Goal: Transaction & Acquisition: Subscribe to service/newsletter

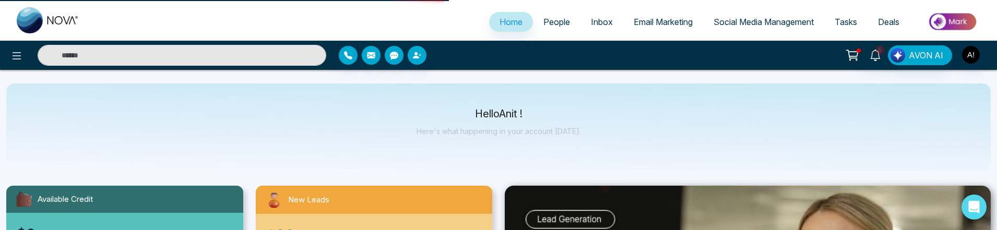
select select "*"
click at [399, 57] on button "button" at bounding box center [394, 55] width 19 height 19
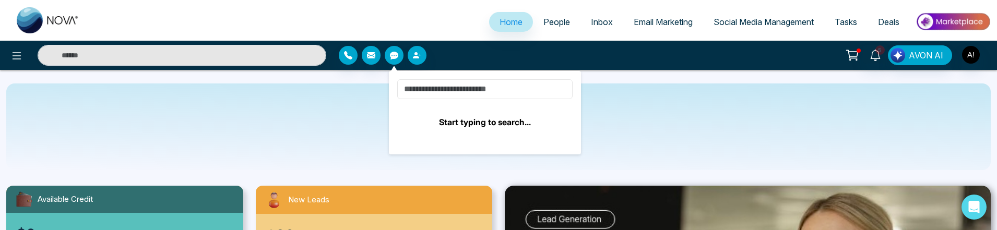
click at [486, 89] on input at bounding box center [484, 89] width 175 height 20
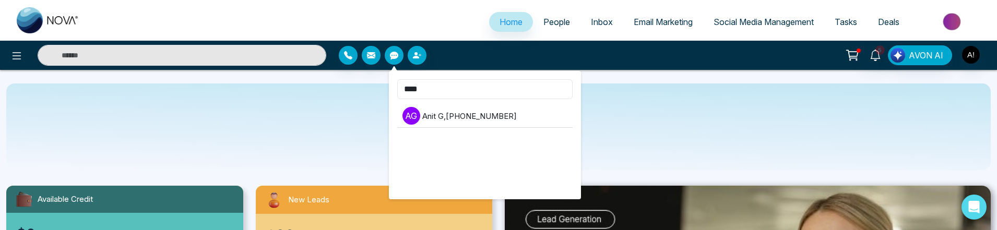
type input "****"
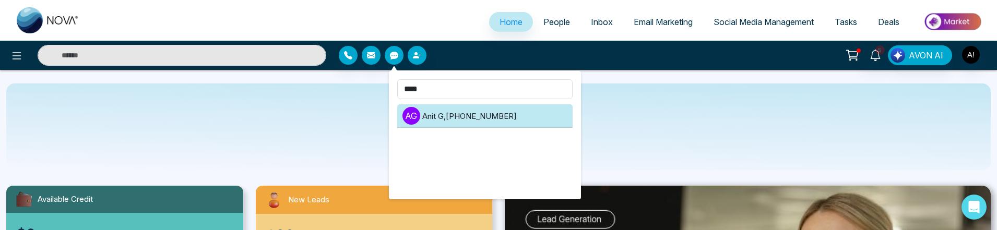
click at [466, 119] on li "A G Anit G , [PHONE_NUMBER]" at bounding box center [484, 115] width 175 height 23
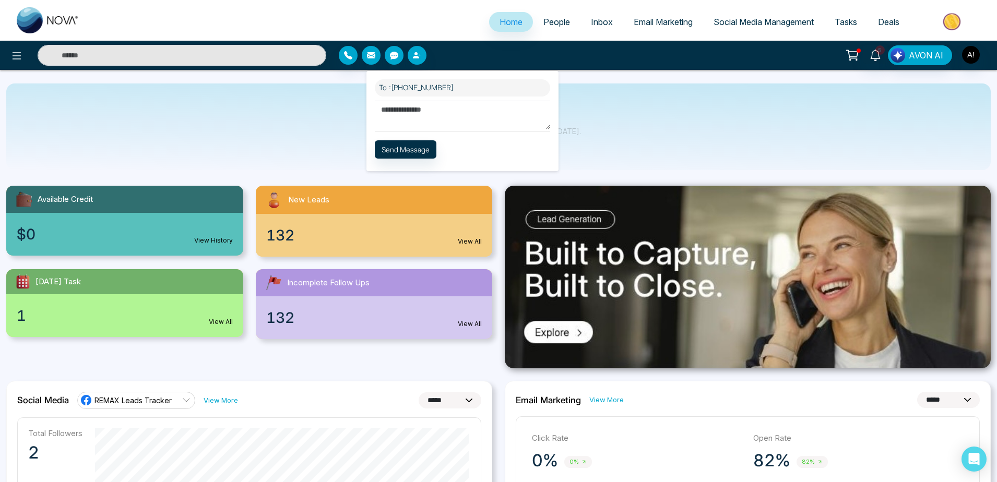
click at [456, 117] on textarea at bounding box center [462, 115] width 175 height 29
type textarea "**********"
click at [393, 152] on button "Send Message" at bounding box center [406, 149] width 62 height 18
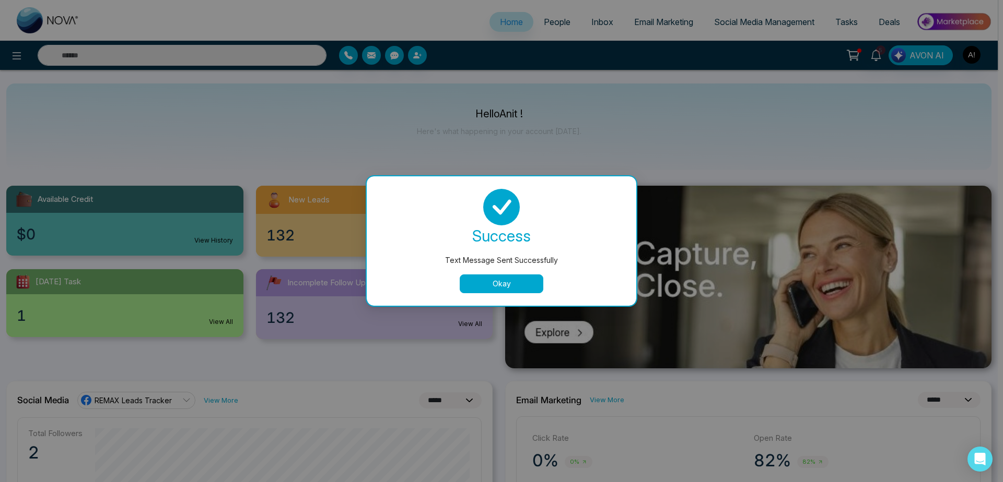
click at [510, 230] on button "Okay" at bounding box center [501, 284] width 84 height 19
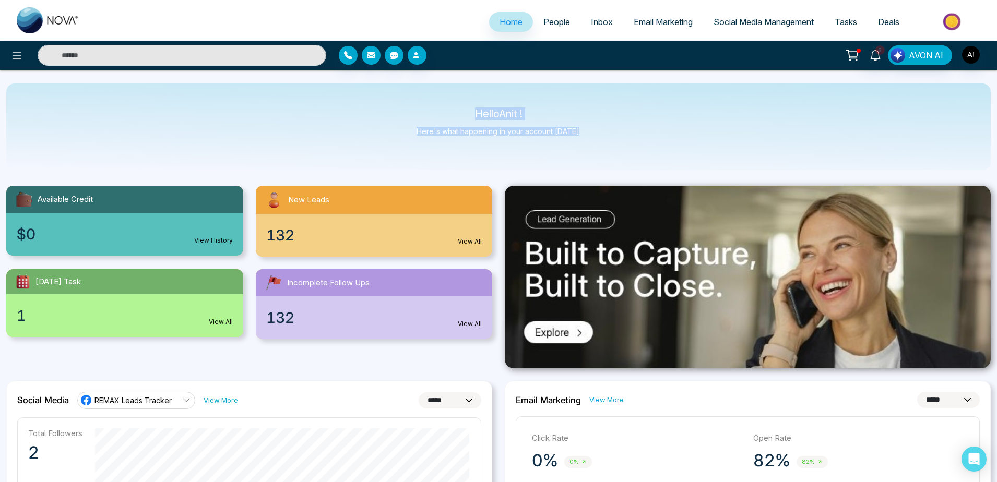
drag, startPoint x: 448, startPoint y: 111, endPoint x: 621, endPoint y: 158, distance: 179.6
click at [621, 158] on div "Hello Anit ! Here's what happening in your account [DATE]." at bounding box center [498, 127] width 985 height 87
click at [419, 61] on button "button" at bounding box center [417, 55] width 19 height 19
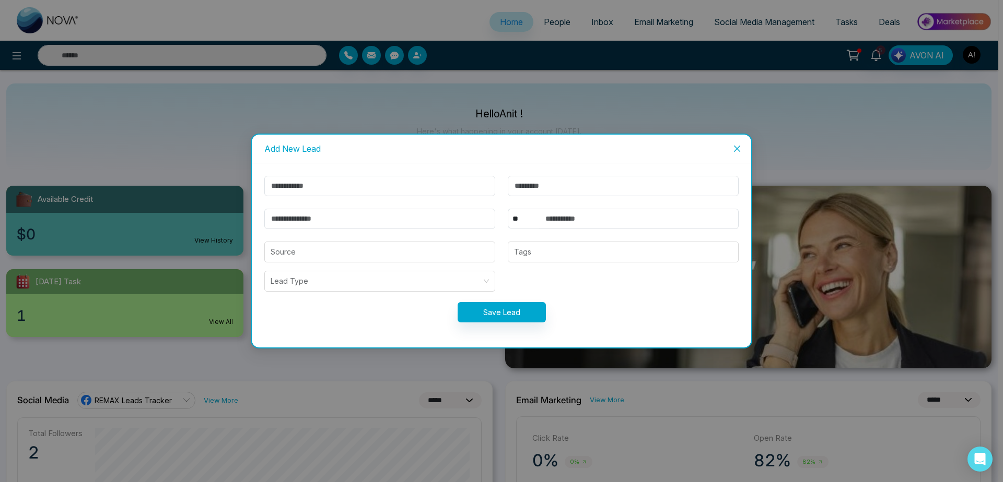
click at [730, 144] on span "Close" at bounding box center [737, 149] width 28 height 28
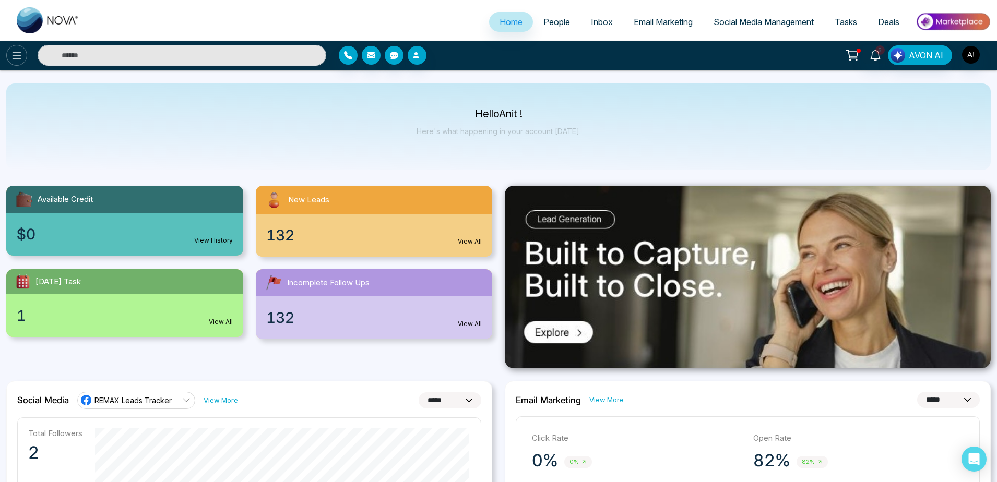
click at [15, 54] on icon at bounding box center [16, 56] width 13 height 13
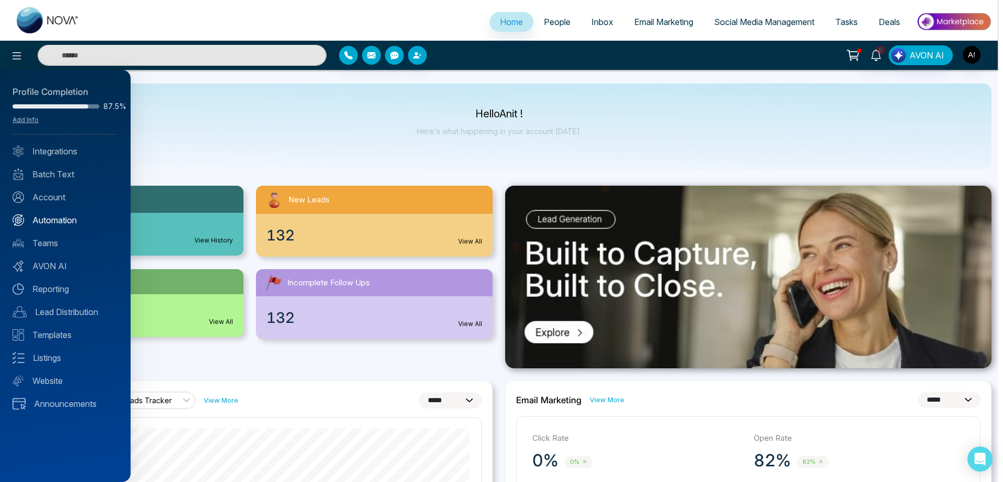
click at [66, 217] on link "Automation" at bounding box center [65, 220] width 105 height 13
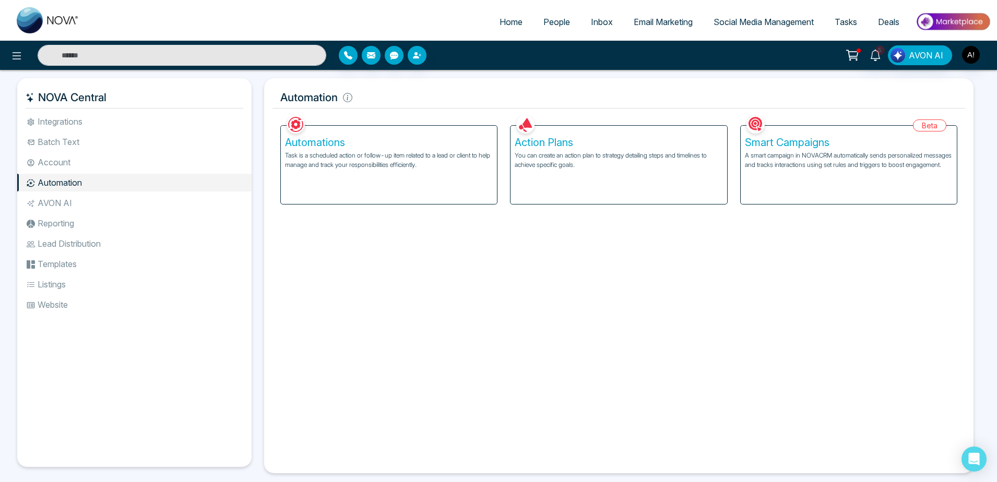
click at [416, 166] on p "Task is a scheduled action or follow-up item related to a lead or client to hel…" at bounding box center [389, 160] width 208 height 19
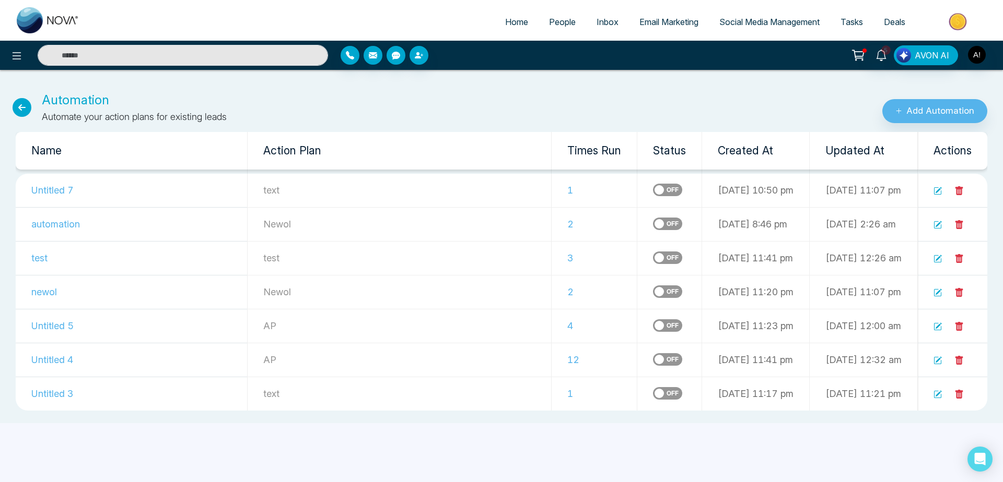
click at [962, 186] on td at bounding box center [952, 191] width 70 height 34
click at [962, 187] on icon at bounding box center [959, 190] width 8 height 9
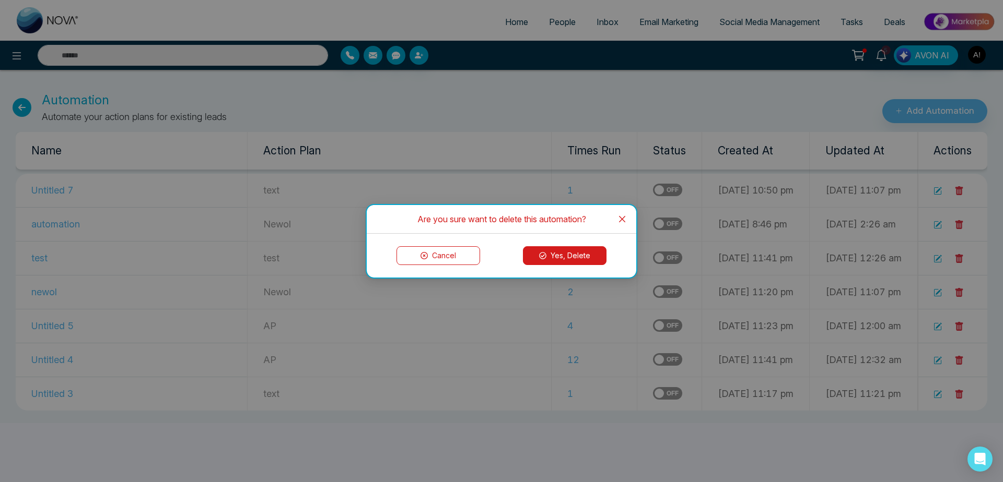
drag, startPoint x: 578, startPoint y: 269, endPoint x: 577, endPoint y: 264, distance: 5.2
click at [577, 230] on div "Cancel Yes, Delete" at bounding box center [501, 256] width 269 height 44
click at [577, 230] on button "Yes, Delete" at bounding box center [565, 255] width 84 height 19
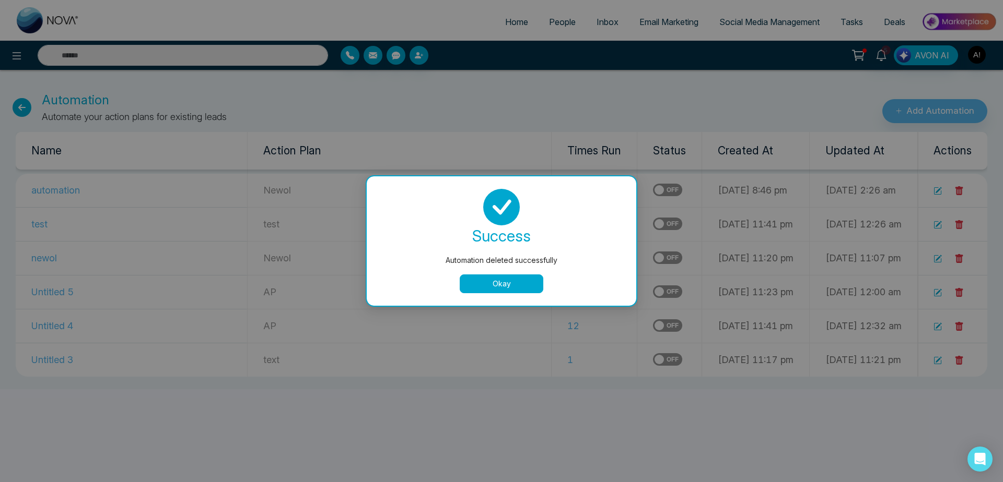
click at [467, 230] on button "Okay" at bounding box center [501, 284] width 84 height 19
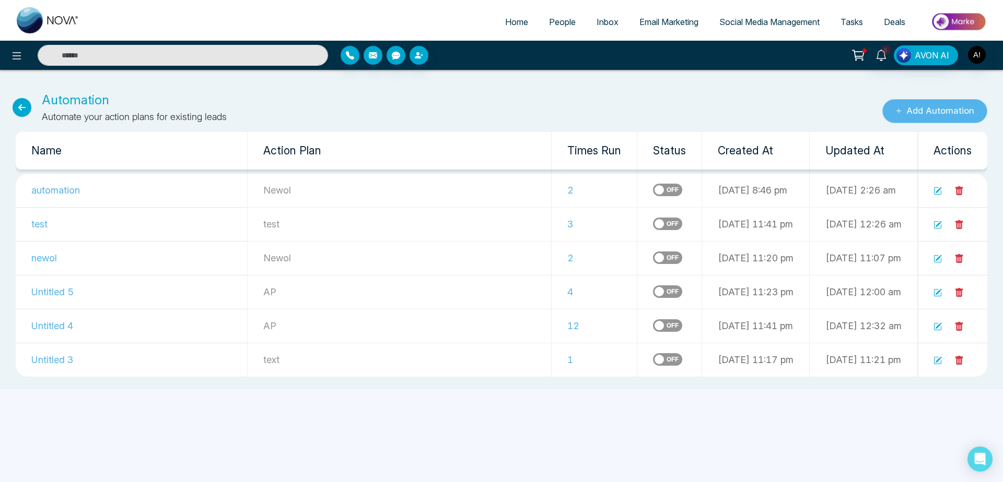
click at [925, 117] on button "Add Automation" at bounding box center [934, 111] width 105 height 24
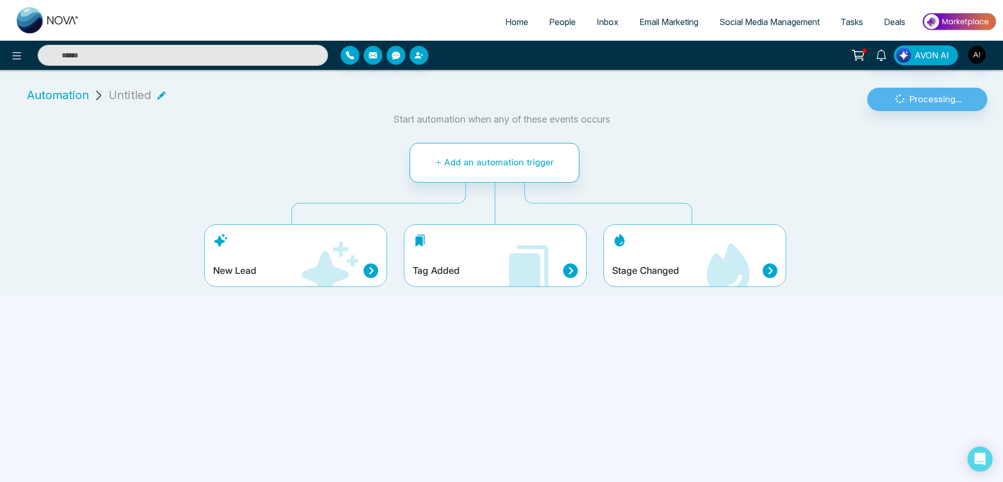
click at [678, 230] on div "Stage Changed" at bounding box center [694, 256] width 183 height 63
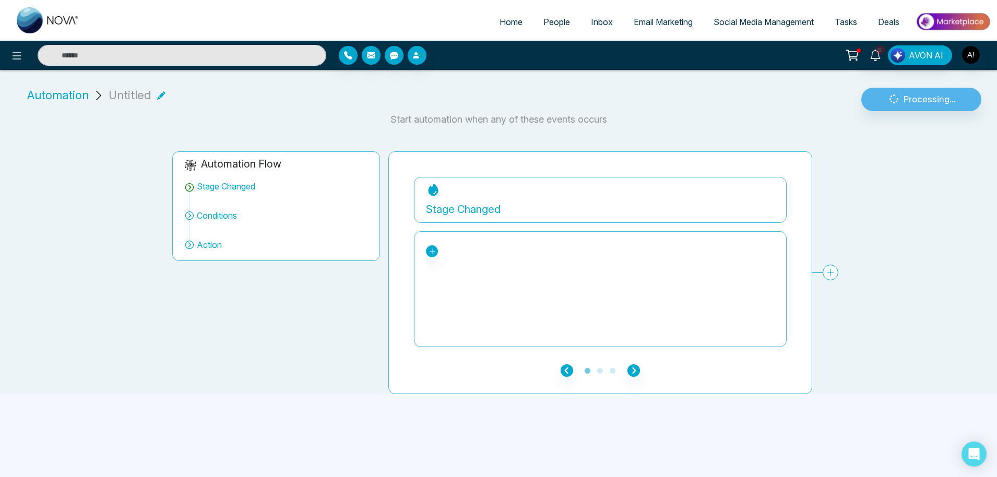
click at [66, 100] on span "Automation" at bounding box center [58, 95] width 62 height 17
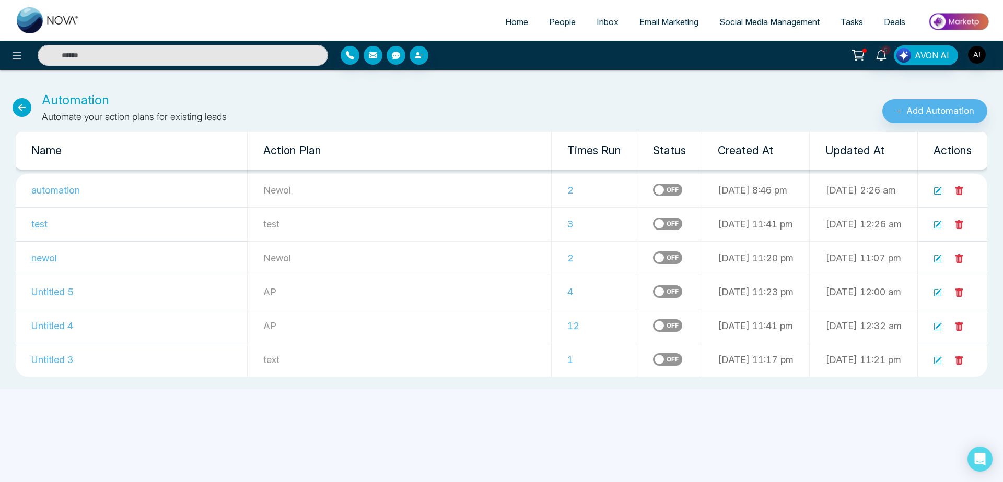
click at [558, 15] on link "People" at bounding box center [562, 22] width 48 height 20
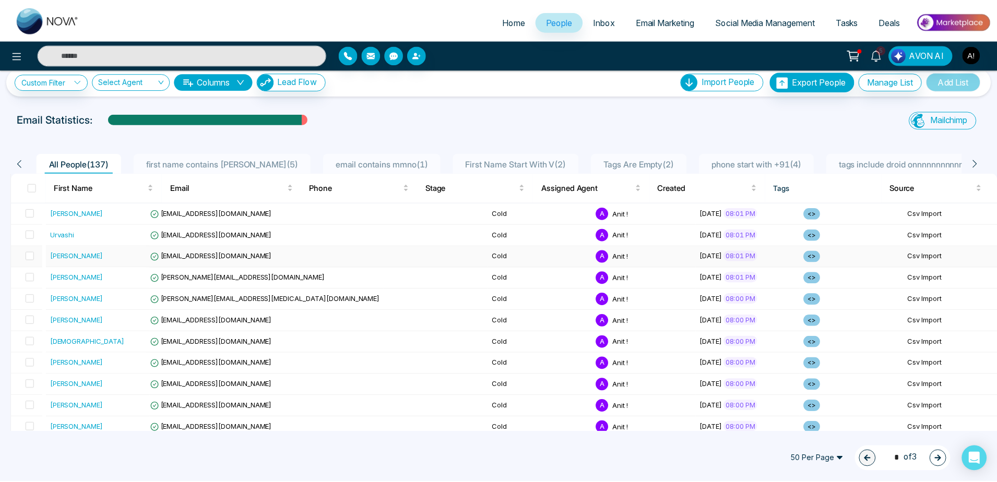
scroll to position [11, 0]
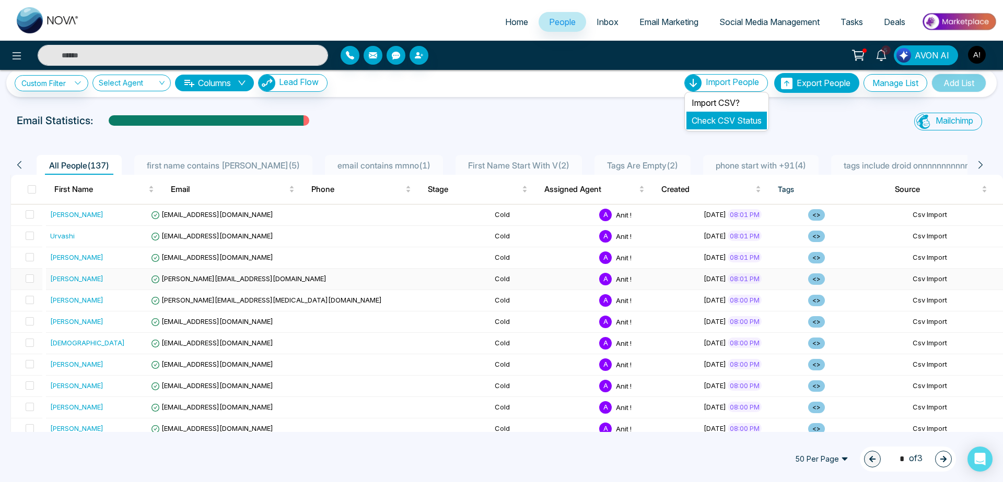
click at [723, 116] on link "Check CSV Status" at bounding box center [726, 120] width 70 height 10
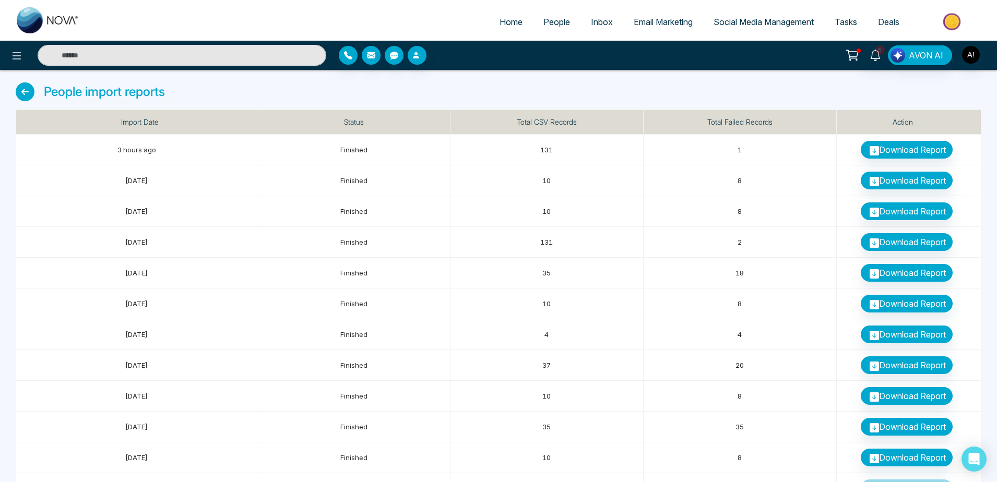
click at [31, 92] on icon at bounding box center [25, 91] width 19 height 19
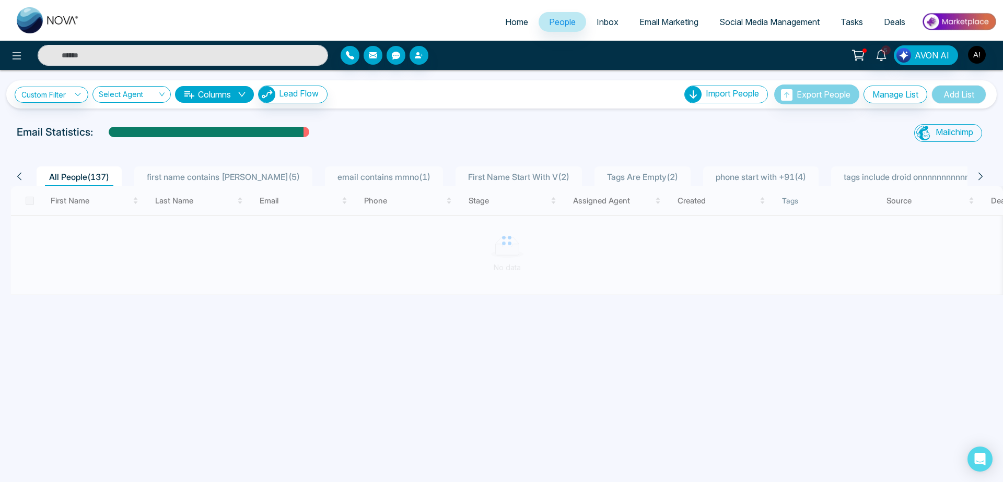
click at [529, 110] on div "Custom Filter Choose a filters Cancel Apply Select Agent Columns Lead Flow Impo…" at bounding box center [501, 251] width 1003 height 362
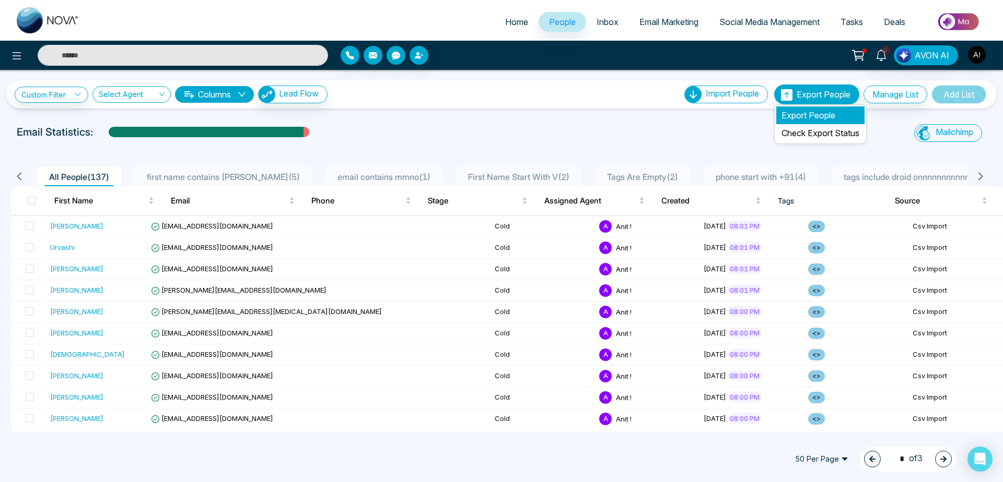
click at [794, 108] on li "Export People" at bounding box center [820, 116] width 88 height 18
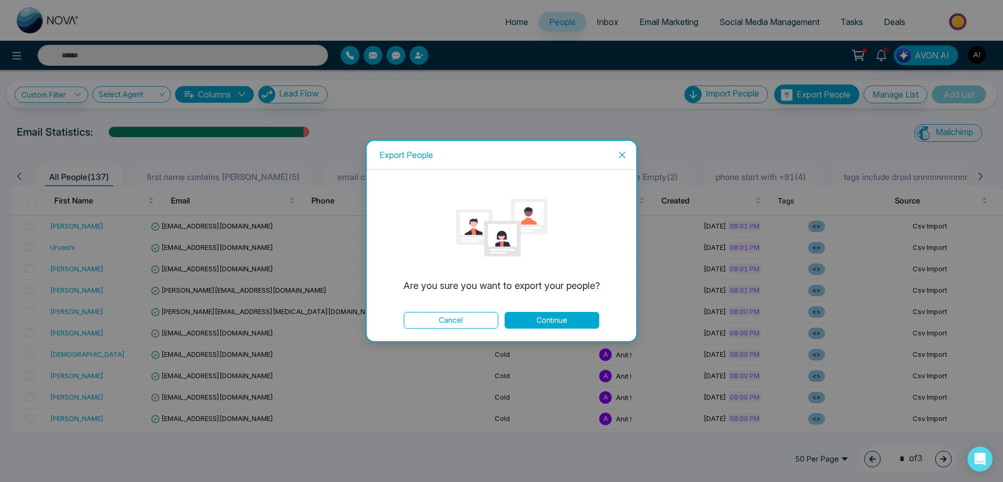
click at [567, 230] on button "Continue" at bounding box center [551, 320] width 95 height 17
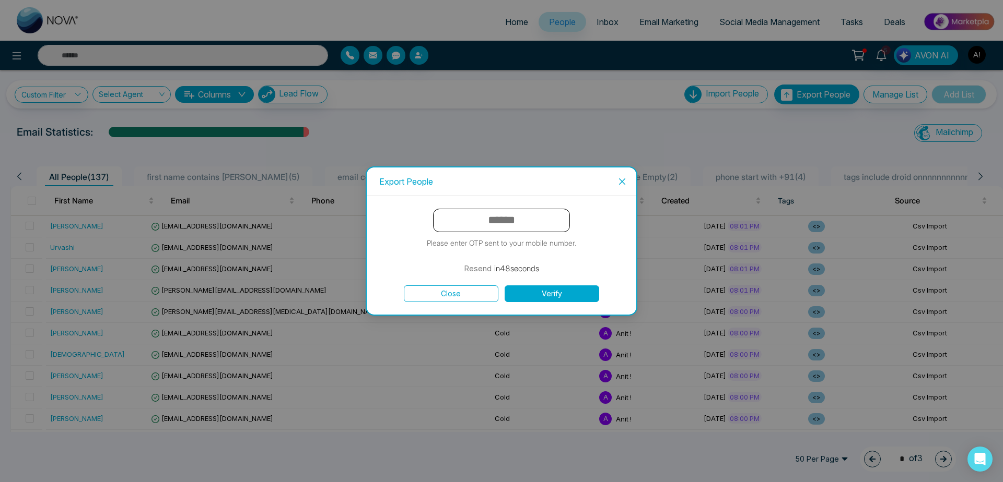
click at [494, 227] on input "text" at bounding box center [501, 220] width 137 height 23
type input "******"
click at [549, 230] on button "Verify" at bounding box center [551, 294] width 95 height 17
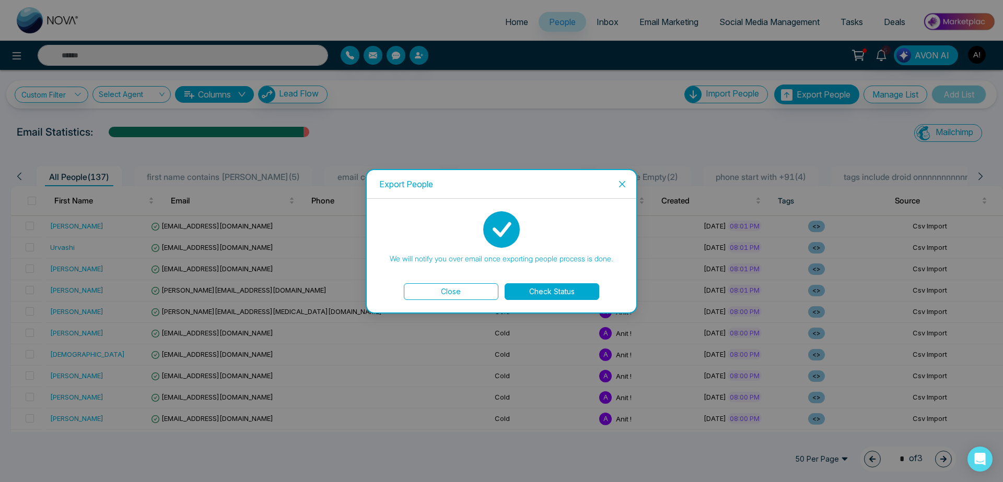
click at [556, 230] on button "Check Status" at bounding box center [551, 292] width 95 height 17
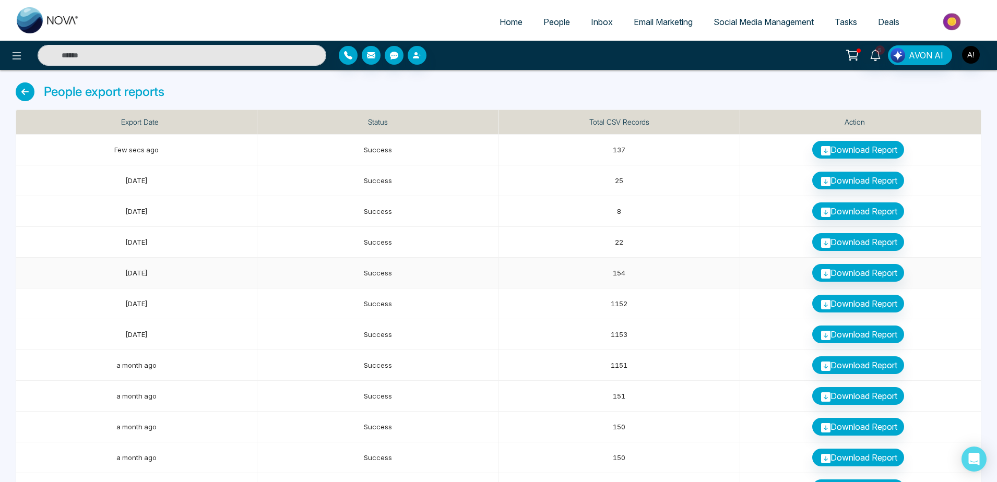
scroll to position [22, 0]
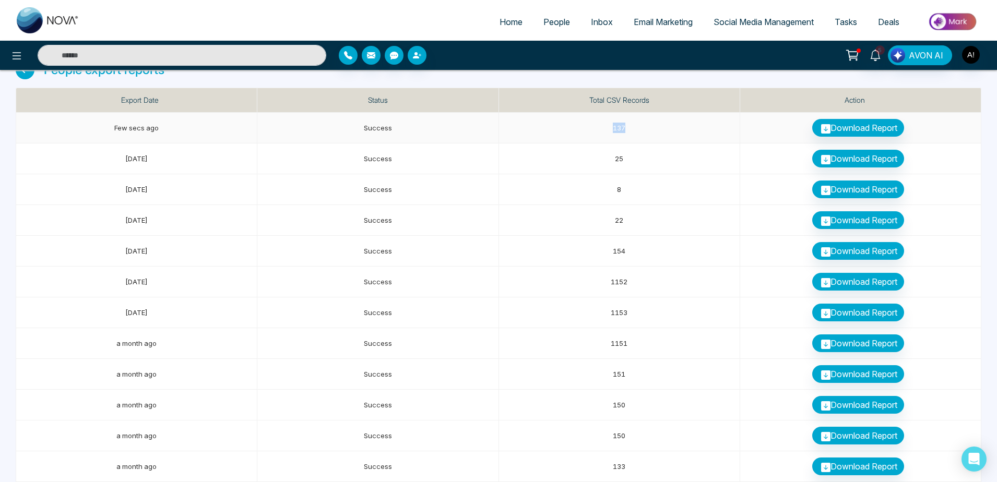
drag, startPoint x: 611, startPoint y: 127, endPoint x: 667, endPoint y: 123, distance: 56.0
click at [667, 123] on td "137" at bounding box center [619, 128] width 241 height 31
drag, startPoint x: 584, startPoint y: 96, endPoint x: 683, endPoint y: 93, distance: 99.8
click at [683, 93] on th "Total CSV Records" at bounding box center [619, 100] width 241 height 25
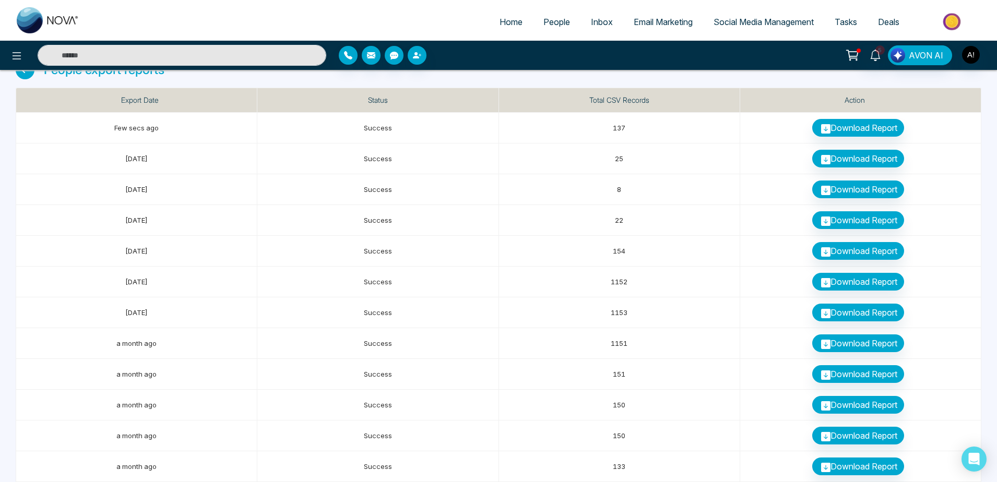
click at [683, 93] on th "Total CSV Records" at bounding box center [619, 100] width 241 height 25
drag, startPoint x: 609, startPoint y: 126, endPoint x: 654, endPoint y: 126, distance: 44.9
click at [654, 126] on td "137" at bounding box center [619, 128] width 241 height 31
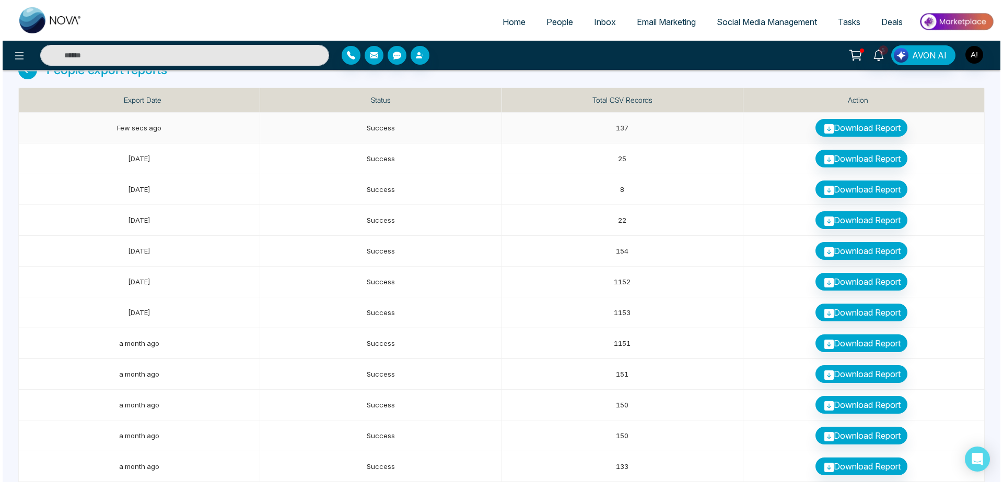
scroll to position [0, 0]
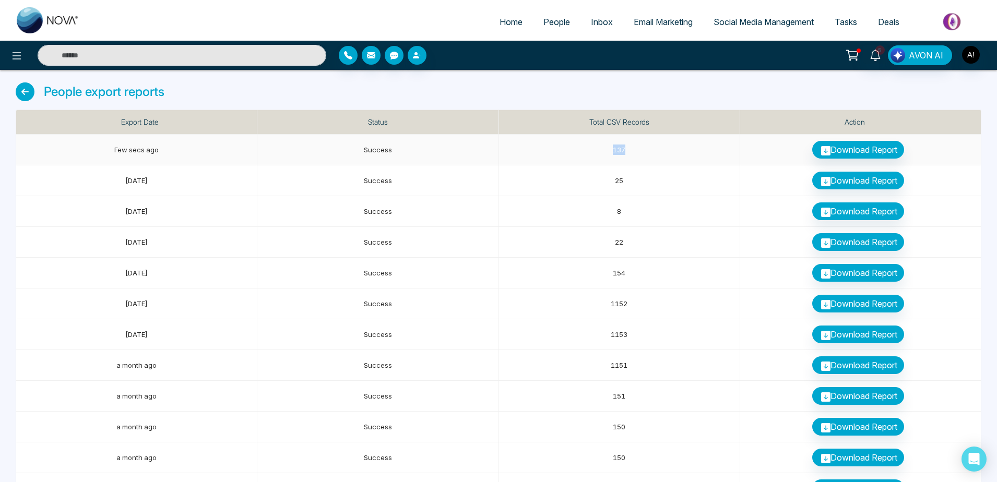
drag, startPoint x: 602, startPoint y: 149, endPoint x: 660, endPoint y: 154, distance: 58.1
click at [660, 154] on td "137" at bounding box center [619, 150] width 241 height 31
drag, startPoint x: 660, startPoint y: 154, endPoint x: 572, endPoint y: 145, distance: 88.2
click at [572, 145] on td "137" at bounding box center [619, 150] width 241 height 31
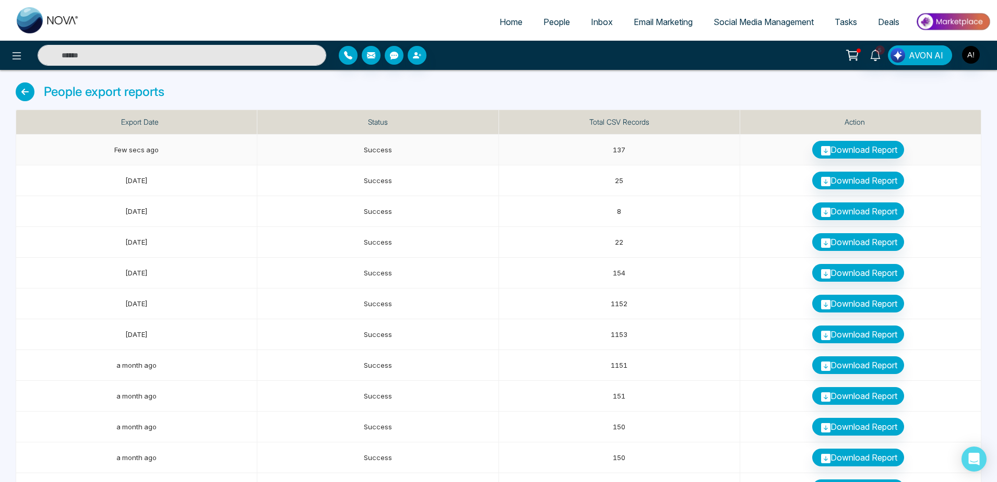
click at [611, 150] on td "137" at bounding box center [619, 150] width 241 height 31
drag, startPoint x: 611, startPoint y: 150, endPoint x: 631, endPoint y: 150, distance: 19.8
click at [631, 150] on td "137" at bounding box center [619, 150] width 241 height 31
drag, startPoint x: 631, startPoint y: 150, endPoint x: 612, endPoint y: 149, distance: 19.4
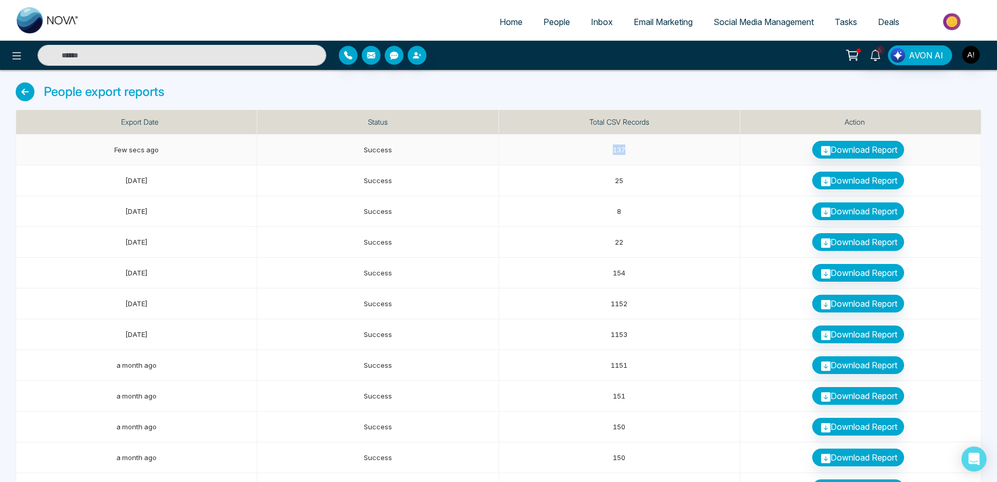
click at [612, 149] on td "137" at bounding box center [619, 150] width 241 height 31
drag, startPoint x: 612, startPoint y: 149, endPoint x: 634, endPoint y: 148, distance: 22.0
click at [634, 148] on td "137" at bounding box center [619, 150] width 241 height 31
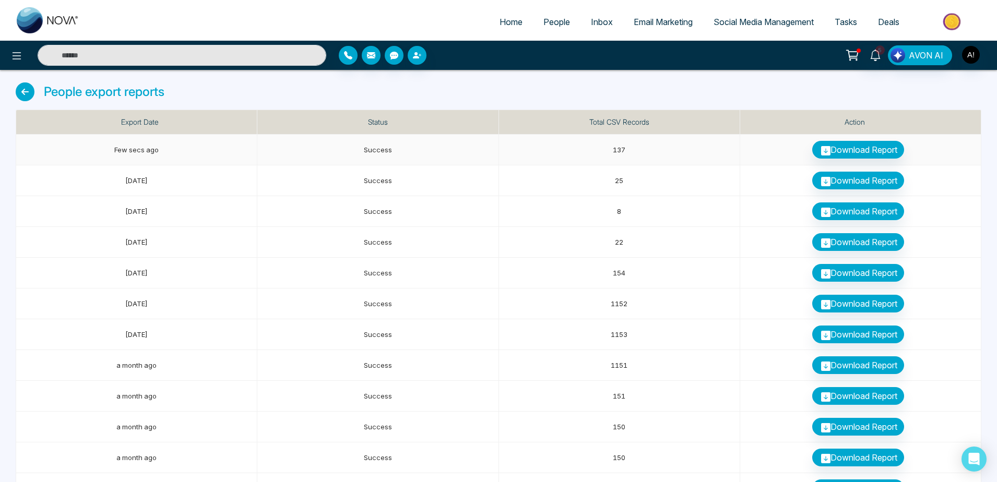
click at [634, 148] on td "137" at bounding box center [619, 150] width 241 height 31
drag, startPoint x: 634, startPoint y: 148, endPoint x: 600, endPoint y: 148, distance: 33.4
click at [600, 148] on td "137" at bounding box center [619, 150] width 241 height 31
drag, startPoint x: 600, startPoint y: 148, endPoint x: 655, endPoint y: 146, distance: 54.3
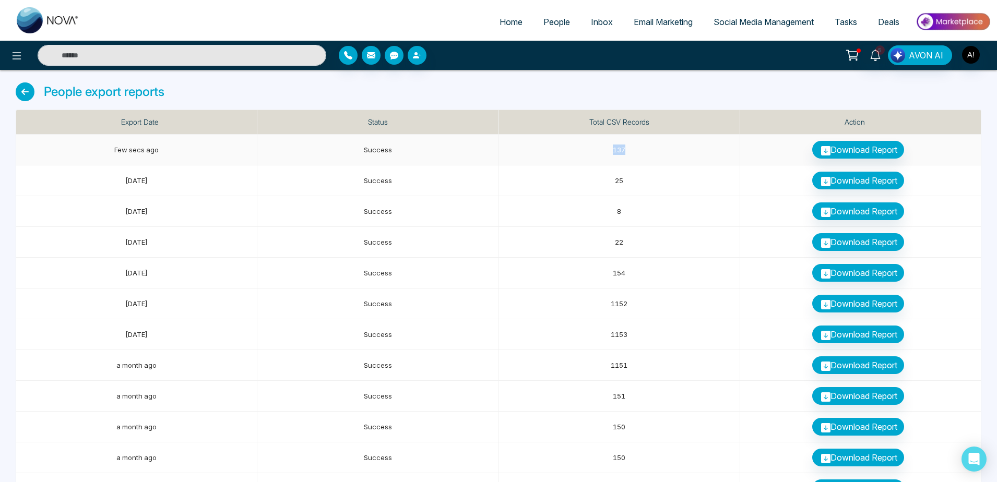
click at [655, 146] on td "137" at bounding box center [619, 150] width 241 height 31
click at [31, 87] on icon at bounding box center [25, 91] width 19 height 19
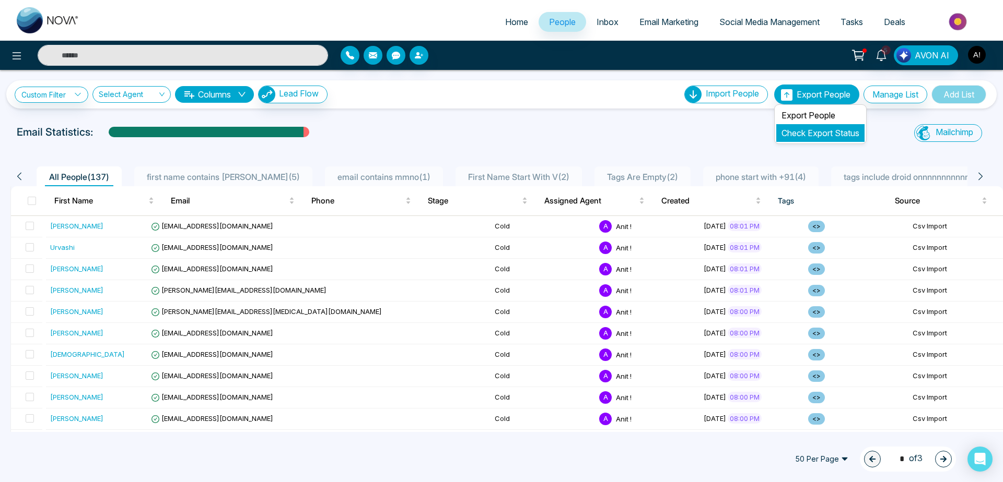
click at [817, 135] on link "Check Export Status" at bounding box center [820, 133] width 78 height 10
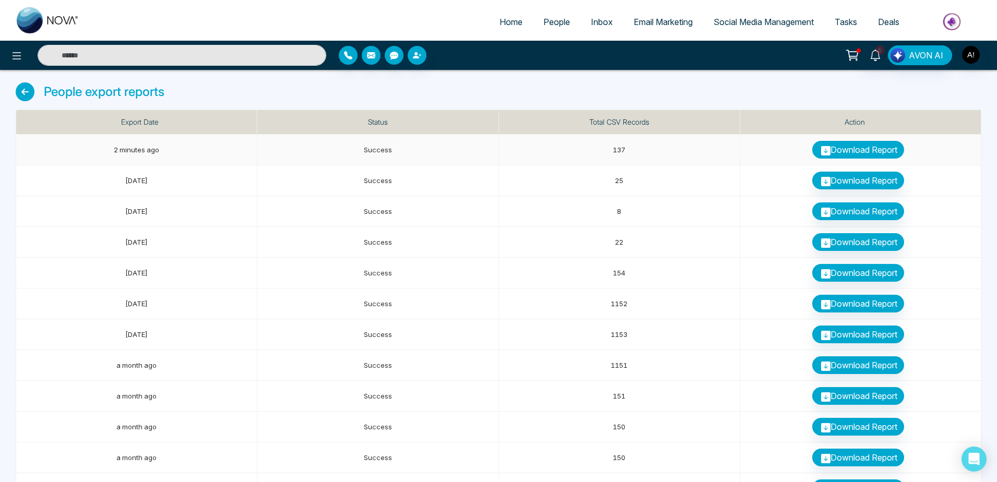
click at [830, 149] on link "Download Report" at bounding box center [858, 150] width 92 height 18
click at [540, 30] on link "People" at bounding box center [557, 22] width 48 height 20
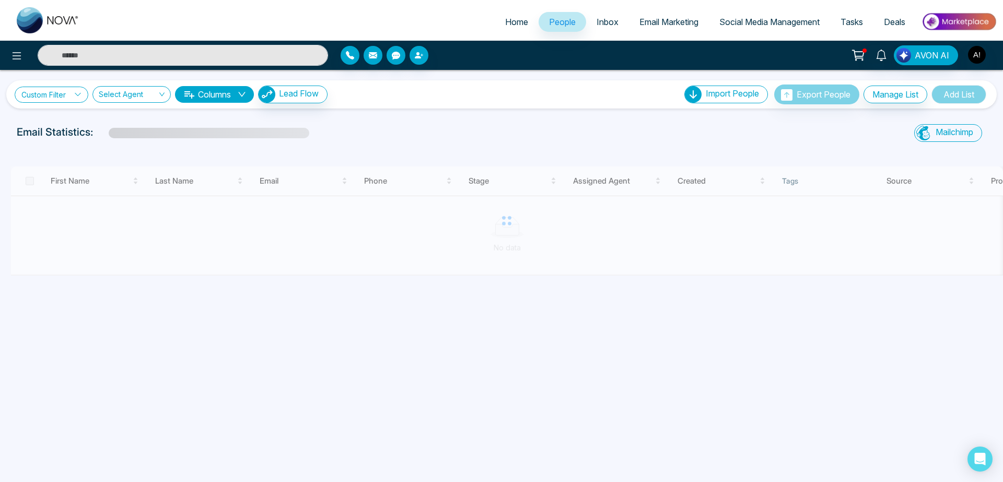
click at [52, 95] on link "Custom Filter" at bounding box center [52, 95] width 74 height 16
click at [93, 120] on input "search" at bounding box center [72, 119] width 85 height 16
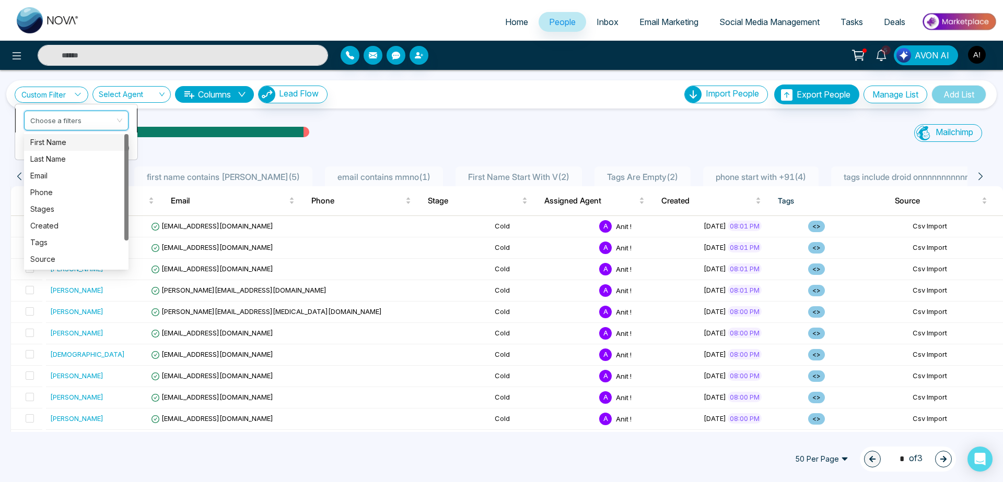
click at [77, 120] on input "search" at bounding box center [72, 119] width 85 height 16
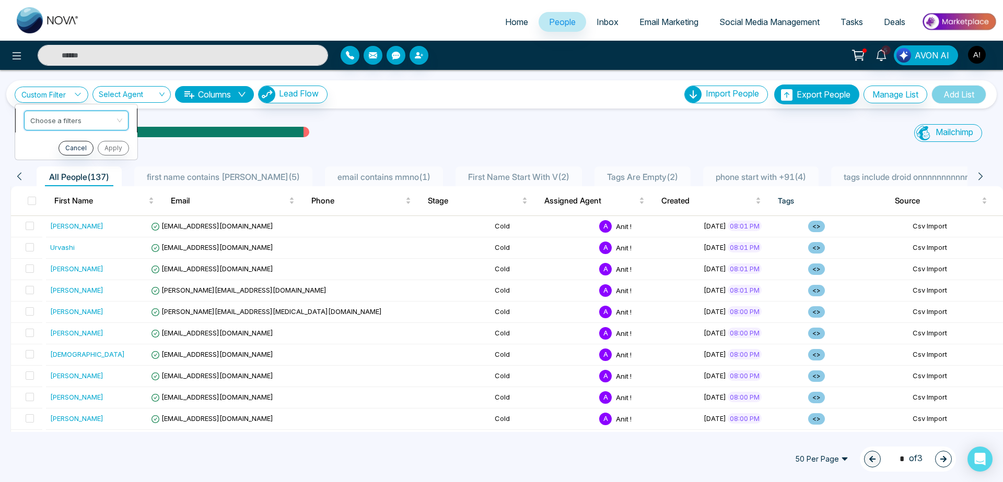
click at [77, 120] on input "search" at bounding box center [72, 119] width 85 height 16
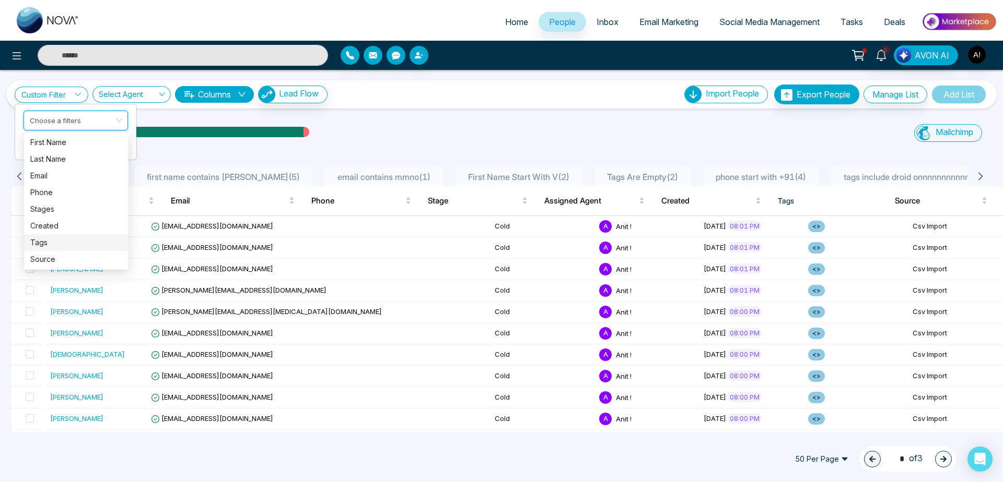
click at [50, 230] on div "Tags" at bounding box center [76, 242] width 92 height 11
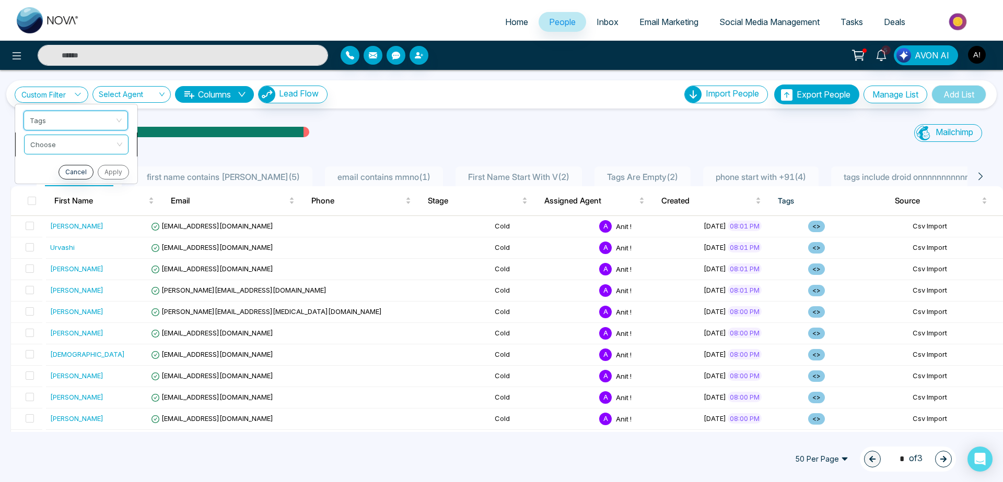
click at [113, 137] on input "search" at bounding box center [72, 143] width 85 height 16
click at [69, 170] on div "include" at bounding box center [76, 166] width 92 height 11
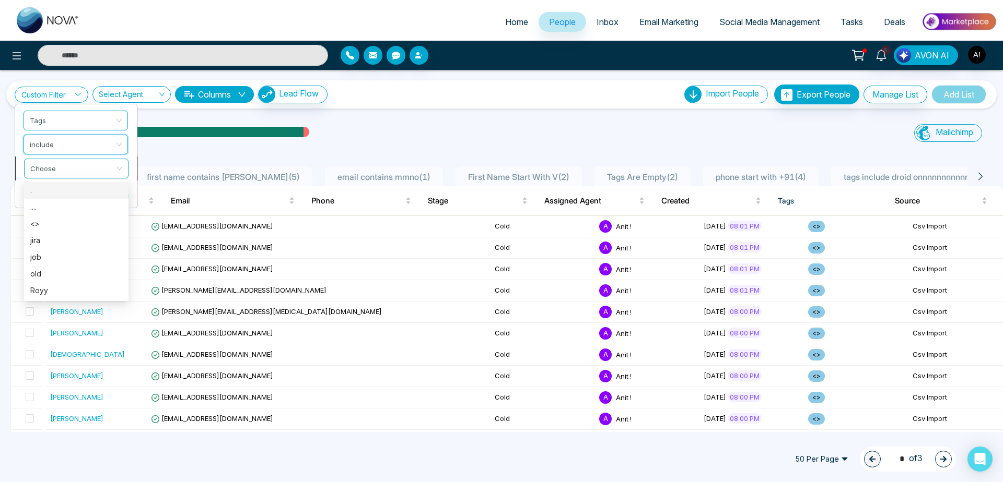
click at [72, 177] on span at bounding box center [72, 168] width 85 height 19
click at [64, 227] on div "<>" at bounding box center [76, 223] width 92 height 11
click at [115, 195] on button "Apply" at bounding box center [112, 196] width 31 height 15
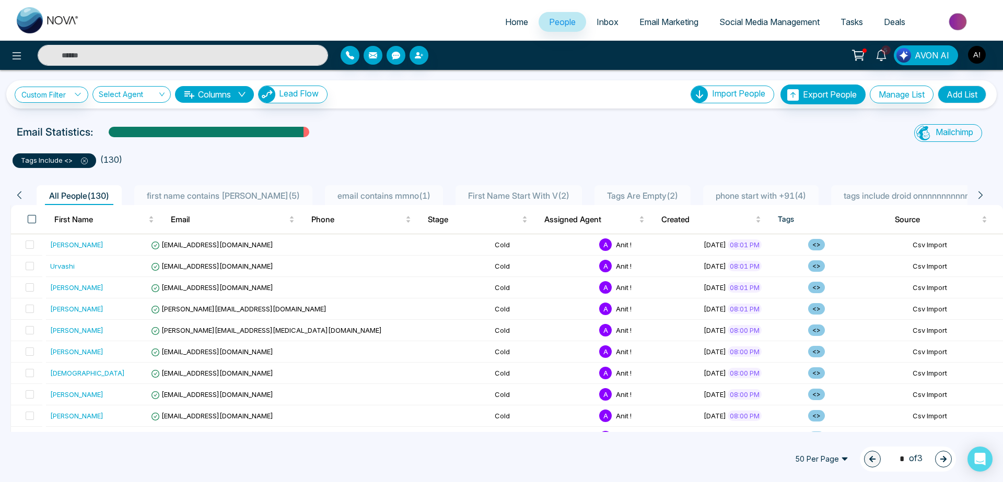
click at [35, 219] on span at bounding box center [32, 219] width 8 height 8
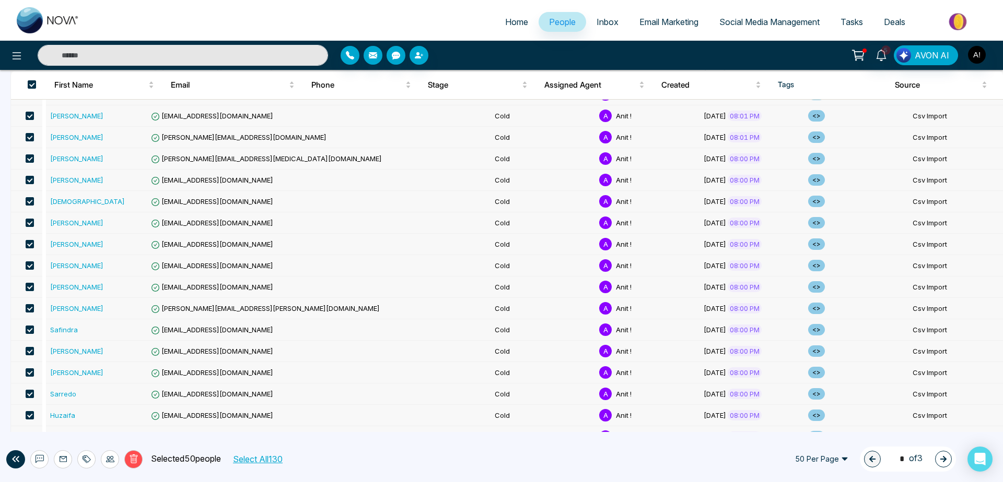
scroll to position [173, 0]
click at [264, 230] on div "Delete Selected 50 people Select All 130" at bounding box center [181, 460] width 313 height 18
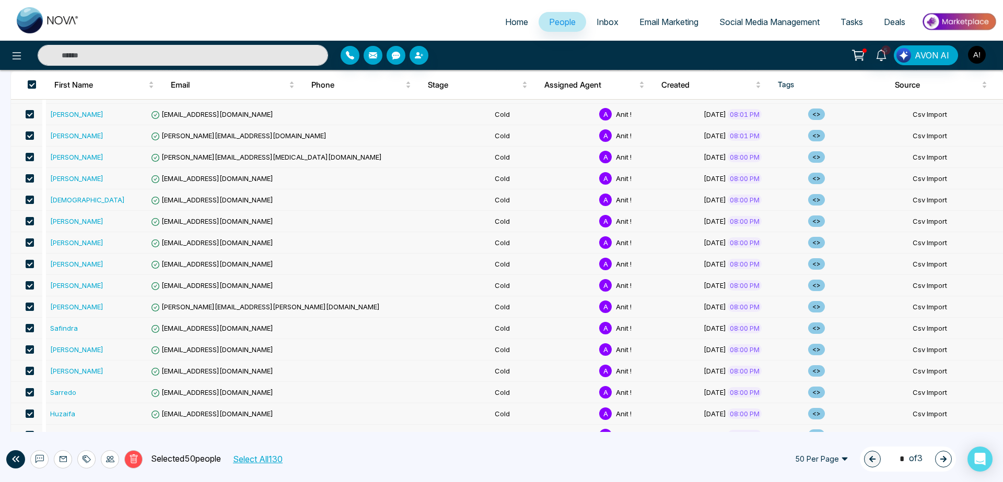
click at [268, 230] on button "Select All 130" at bounding box center [257, 460] width 57 height 14
click at [132, 230] on icon at bounding box center [134, 460] width 4 height 4
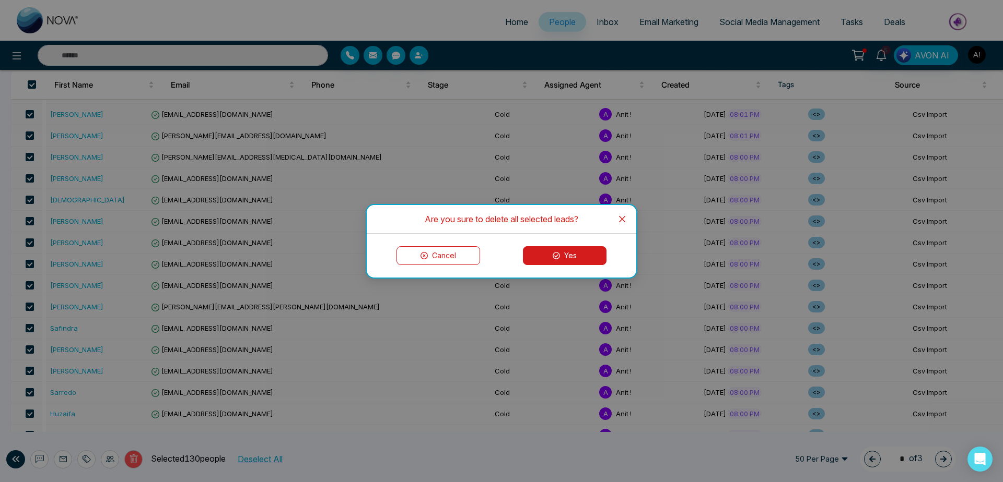
click at [574, 230] on button "Yes" at bounding box center [565, 255] width 84 height 19
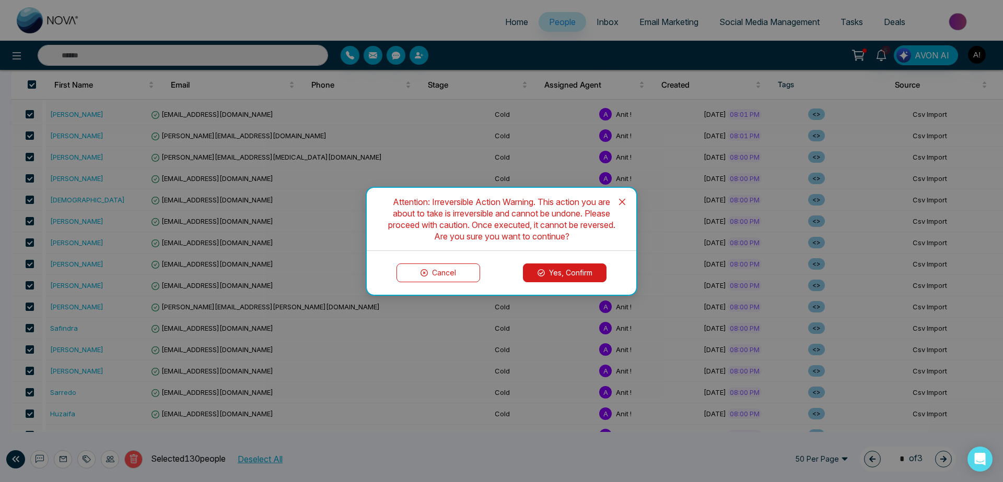
click at [568, 230] on button "Yes, Confirm" at bounding box center [565, 273] width 84 height 19
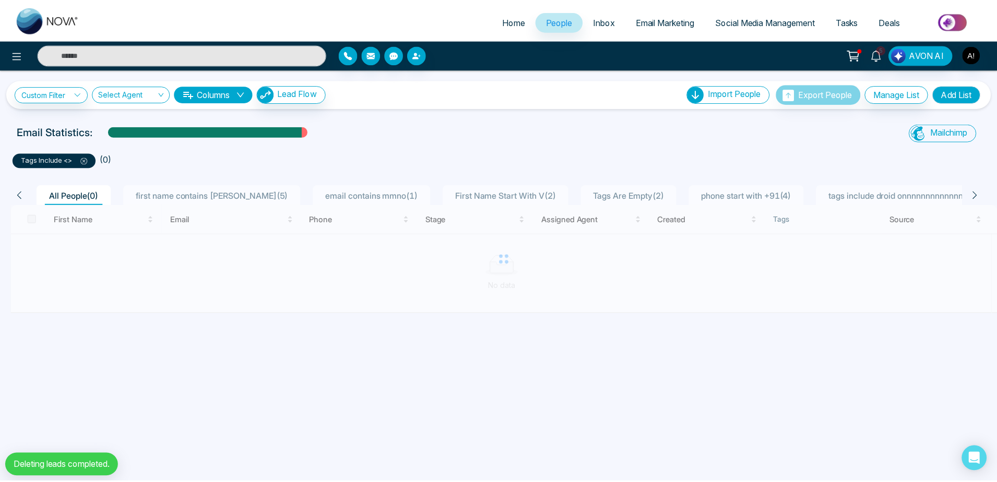
scroll to position [0, 0]
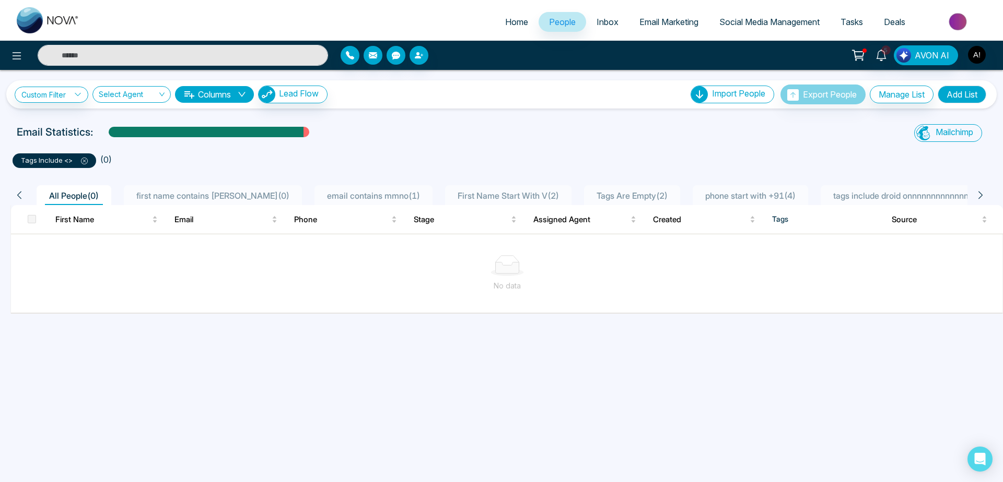
click at [82, 162] on icon at bounding box center [84, 161] width 7 height 7
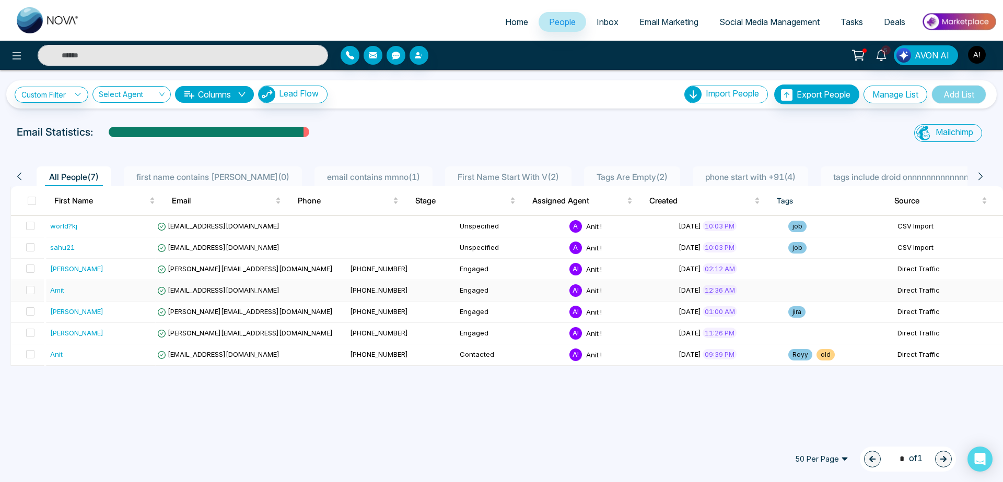
click at [478, 230] on td "Engaged" at bounding box center [510, 290] width 110 height 21
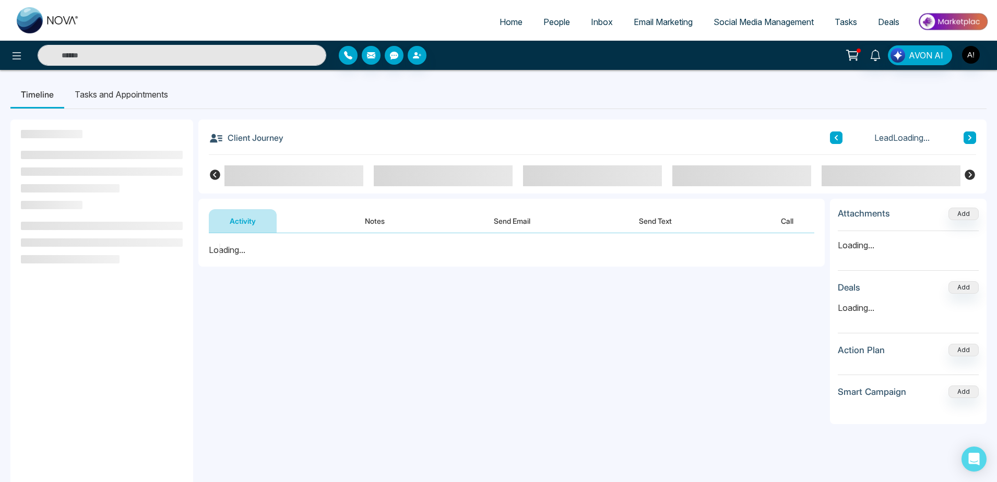
click at [544, 22] on span "People" at bounding box center [557, 22] width 27 height 10
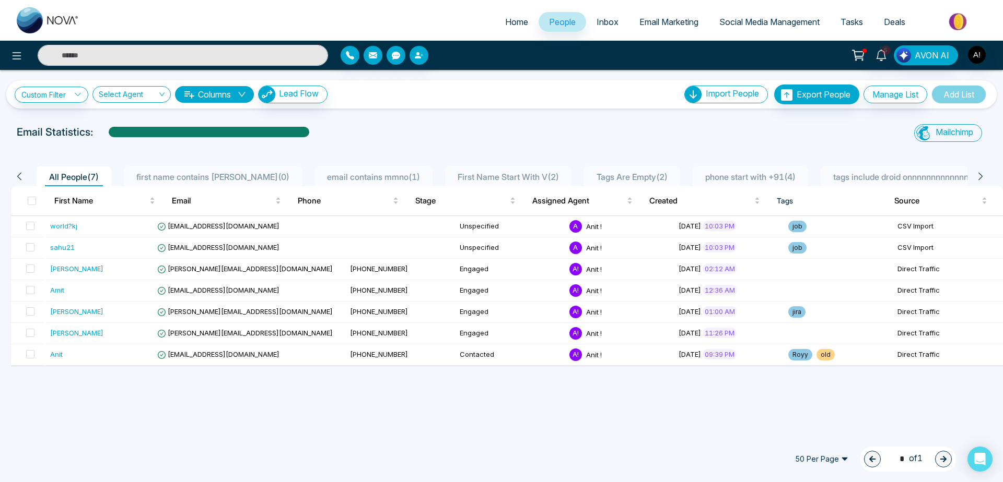
click at [833, 230] on span "50 Per Page" at bounding box center [821, 459] width 68 height 17
click at [77, 94] on icon at bounding box center [77, 94] width 7 height 7
click at [78, 116] on input "search" at bounding box center [72, 119] width 85 height 16
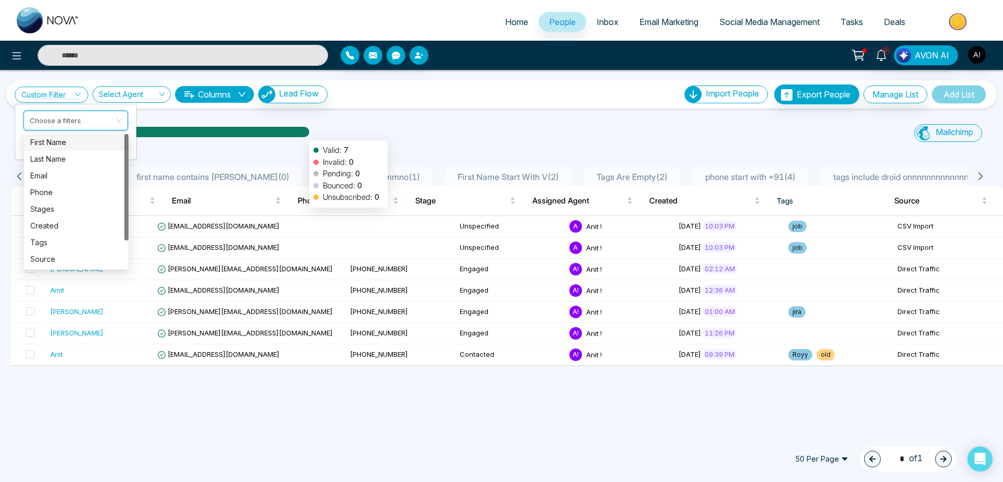
click at [304, 135] on div at bounding box center [209, 136] width 201 height 18
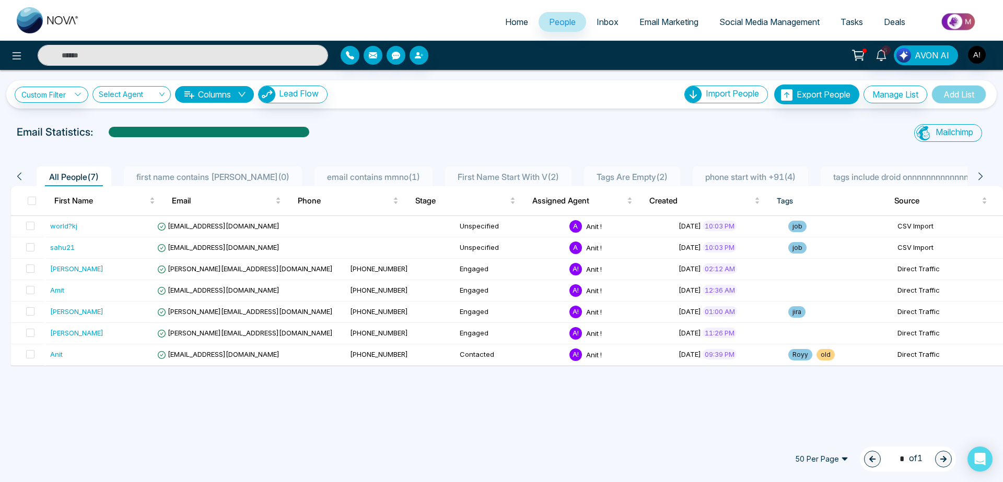
click at [455, 109] on div "Custom Filter Choose a filters Cancel Apply Select Agent Columns Lead Flow Impo…" at bounding box center [501, 251] width 1003 height 362
click at [19, 62] on button at bounding box center [16, 55] width 21 height 21
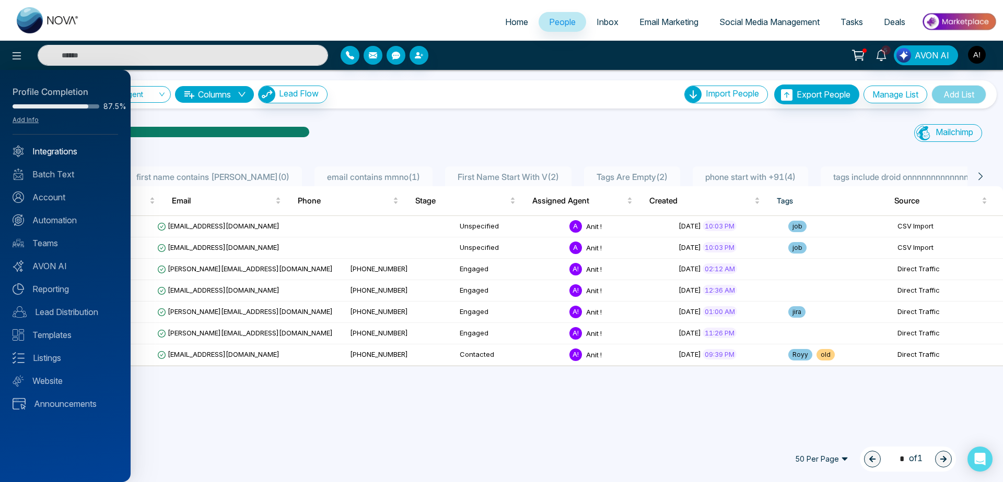
click at [53, 150] on link "Integrations" at bounding box center [65, 151] width 105 height 13
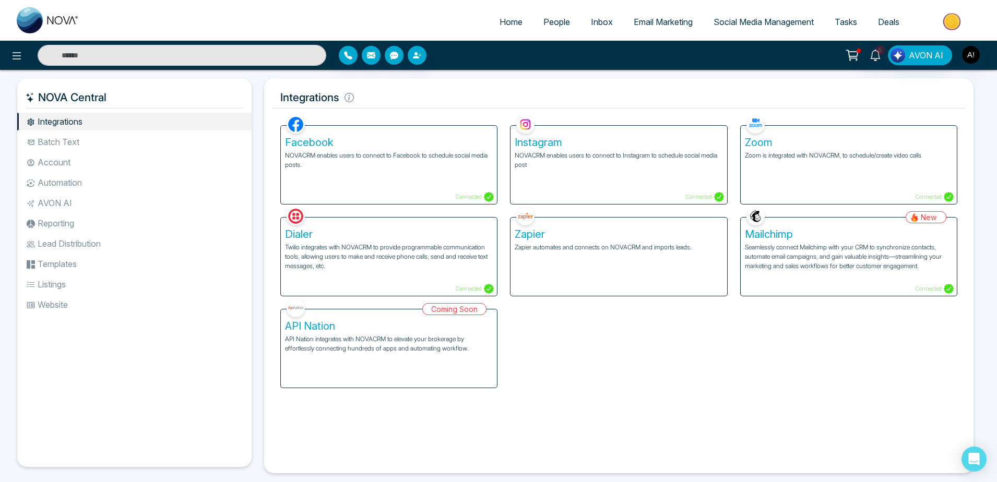
scroll to position [16, 0]
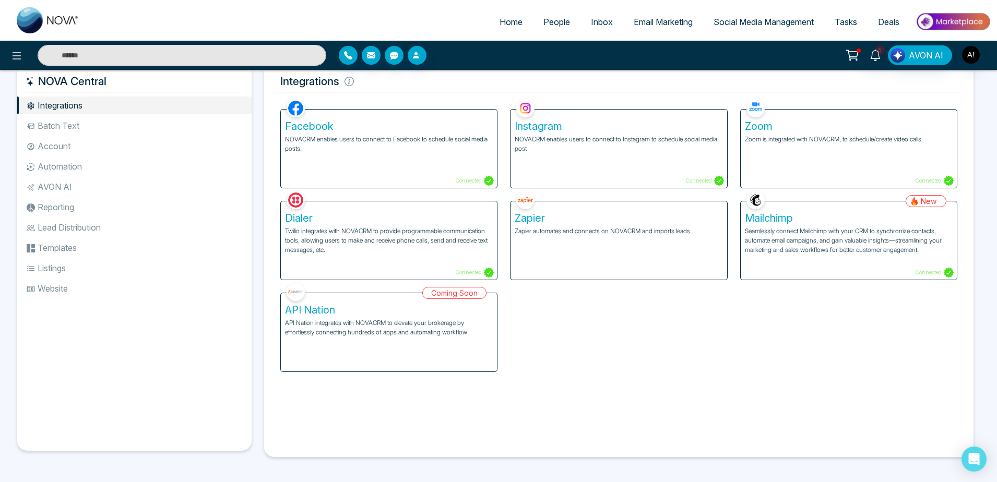
click at [423, 171] on div "Facebook NOVACRM enables users to connect to Facebook to schedule social media …" at bounding box center [389, 149] width 216 height 78
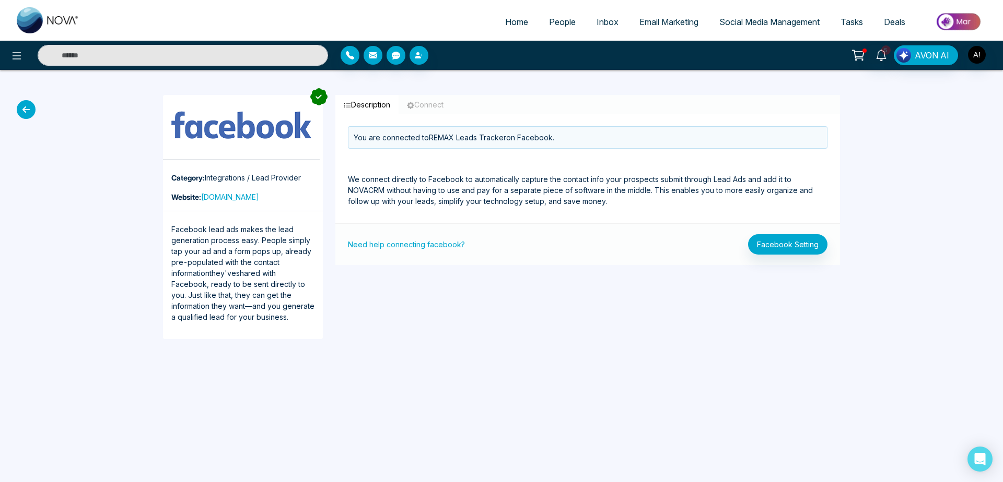
click at [23, 113] on icon at bounding box center [26, 109] width 19 height 19
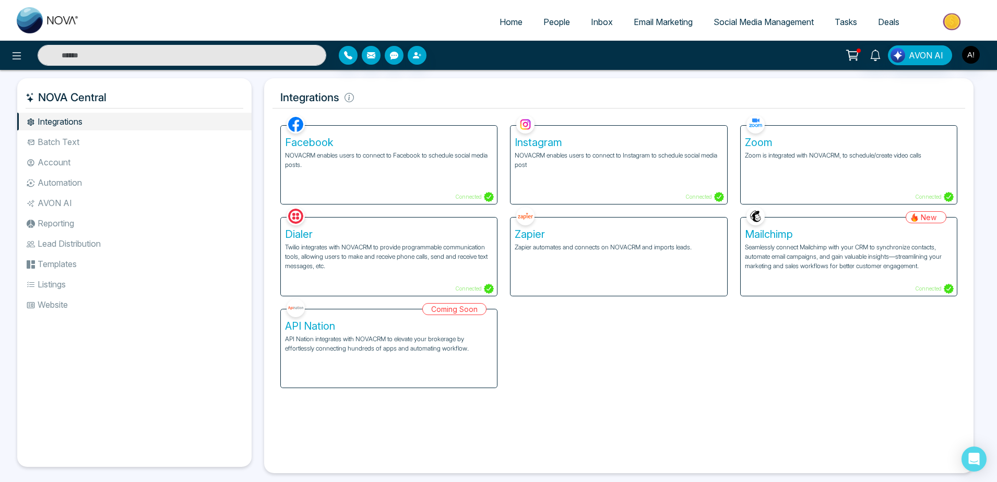
scroll to position [16, 0]
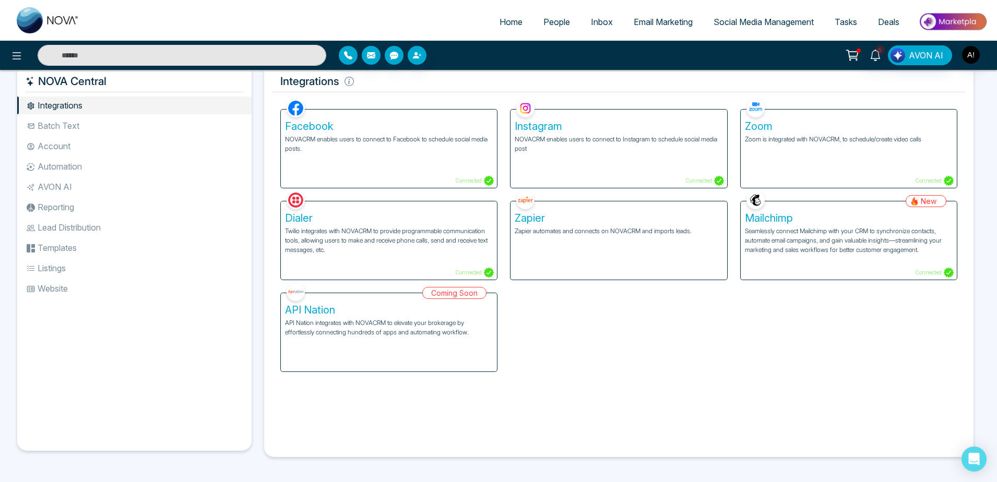
click at [91, 127] on li "Batch Text" at bounding box center [134, 126] width 234 height 18
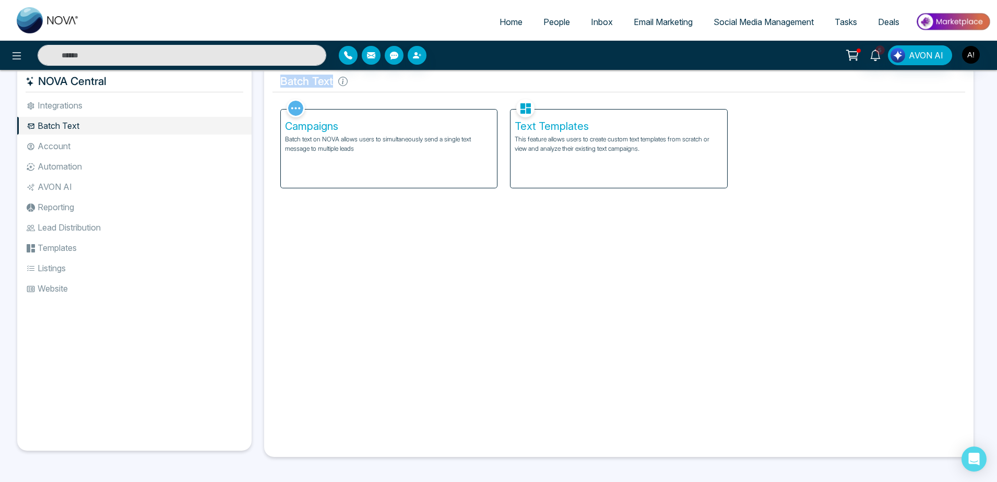
drag, startPoint x: 281, startPoint y: 84, endPoint x: 366, endPoint y: 83, distance: 84.6
click at [366, 83] on h5 "Batch Text" at bounding box center [619, 81] width 693 height 22
drag, startPoint x: 366, startPoint y: 83, endPoint x: 263, endPoint y: 81, distance: 102.9
click at [263, 81] on div "Batch Text Facebook NOVACRM enables users to connect to Facebook to schedule so…" at bounding box center [619, 259] width 722 height 395
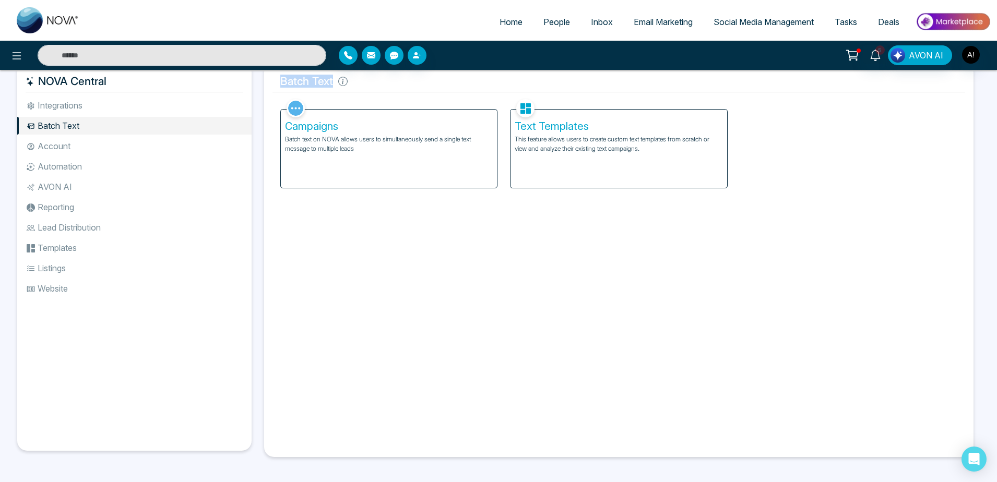
click at [312, 88] on h5 "Batch Text" at bounding box center [619, 81] width 693 height 22
drag, startPoint x: 276, startPoint y: 80, endPoint x: 350, endPoint y: 86, distance: 74.4
click at [350, 86] on h5 "Batch Text" at bounding box center [619, 81] width 693 height 22
click at [131, 151] on li "Account" at bounding box center [134, 146] width 234 height 18
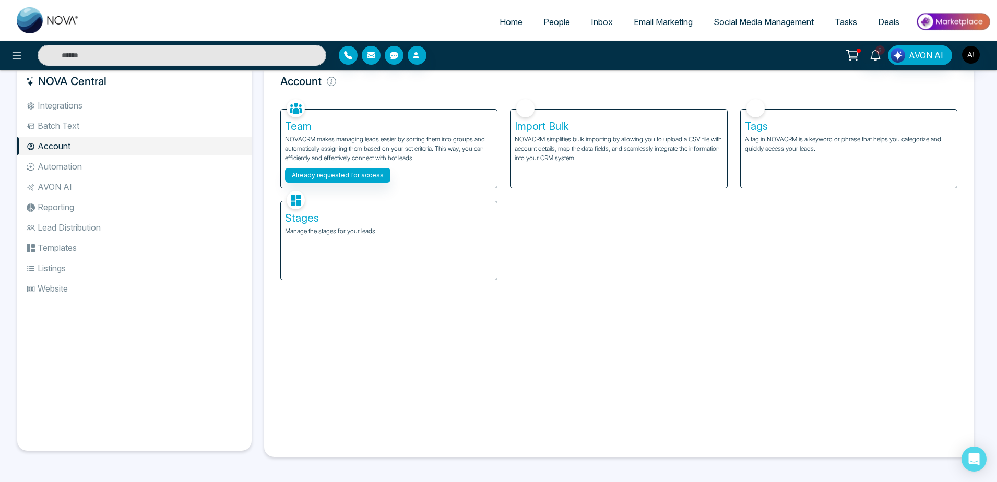
click at [92, 168] on li "Automation" at bounding box center [134, 167] width 234 height 18
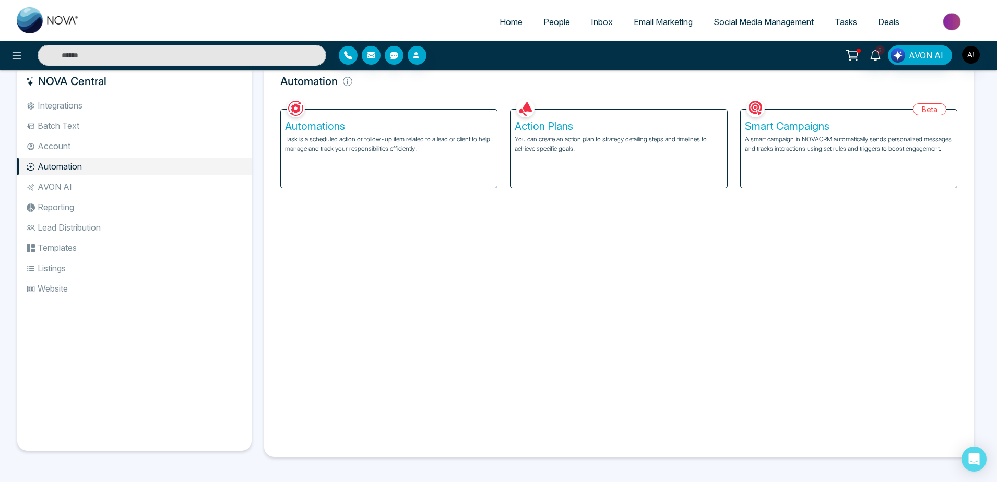
click at [466, 154] on p "Task is a scheduled action or follow-up item related to a lead or client to hel…" at bounding box center [389, 144] width 208 height 19
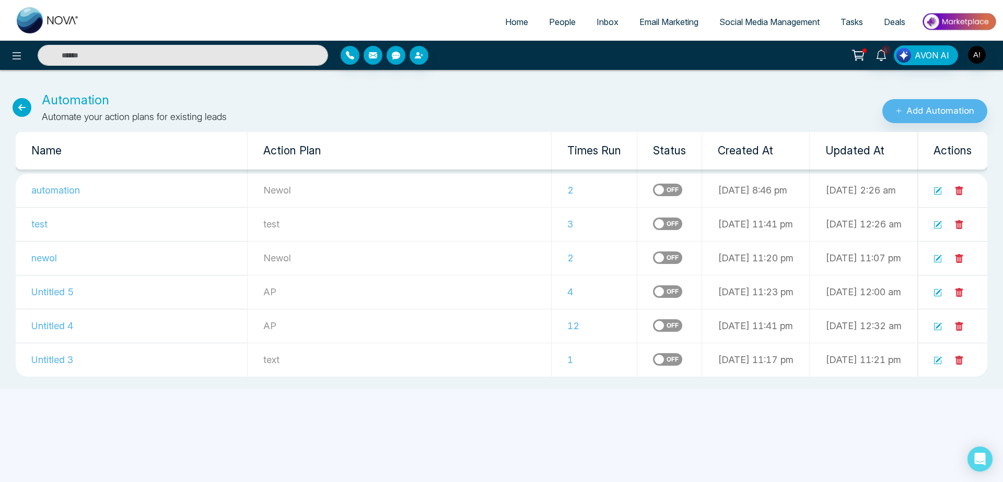
click at [957, 194] on icon at bounding box center [959, 190] width 8 height 9
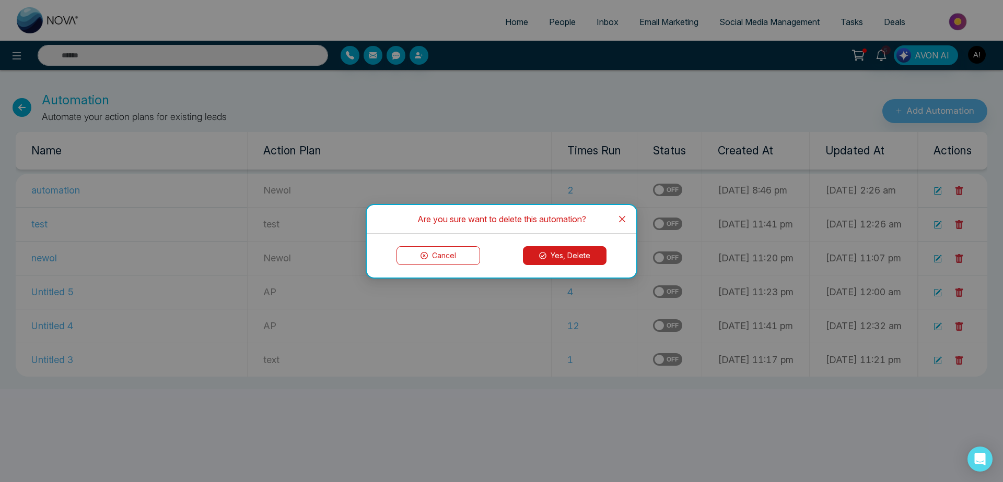
click at [556, 230] on button "Yes, Delete" at bounding box center [565, 255] width 84 height 19
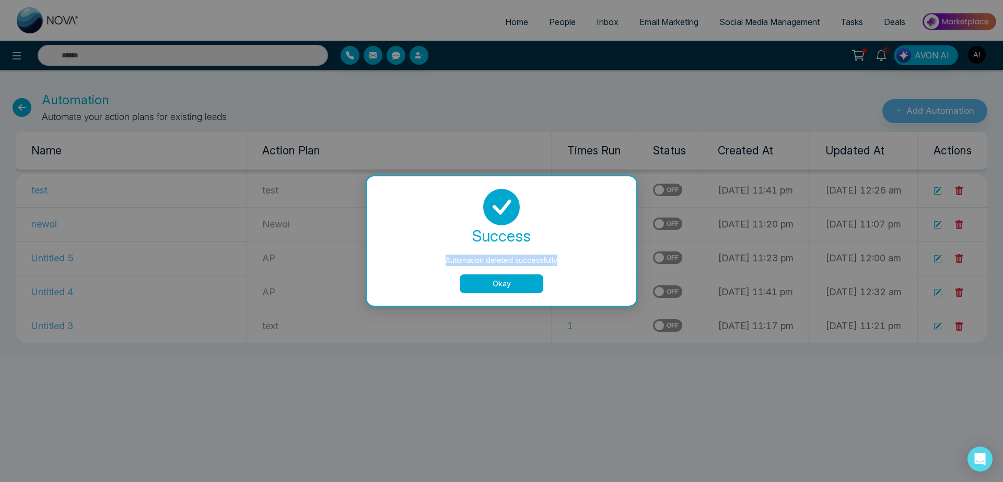
drag, startPoint x: 506, startPoint y: 302, endPoint x: 648, endPoint y: 203, distance: 173.7
click at [648, 203] on div "Automation deleted successfully success Automation deleted successfully Okay" at bounding box center [501, 241] width 1003 height 482
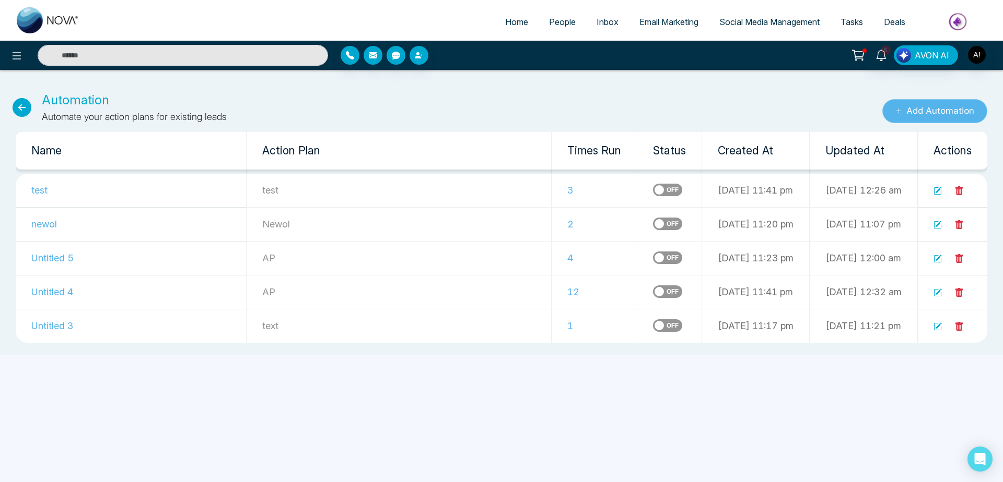
click at [949, 115] on button "Add Automation" at bounding box center [934, 111] width 105 height 24
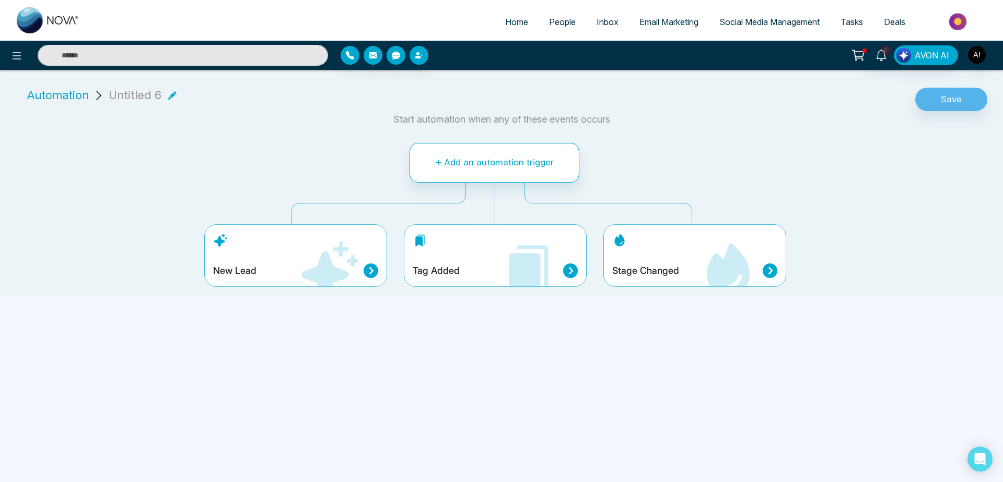
click at [508, 230] on div "Tag Added" at bounding box center [495, 256] width 183 height 63
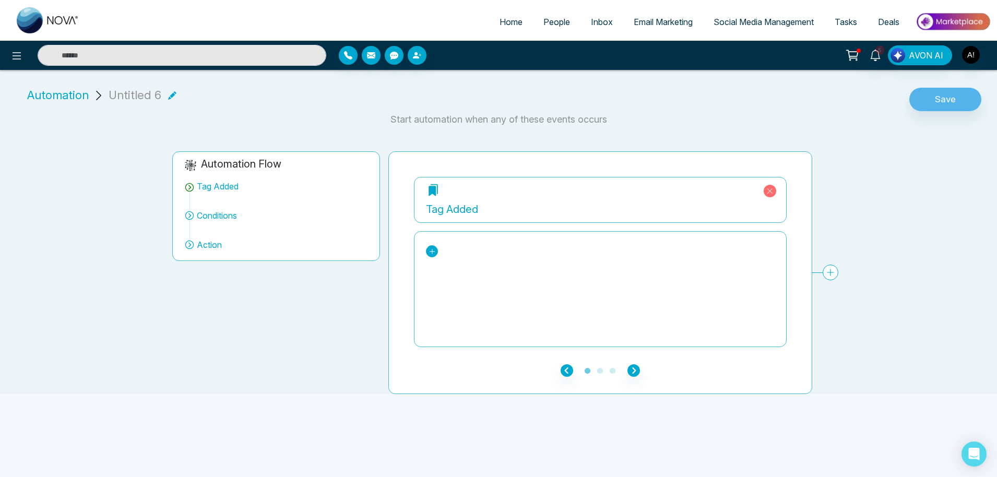
click at [429, 230] on link at bounding box center [432, 251] width 12 height 12
click at [447, 230] on div "Royy" at bounding box center [475, 329] width 80 height 13
click at [629, 230] on icon "button" at bounding box center [634, 370] width 13 height 13
click at [733, 202] on link "Add Conditions" at bounding box center [724, 211] width 92 height 19
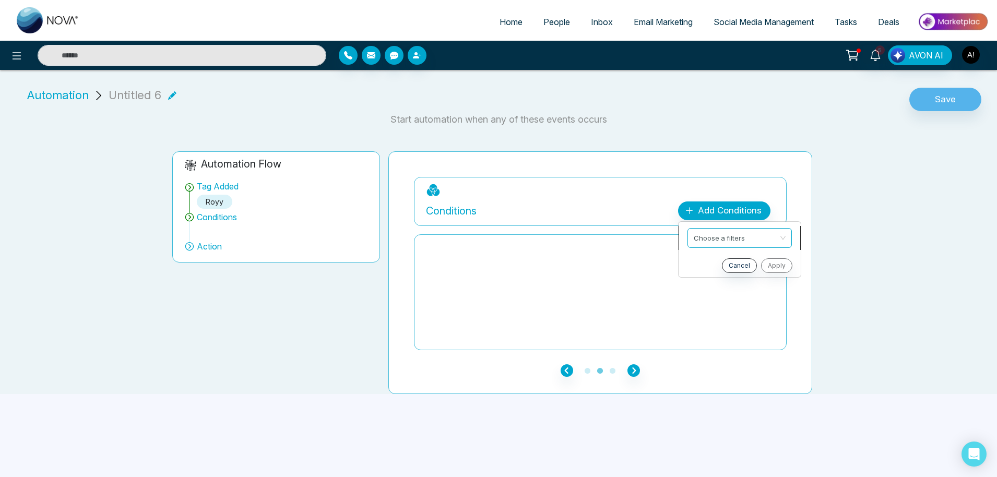
click at [734, 230] on input "search" at bounding box center [736, 237] width 85 height 16
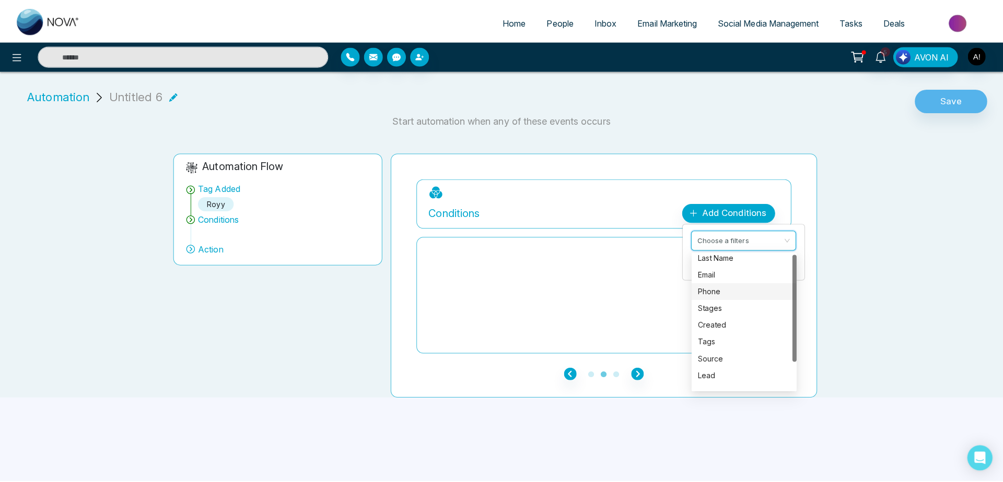
scroll to position [0, 0]
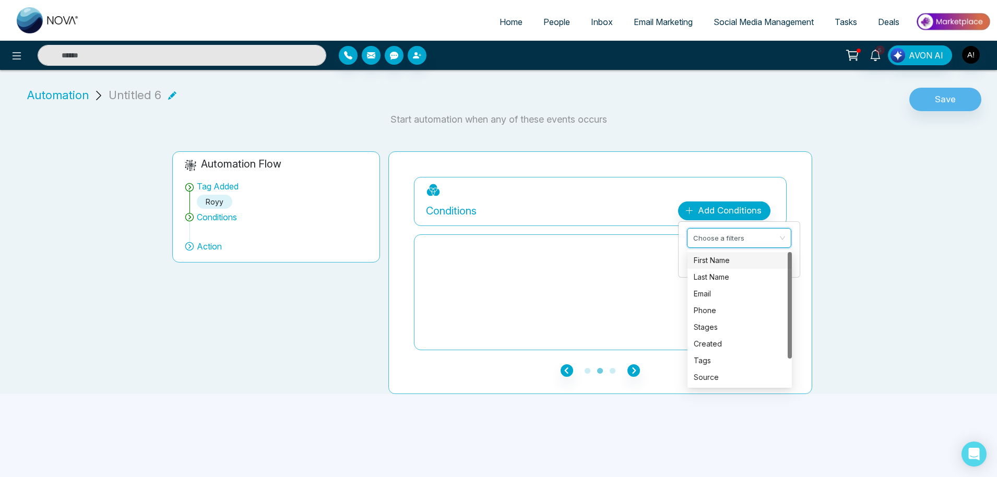
click at [726, 230] on div "First Name" at bounding box center [740, 260] width 92 height 11
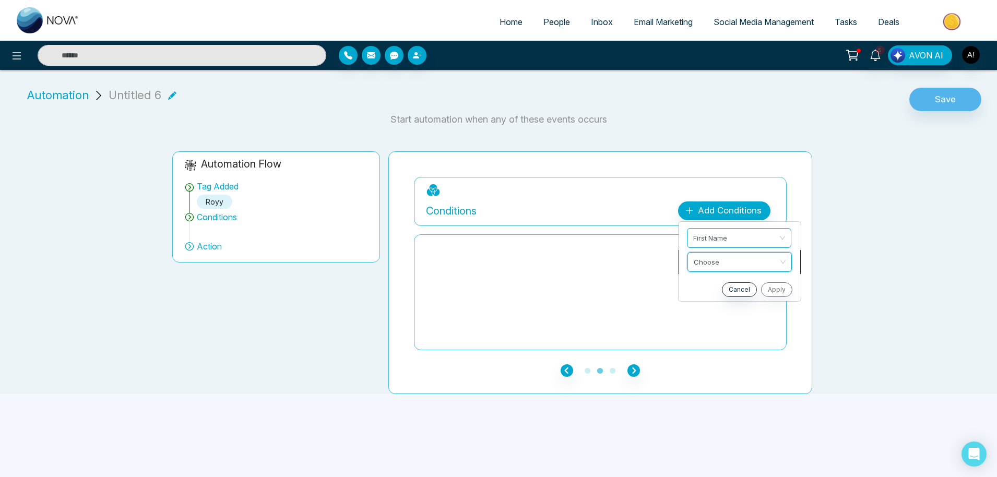
click at [714, 230] on input "search" at bounding box center [736, 261] width 85 height 16
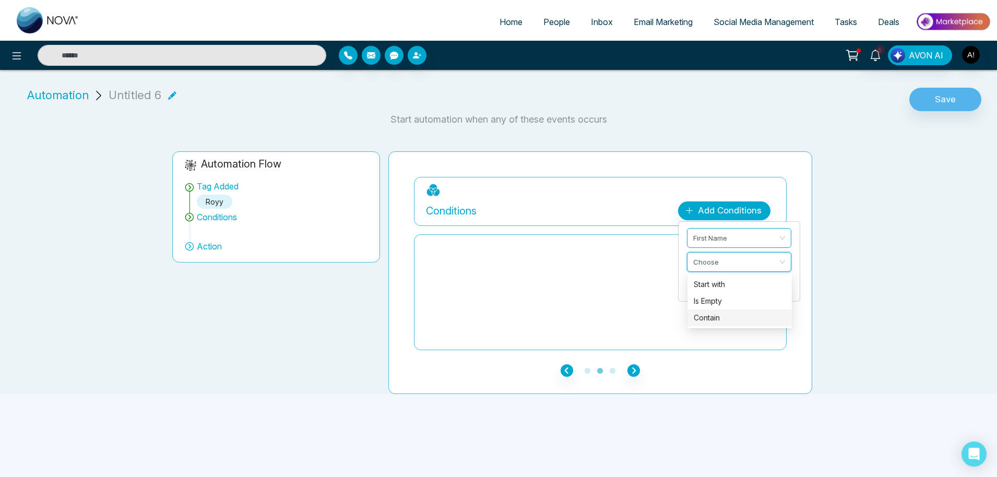
click at [717, 230] on div "Contain" at bounding box center [740, 317] width 92 height 11
click at [728, 230] on input "text" at bounding box center [739, 288] width 104 height 20
type input "****"
click at [779, 230] on button "Apply" at bounding box center [775, 313] width 31 height 15
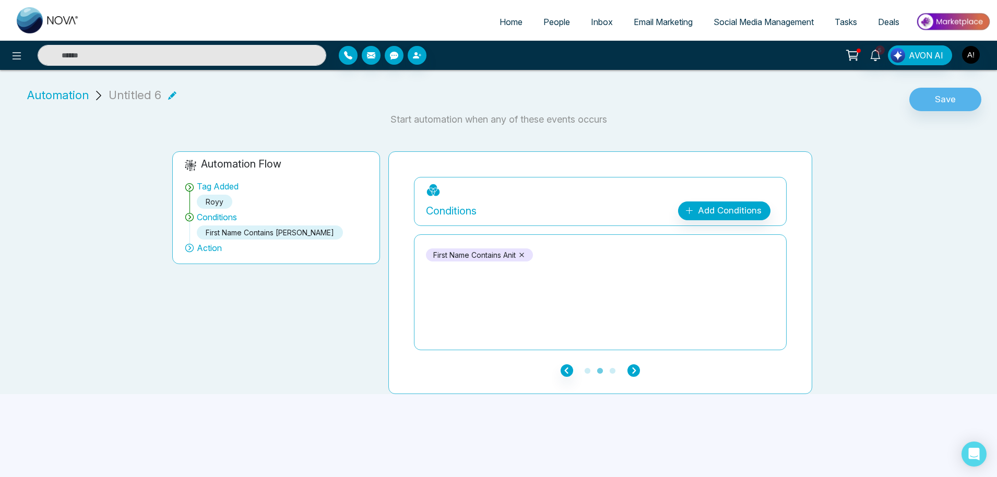
click at [634, 230] on icon "button" at bounding box center [634, 370] width 13 height 13
click at [729, 208] on div "Add Action Plan" at bounding box center [728, 211] width 67 height 14
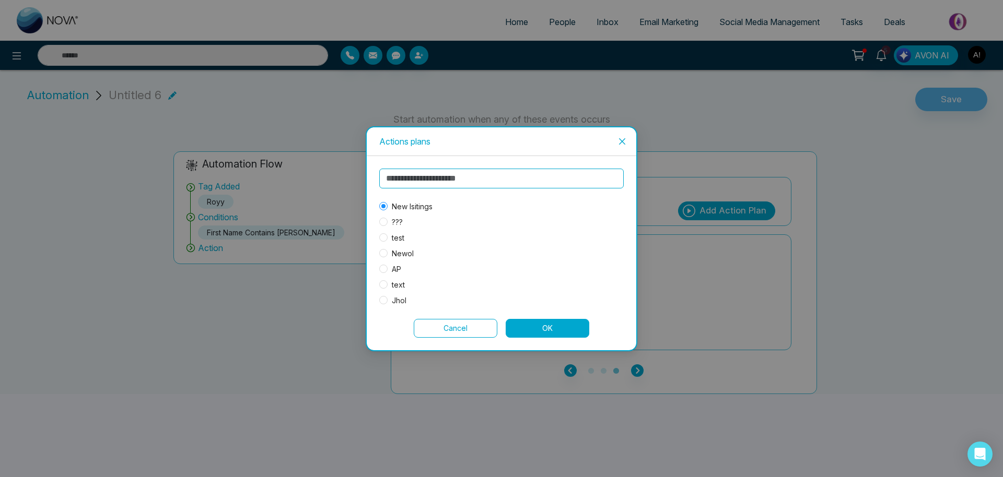
click at [565, 230] on button "OK" at bounding box center [547, 328] width 84 height 19
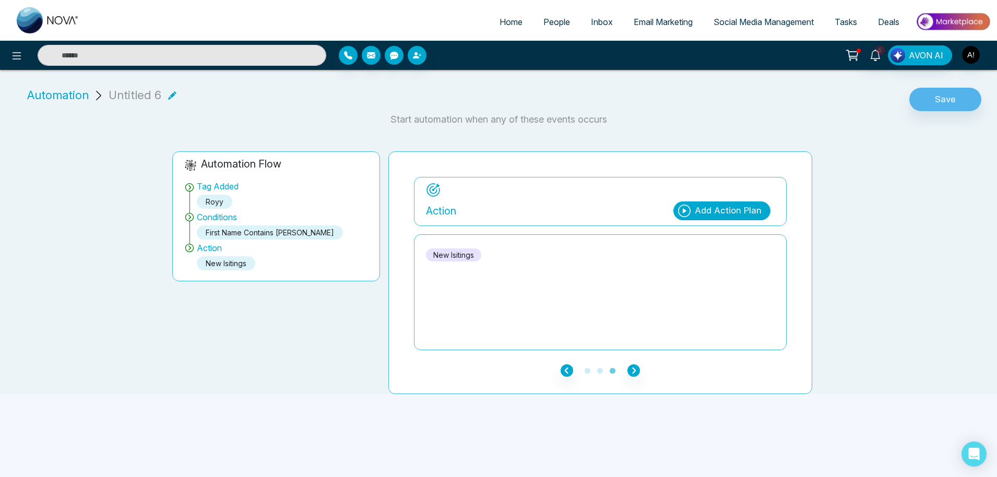
click at [627, 230] on ul "1 2 3" at bounding box center [600, 370] width 373 height 13
click at [169, 93] on icon at bounding box center [172, 95] width 8 height 8
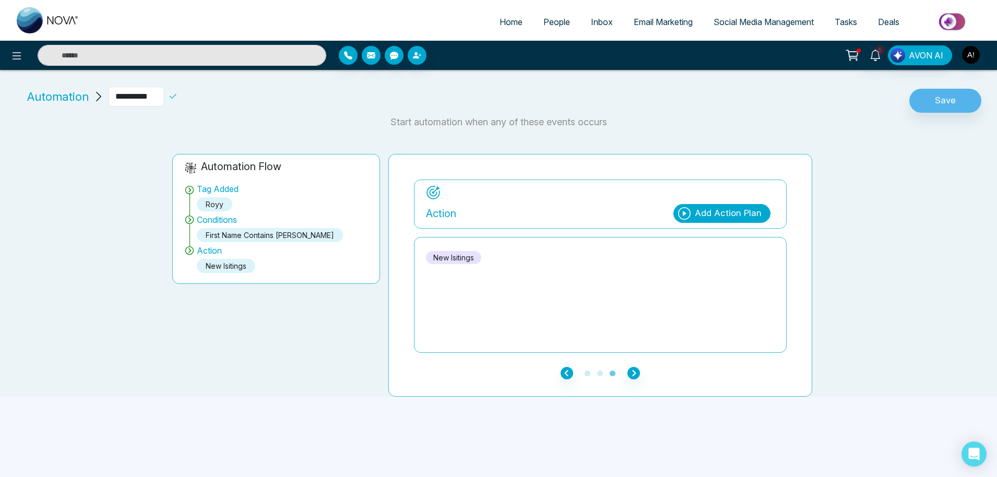
click at [164, 93] on input "**********" at bounding box center [136, 97] width 55 height 20
type input "*"
type input "**********"
click at [178, 94] on icon at bounding box center [172, 96] width 9 height 9
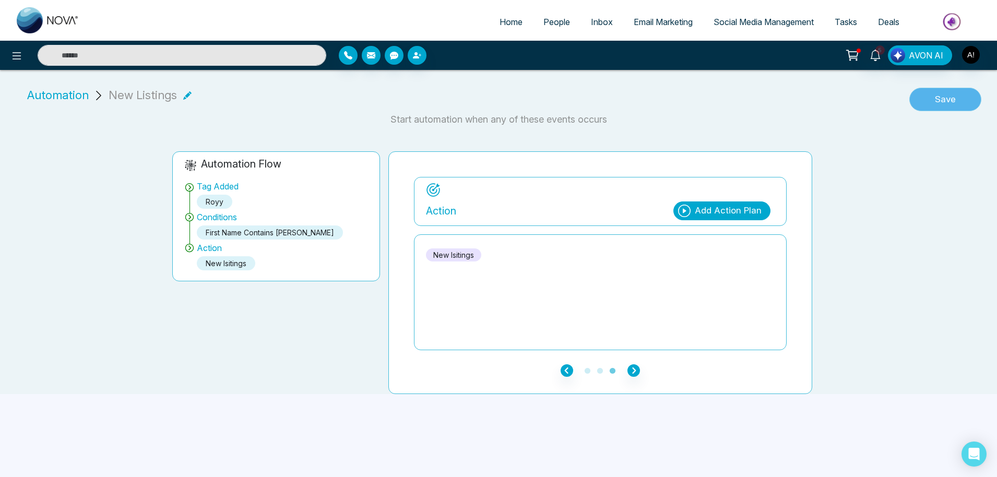
click at [971, 96] on button "Save" at bounding box center [946, 100] width 72 height 24
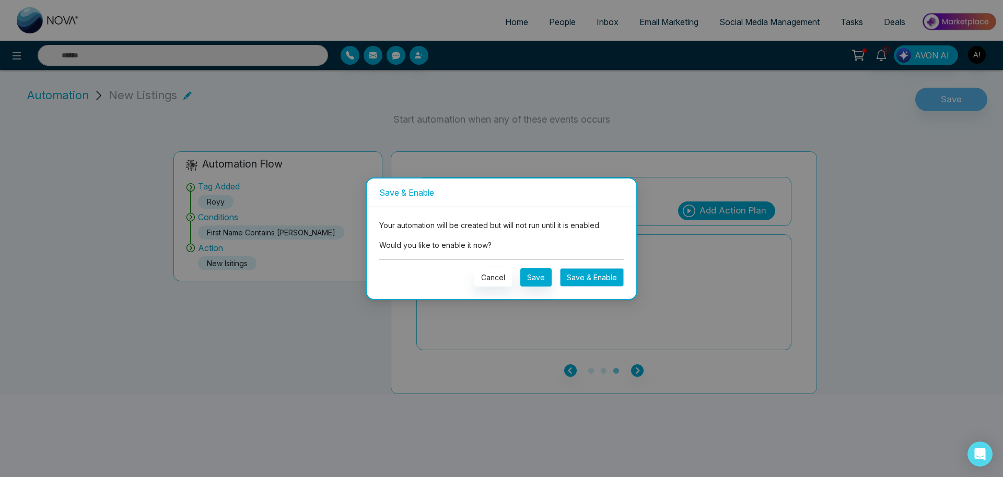
click at [595, 230] on button "Save & Enable" at bounding box center [592, 277] width 64 height 18
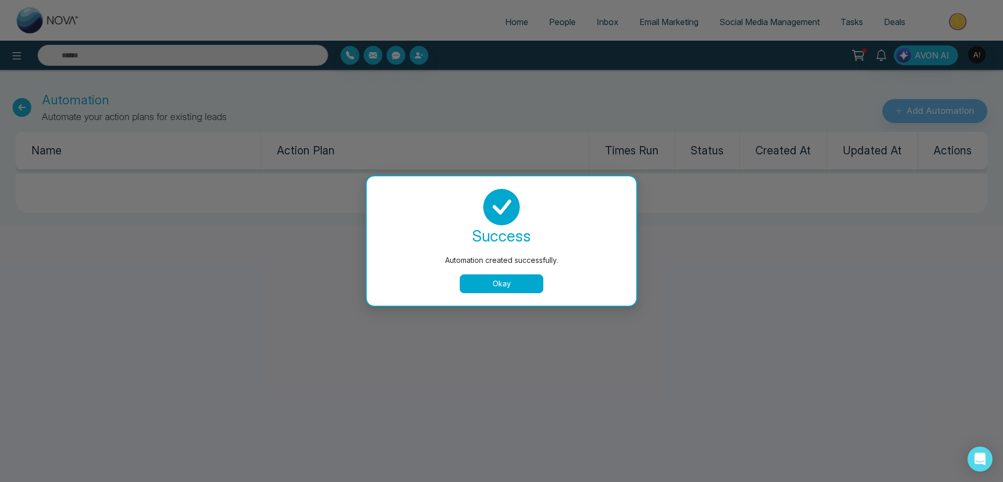
click at [475, 230] on button "Okay" at bounding box center [501, 284] width 84 height 19
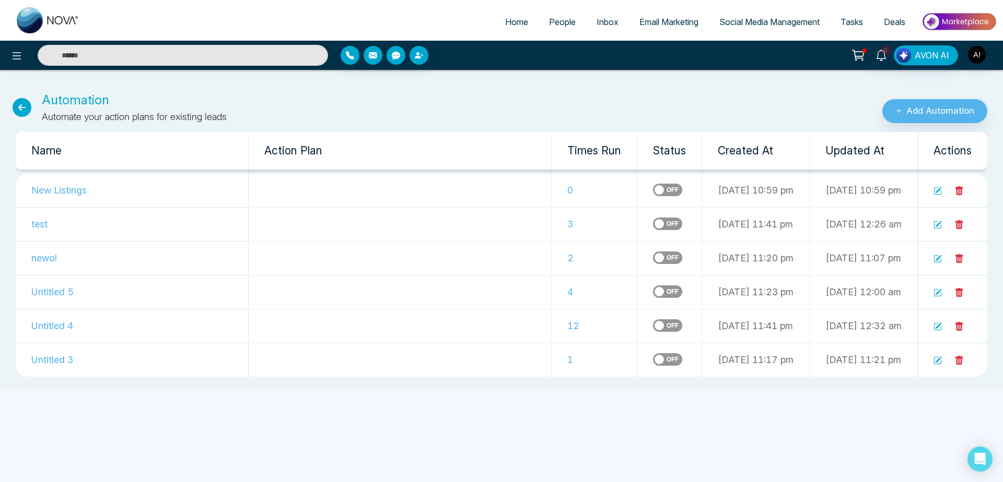
click at [550, 26] on span "People" at bounding box center [562, 22] width 27 height 10
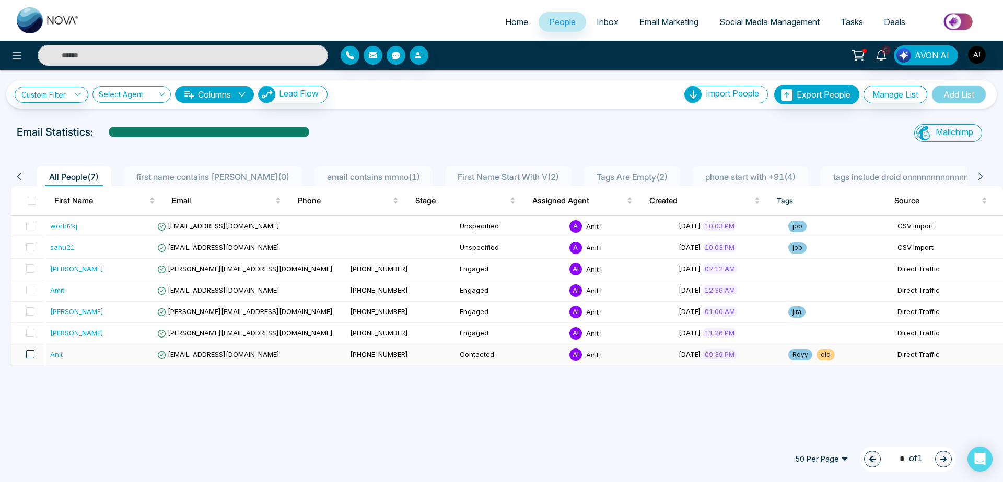
click at [34, 230] on span at bounding box center [30, 354] width 8 height 8
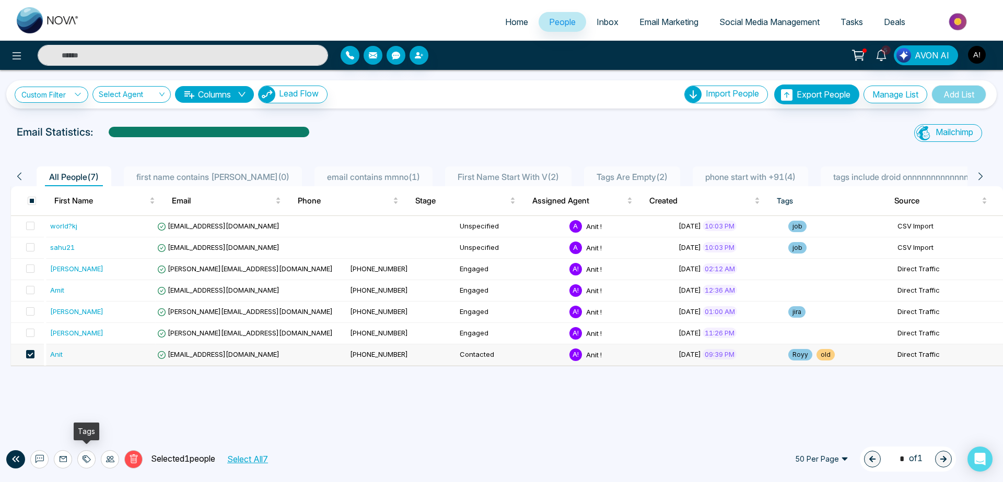
click at [94, 230] on div at bounding box center [86, 460] width 18 height 18
click at [91, 230] on link "Remove Tags" at bounding box center [67, 436] width 48 height 9
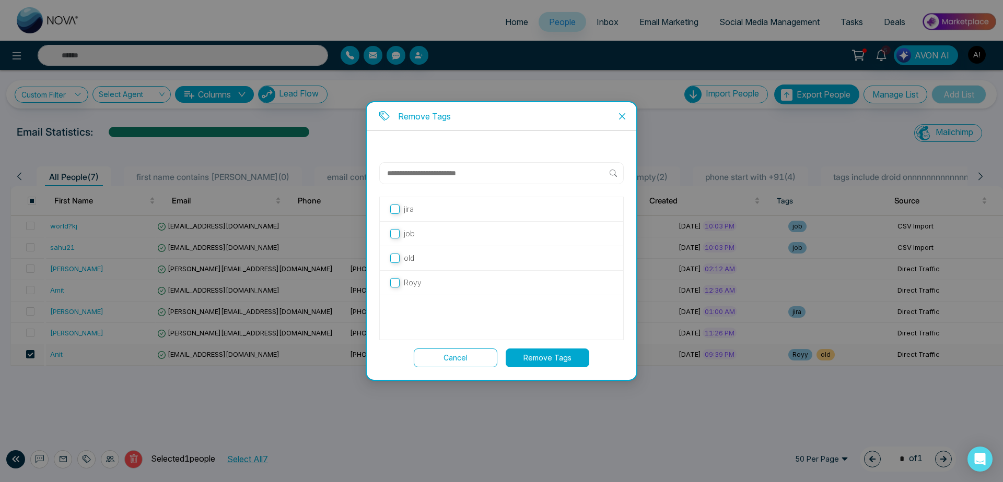
click at [420, 230] on label "Royy" at bounding box center [501, 282] width 222 height 11
click at [549, 230] on button "Remove Tags" at bounding box center [547, 358] width 84 height 19
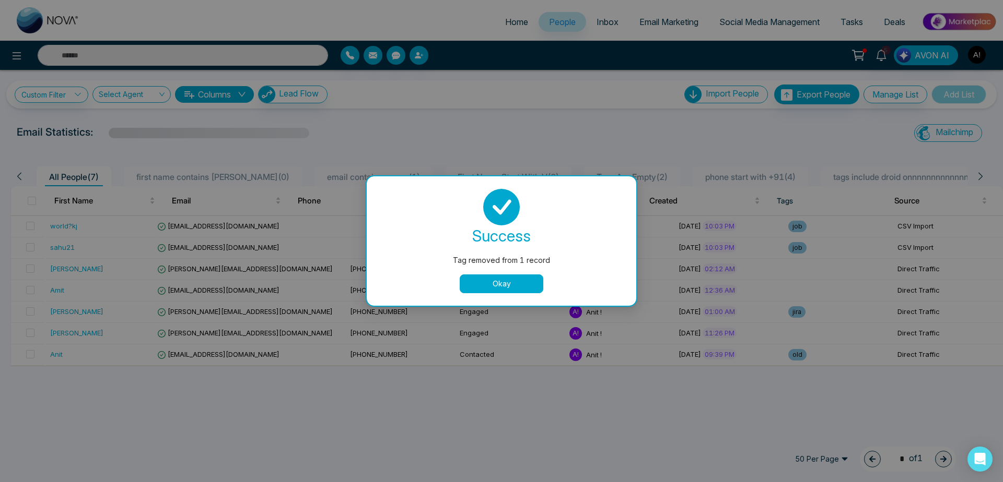
click at [519, 230] on button "Okay" at bounding box center [501, 284] width 84 height 19
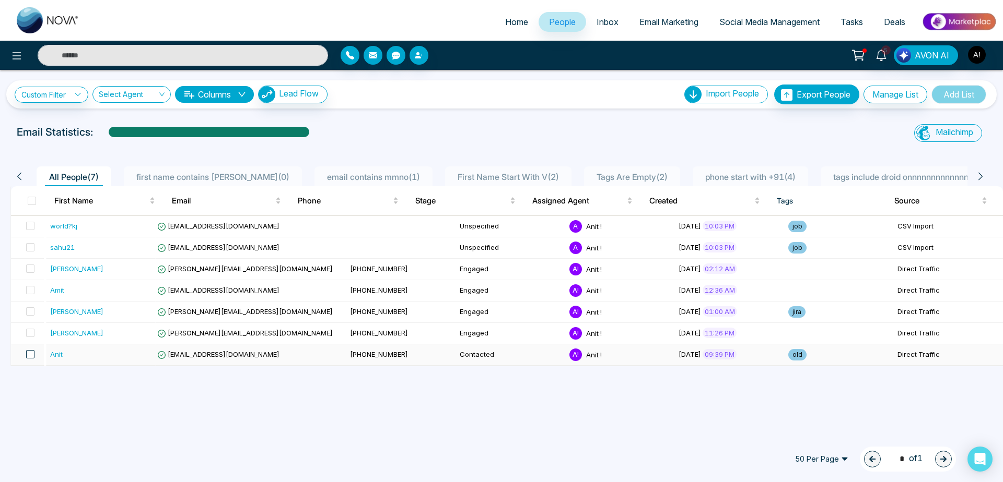
click at [30, 230] on span at bounding box center [30, 354] width 8 height 8
click at [78, 230] on div at bounding box center [86, 460] width 18 height 18
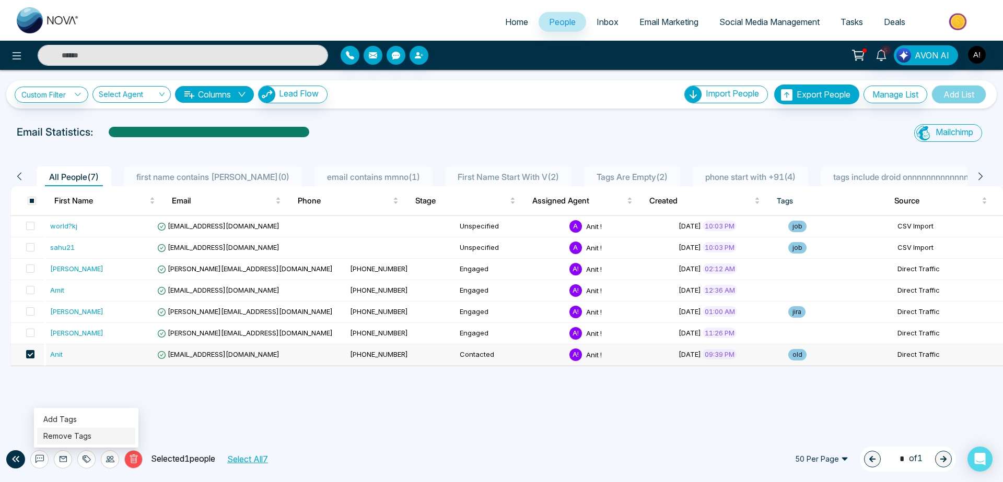
click at [84, 230] on link "Remove Tags" at bounding box center [67, 436] width 48 height 9
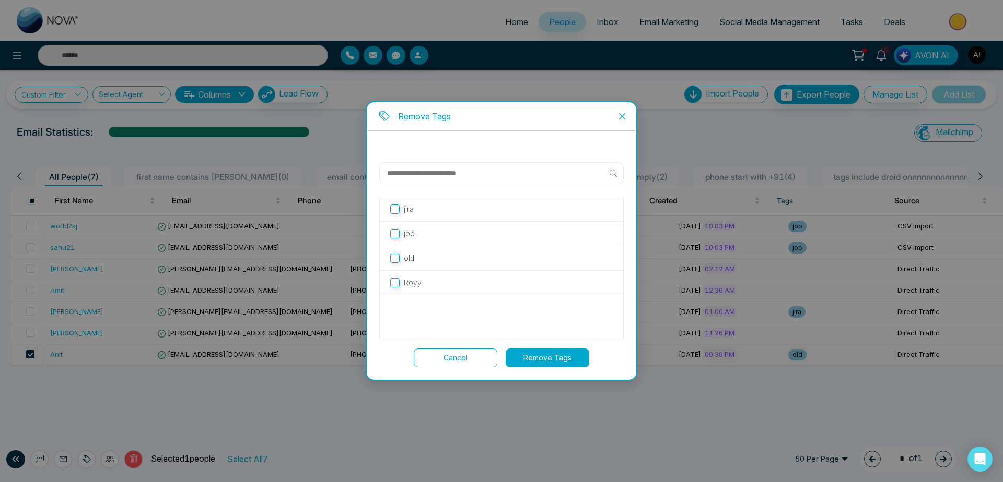
click at [408, 230] on div "Royy" at bounding box center [501, 283] width 243 height 25
click at [624, 114] on icon "close" at bounding box center [622, 116] width 6 height 6
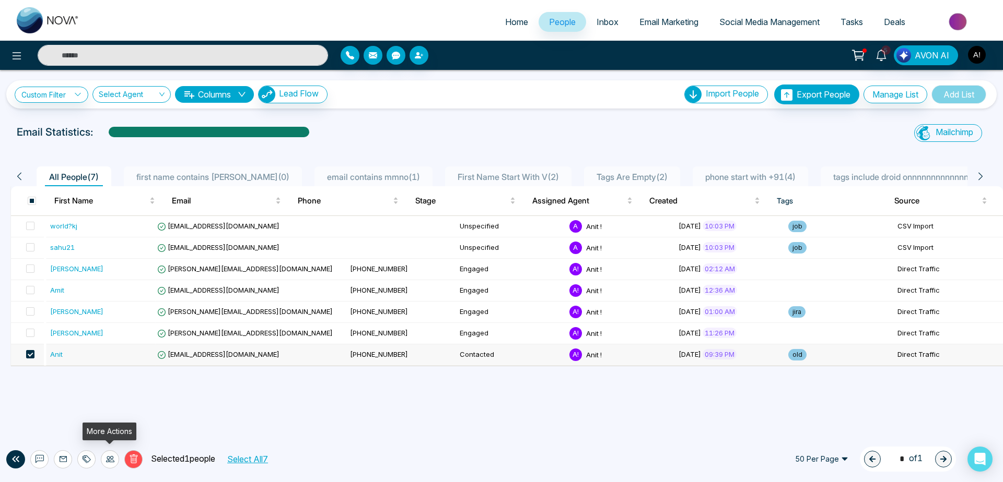
click at [111, 230] on icon at bounding box center [110, 459] width 8 height 6
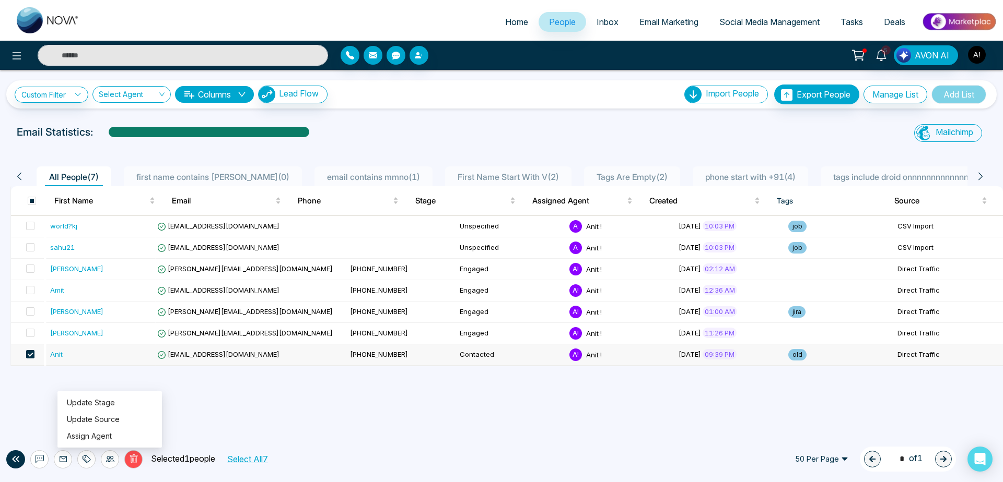
click at [280, 230] on div "Custom Filter Choose a filters Cancel Apply Select Agent Columns Lead Flow Impo…" at bounding box center [501, 251] width 1003 height 362
click at [90, 230] on icon at bounding box center [86, 459] width 8 height 8
click at [77, 230] on link "Add Tags" at bounding box center [59, 419] width 33 height 9
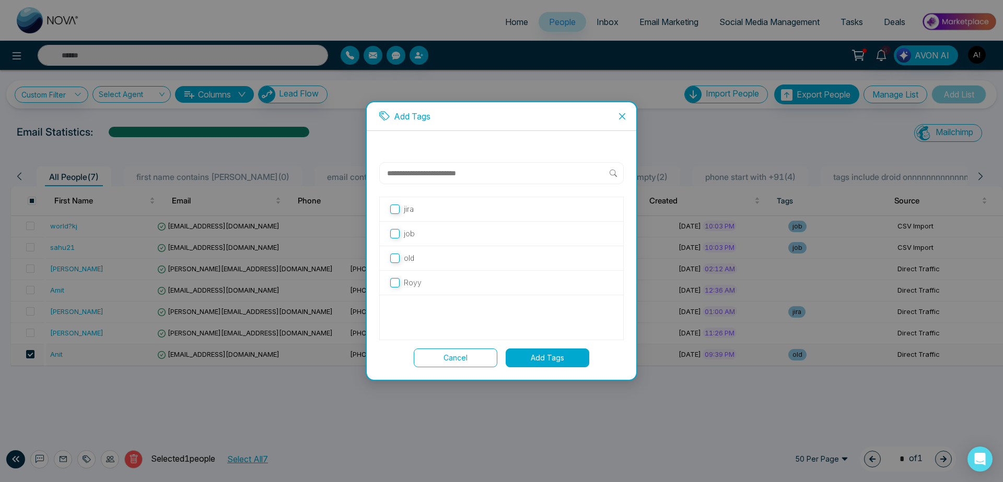
click at [416, 230] on p "Royy" at bounding box center [413, 282] width 18 height 11
click at [551, 230] on button "Add Tags" at bounding box center [547, 358] width 84 height 19
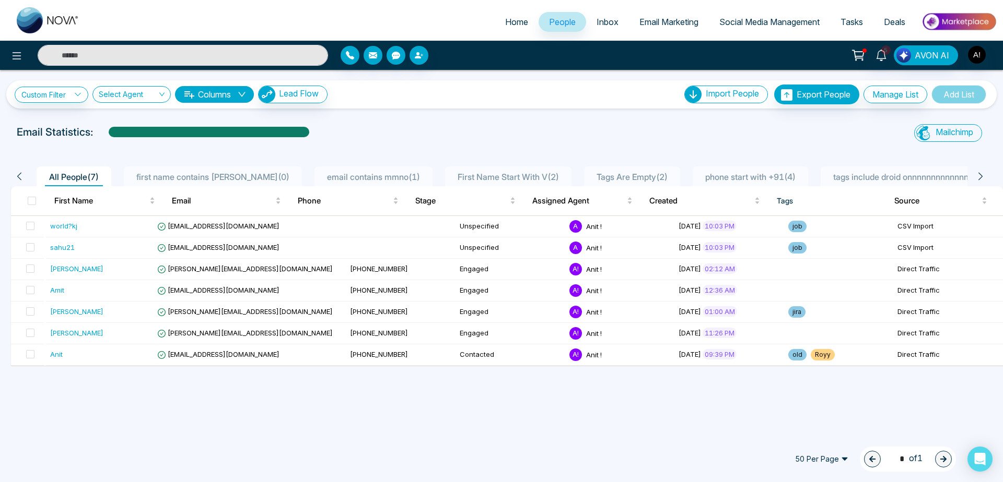
click at [243, 230] on div "50 Per Page 1 * of 1" at bounding box center [501, 460] width 1003 height 46
click at [17, 61] on icon at bounding box center [16, 56] width 13 height 13
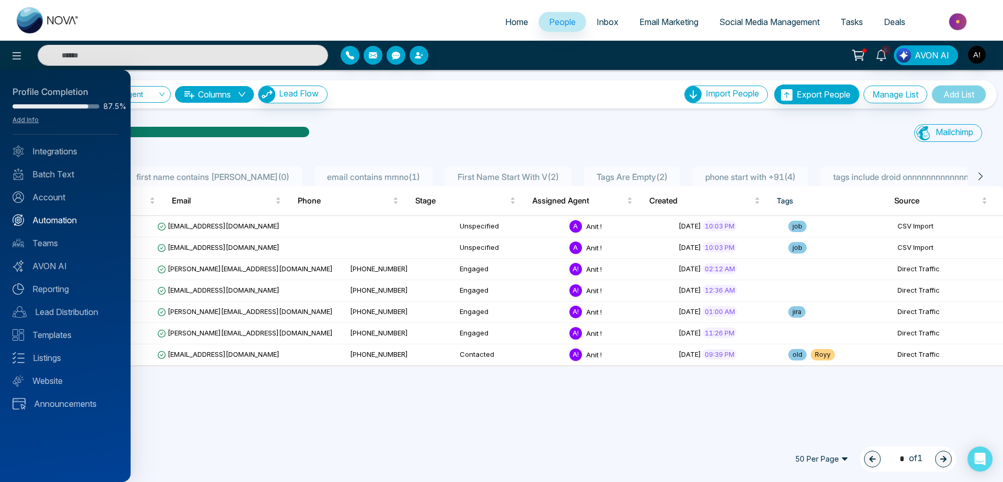
click at [77, 214] on link "Automation" at bounding box center [65, 220] width 105 height 13
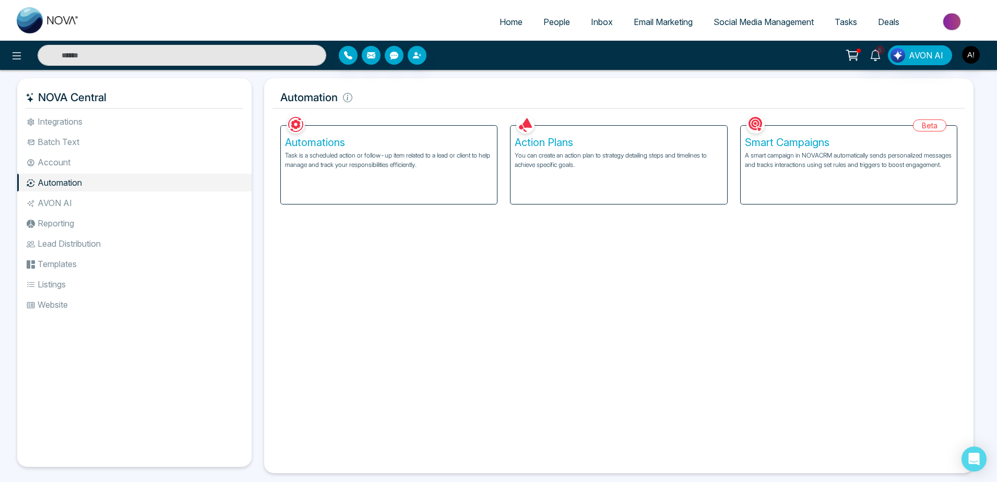
click at [662, 230] on div "Facebook NOVACRM enables users to connect to Facebook to schedule social media …" at bounding box center [619, 289] width 693 height 352
click at [782, 160] on p "A smart campaign in NOVACRM automatically sends personalized messages and track…" at bounding box center [849, 160] width 208 height 19
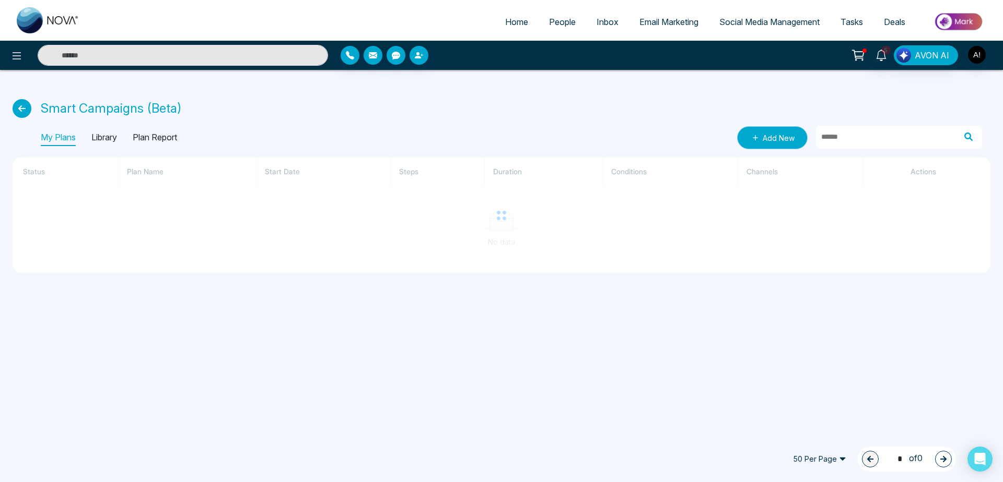
click at [777, 128] on link "Add New" at bounding box center [772, 137] width 70 height 23
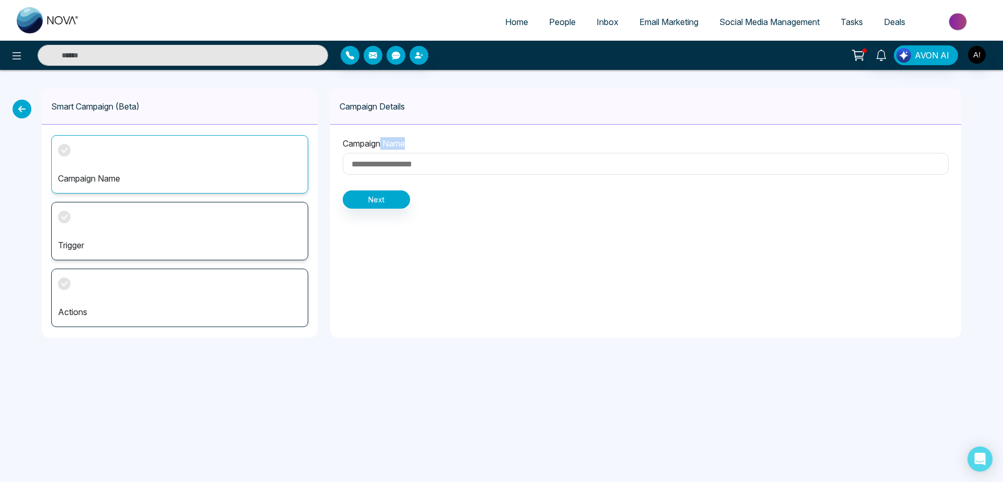
drag, startPoint x: 382, startPoint y: 150, endPoint x: 380, endPoint y: 194, distance: 43.9
click at [380, 194] on div "Campaign Name Next" at bounding box center [645, 173] width 631 height 97
drag, startPoint x: 406, startPoint y: 175, endPoint x: 386, endPoint y: 167, distance: 21.3
click at [386, 167] on div "Campaign Name" at bounding box center [646, 157] width 606 height 41
click at [386, 167] on input at bounding box center [646, 164] width 606 height 22
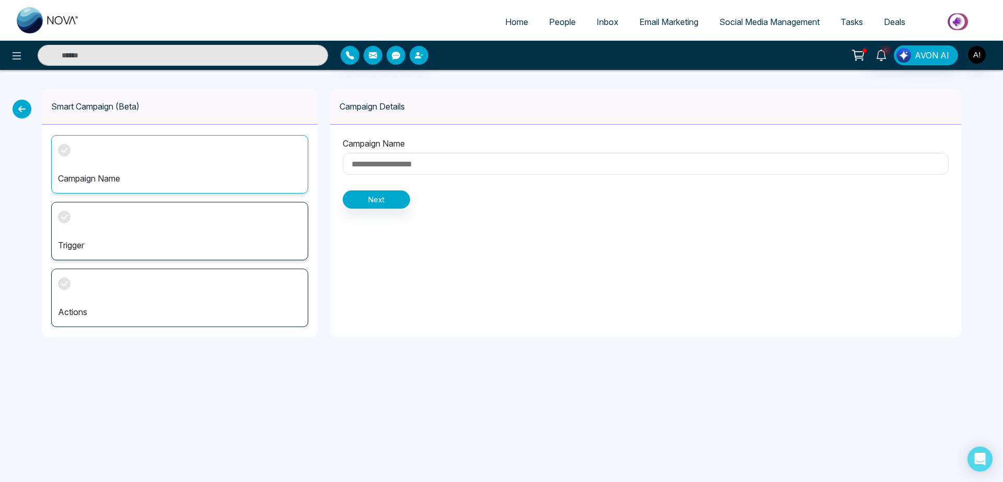
type input "*"
type input "***"
click at [394, 195] on button "Next" at bounding box center [376, 200] width 67 height 18
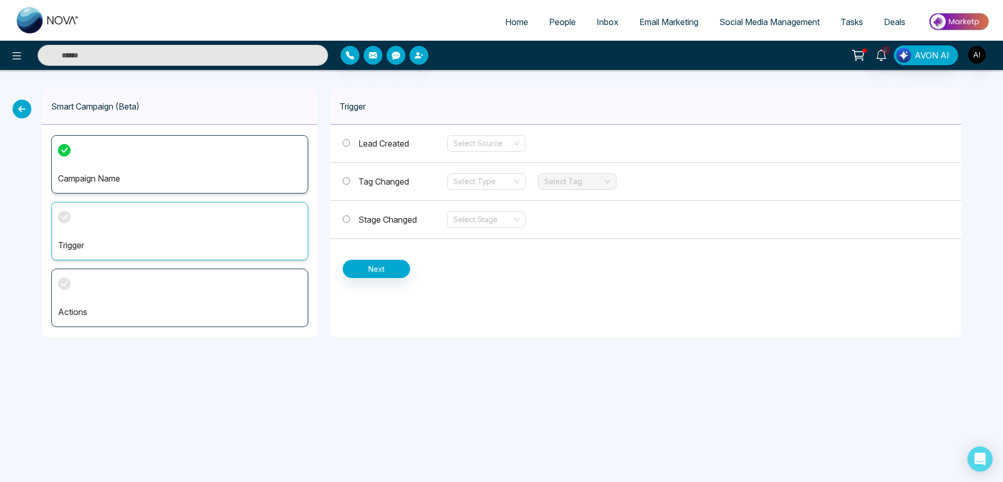
click at [362, 180] on span "Tag Changed" at bounding box center [383, 181] width 51 height 10
click at [484, 175] on input "search" at bounding box center [482, 182] width 58 height 16
click at [479, 220] on div "Remove" at bounding box center [486, 219] width 66 height 11
click at [556, 186] on input "search" at bounding box center [573, 182] width 58 height 16
click at [485, 184] on span "Remove" at bounding box center [486, 182] width 66 height 16
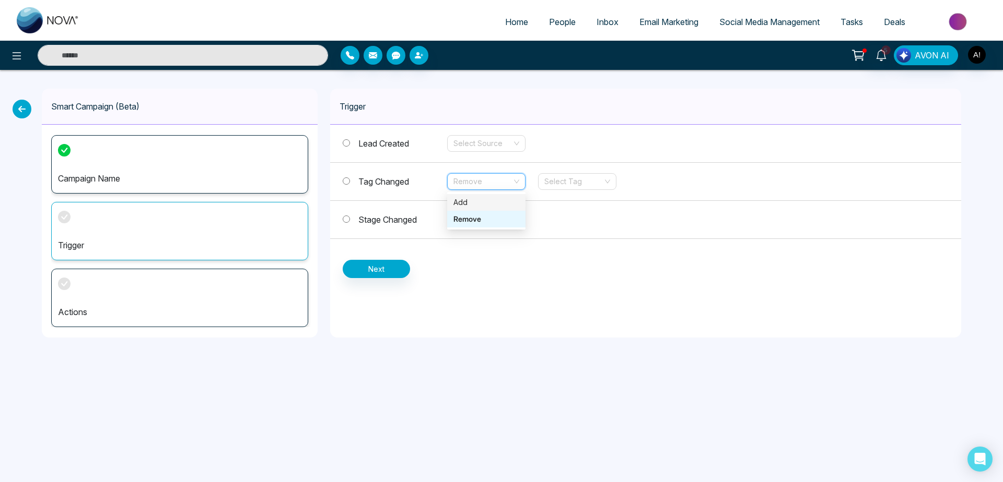
click at [484, 207] on div "Add" at bounding box center [486, 202] width 66 height 11
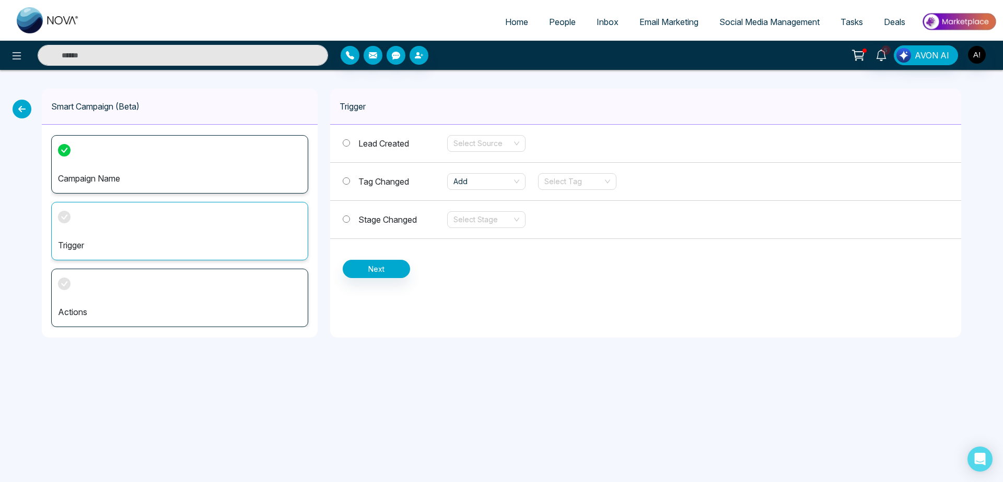
click at [559, 197] on div "Tag Changed Add Select Tag" at bounding box center [645, 182] width 631 height 38
click at [577, 188] on input "search" at bounding box center [573, 182] width 58 height 16
click at [551, 202] on div "jira" at bounding box center [577, 202] width 66 height 11
click at [379, 230] on button "Next" at bounding box center [376, 269] width 67 height 18
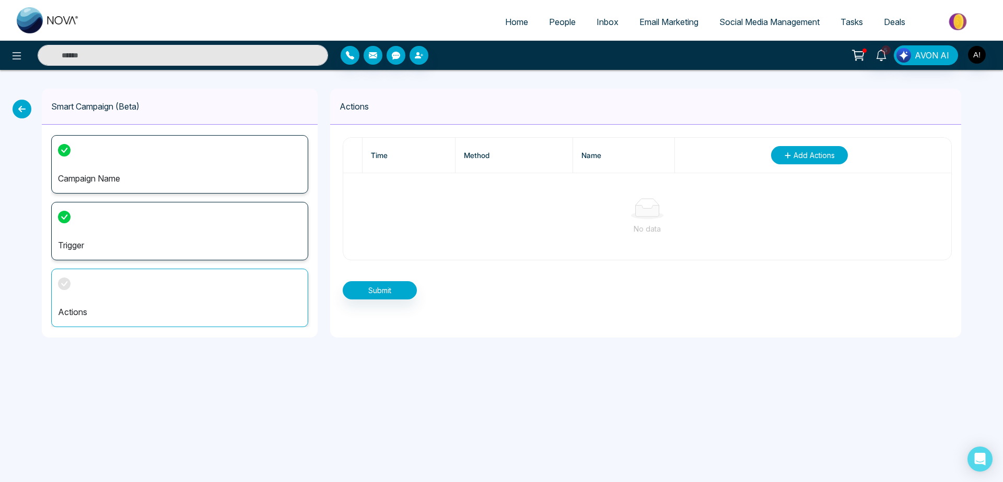
click at [838, 161] on button "Add Actions" at bounding box center [809, 155] width 77 height 18
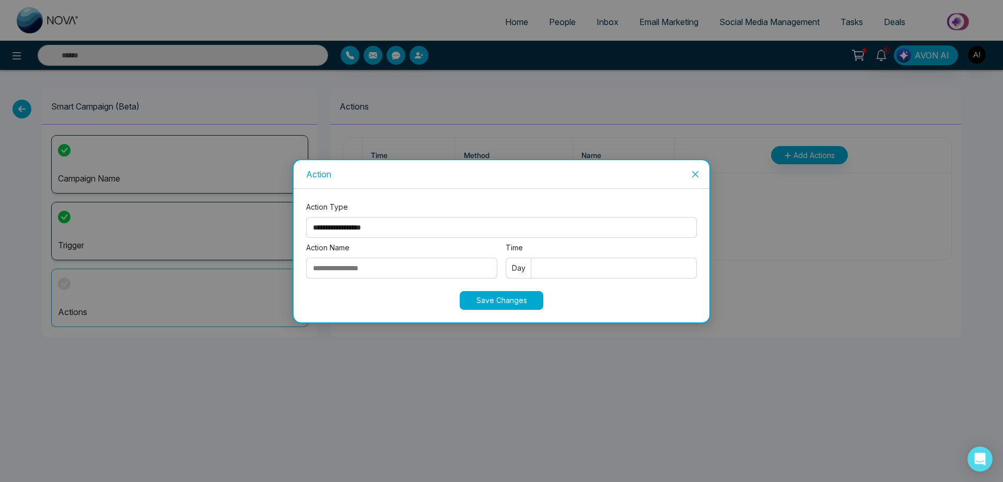
click at [306, 217] on select "**********" at bounding box center [501, 227] width 391 height 21
click option "****" at bounding box center [0, 0] width 0 height 0
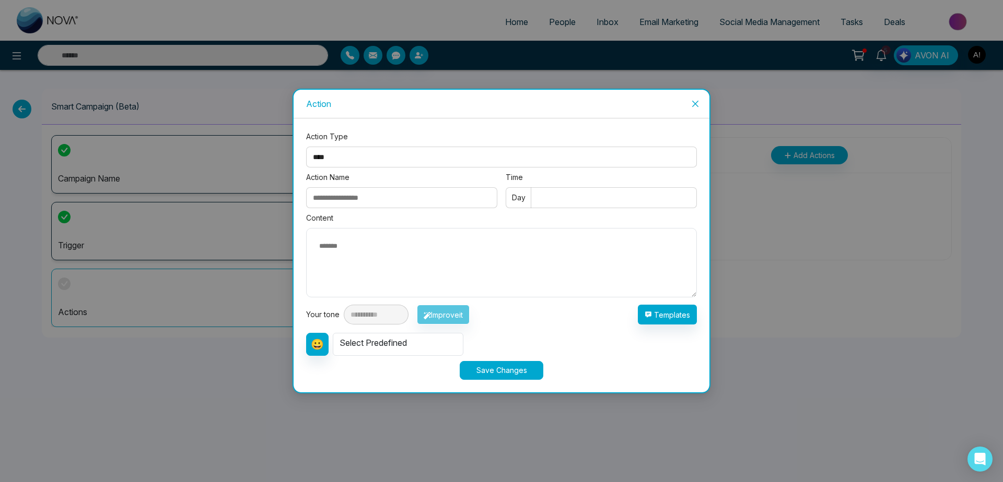
click at [392, 192] on input "Action Name" at bounding box center [401, 197] width 191 height 21
click at [306, 147] on select "**********" at bounding box center [501, 157] width 391 height 21
select select "*****"
click option "*****" at bounding box center [0, 0] width 0 height 0
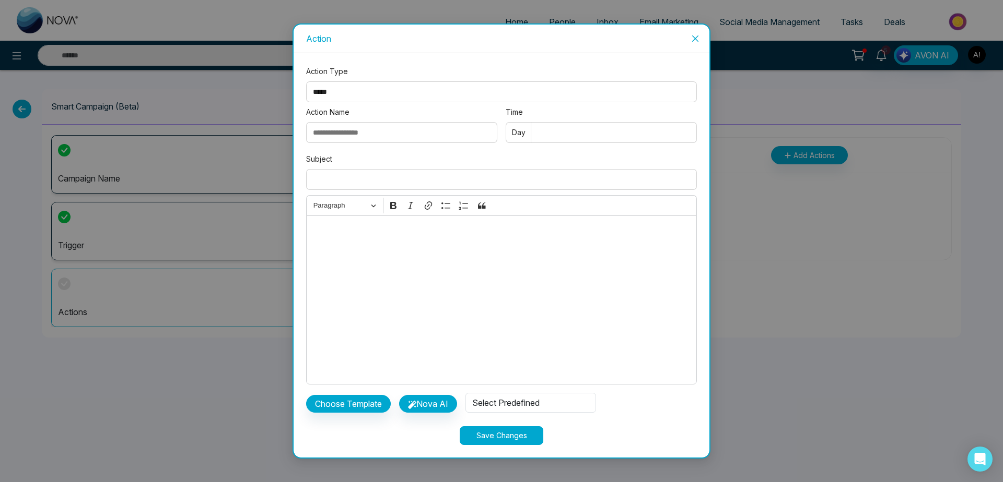
click at [357, 131] on input "Action Name" at bounding box center [401, 132] width 191 height 21
type input "*"
type input "*****"
click at [587, 137] on input "Time" at bounding box center [600, 132] width 191 height 21
type input "*"
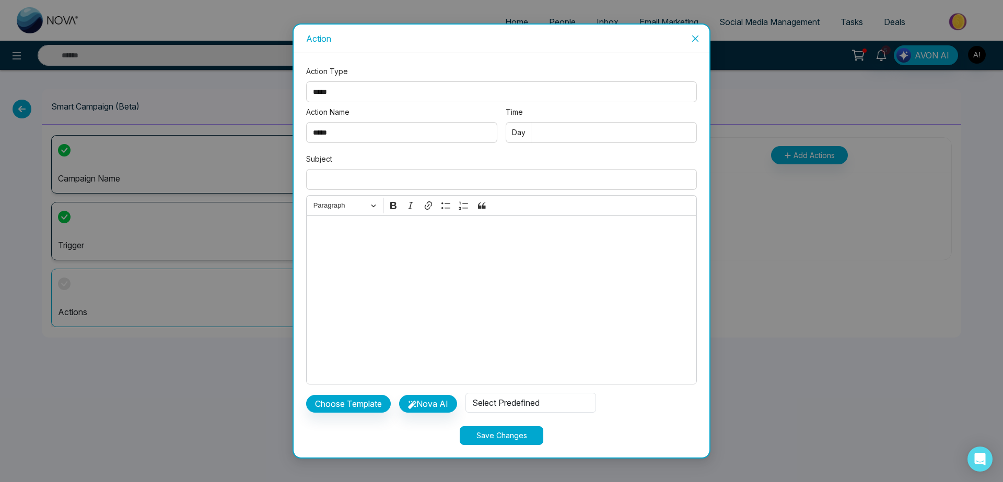
type input "*"
type input "***"
click at [398, 182] on input "Subject" at bounding box center [501, 179] width 391 height 21
click at [353, 230] on button "Choose Template" at bounding box center [348, 404] width 85 height 18
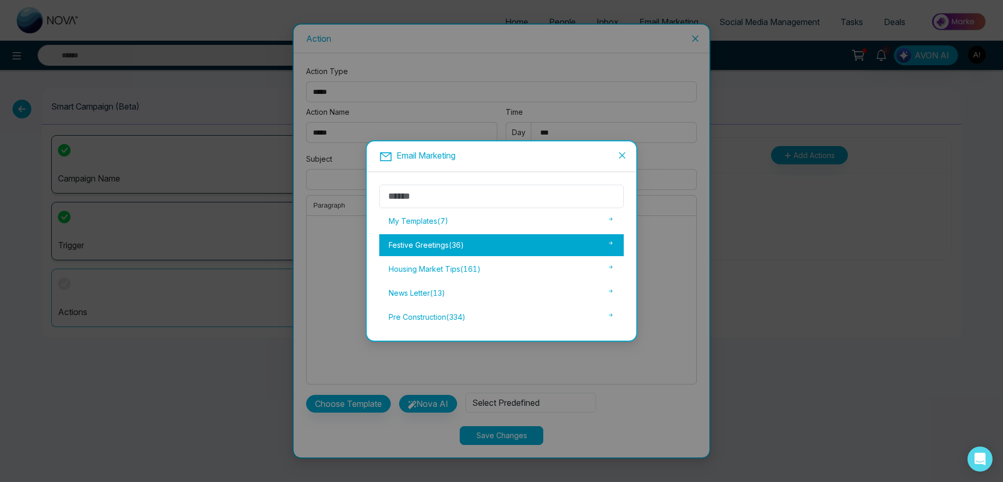
click at [470, 230] on div "Festive Greetings ( 36 )" at bounding box center [501, 245] width 244 height 22
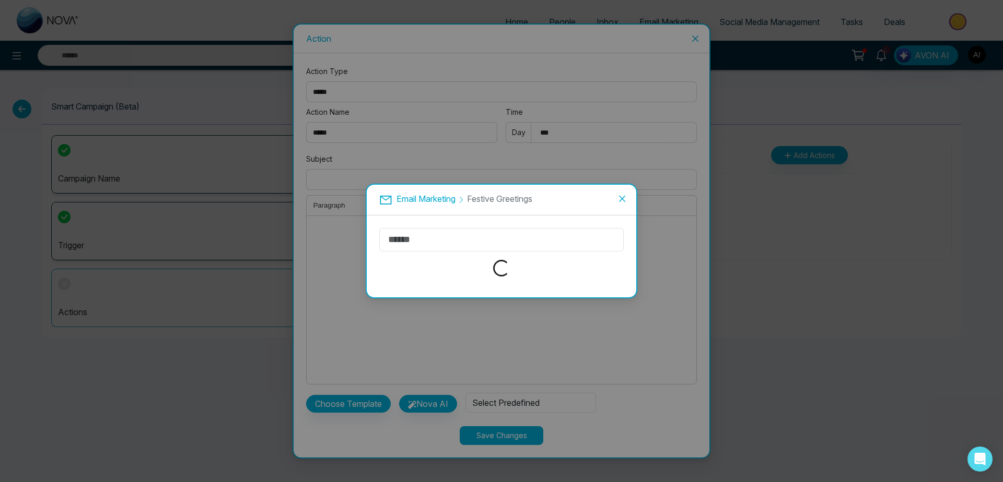
click at [439, 204] on span "Email Marketing" at bounding box center [425, 199] width 59 height 10
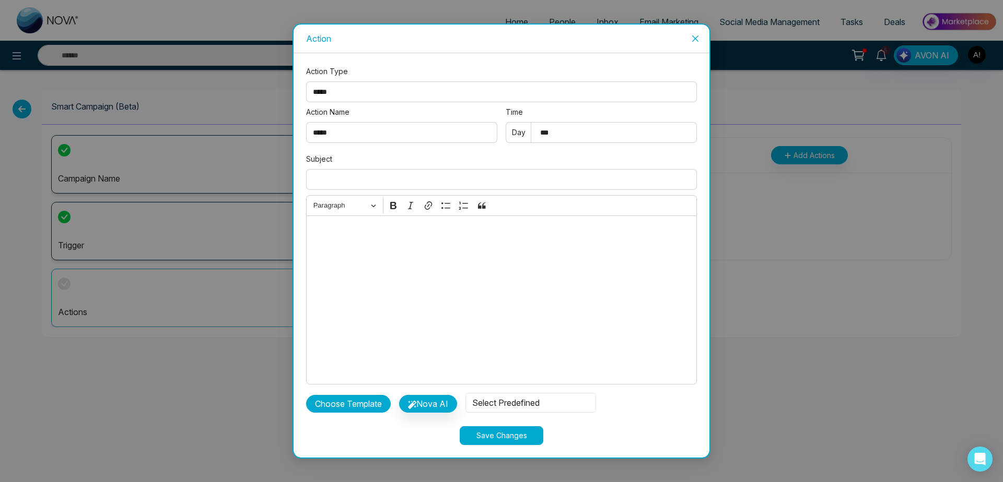
click at [356, 230] on button "Choose Template" at bounding box center [348, 404] width 85 height 18
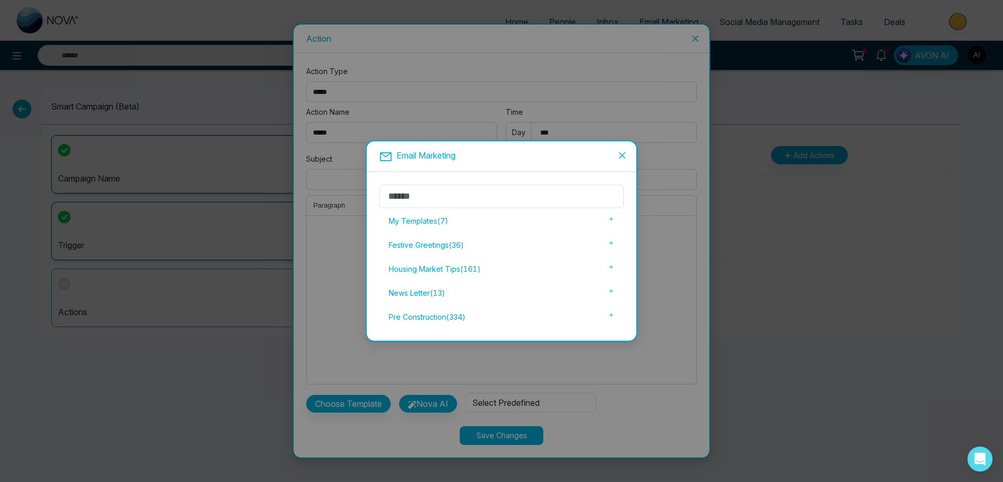
click at [434, 155] on span "Email Marketing" at bounding box center [425, 155] width 59 height 10
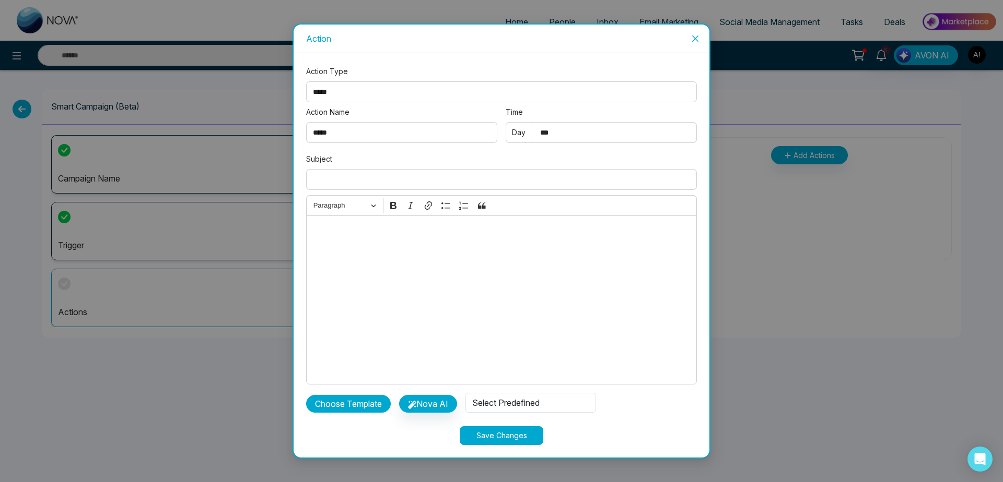
click at [376, 230] on button "Choose Template" at bounding box center [348, 404] width 85 height 18
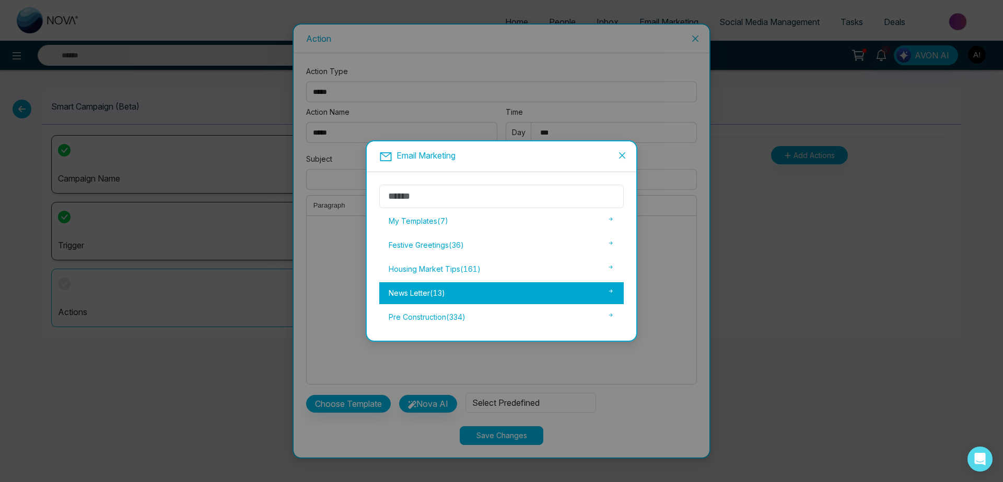
click at [470, 230] on div "News Letter ( 13 )" at bounding box center [501, 293] width 244 height 22
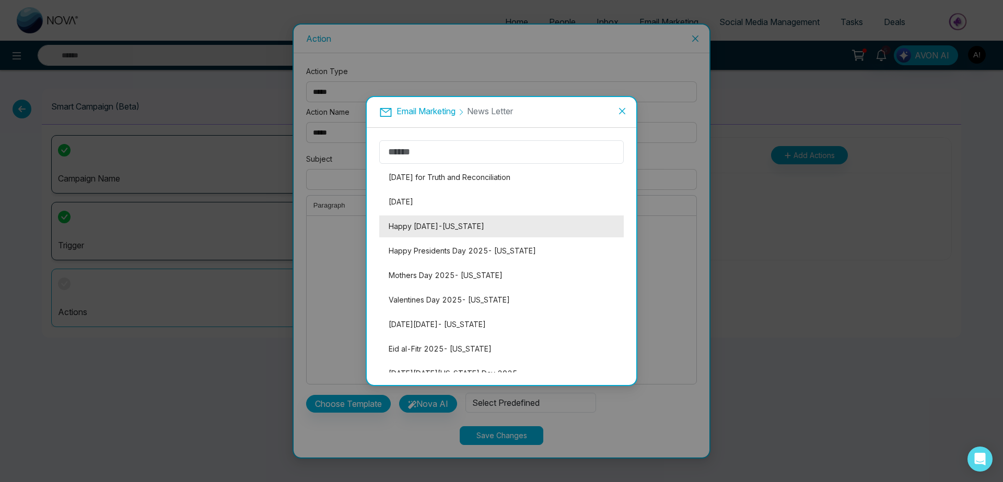
click at [477, 230] on li "Happy [DATE]-[US_STATE]" at bounding box center [501, 227] width 244 height 22
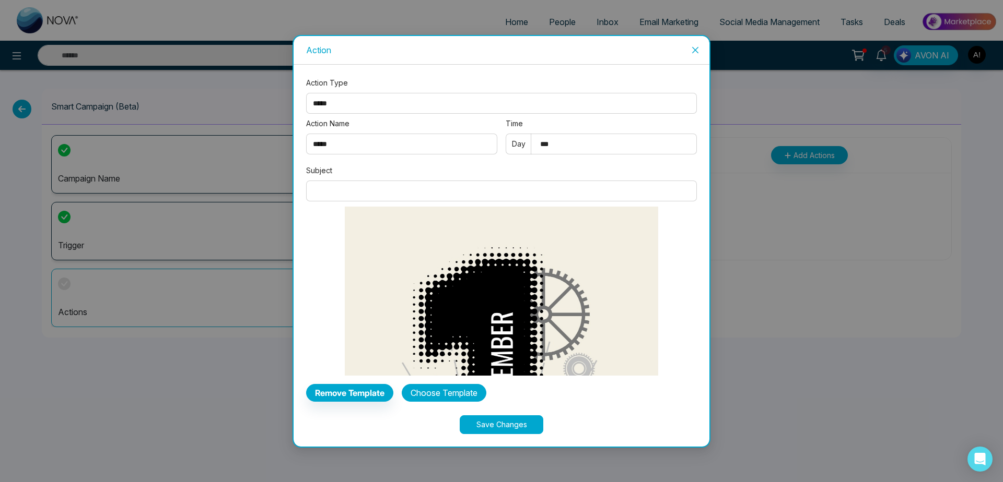
click at [431, 230] on button "Choose Template" at bounding box center [444, 393] width 85 height 18
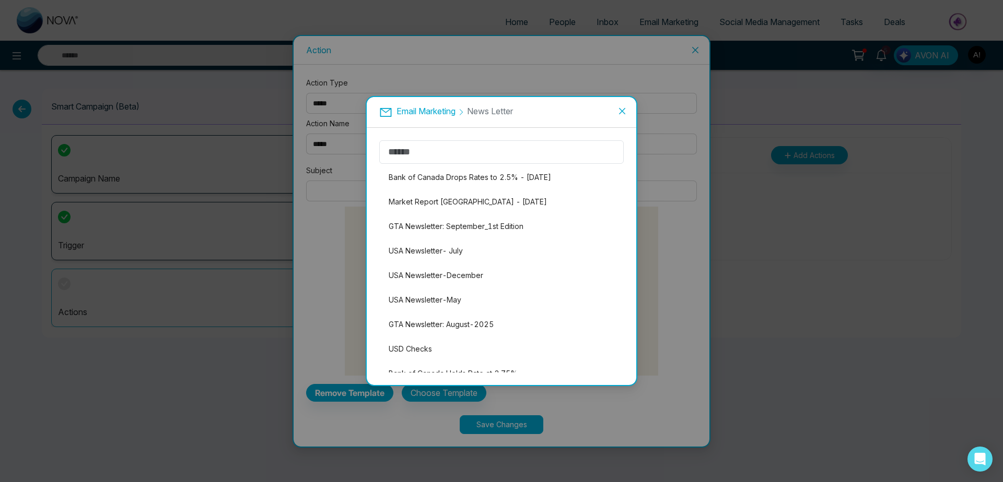
click at [439, 110] on span "Email Marketing" at bounding box center [425, 111] width 59 height 10
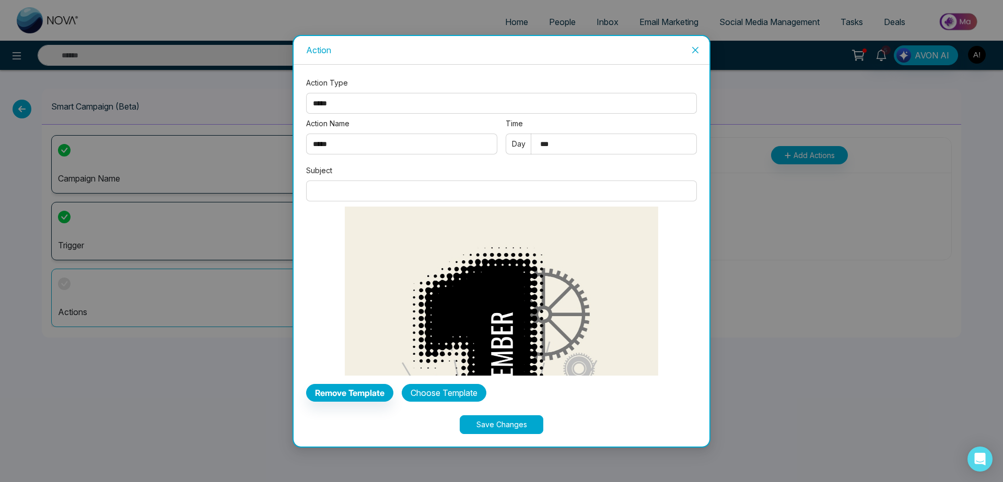
click at [428, 230] on button "Choose Template" at bounding box center [444, 393] width 85 height 18
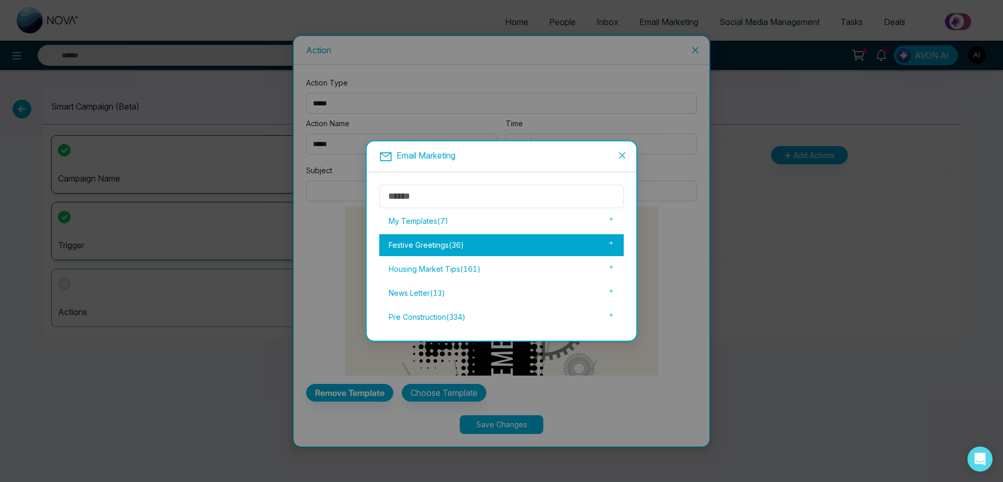
click at [435, 230] on div "Festive Greetings ( 36 )" at bounding box center [501, 245] width 244 height 22
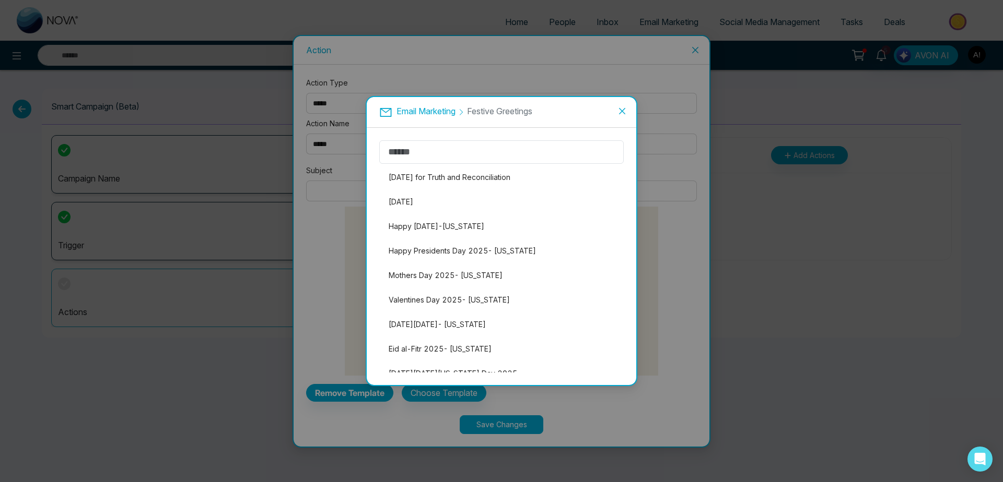
click at [744, 69] on div "Email Marketing Festive Greetings [DATE] for Truth and Reconciliation [DATE] Ha…" at bounding box center [501, 241] width 1003 height 482
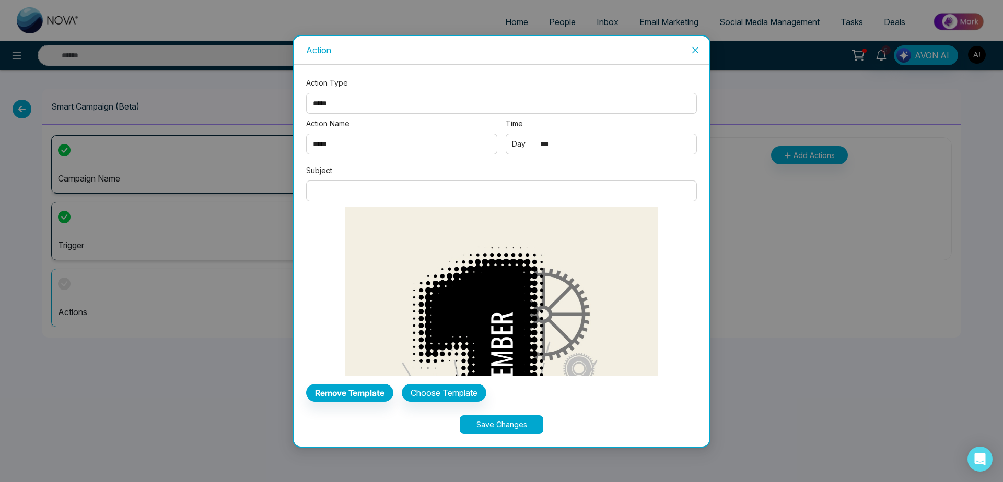
click at [412, 198] on input "Subject" at bounding box center [501, 191] width 391 height 21
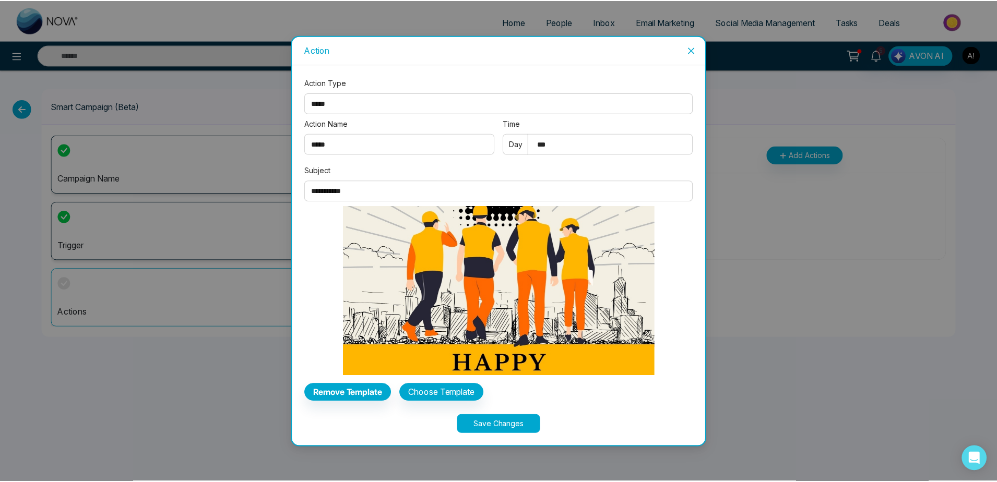
scroll to position [387, 0]
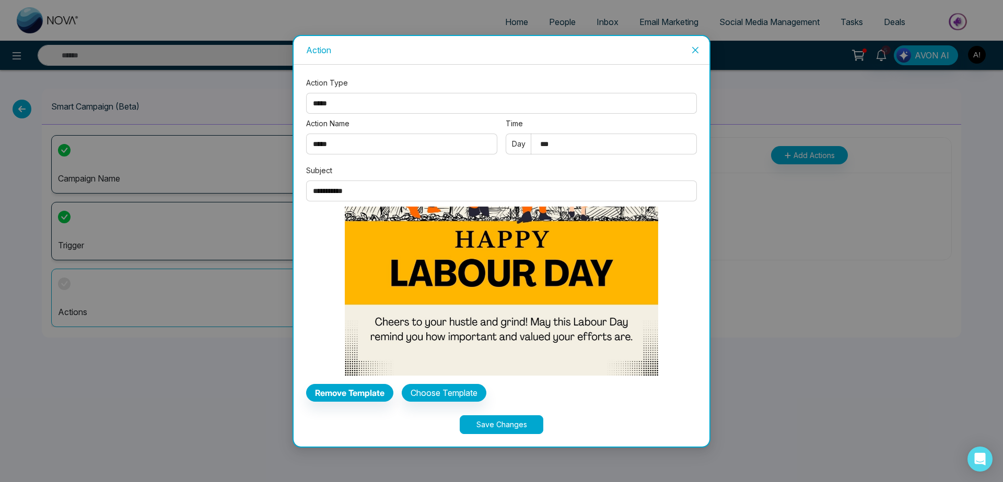
type input "**********"
click at [378, 230] on b "Remove Template" at bounding box center [349, 393] width 69 height 10
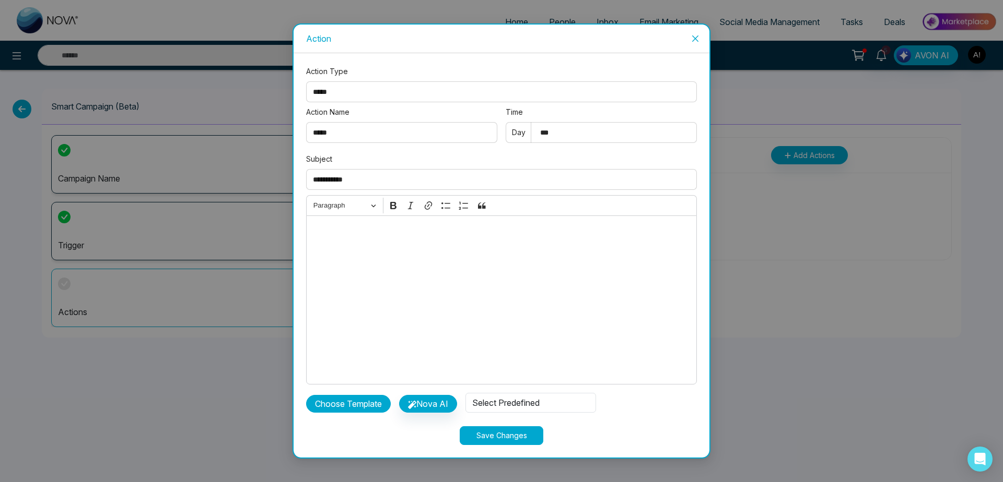
click at [380, 230] on button "Choose Template" at bounding box center [348, 404] width 85 height 18
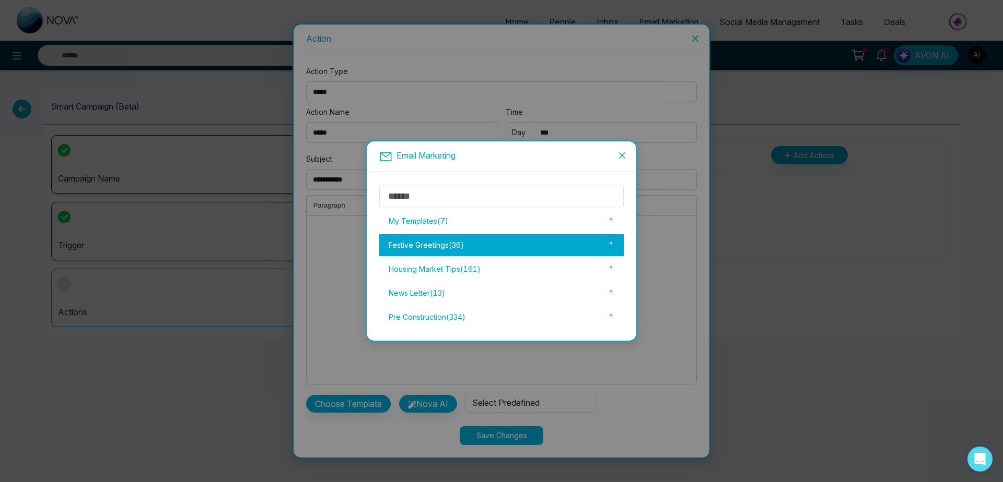
click at [476, 230] on div "Festive Greetings ( 36 )" at bounding box center [501, 245] width 244 height 22
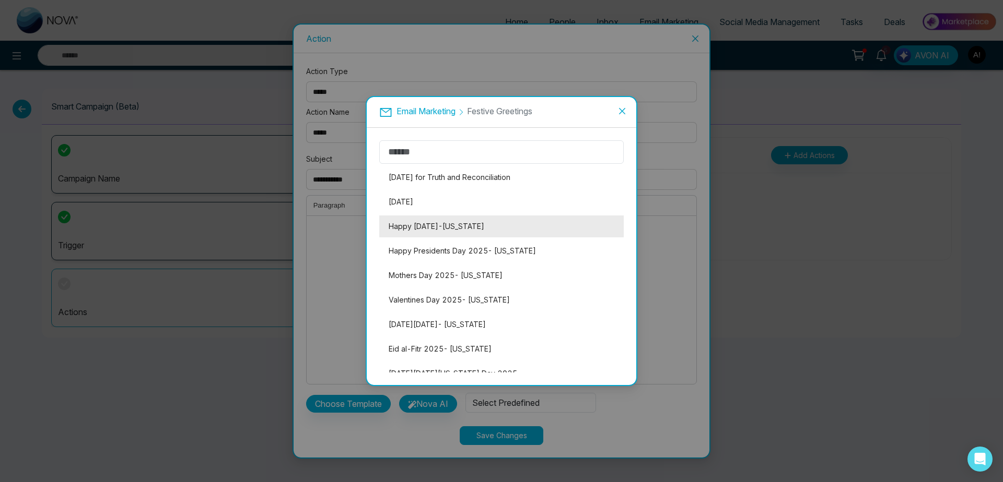
click at [421, 225] on li "Happy [DATE]-[US_STATE]" at bounding box center [501, 227] width 244 height 22
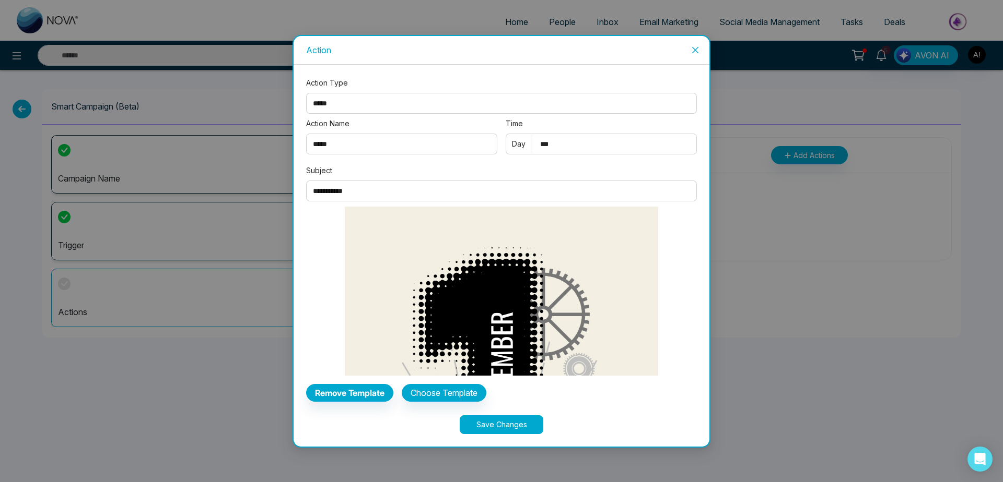
click at [500, 230] on button "Save Changes" at bounding box center [501, 425] width 84 height 19
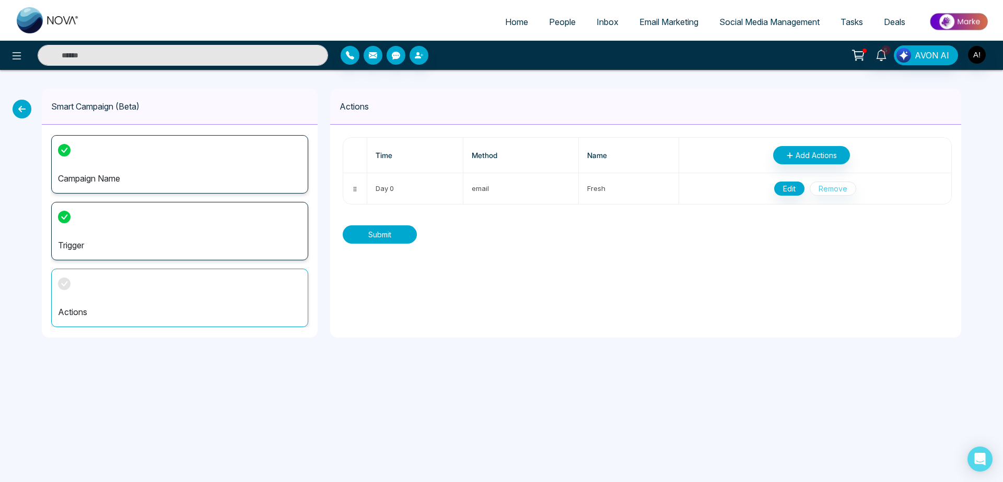
click at [386, 230] on button "Submit" at bounding box center [380, 235] width 74 height 18
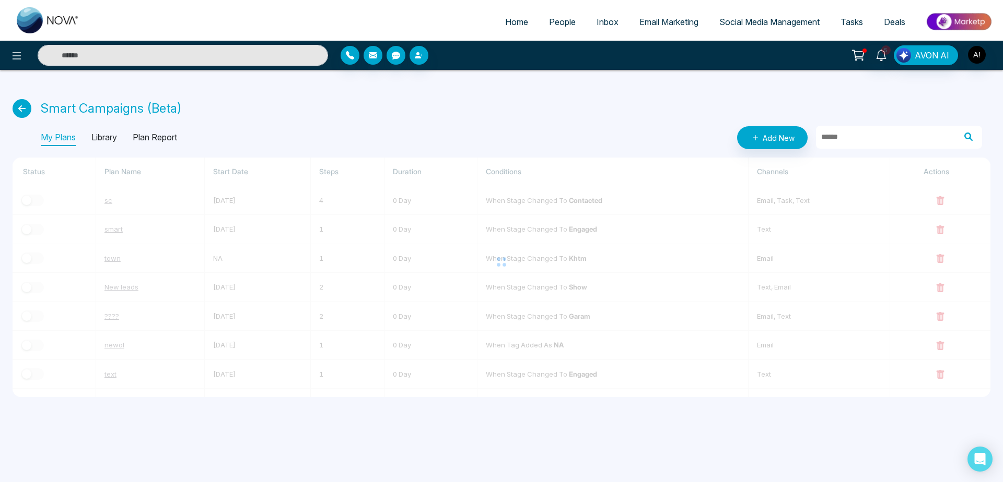
click at [499, 230] on div at bounding box center [501, 262] width 977 height 209
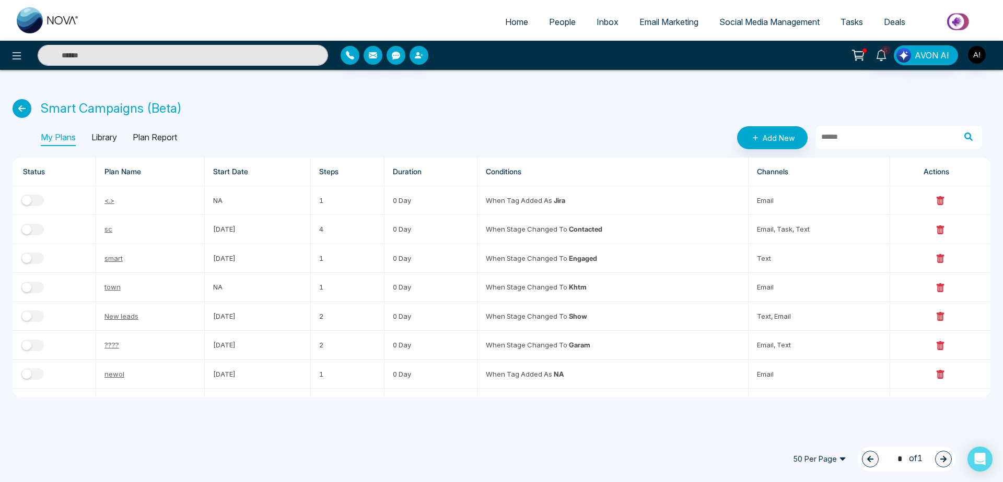
click at [553, 11] on ul "Home People Inbox Email Marketing Social Media Management Tasks Deals" at bounding box center [543, 22] width 906 height 29
click at [557, 25] on span "People" at bounding box center [562, 22] width 27 height 10
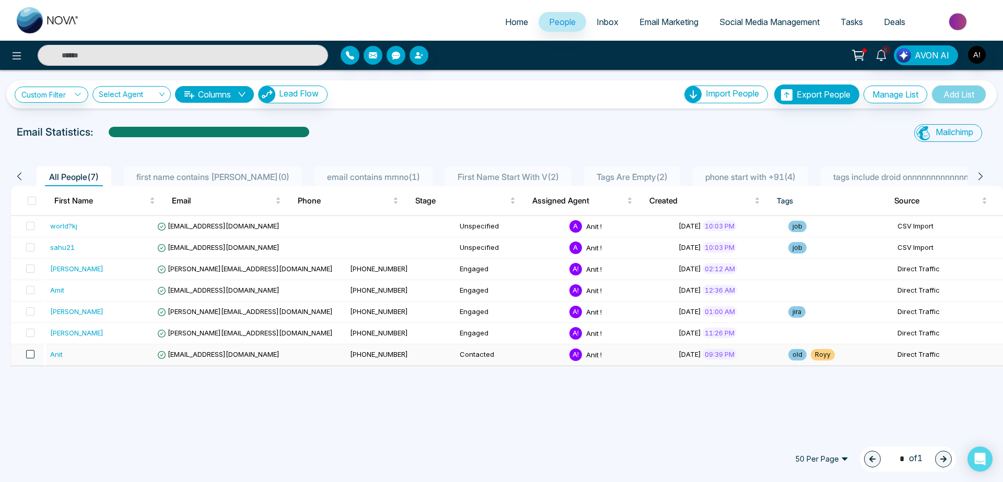
click at [30, 230] on span at bounding box center [30, 354] width 8 height 8
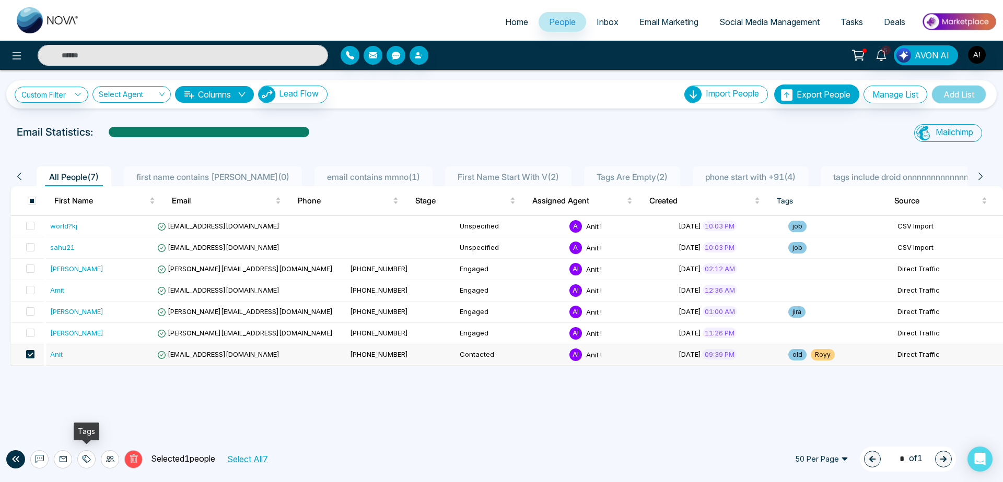
click at [91, 230] on div at bounding box center [86, 460] width 18 height 18
click at [77, 230] on link "Add Tags" at bounding box center [59, 419] width 33 height 9
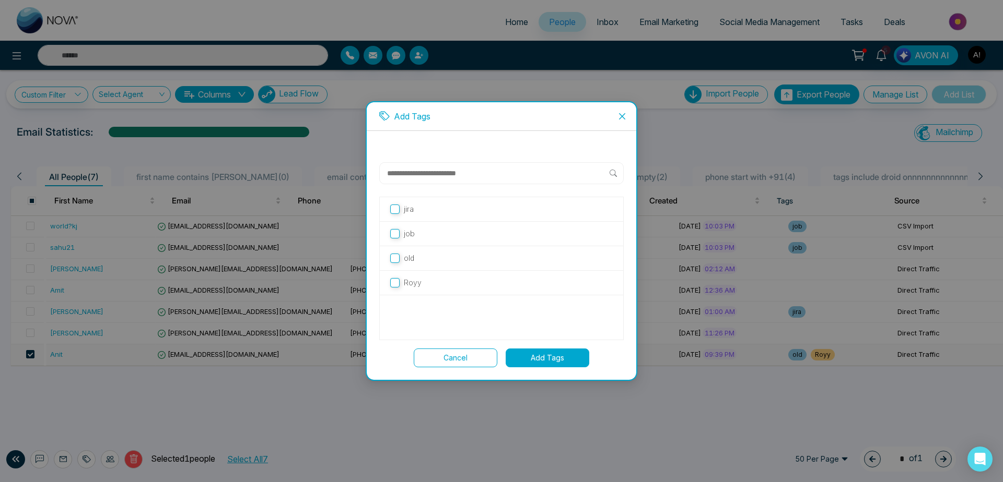
click at [427, 214] on label "jira" at bounding box center [501, 209] width 222 height 11
click at [537, 230] on button "Add Tags" at bounding box center [547, 358] width 84 height 19
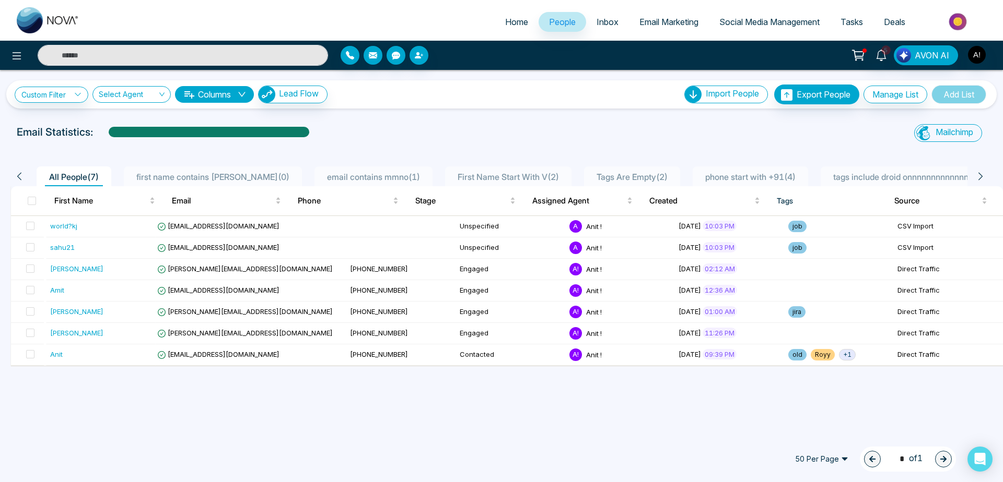
click at [270, 230] on div "Home People Inbox Email Marketing Social Media Management Tasks Deals 5 AVON AI…" at bounding box center [501, 241] width 1003 height 482
drag, startPoint x: 11, startPoint y: 126, endPoint x: 149, endPoint y: 133, distance: 138.0
click at [149, 133] on div "Email Statistics:" at bounding box center [337, 134] width 654 height 21
click at [149, 133] on div at bounding box center [209, 136] width 201 height 18
click at [325, 134] on div "Email Statistics:" at bounding box center [338, 132] width 642 height 16
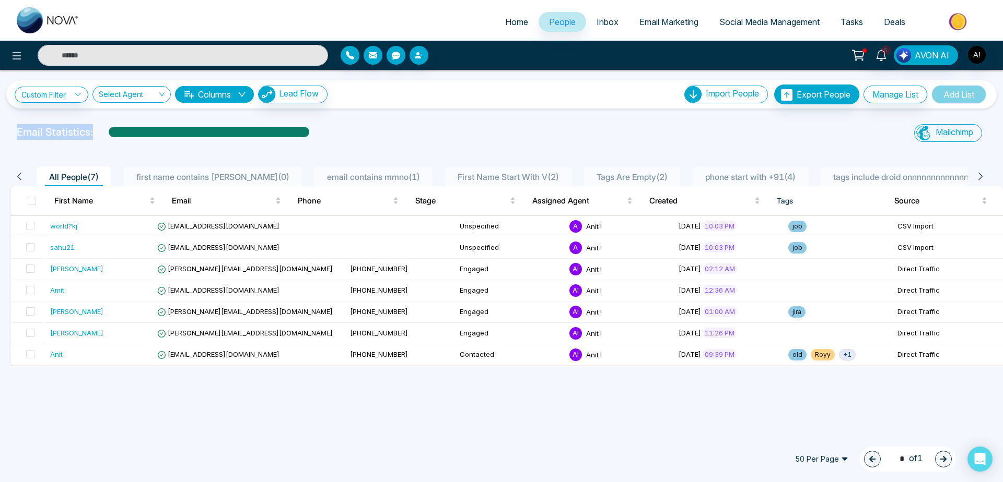
drag, startPoint x: 325, startPoint y: 134, endPoint x: 2, endPoint y: 125, distance: 323.8
click at [2, 125] on div "Email Statistics: Mailchimp Sync All Lead Sync Lead Report" at bounding box center [501, 134] width 1003 height 21
drag, startPoint x: 2, startPoint y: 125, endPoint x: 88, endPoint y: 131, distance: 86.3
click at [88, 131] on div "Email Statistics: Mailchimp Sync All Lead Sync Lead Report" at bounding box center [501, 134] width 1003 height 21
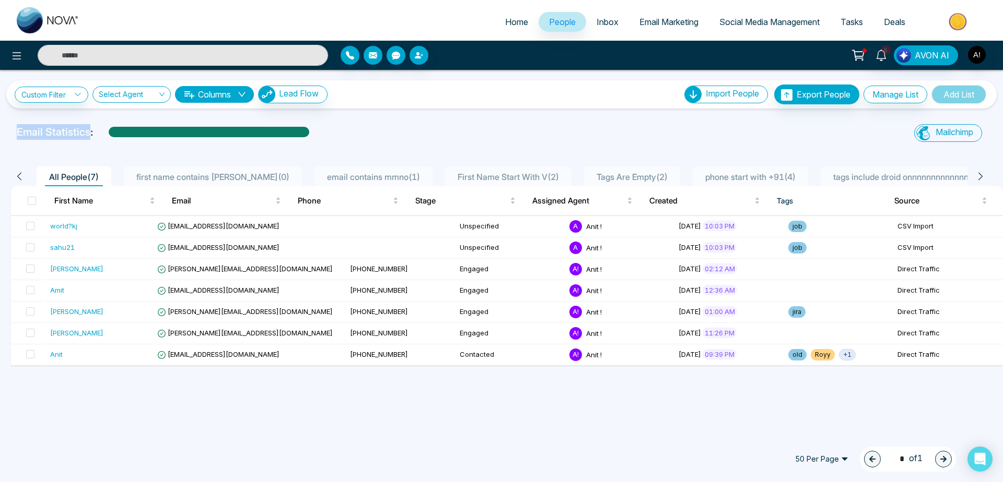
click at [88, 131] on p "Email Statistics:" at bounding box center [55, 132] width 76 height 16
drag, startPoint x: 119, startPoint y: 137, endPoint x: 0, endPoint y: 127, distance: 118.9
click at [0, 127] on div "Email Statistics: Mailchimp Sync All Lead Sync Lead Report" at bounding box center [501, 134] width 1003 height 21
drag, startPoint x: 0, startPoint y: 127, endPoint x: 96, endPoint y: 127, distance: 95.6
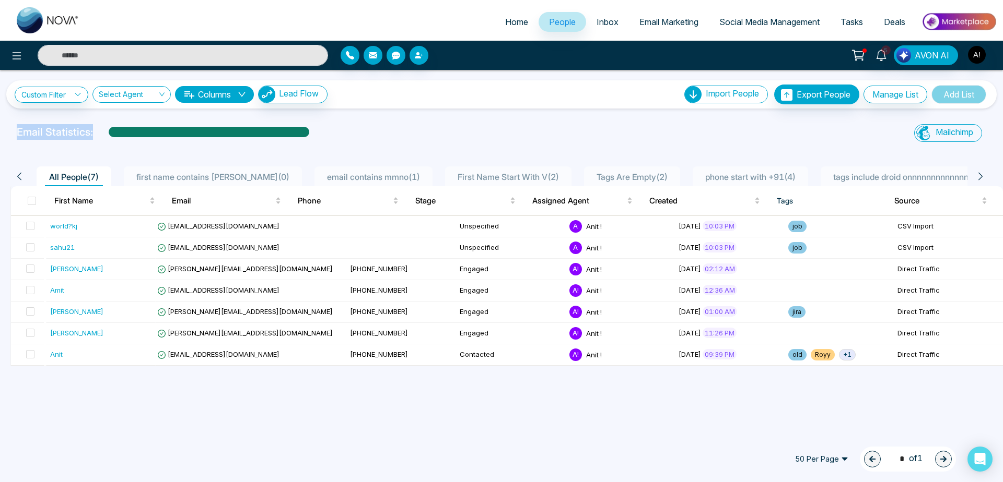
click at [96, 127] on div "Email Statistics: Mailchimp Sync All Lead Sync Lead Report" at bounding box center [501, 134] width 1003 height 21
click at [96, 127] on div "Email Statistics:" at bounding box center [338, 132] width 642 height 16
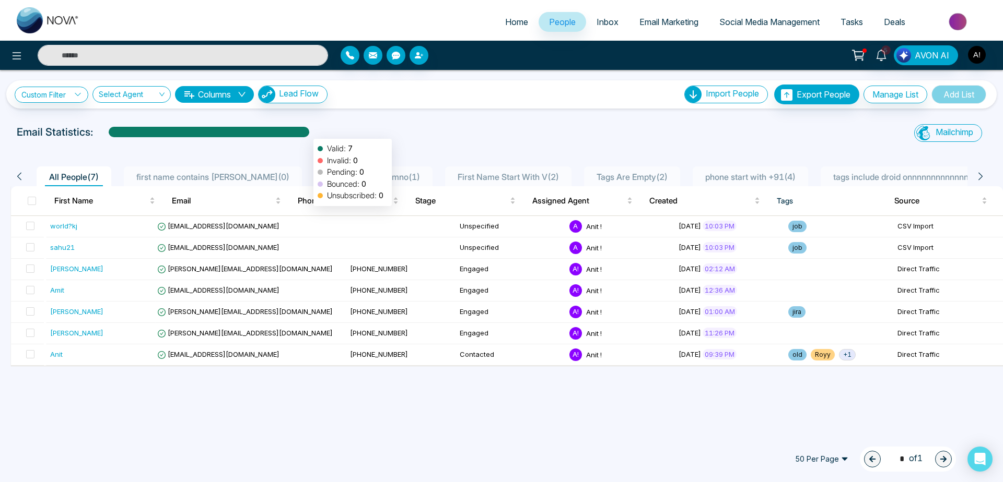
drag, startPoint x: 113, startPoint y: 132, endPoint x: 324, endPoint y: 133, distance: 210.9
click at [309, 133] on div at bounding box center [209, 132] width 201 height 10
click at [324, 133] on div "Email Statistics: Valid: 7 Invalid: 0 Pending: 0 Bounced: 0 Unsubscribed: 0" at bounding box center [338, 132] width 642 height 16
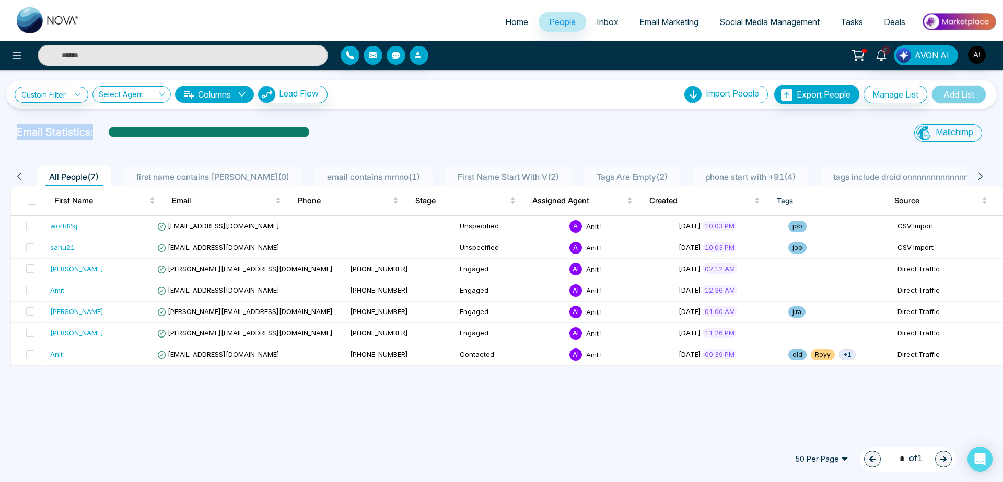
drag, startPoint x: 324, startPoint y: 133, endPoint x: 0, endPoint y: 129, distance: 323.7
click at [0, 129] on div "Email Statistics: Mailchimp Sync All Lead Sync Lead Report" at bounding box center [501, 134] width 1003 height 21
drag, startPoint x: 0, startPoint y: 129, endPoint x: 89, endPoint y: 129, distance: 88.8
click at [89, 129] on div "Email Statistics: Mailchimp Sync All Lead Sync Lead Report" at bounding box center [501, 134] width 1003 height 21
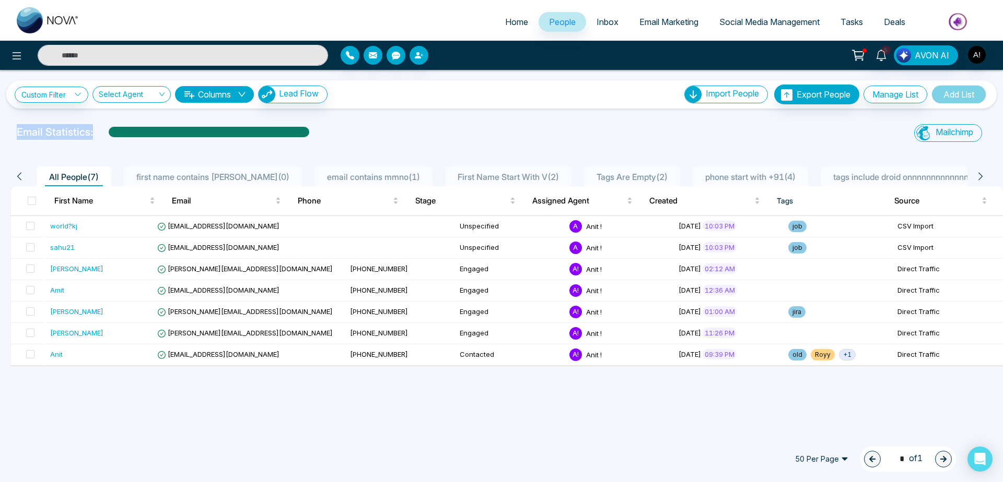
click at [89, 129] on p "Email Statistics:" at bounding box center [55, 132] width 76 height 16
drag, startPoint x: 102, startPoint y: 135, endPoint x: 6, endPoint y: 135, distance: 95.6
click at [6, 135] on div "Email Statistics: Mailchimp Sync All Lead Sync Lead Report" at bounding box center [501, 134] width 1003 height 21
drag, startPoint x: 6, startPoint y: 135, endPoint x: 92, endPoint y: 138, distance: 86.2
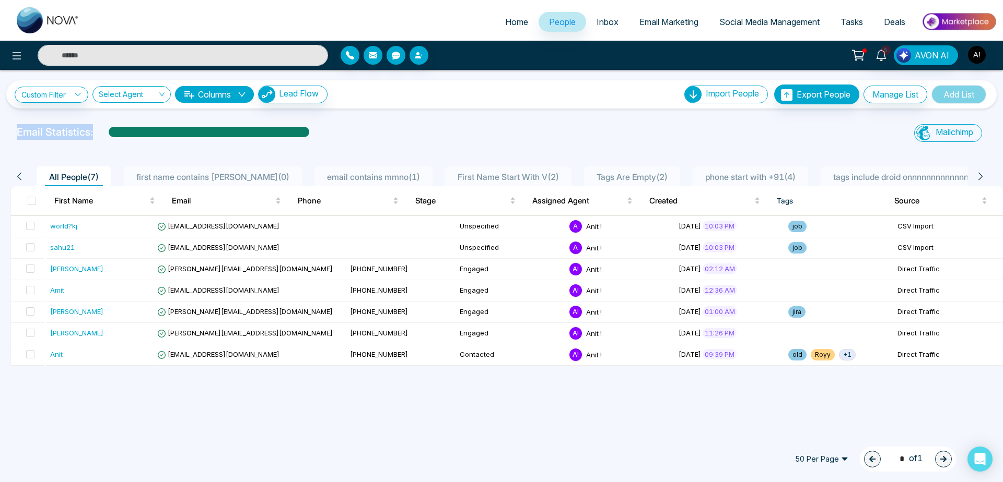
click at [92, 138] on div "Email Statistics: Mailchimp Sync All Lead Sync Lead Report" at bounding box center [501, 134] width 1003 height 21
click at [92, 138] on p "Email Statistics:" at bounding box center [55, 132] width 76 height 16
drag, startPoint x: 92, startPoint y: 138, endPoint x: 13, endPoint y: 129, distance: 79.9
click at [13, 129] on div "Email Statistics:" at bounding box center [337, 134] width 654 height 21
click at [442, 110] on div "Custom Filter Choose a filters Cancel Apply Select Agent Columns Lead Flow Impo…" at bounding box center [501, 251] width 1003 height 362
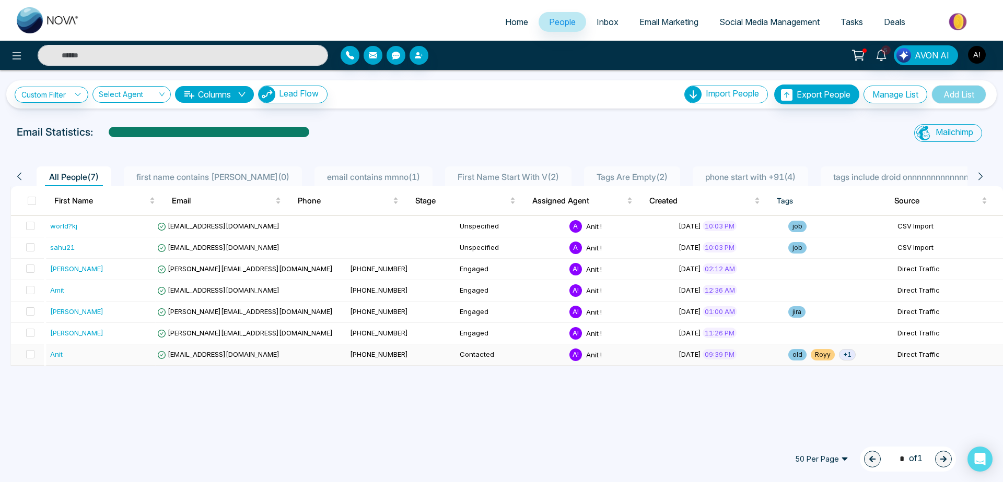
click at [839, 230] on span "+ 1" at bounding box center [847, 354] width 17 height 11
click at [540, 230] on div "Custom Filter Choose a filters Cancel Apply Select Agent Columns Lead Flow Impo…" at bounding box center [501, 251] width 1003 height 362
click at [643, 230] on div "Custom Filter Choose a filters Cancel Apply Select Agent Columns Lead Flow Impo…" at bounding box center [501, 251] width 1003 height 362
click at [622, 146] on div at bounding box center [501, 147] width 990 height 4
click at [13, 60] on icon at bounding box center [16, 56] width 13 height 13
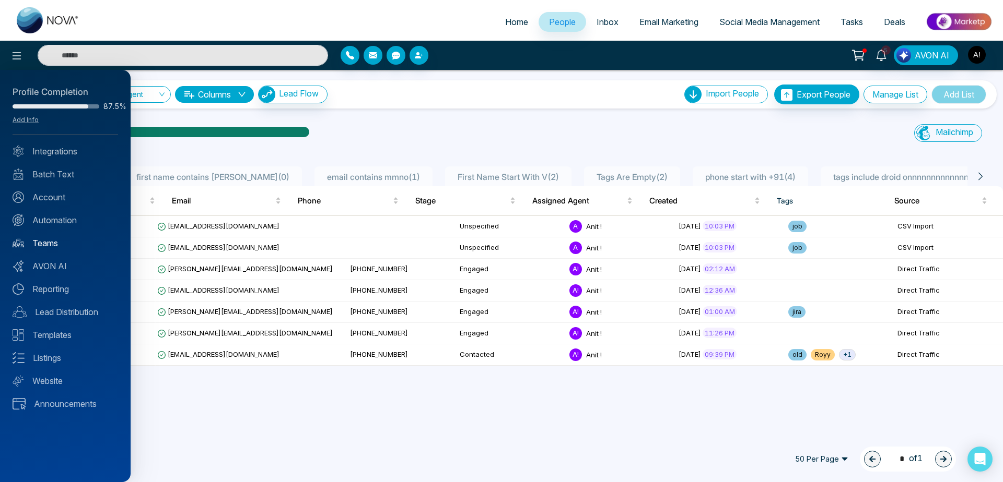
click at [71, 230] on link "Teams" at bounding box center [65, 243] width 105 height 13
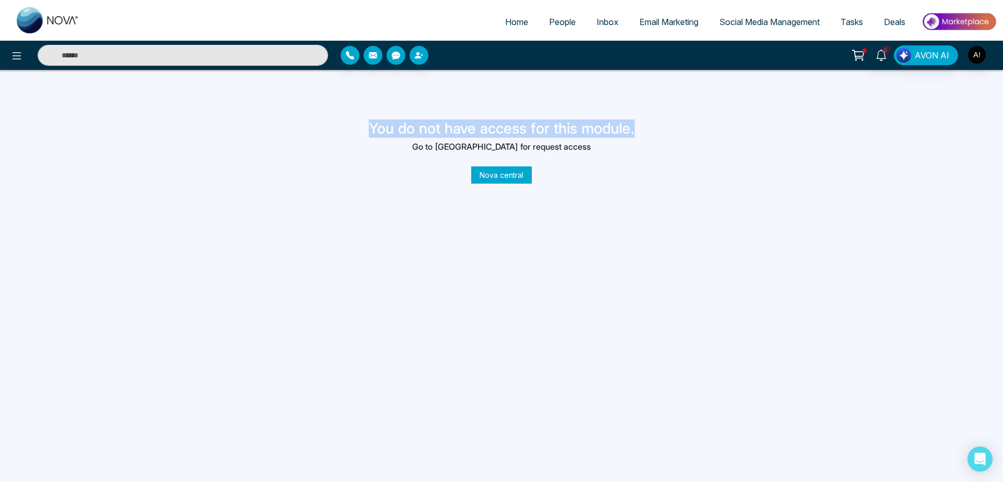
drag, startPoint x: 351, startPoint y: 116, endPoint x: 608, endPoint y: 156, distance: 259.4
click at [608, 156] on div "You do not have access for this module. Go to nova central for request access N…" at bounding box center [501, 138] width 1003 height 86
click at [608, 156] on div "You do not have access for this module. Go to nova central for request access N…" at bounding box center [502, 150] width 266 height 61
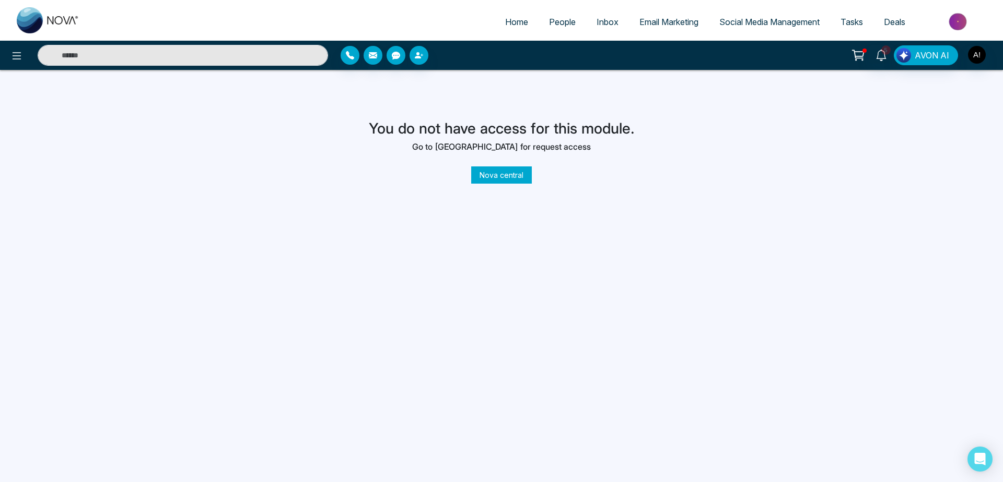
click at [488, 179] on link "Nova central" at bounding box center [501, 175] width 61 height 17
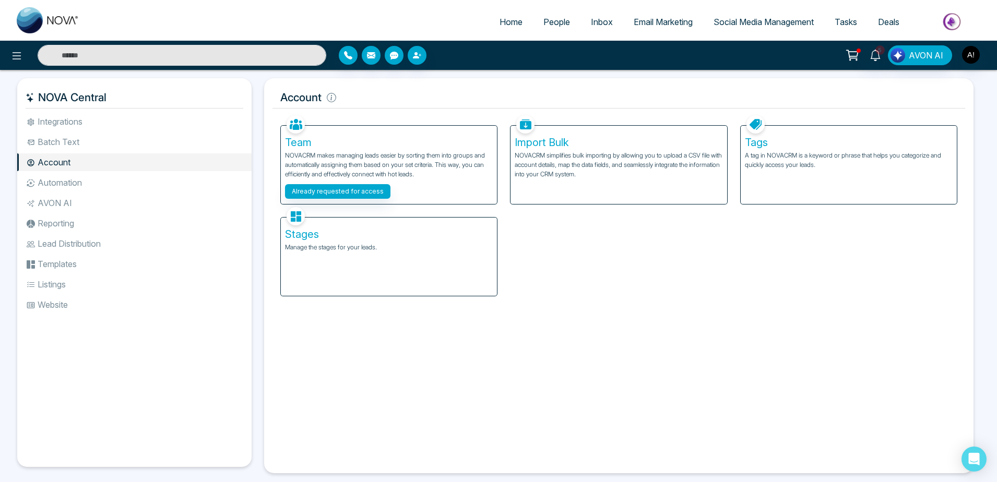
click at [533, 21] on link "People" at bounding box center [557, 22] width 48 height 20
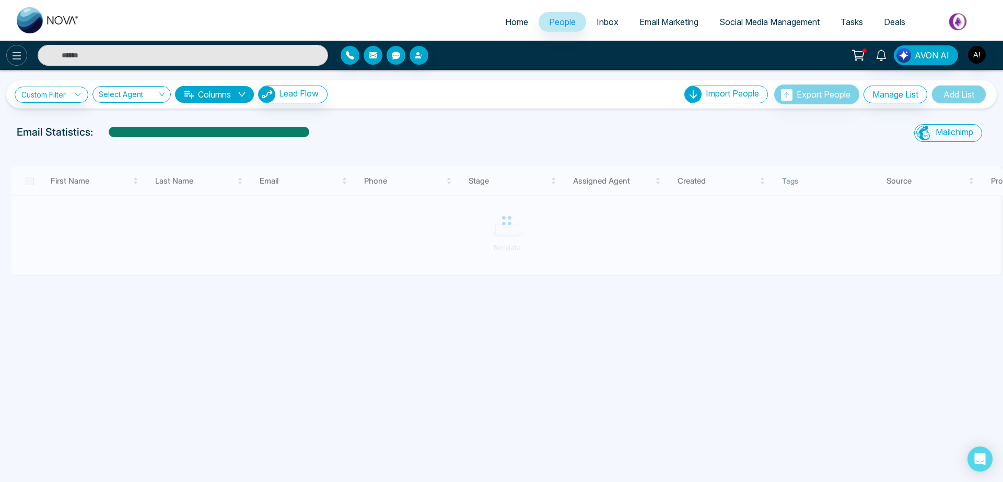
click at [13, 58] on icon at bounding box center [16, 56] width 13 height 13
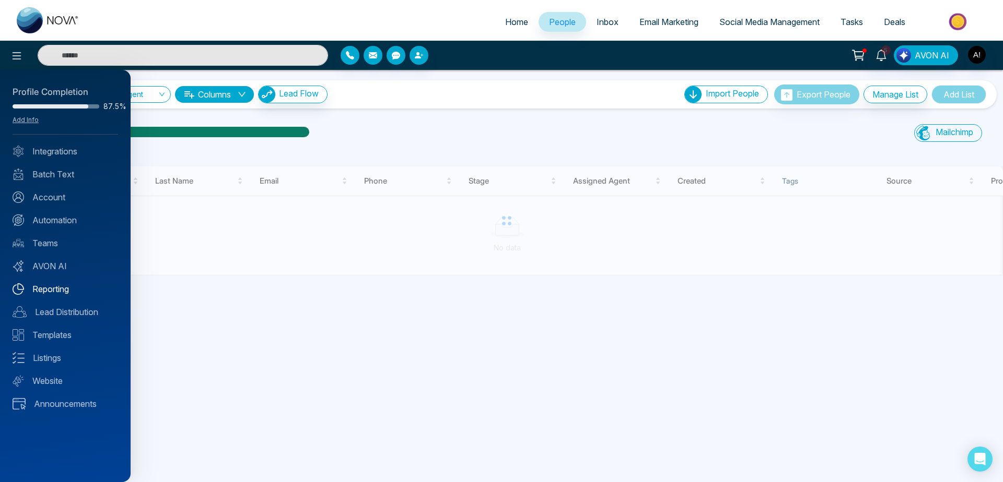
click at [51, 230] on link "Reporting" at bounding box center [65, 289] width 105 height 13
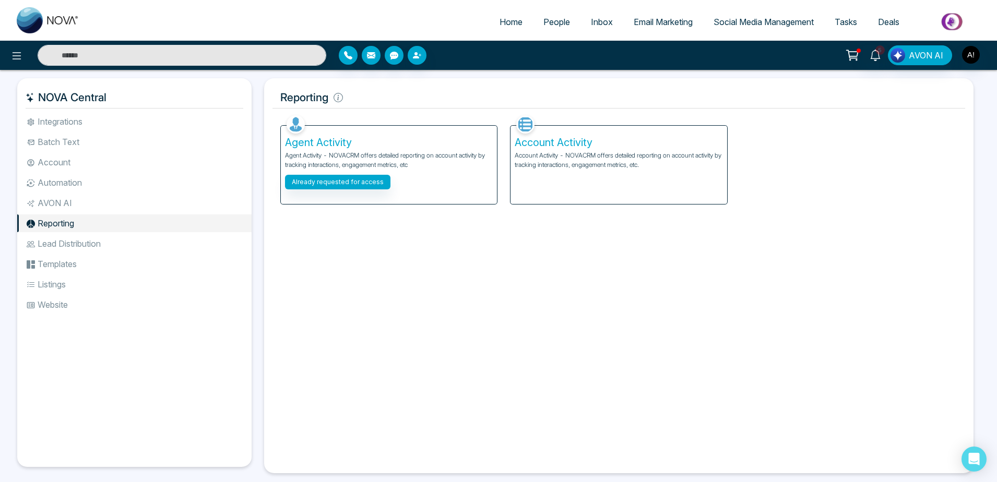
click at [99, 189] on li "Automation" at bounding box center [134, 183] width 234 height 18
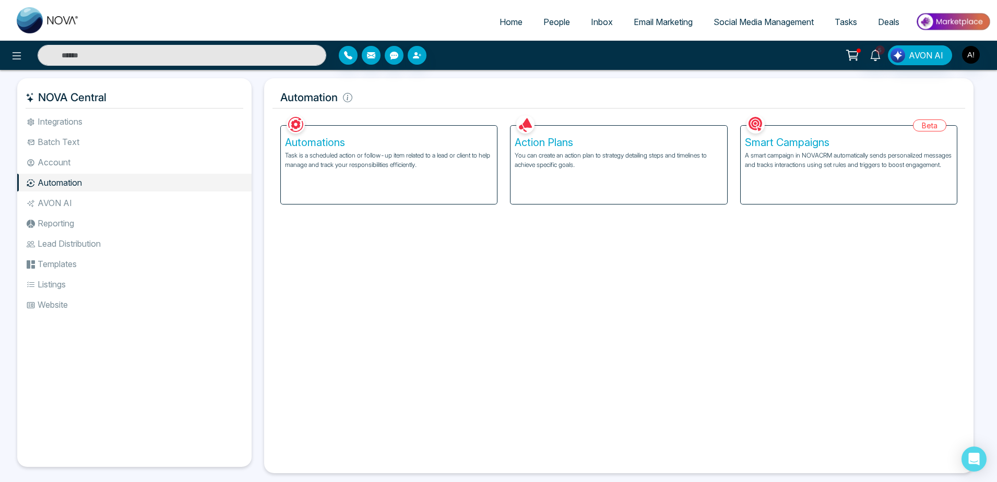
click at [87, 192] on li "Automation" at bounding box center [134, 183] width 234 height 18
click at [87, 203] on li "AVON AI" at bounding box center [134, 203] width 234 height 18
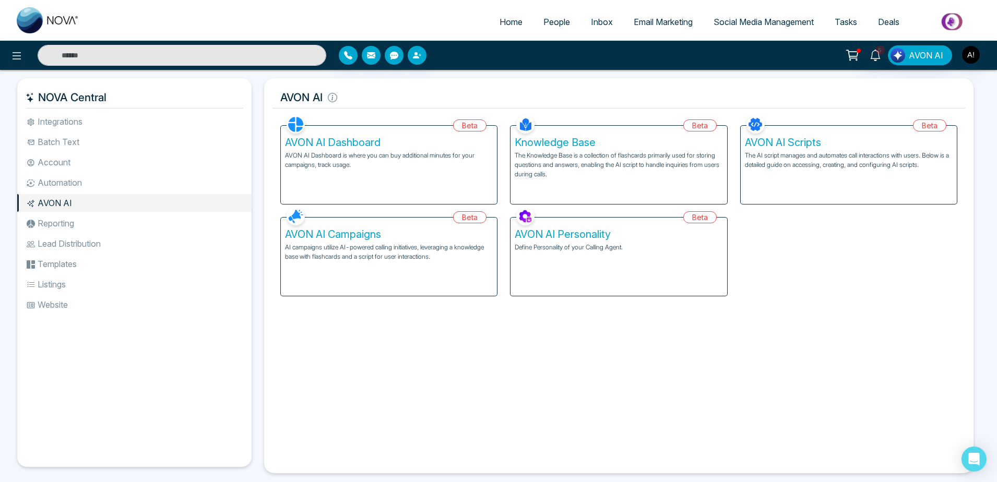
click at [73, 222] on li "Reporting" at bounding box center [134, 224] width 234 height 18
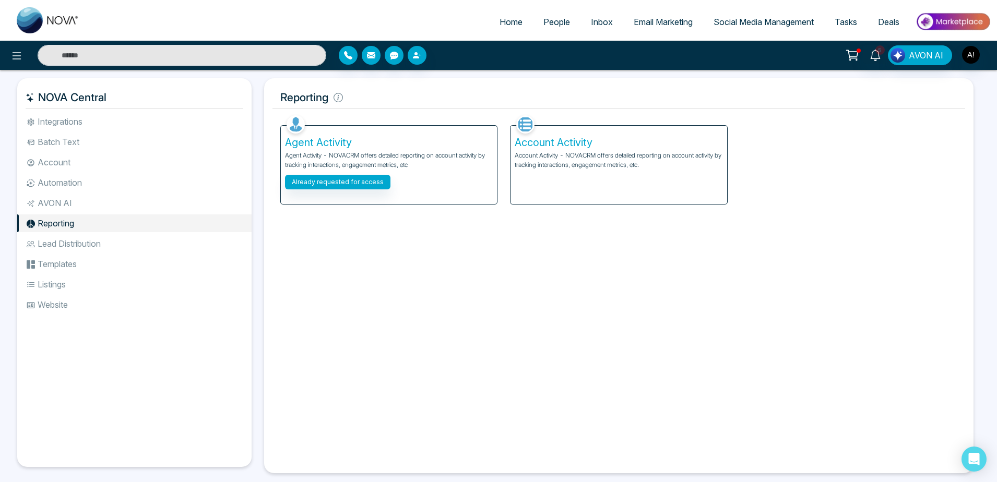
click at [641, 162] on p "Account Activity - NOVACRM offers detailed reporting on account activity by tra…" at bounding box center [619, 160] width 208 height 19
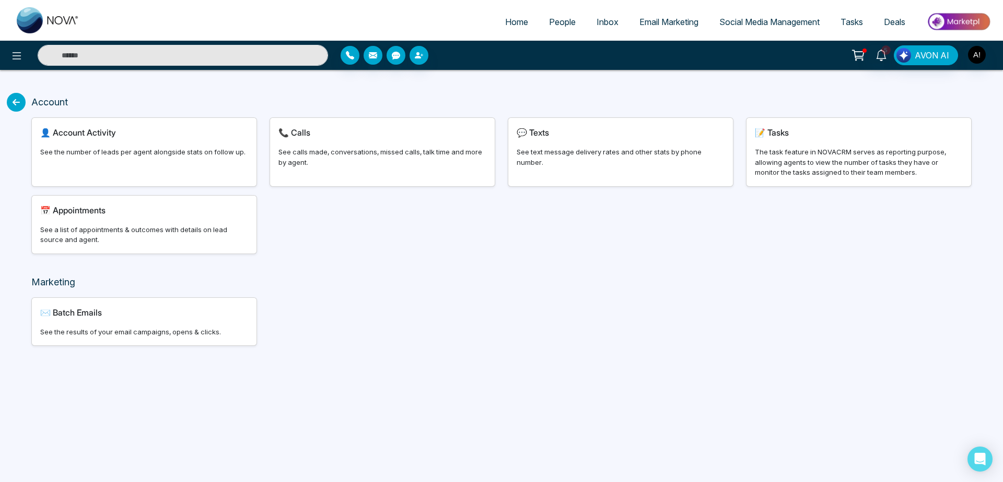
click at [249, 147] on div "👤 Account Activity See the number of leads per agent alongside stats on follow …" at bounding box center [144, 152] width 225 height 68
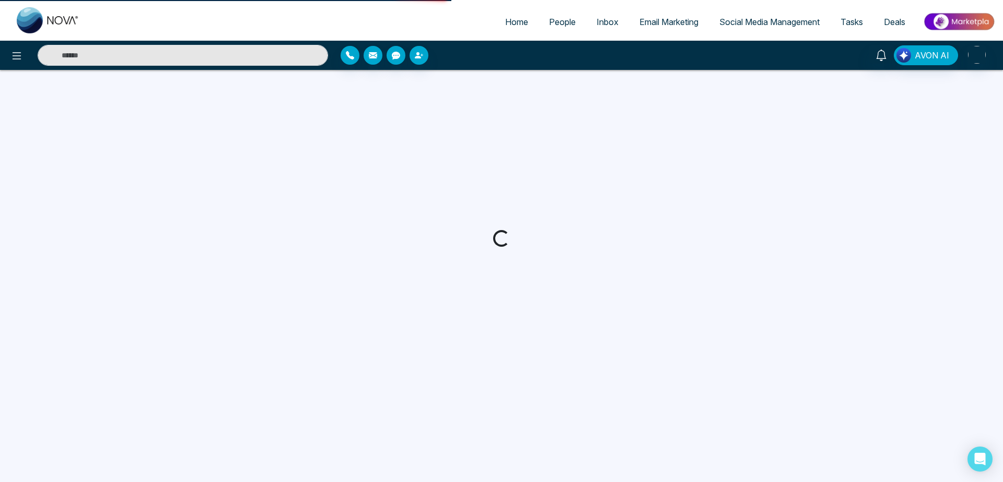
select select "***"
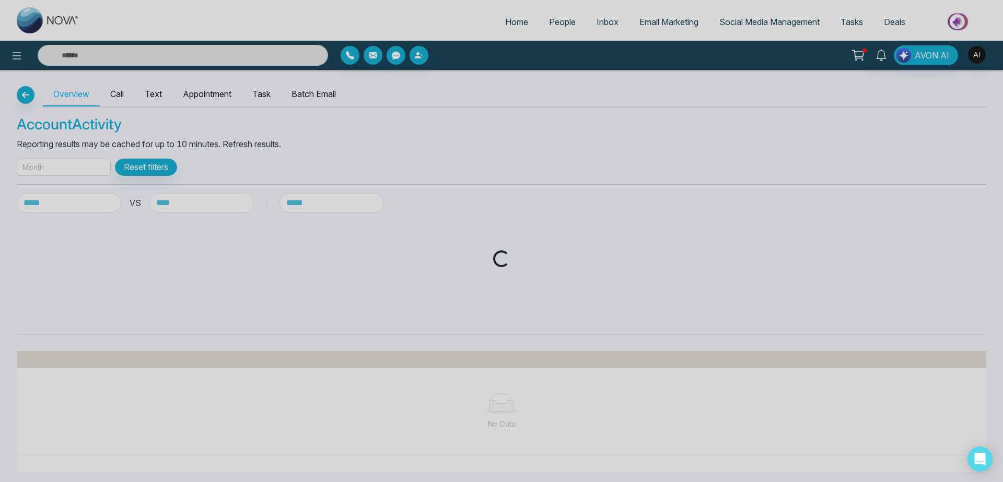
click at [73, 162] on div "Loading..." at bounding box center [501, 241] width 1003 height 482
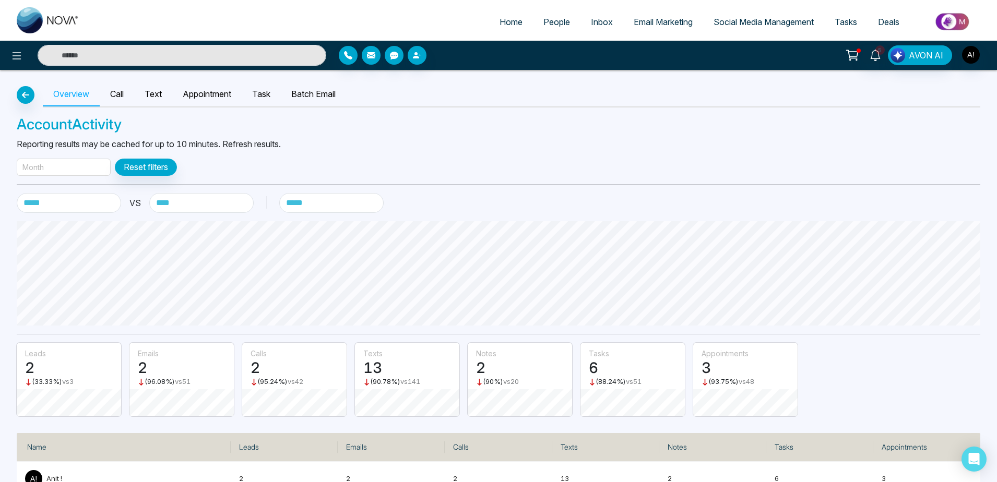
click at [73, 162] on div "Month" at bounding box center [64, 167] width 94 height 17
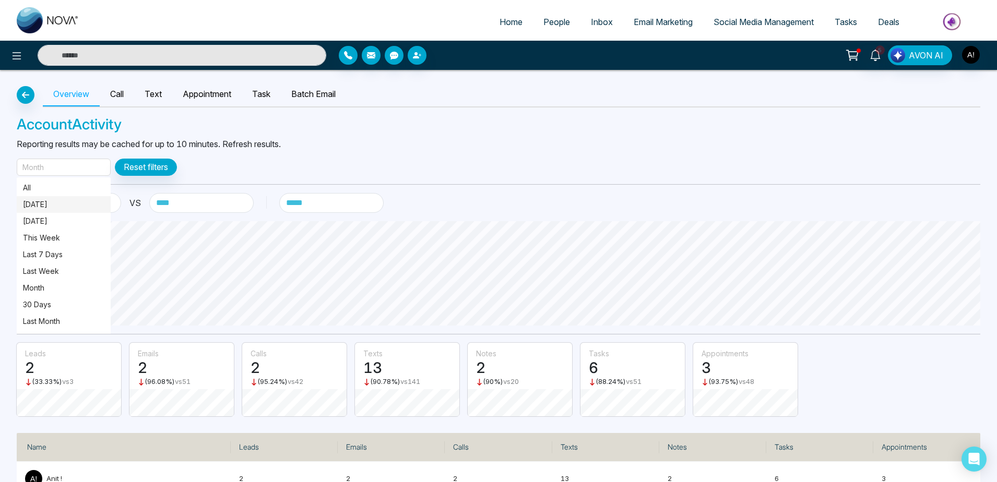
click at [63, 207] on p "[DATE]" at bounding box center [63, 204] width 81 height 11
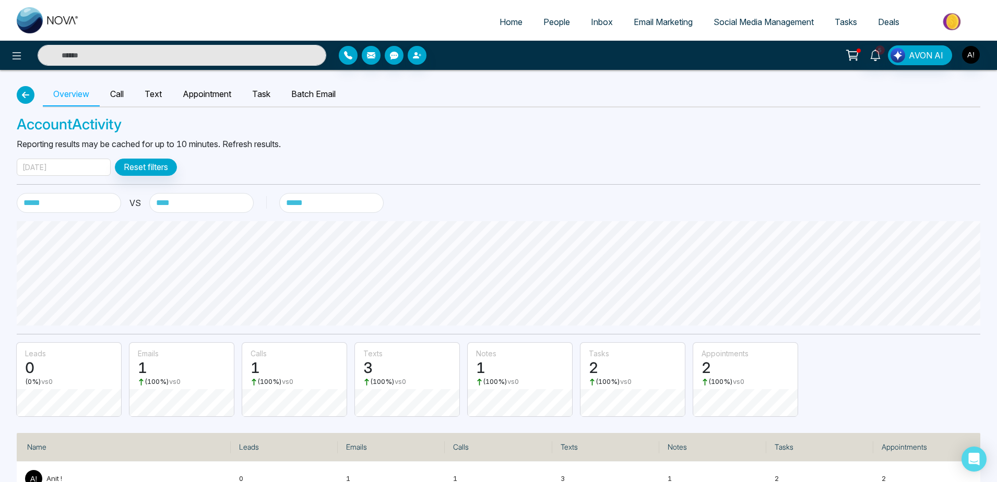
click at [17, 93] on button "button" at bounding box center [26, 95] width 18 height 18
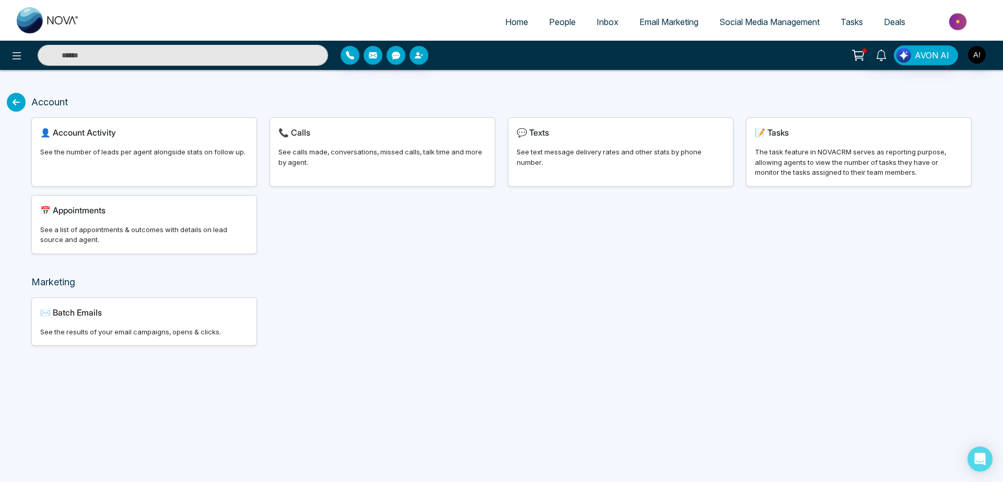
click at [19, 99] on icon at bounding box center [16, 102] width 19 height 19
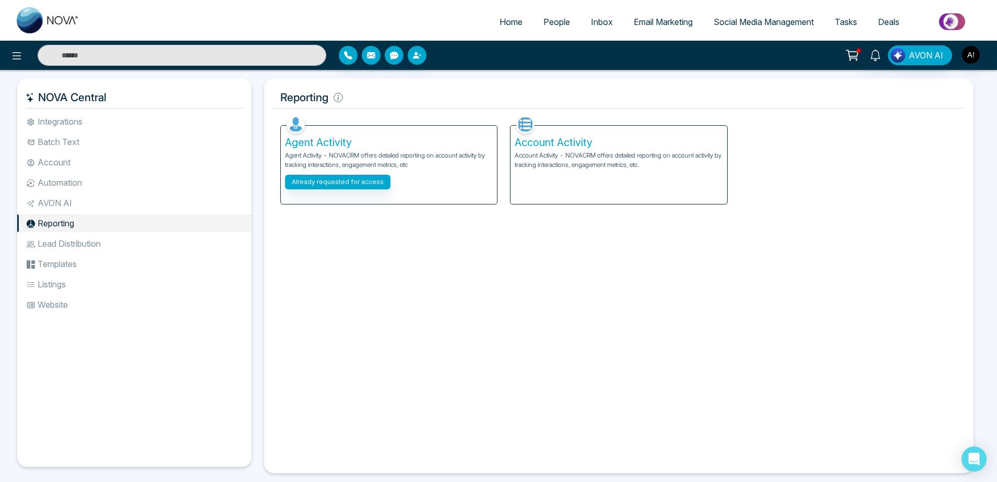
click at [99, 230] on li "Lead Distribution" at bounding box center [134, 244] width 234 height 18
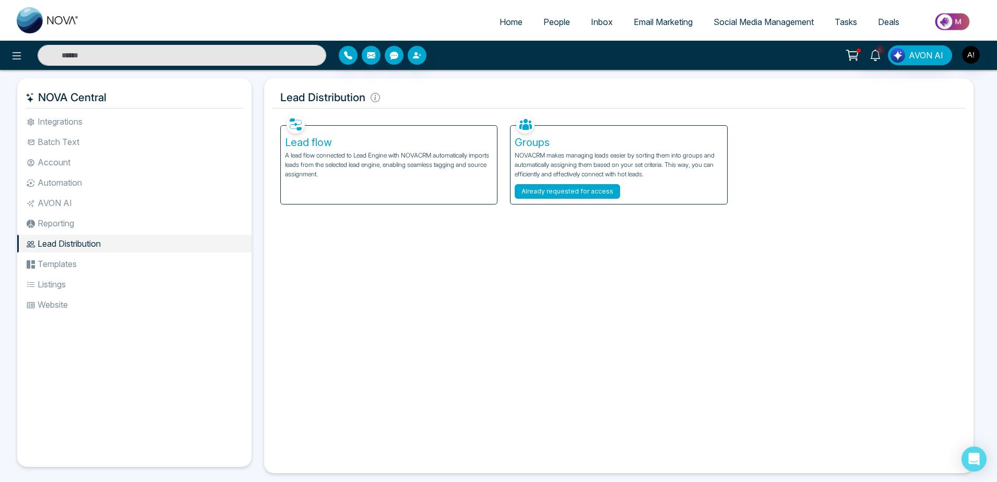
click at [576, 196] on button "Already requested for access" at bounding box center [567, 191] width 105 height 15
click at [88, 230] on li "Templates" at bounding box center [134, 264] width 234 height 18
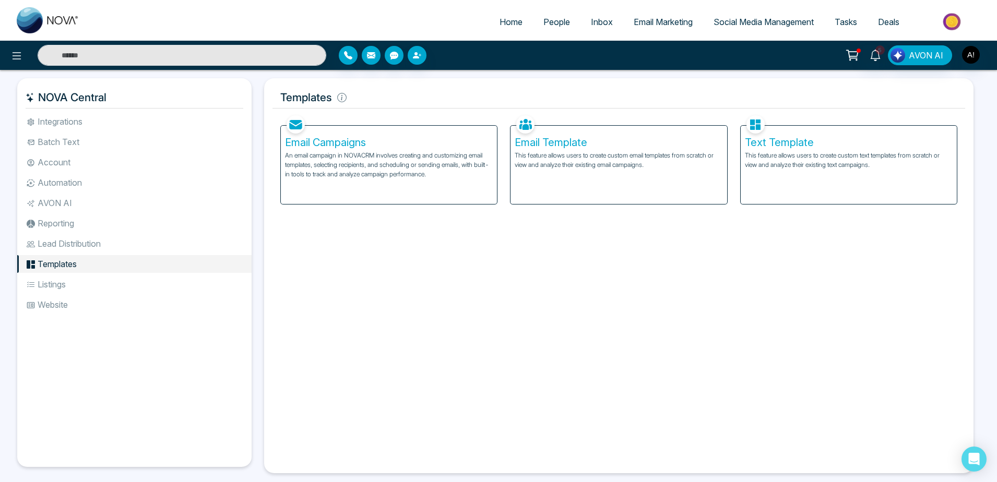
click at [429, 153] on p "An email campaign in NOVACRM involves creating and customizing email templates,…" at bounding box center [389, 165] width 208 height 28
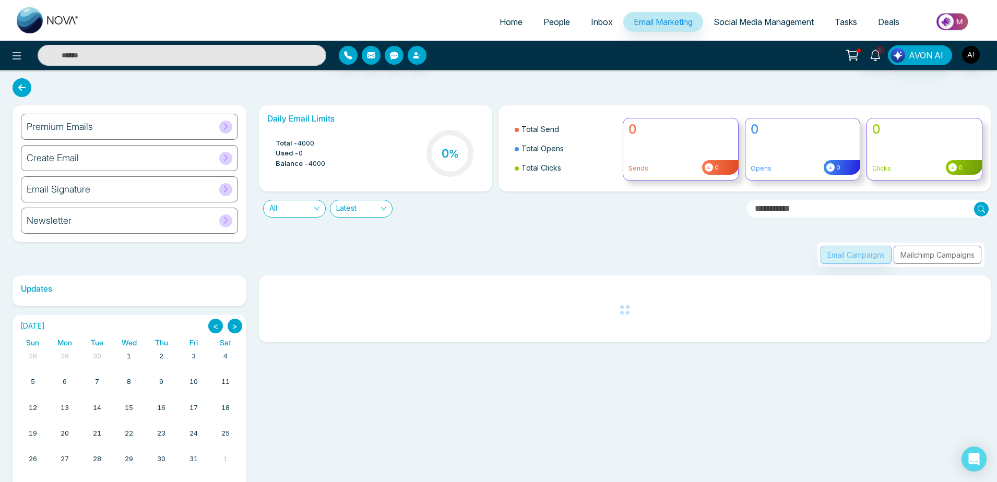
click at [115, 127] on div "Premium Emails" at bounding box center [129, 127] width 217 height 26
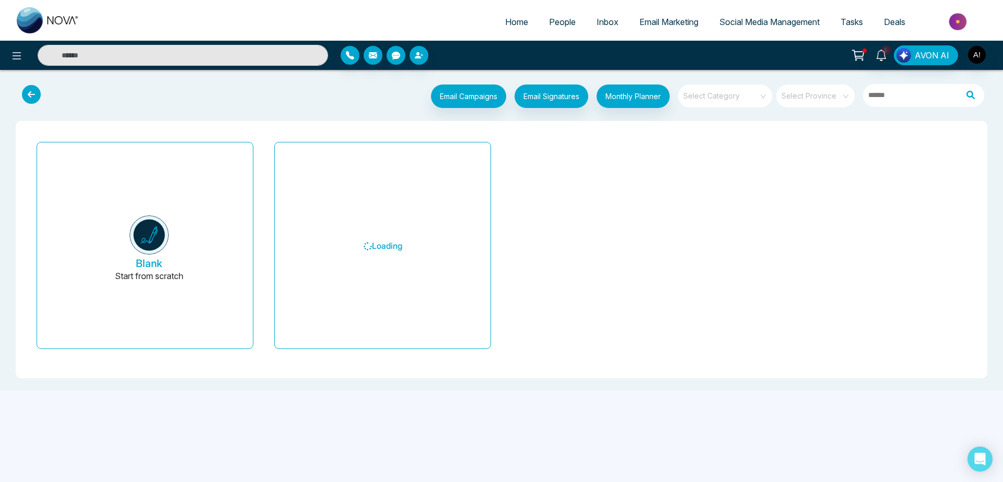
click at [733, 104] on span at bounding box center [720, 96] width 75 height 23
click at [725, 136] on div "My Templates" at bounding box center [725, 136] width 94 height 17
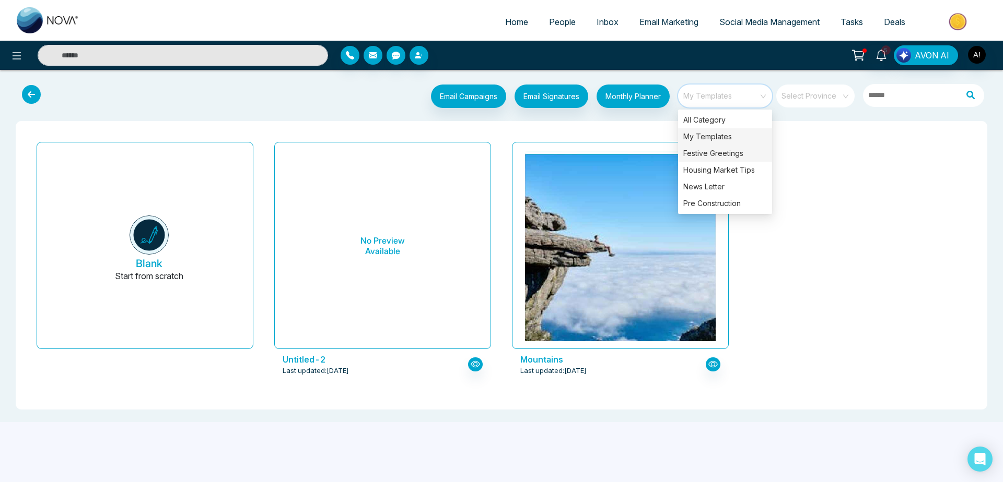
click at [725, 149] on div "Festive Greetings" at bounding box center [725, 153] width 94 height 17
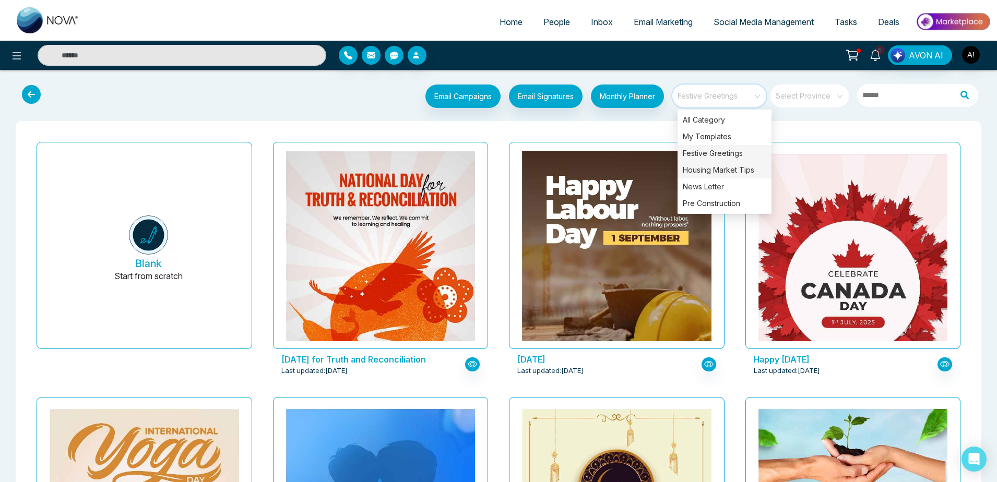
click at [733, 175] on div "Housing Market Tips" at bounding box center [725, 170] width 94 height 17
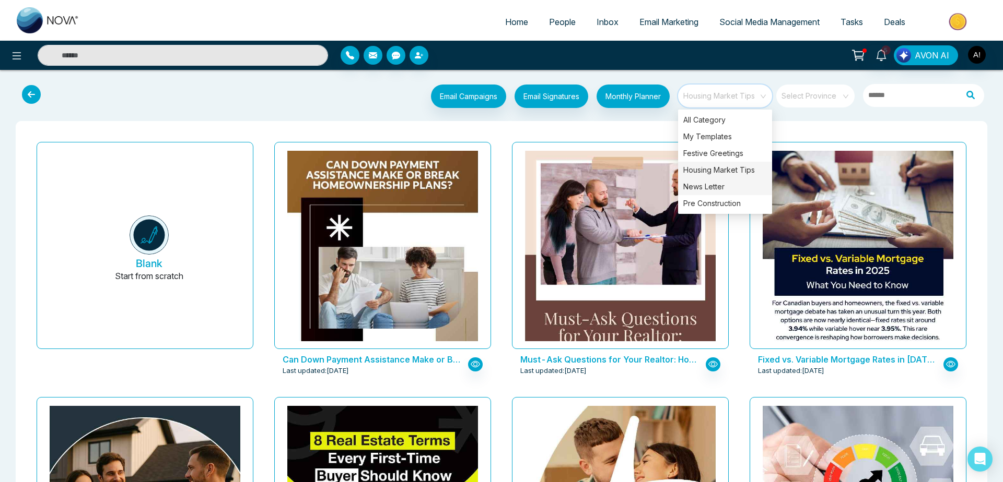
click at [724, 187] on div "News Letter" at bounding box center [725, 187] width 94 height 17
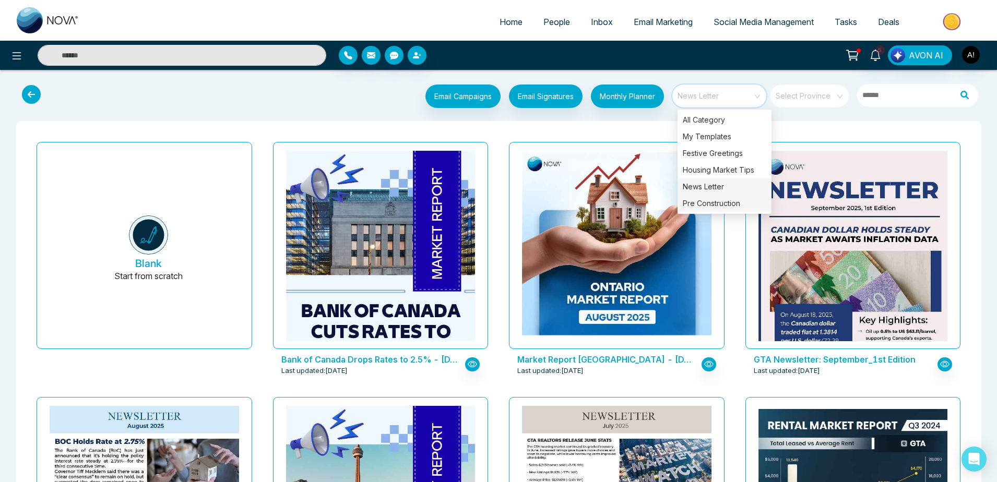
click at [742, 203] on div "Pre Construction" at bounding box center [725, 203] width 94 height 17
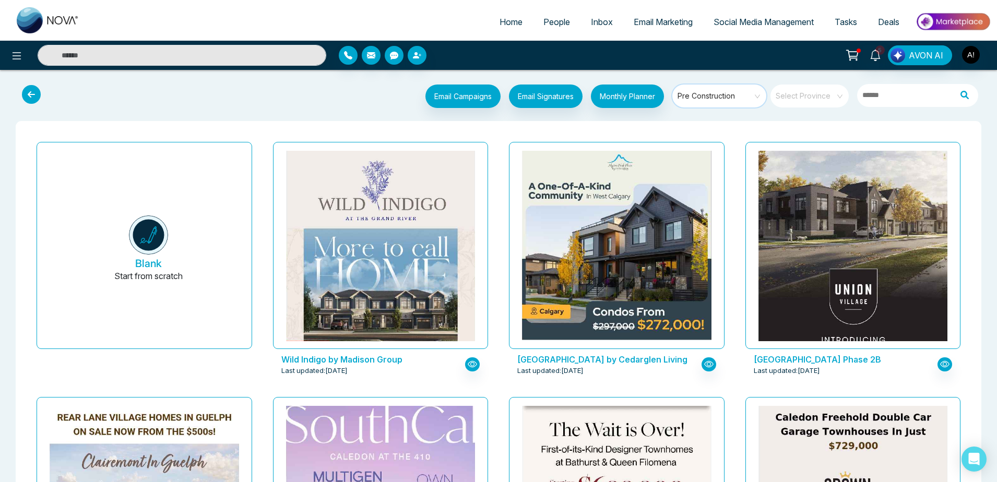
click at [816, 102] on span at bounding box center [806, 96] width 60 height 23
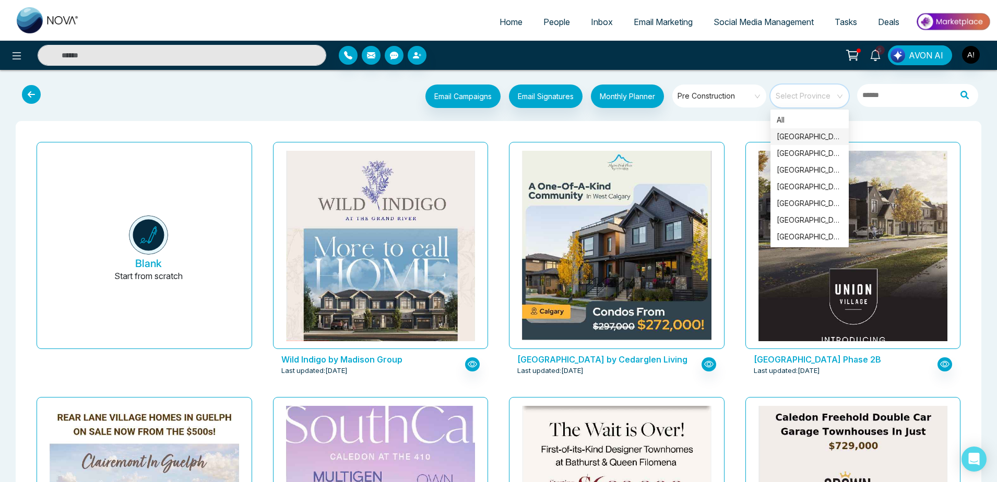
click at [794, 141] on div "[GEOGRAPHIC_DATA]" at bounding box center [810, 136] width 66 height 11
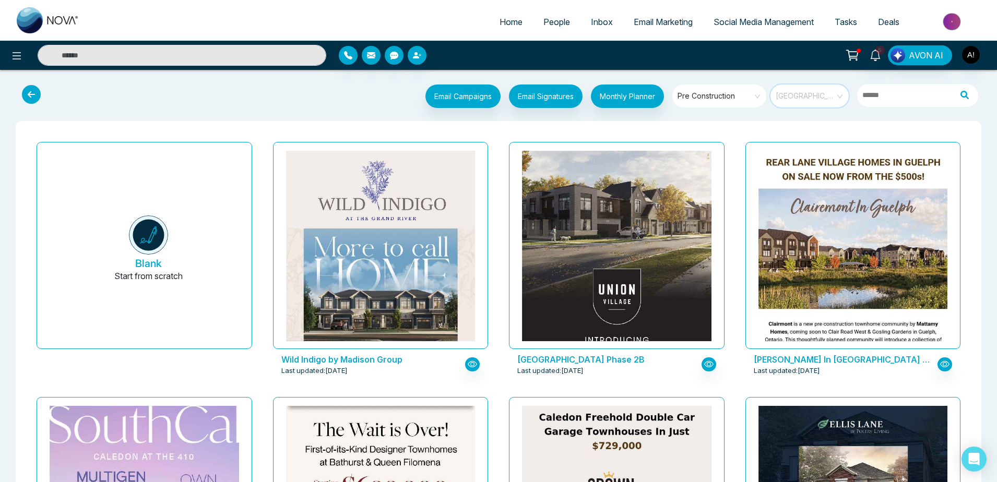
click at [801, 94] on span "[GEOGRAPHIC_DATA]" at bounding box center [810, 96] width 69 height 16
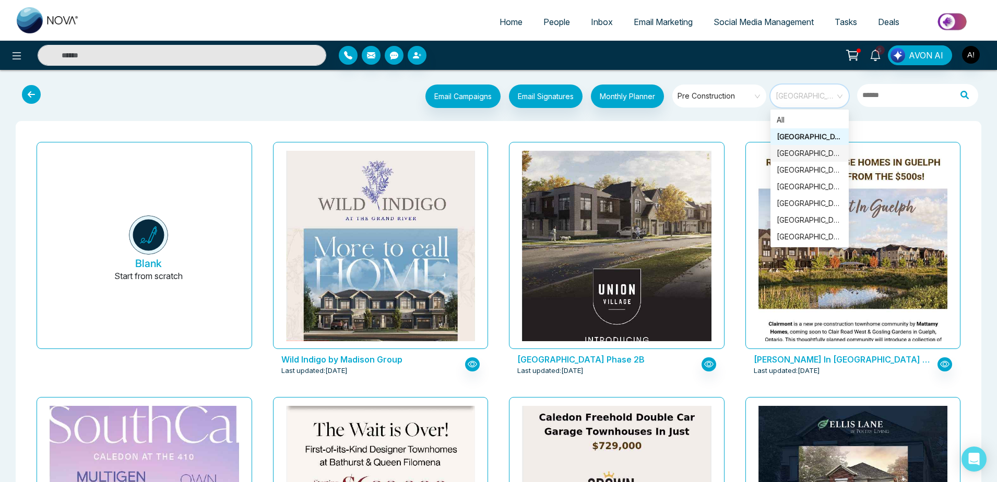
click at [792, 153] on div "[GEOGRAPHIC_DATA]" at bounding box center [810, 153] width 66 height 11
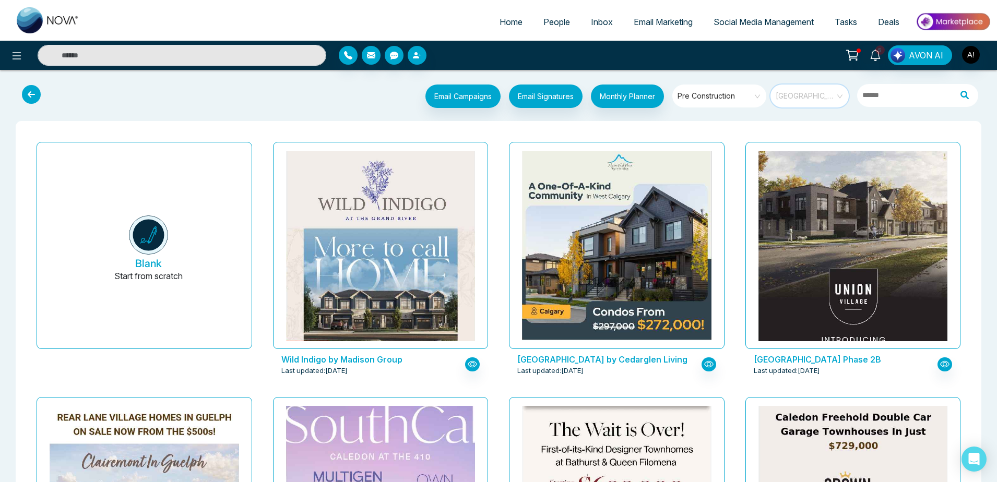
click at [824, 100] on span "[GEOGRAPHIC_DATA]" at bounding box center [810, 96] width 69 height 16
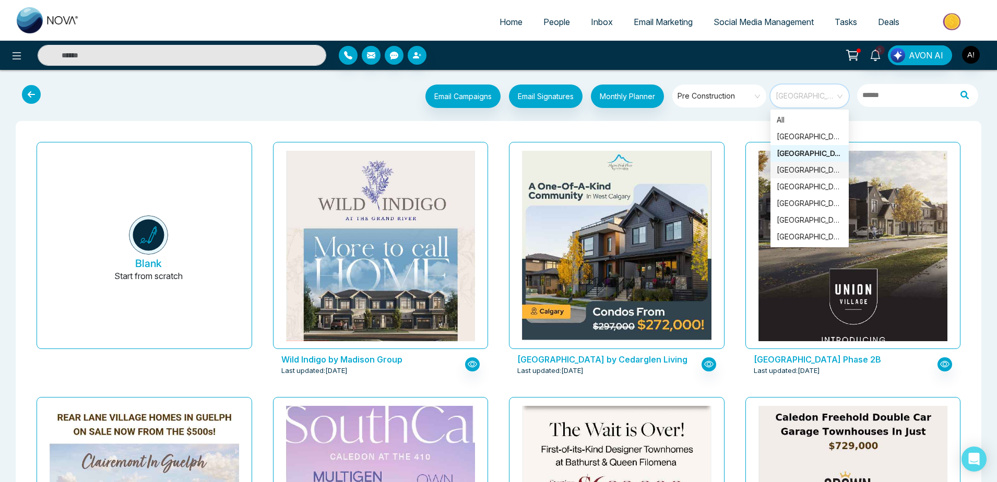
click at [783, 163] on div "[GEOGRAPHIC_DATA]" at bounding box center [810, 170] width 78 height 17
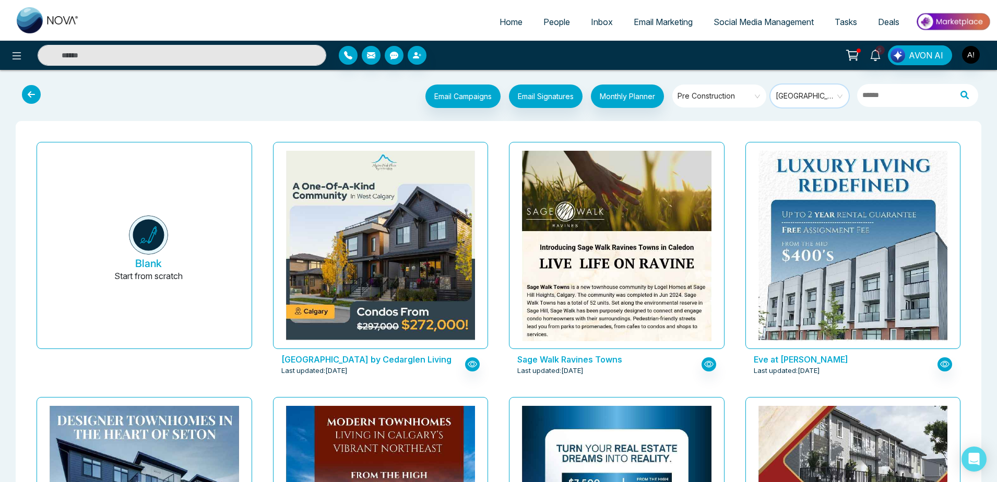
click at [803, 105] on span at bounding box center [806, 96] width 60 height 23
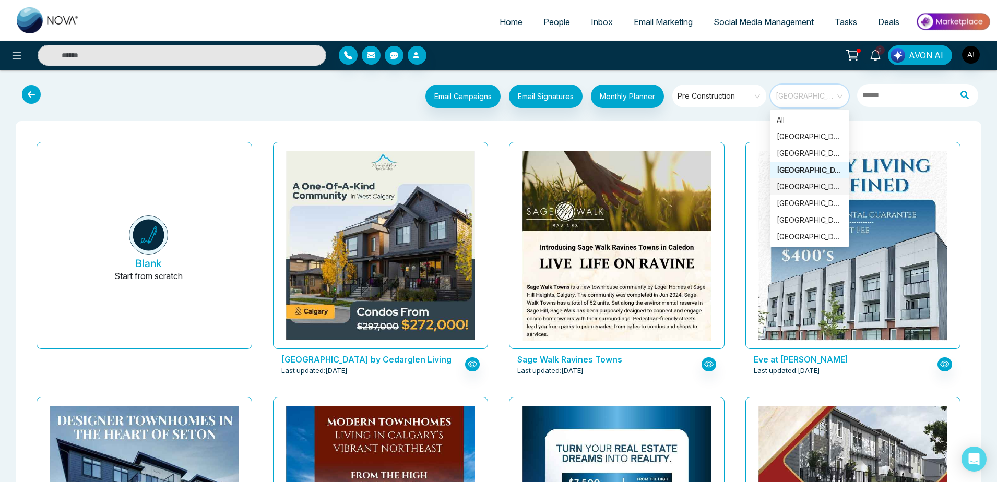
click at [799, 186] on div "[GEOGRAPHIC_DATA]" at bounding box center [810, 186] width 66 height 11
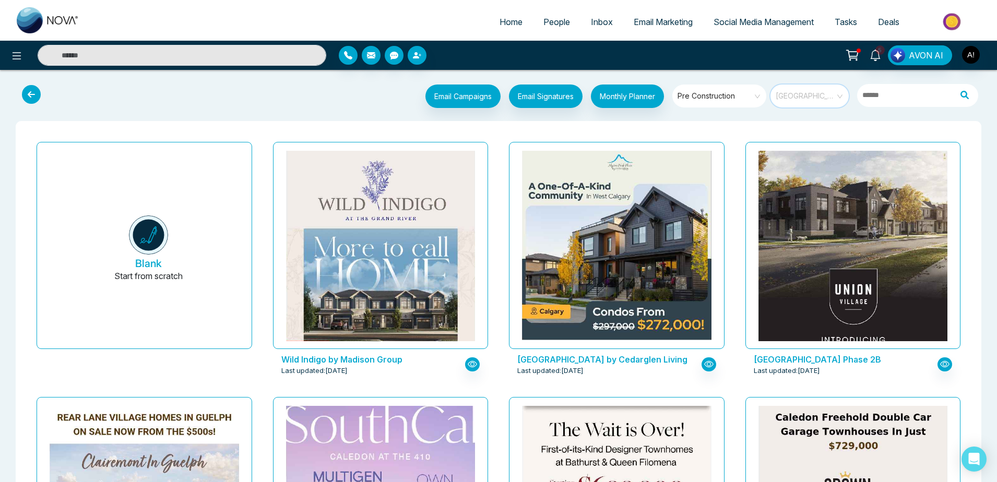
click at [818, 100] on span "[GEOGRAPHIC_DATA]" at bounding box center [810, 96] width 69 height 16
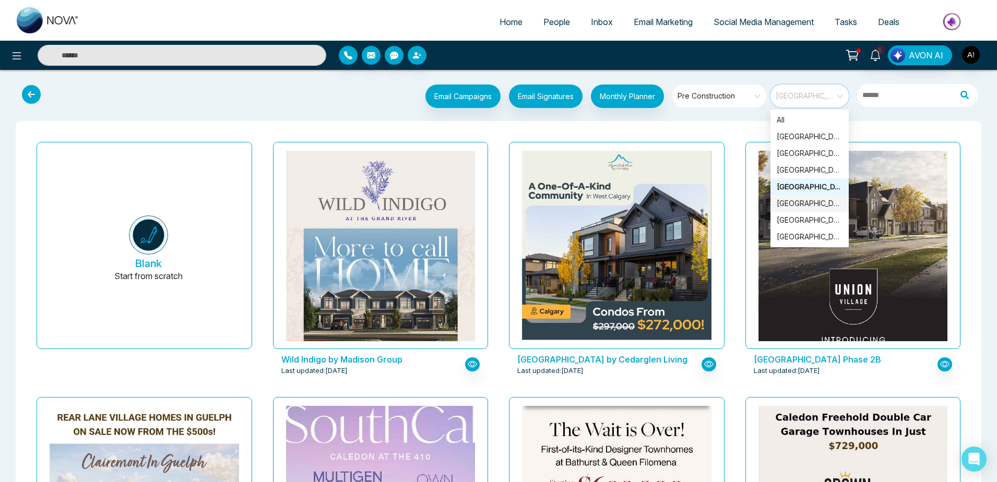
click at [799, 197] on div "[GEOGRAPHIC_DATA]" at bounding box center [810, 203] width 78 height 17
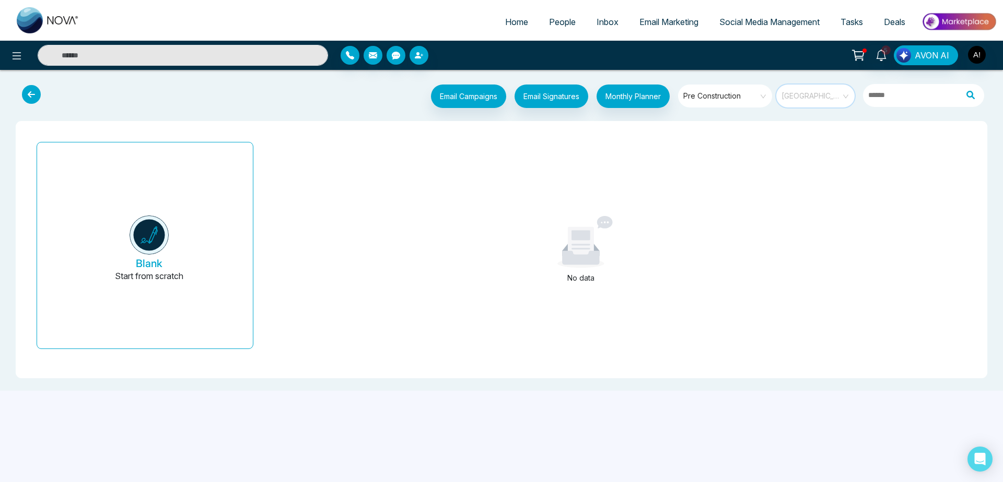
click at [807, 102] on span "[GEOGRAPHIC_DATA]" at bounding box center [815, 96] width 69 height 16
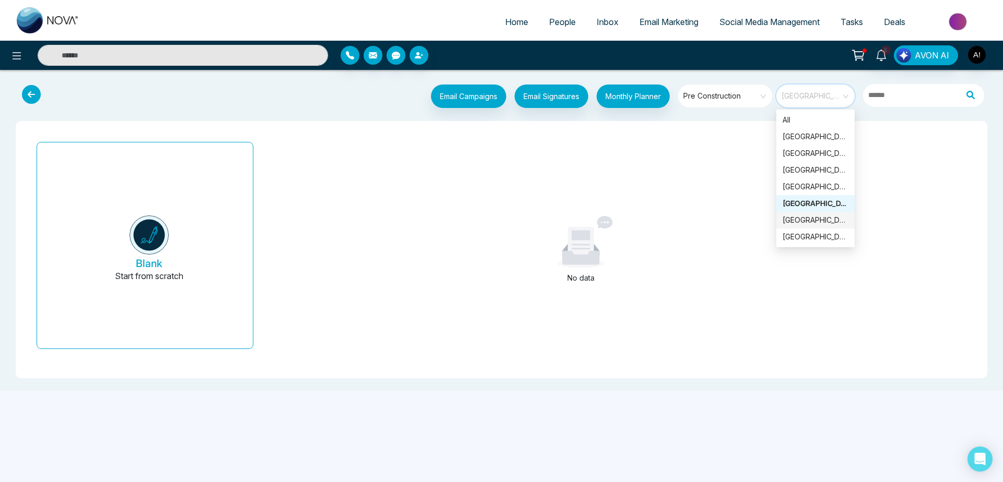
click at [806, 225] on div "[GEOGRAPHIC_DATA]" at bounding box center [815, 220] width 66 height 11
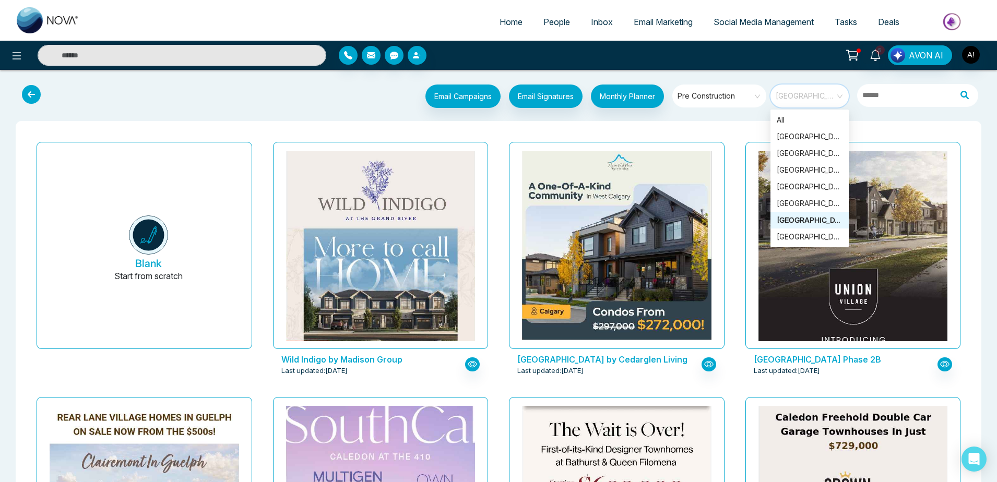
click at [822, 97] on span "[GEOGRAPHIC_DATA]" at bounding box center [810, 96] width 69 height 16
click at [806, 230] on div "[GEOGRAPHIC_DATA]" at bounding box center [810, 236] width 66 height 11
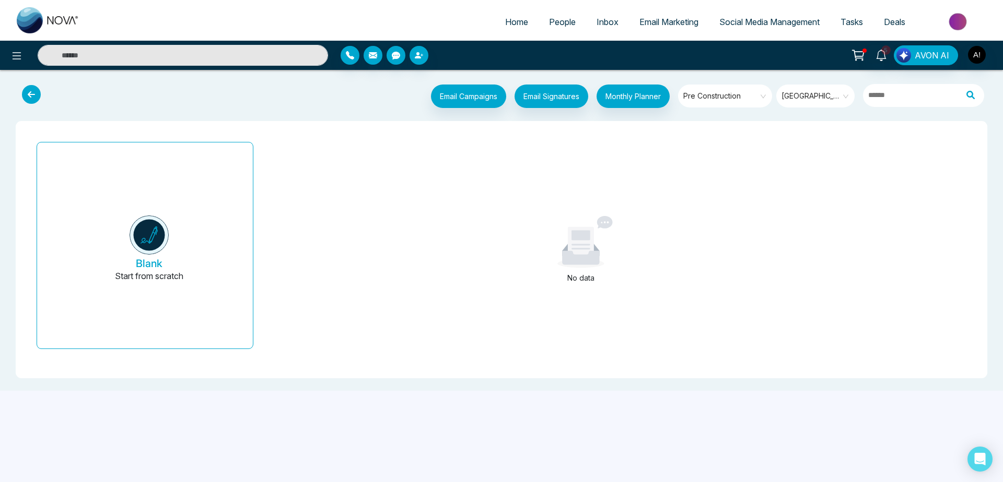
click at [750, 108] on div "Pre Construction" at bounding box center [725, 98] width 94 height 26
click at [817, 108] on div "[GEOGRAPHIC_DATA]" at bounding box center [815, 98] width 78 height 26
click at [817, 105] on span at bounding box center [812, 96] width 60 height 23
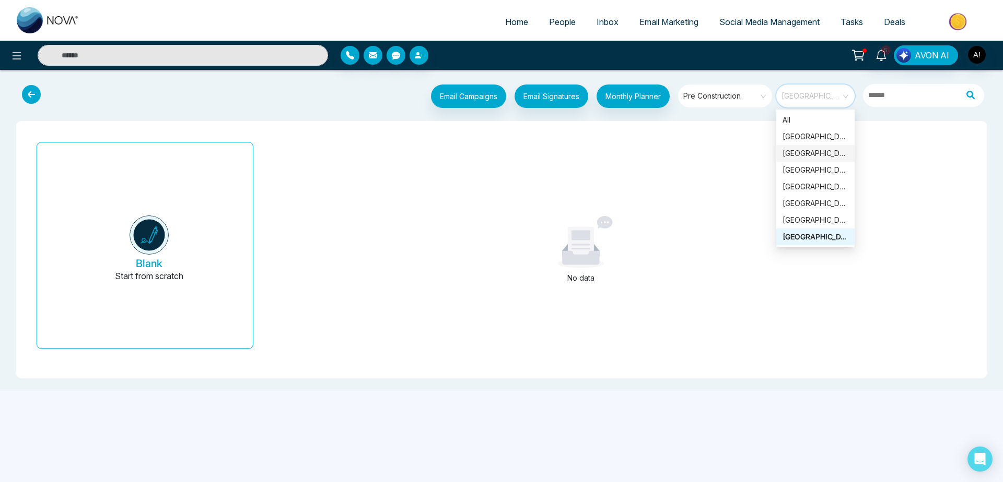
click at [809, 149] on div "[GEOGRAPHIC_DATA]" at bounding box center [815, 153] width 66 height 11
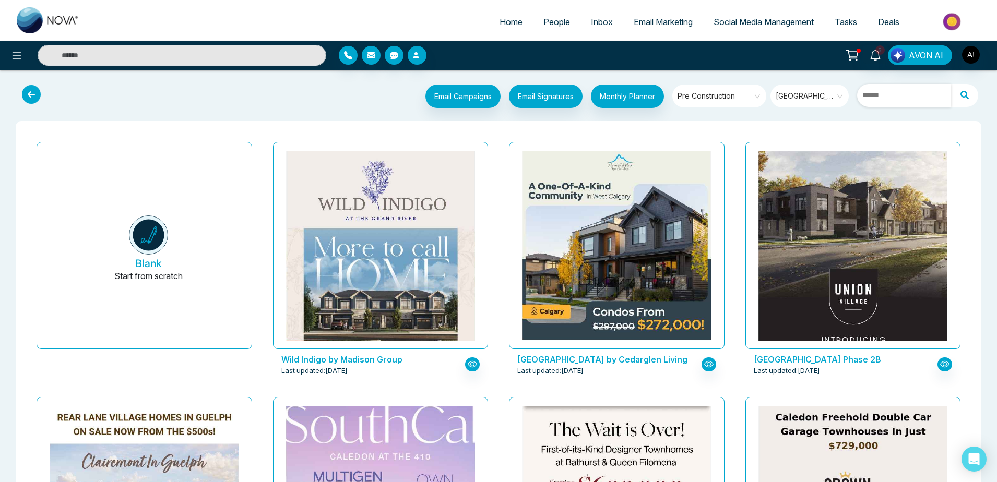
click at [878, 101] on input "text" at bounding box center [904, 95] width 94 height 23
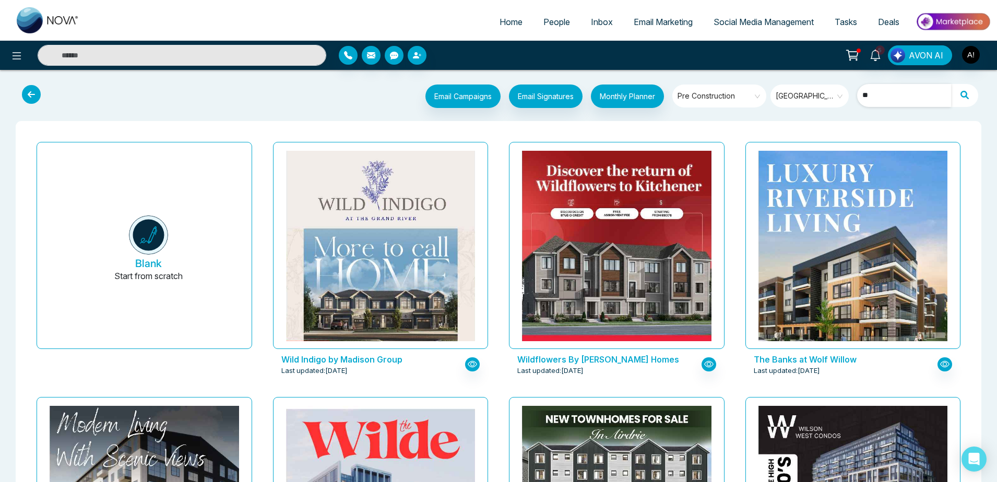
type input "*"
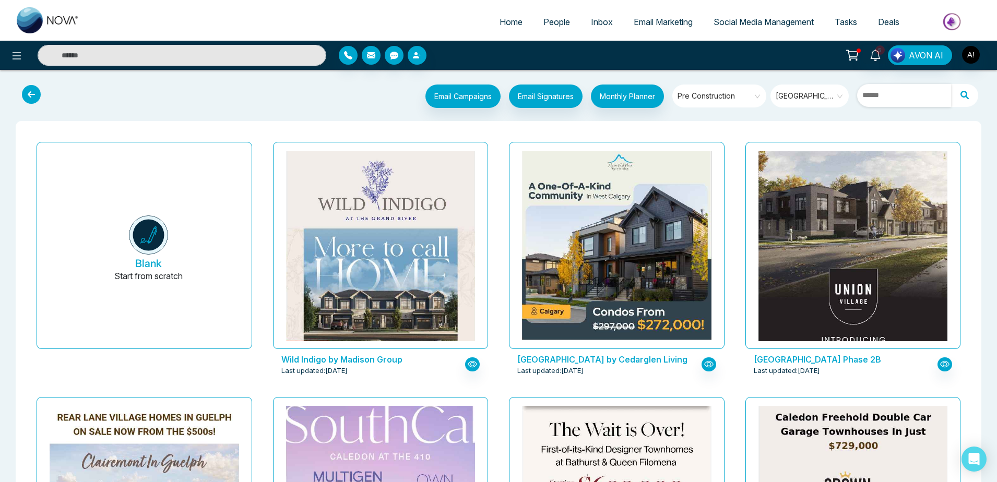
click at [813, 103] on span "[GEOGRAPHIC_DATA]" at bounding box center [810, 96] width 69 height 16
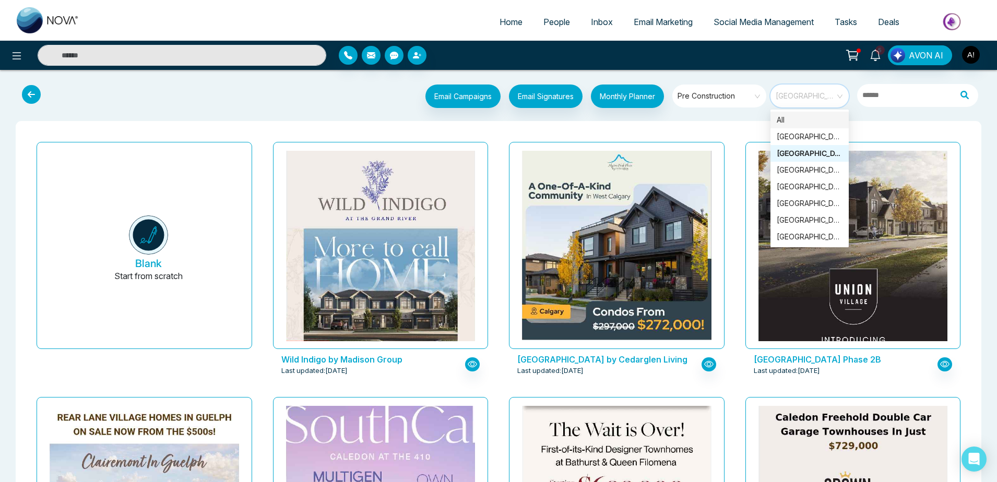
click at [813, 128] on div "All" at bounding box center [810, 120] width 78 height 17
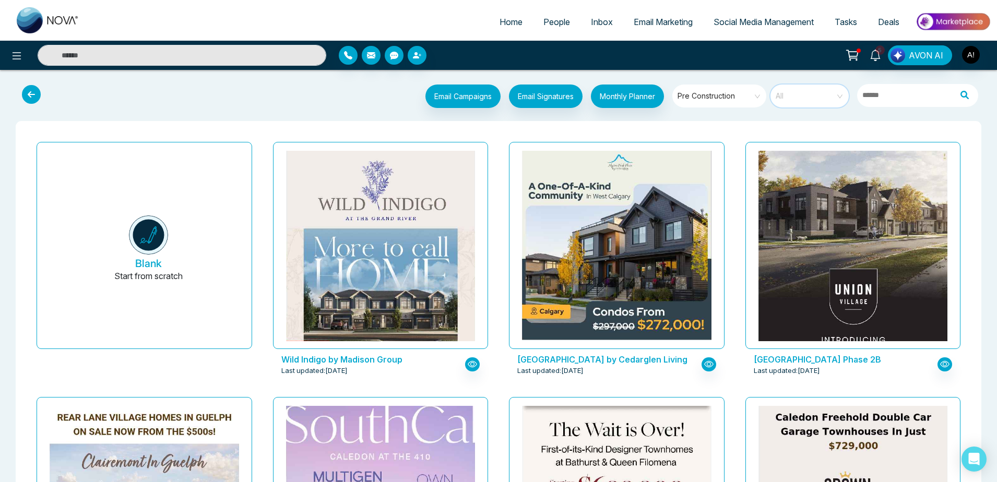
click at [821, 95] on span "All" at bounding box center [810, 96] width 69 height 16
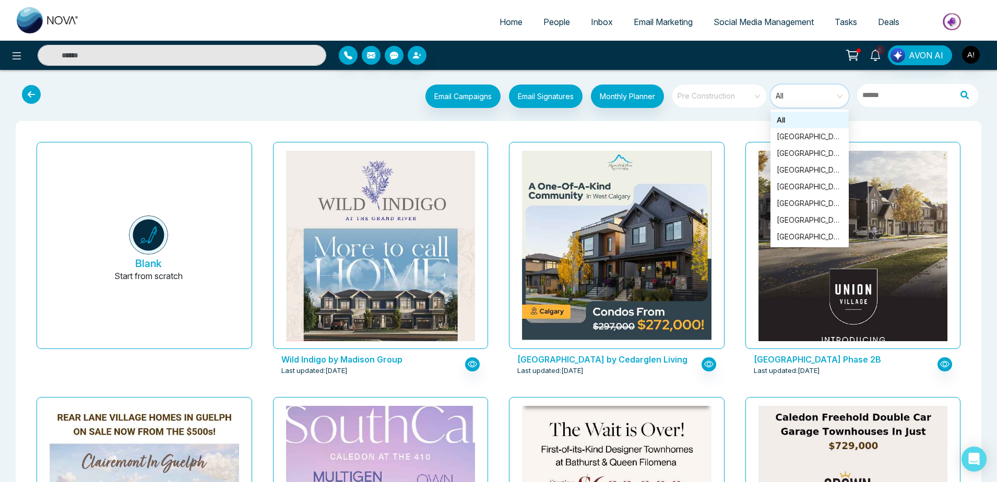
click at [711, 88] on input "search" at bounding box center [715, 93] width 75 height 16
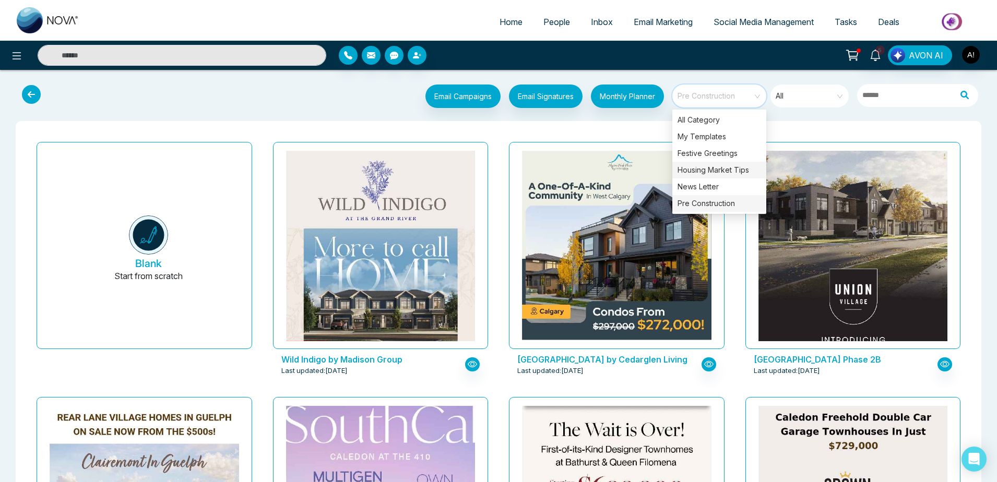
click at [728, 172] on div "Housing Market Tips" at bounding box center [720, 170] width 94 height 17
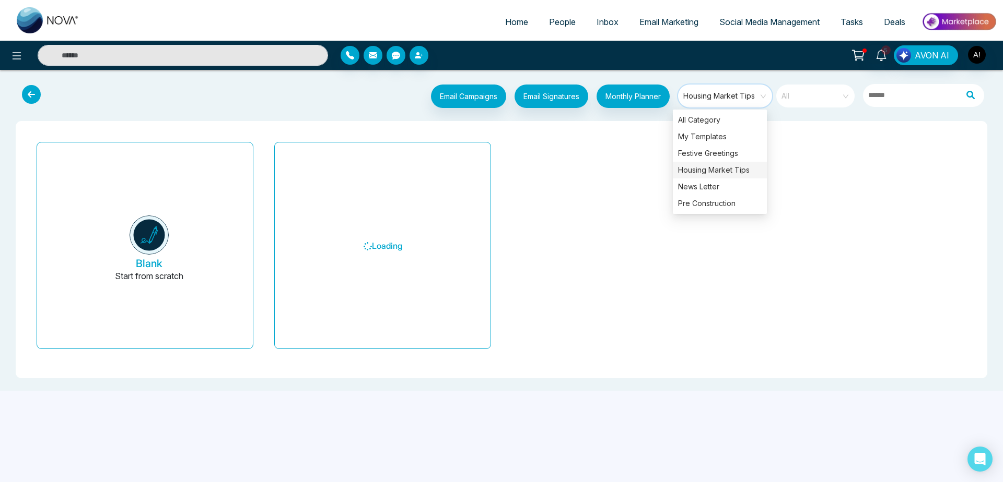
click at [835, 93] on span "All" at bounding box center [815, 96] width 69 height 16
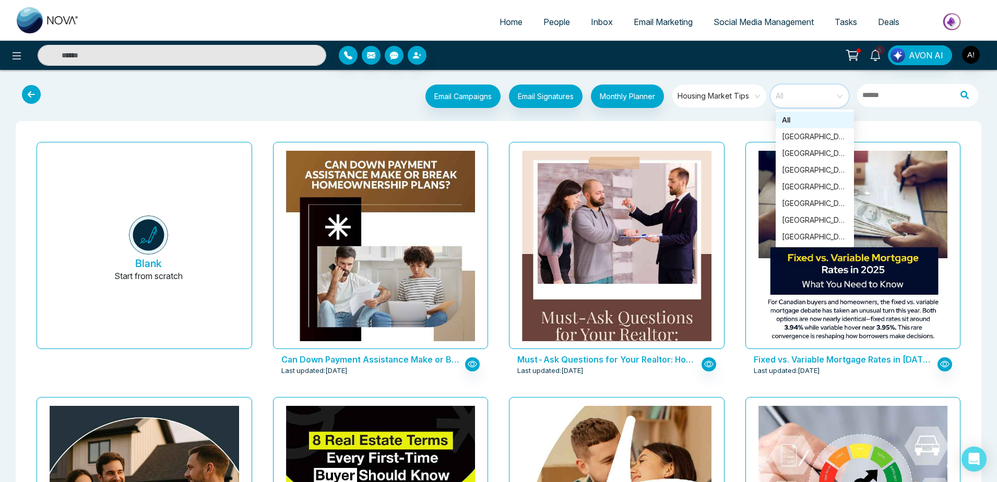
click at [829, 141] on div "[GEOGRAPHIC_DATA]" at bounding box center [815, 136] width 66 height 11
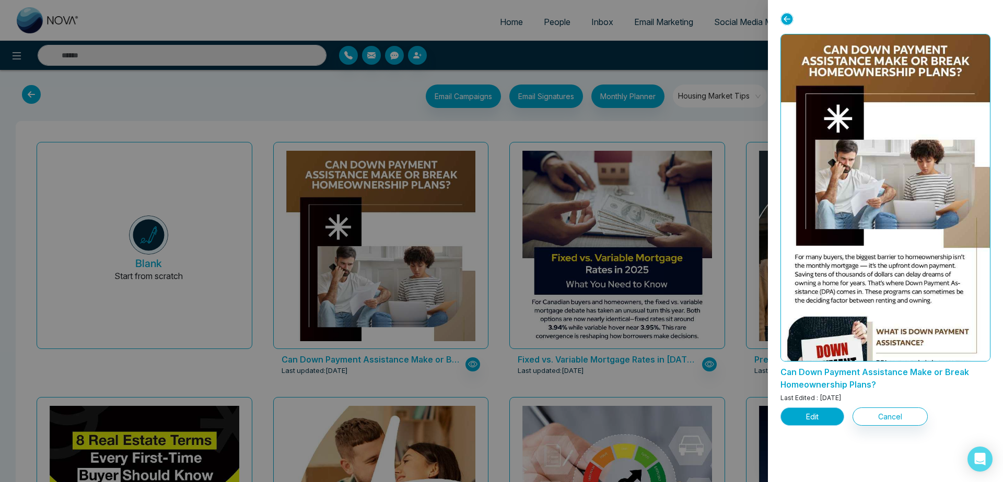
click at [822, 230] on button "Edit" at bounding box center [812, 417] width 64 height 18
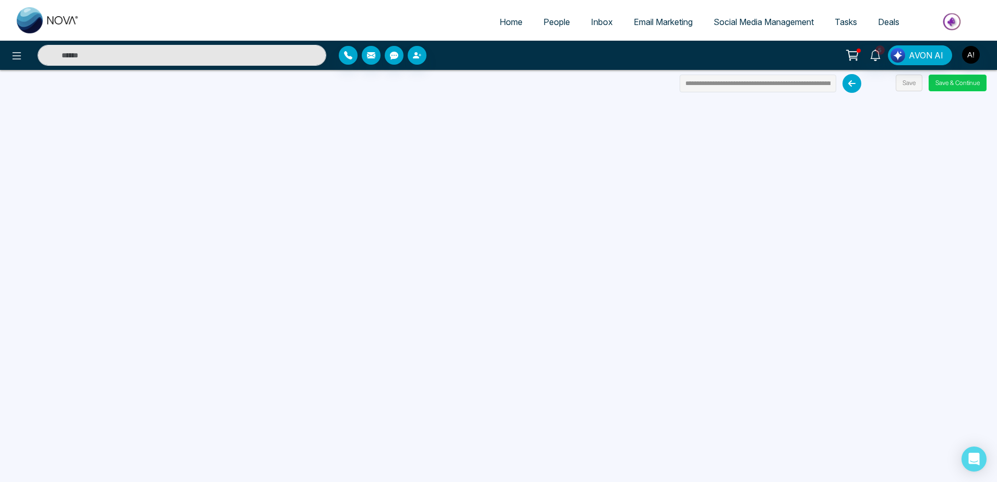
click at [937, 86] on button "Save & Continue" at bounding box center [958, 83] width 58 height 17
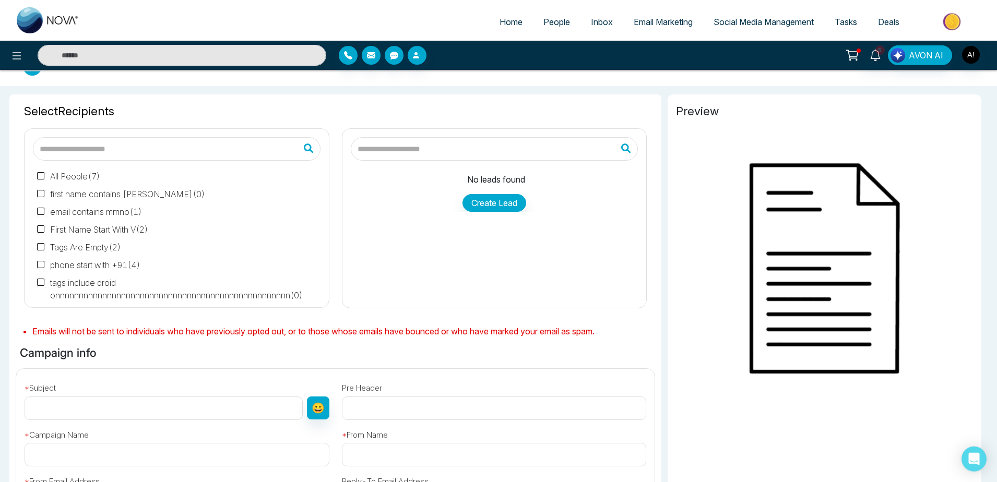
type input "**********"
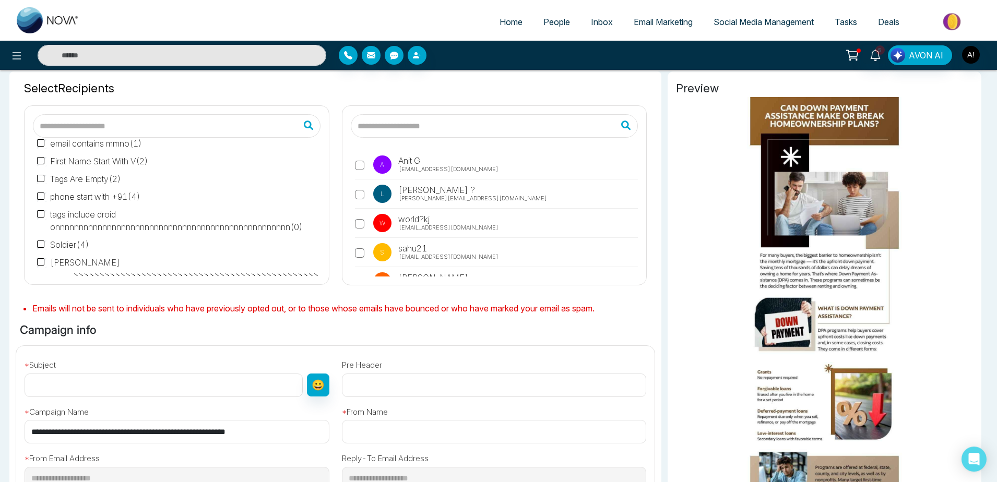
scroll to position [63, 0]
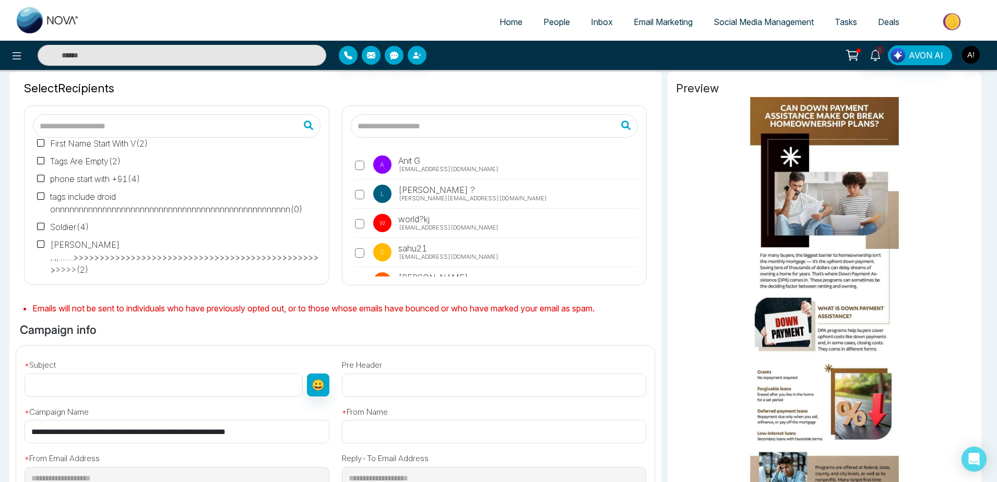
click at [356, 178] on label "A Anit G [EMAIL_ADDRESS][DOMAIN_NAME]" at bounding box center [497, 168] width 284 height 24
click at [361, 190] on label "[PERSON_NAME] ? [PERSON_NAME][EMAIL_ADDRESS][DOMAIN_NAME]" at bounding box center [497, 197] width 284 height 24
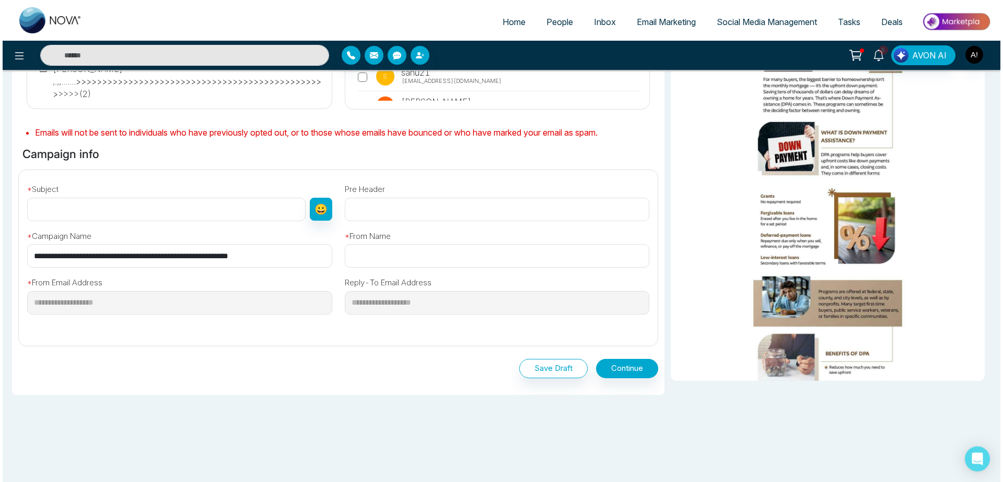
scroll to position [230, 0]
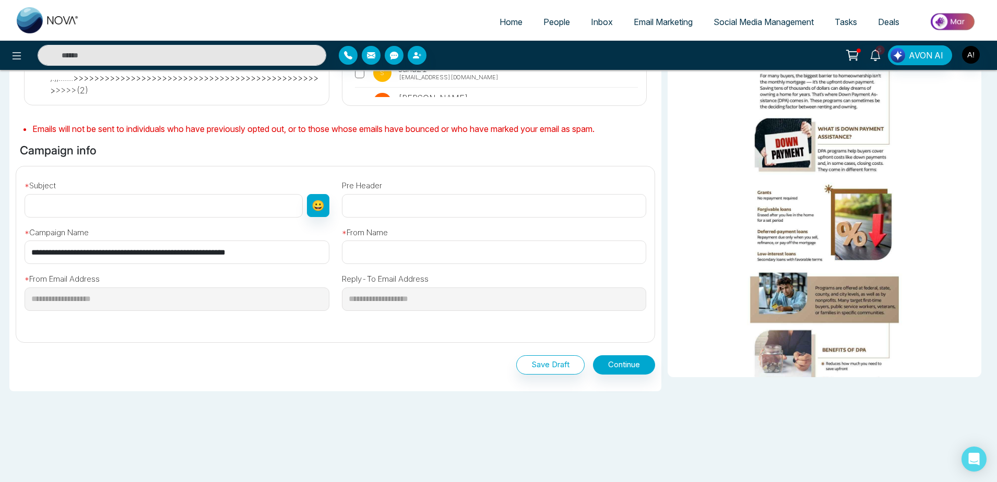
drag, startPoint x: 302, startPoint y: 261, endPoint x: 0, endPoint y: 228, distance: 303.5
click at [25, 230] on input "**********" at bounding box center [177, 252] width 305 height 23
click at [87, 215] on input "text" at bounding box center [164, 205] width 278 height 23
paste input "**********"
type input "**********"
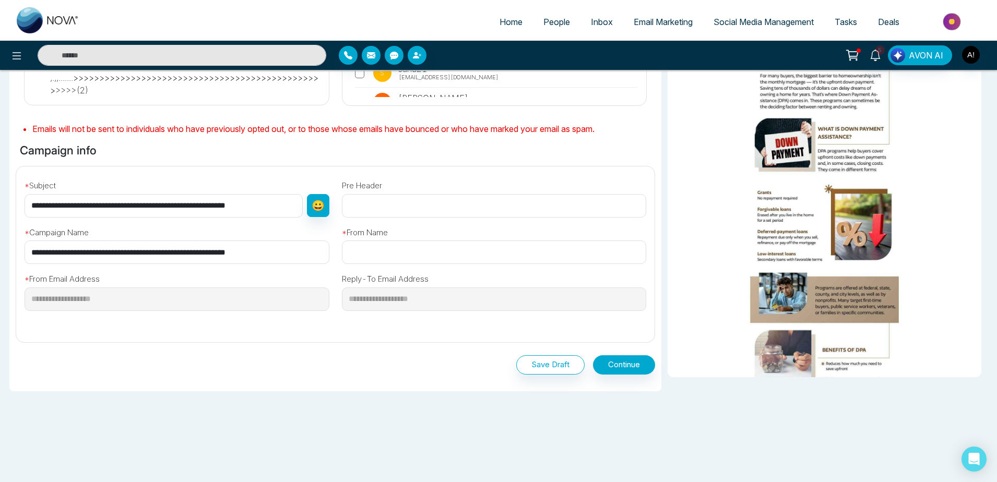
click at [396, 230] on input "text" at bounding box center [494, 252] width 305 height 23
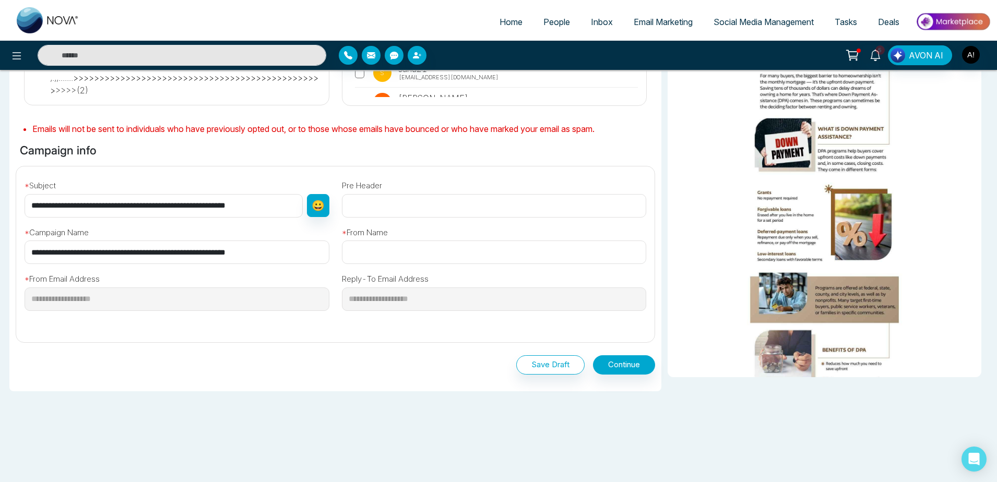
drag, startPoint x: 396, startPoint y: 256, endPoint x: 382, endPoint y: 251, distance: 14.5
click at [382, 230] on input "text" at bounding box center [494, 252] width 305 height 23
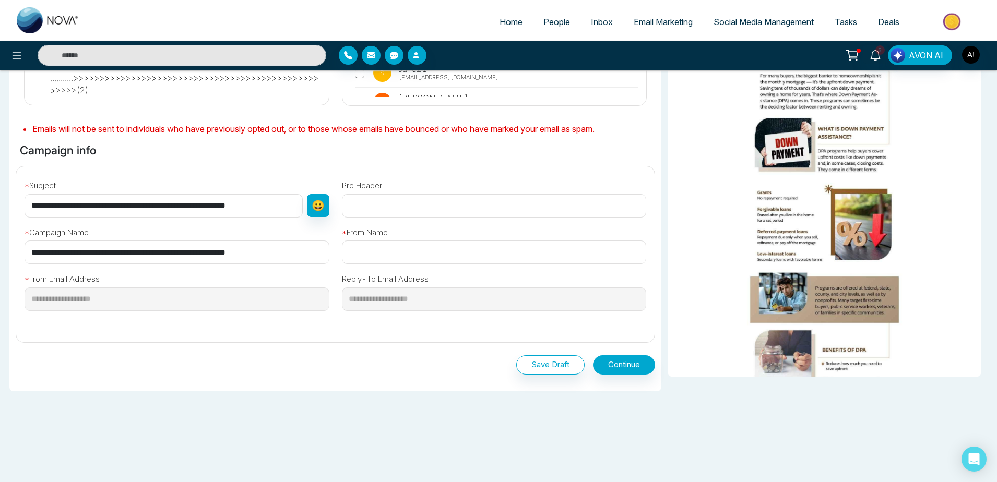
click at [382, 230] on input "text" at bounding box center [494, 252] width 305 height 23
type input "****"
click at [642, 230] on div "Save Draft Continue" at bounding box center [336, 363] width 640 height 40
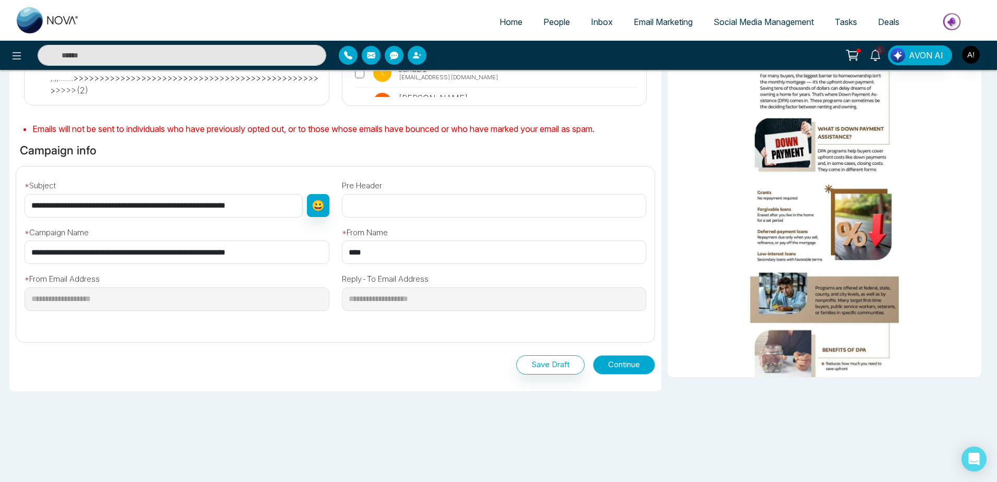
click at [633, 230] on button "Continue" at bounding box center [624, 365] width 62 height 19
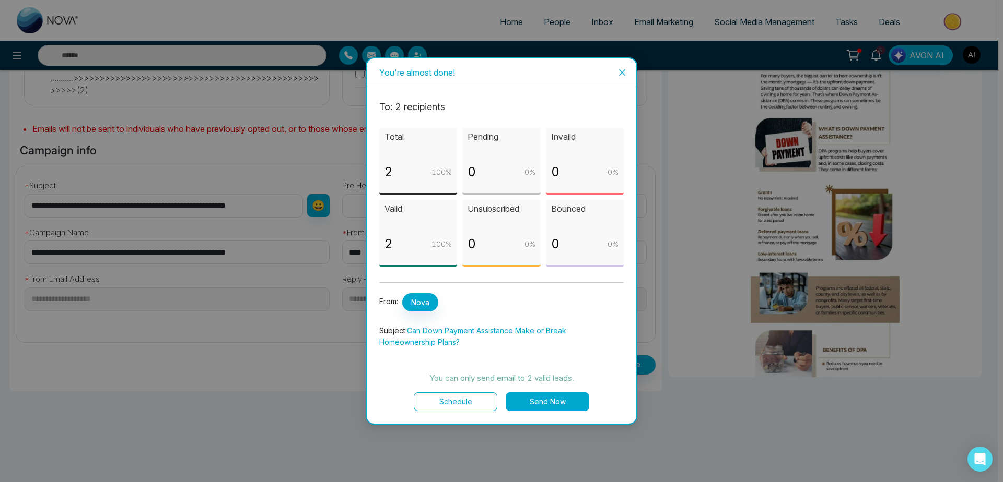
click at [538, 230] on button "Send Now" at bounding box center [547, 402] width 84 height 19
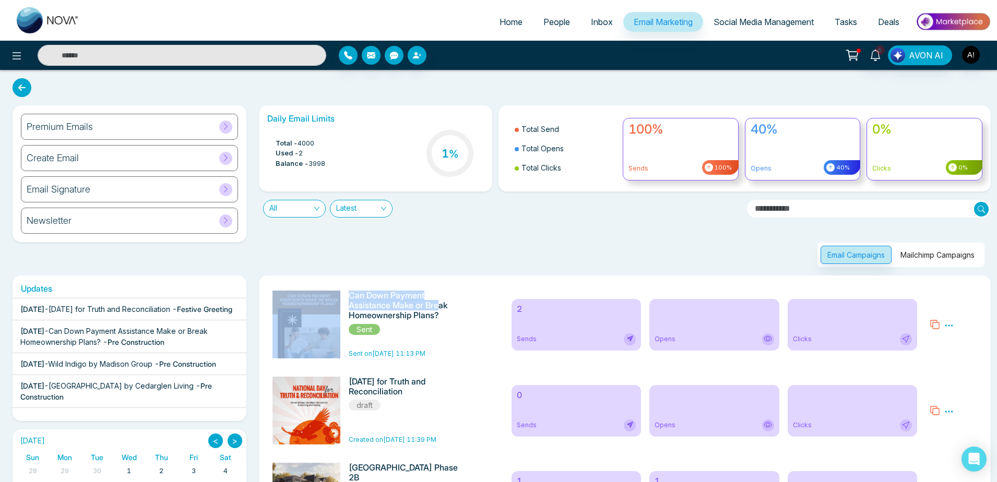
drag, startPoint x: 345, startPoint y: 297, endPoint x: 456, endPoint y: 318, distance: 113.3
click at [456, 230] on div "Can Down Payment Assistance Make or Break Homeownership Plans? Sent Sent on [DA…" at bounding box center [385, 325] width 239 height 68
click at [456, 230] on h6 "Can Down Payment Assistance Make or Break Homeownership Plans?" at bounding box center [405, 306] width 113 height 30
drag, startPoint x: 456, startPoint y: 318, endPoint x: 345, endPoint y: 298, distance: 113.1
click at [349, 230] on h6 "Can Down Payment Assistance Make or Break Homeownership Plans?" at bounding box center [405, 306] width 113 height 30
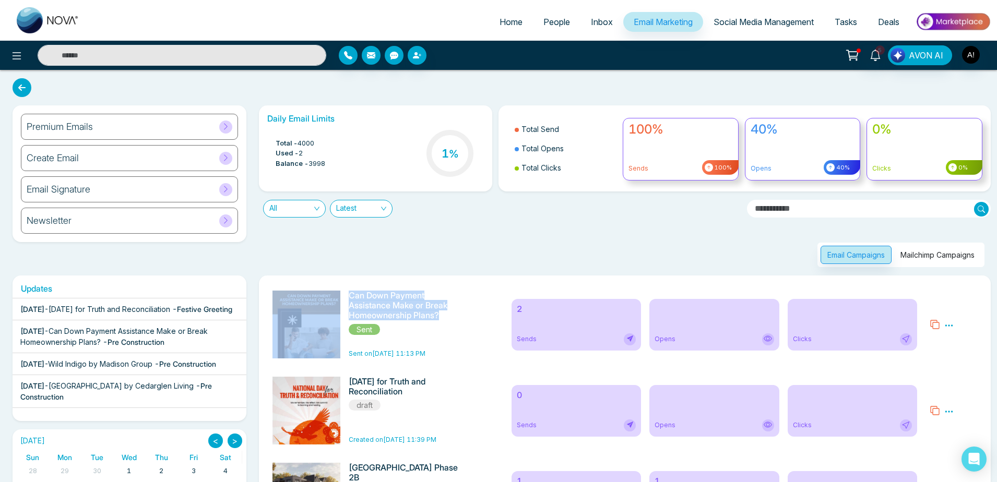
click at [368, 230] on h6 "Can Down Payment Assistance Make or Break Homeownership Plans?" at bounding box center [405, 306] width 113 height 30
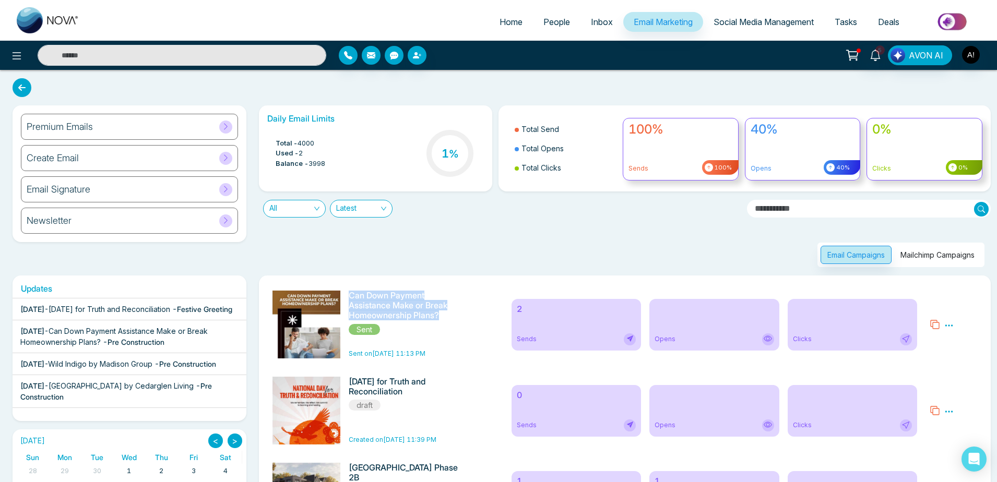
drag, startPoint x: 351, startPoint y: 293, endPoint x: 455, endPoint y: 317, distance: 106.5
click at [455, 230] on div "Can Down Payment Assistance Make or Break Homeownership Plans? Sent Sent on [DA…" at bounding box center [385, 325] width 239 height 68
click at [455, 230] on h6 "Can Down Payment Assistance Make or Break Homeownership Plans?" at bounding box center [405, 306] width 113 height 30
drag, startPoint x: 455, startPoint y: 317, endPoint x: 354, endPoint y: 294, distance: 103.2
click at [354, 230] on h6 "Can Down Payment Assistance Make or Break Homeownership Plans?" at bounding box center [405, 306] width 113 height 30
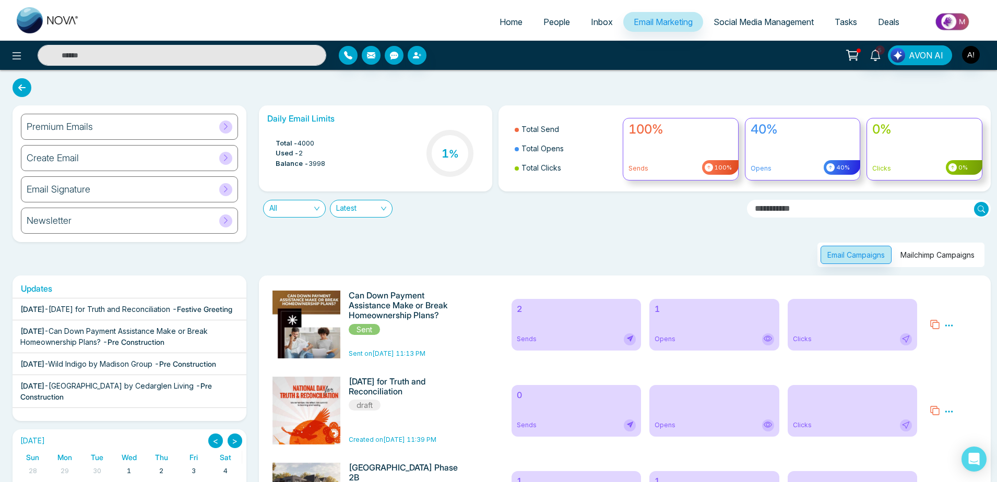
click at [475, 230] on div "Email Campaigns Mailchimp Campaigns" at bounding box center [622, 243] width 739 height 50
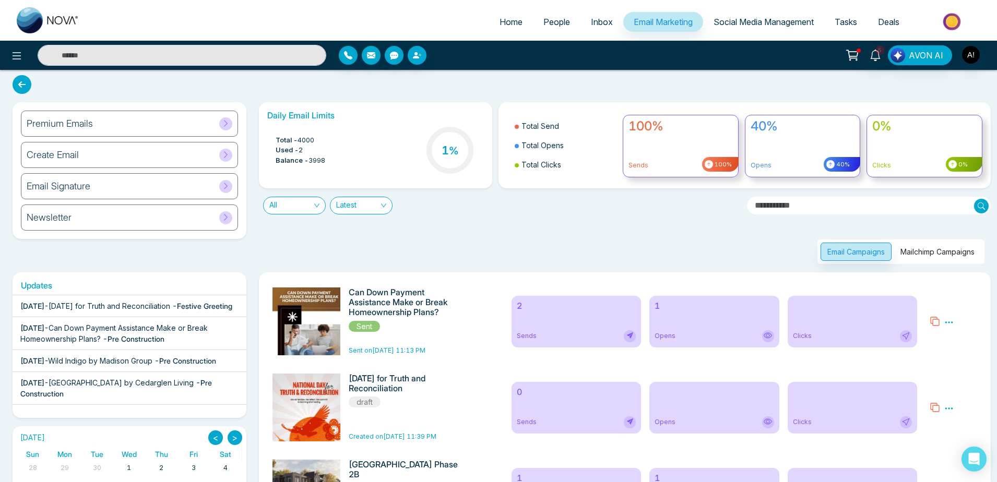
scroll to position [5, 0]
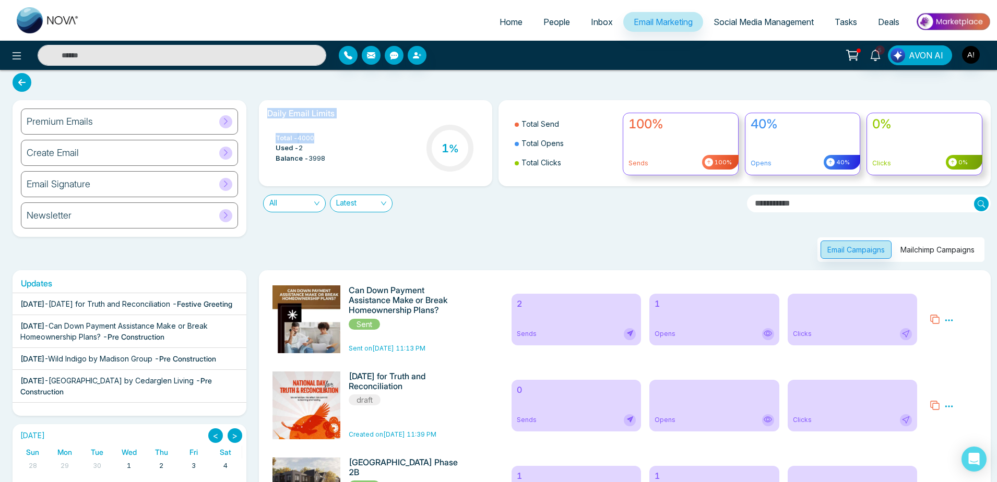
drag, startPoint x: 259, startPoint y: 112, endPoint x: 362, endPoint y: 127, distance: 103.9
click at [362, 127] on div "Daily Email Limits Total - 4000 Used - 2 Balance - 3998 1 %" at bounding box center [376, 143] width 234 height 86
click at [362, 127] on div "Total - 4000 Used - 2 Balance - 3998 1 %" at bounding box center [375, 149] width 217 height 53
click at [257, 105] on div "Daily Email Limits Total - 4000 Used - 2 Balance - 3998 1 %" at bounding box center [376, 143] width 246 height 86
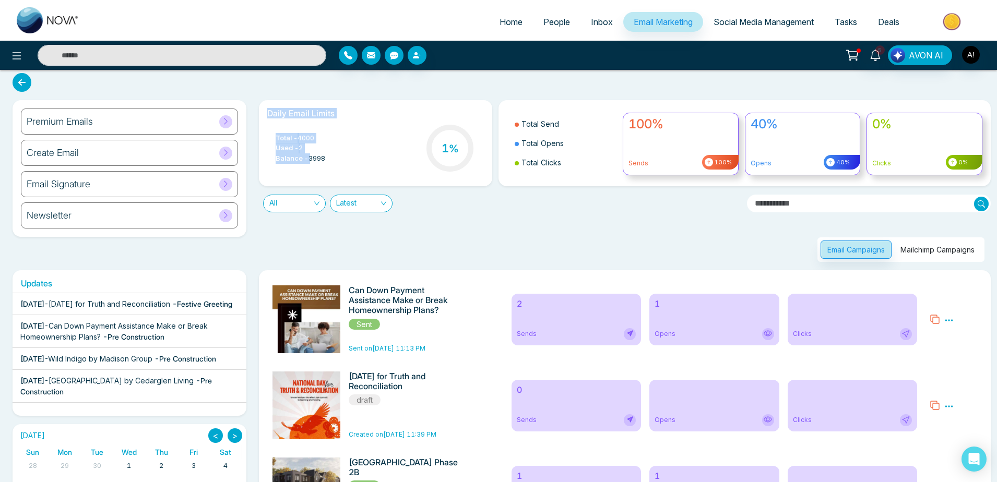
drag, startPoint x: 257, startPoint y: 105, endPoint x: 335, endPoint y: 162, distance: 95.7
click at [335, 162] on div "Daily Email Limits Total - 4000 Used - 2 Balance - 3998 1 %" at bounding box center [376, 143] width 246 height 86
click at [335, 162] on div "Total - 4000 Used - 2 Balance - 3998 1 %" at bounding box center [375, 149] width 217 height 53
drag, startPoint x: 335, startPoint y: 162, endPoint x: 262, endPoint y: 103, distance: 93.2
click at [262, 103] on div "Daily Email Limits Total - 4000 Used - 2 Balance - 3998 1 %" at bounding box center [376, 143] width 234 height 86
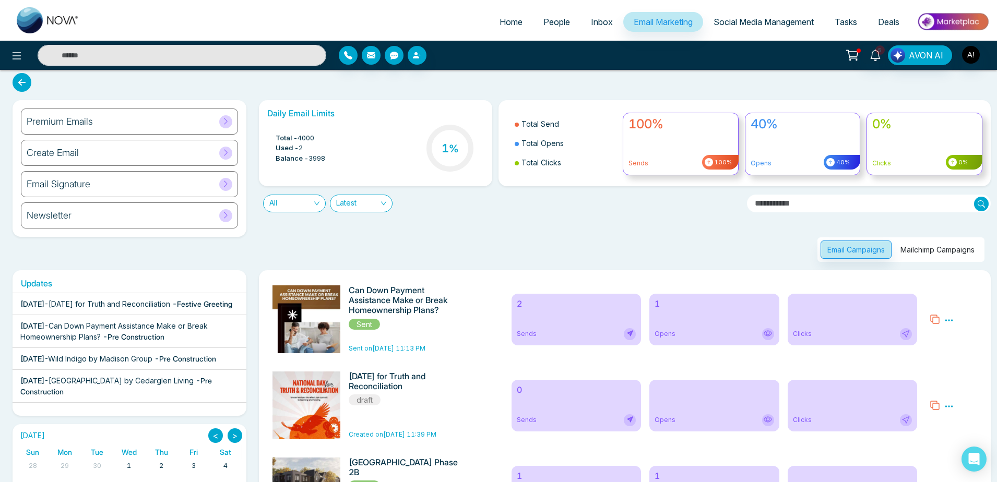
click at [262, 103] on div "Daily Email Limits Total - 4000 Used - 2 Balance - 3998 1 %" at bounding box center [376, 143] width 234 height 86
drag, startPoint x: 262, startPoint y: 103, endPoint x: 333, endPoint y: 156, distance: 88.5
click at [333, 156] on div "Daily Email Limits Total - 4000 Used - 2 Balance - 3998 1 %" at bounding box center [376, 143] width 234 height 86
click at [333, 156] on div "Total - 4000 Used - 2 Balance - 3998 1 %" at bounding box center [375, 149] width 217 height 53
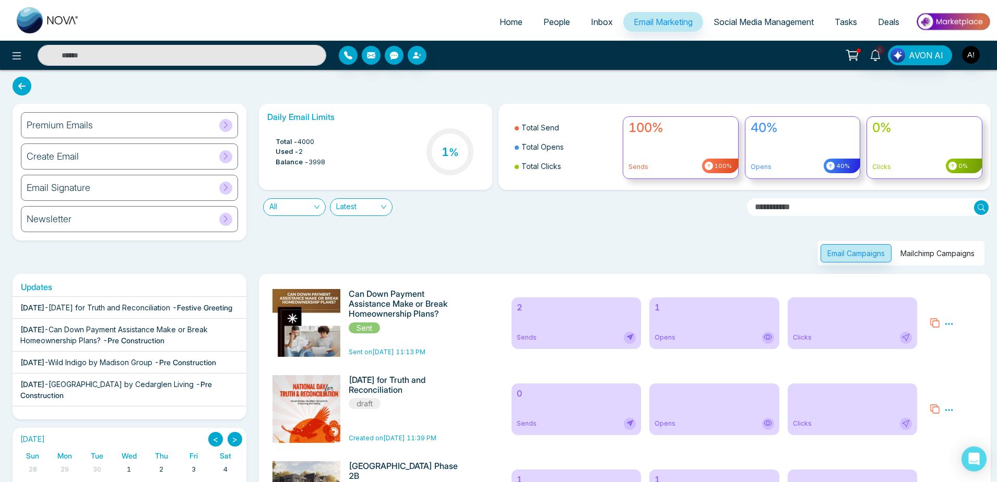
scroll to position [0, 0]
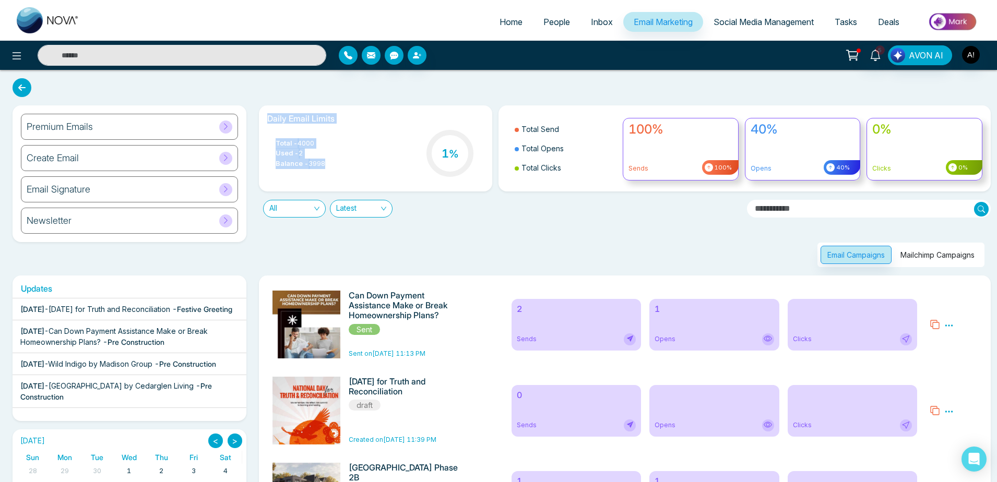
drag, startPoint x: 254, startPoint y: 121, endPoint x: 345, endPoint y: 181, distance: 109.1
click at [345, 181] on div "Daily Email Limits Total - 4000 Used - 2 Balance - 3998 1 %" at bounding box center [376, 148] width 246 height 86
click at [345, 181] on div "Total - 4000 Used - 2 Balance - 3998 1 %" at bounding box center [375, 154] width 217 height 53
drag, startPoint x: 345, startPoint y: 181, endPoint x: 264, endPoint y: 112, distance: 106.7
click at [264, 112] on div "Daily Email Limits Total - 4000 Used - 2 Balance - 3998 1 %" at bounding box center [376, 148] width 234 height 86
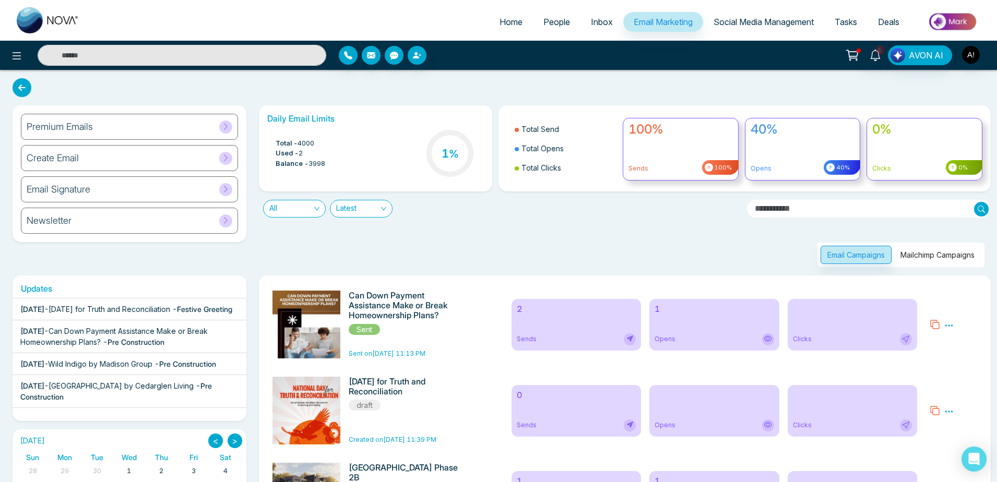
click at [264, 112] on div "Daily Email Limits Total - 4000 Used - 2 Balance - 3998 1 %" at bounding box center [376, 148] width 234 height 86
drag, startPoint x: 264, startPoint y: 112, endPoint x: 333, endPoint y: 172, distance: 91.8
click at [333, 172] on div "Daily Email Limits Total - 4000 Used - 2 Balance - 3998 1 %" at bounding box center [376, 148] width 234 height 86
click at [333, 172] on div "Total - 4000 Used - 2 Balance - 3998 1 %" at bounding box center [375, 154] width 217 height 53
drag, startPoint x: 333, startPoint y: 172, endPoint x: 270, endPoint y: 116, distance: 83.9
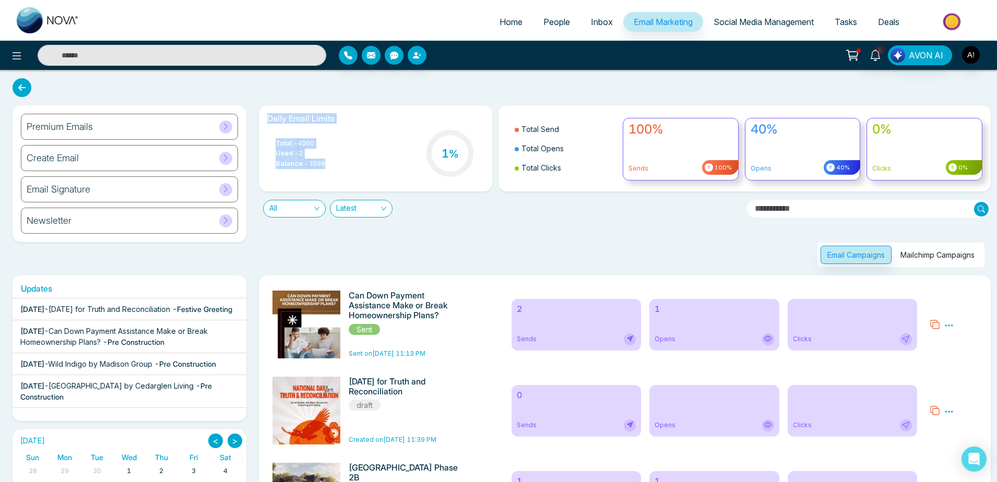
click at [270, 116] on div "Daily Email Limits Total - 4000 Used - 2 Balance - 3998 1 %" at bounding box center [376, 148] width 234 height 86
click at [270, 116] on h6 "Daily Email Limits" at bounding box center [375, 119] width 217 height 10
drag, startPoint x: 260, startPoint y: 116, endPoint x: 333, endPoint y: 163, distance: 87.6
click at [333, 163] on div "Daily Email Limits Total - 4000 Used - 2 Balance - 3998 1 %" at bounding box center [376, 148] width 234 height 86
click at [333, 163] on div "Total - 4000 Used - 2 Balance - 3998 1 %" at bounding box center [375, 154] width 217 height 53
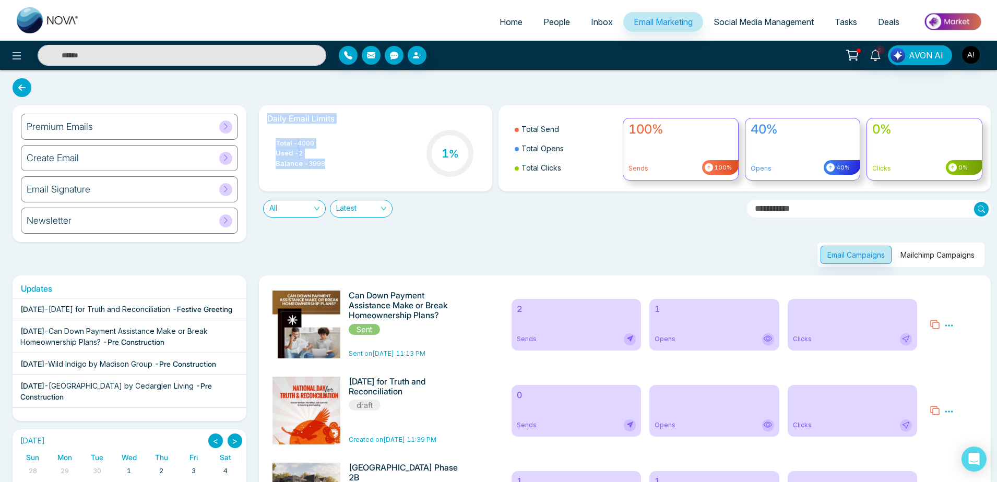
drag, startPoint x: 333, startPoint y: 163, endPoint x: 265, endPoint y: 108, distance: 87.6
click at [265, 108] on div "Daily Email Limits Total - 4000 Used - 2 Balance - 3998 1 %" at bounding box center [376, 148] width 234 height 86
drag, startPoint x: 265, startPoint y: 115, endPoint x: 325, endPoint y: 160, distance: 74.9
click at [325, 160] on div "Daily Email Limits Total - 4000 Used - 2 Balance - 3998 1 %" at bounding box center [376, 148] width 234 height 86
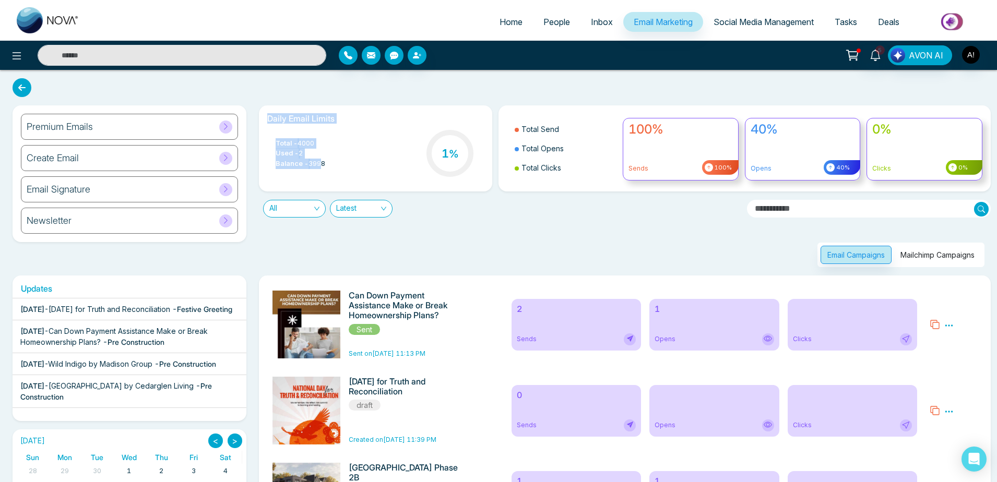
click at [325, 160] on span "3998" at bounding box center [317, 164] width 17 height 10
drag, startPoint x: 333, startPoint y: 164, endPoint x: 257, endPoint y: 120, distance: 87.8
click at [257, 120] on div "Daily Email Limits Total - 4000 Used - 2 Balance - 3998 1 %" at bounding box center [376, 148] width 246 height 86
click at [477, 228] on div "Email Campaigns Mailchimp Campaigns" at bounding box center [622, 243] width 739 height 50
drag, startPoint x: 258, startPoint y: 120, endPoint x: 338, endPoint y: 172, distance: 94.7
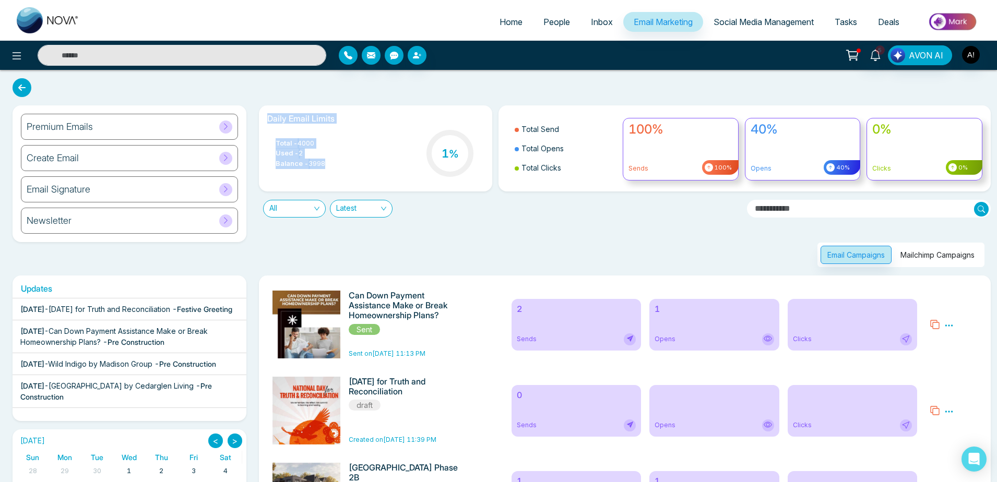
click at [338, 172] on div "Daily Email Limits Total - 4000 Used - 2 Balance - 3998 1 %" at bounding box center [376, 148] width 246 height 86
click at [338, 172] on div "Total - 4000 Used - 2 Balance - 3998 1 %" at bounding box center [375, 154] width 217 height 53
click at [107, 117] on div "Premium Emails" at bounding box center [129, 127] width 217 height 26
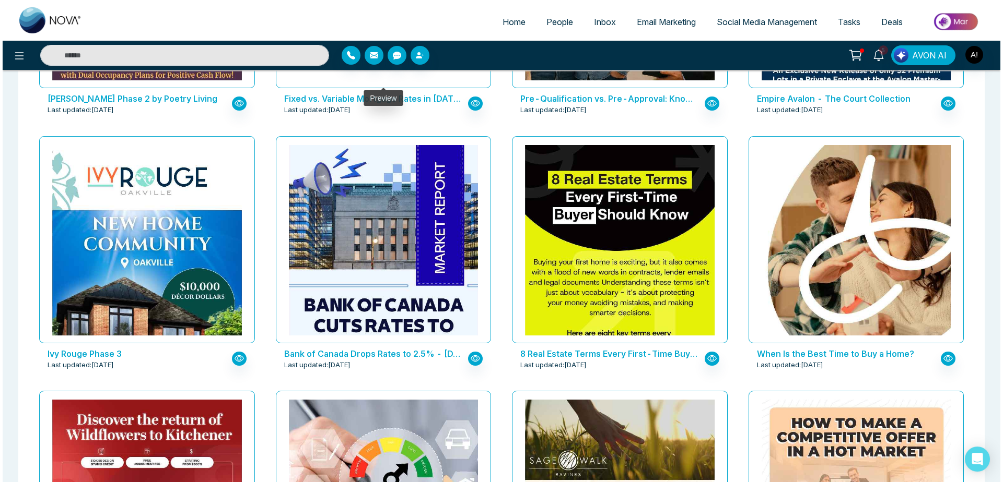
scroll to position [797, 0]
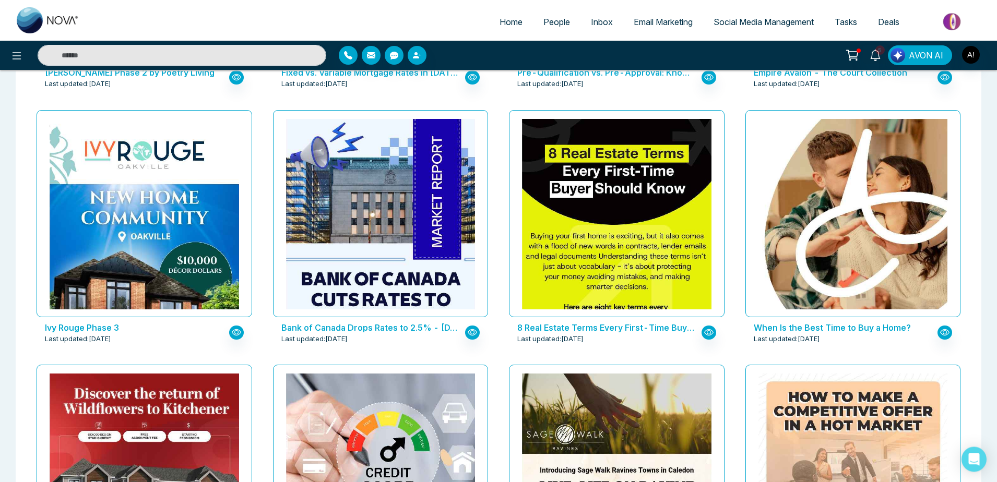
click at [394, 230] on p "Bank of Canada Drops Rates to 2.5% - [DATE]" at bounding box center [370, 328] width 179 height 13
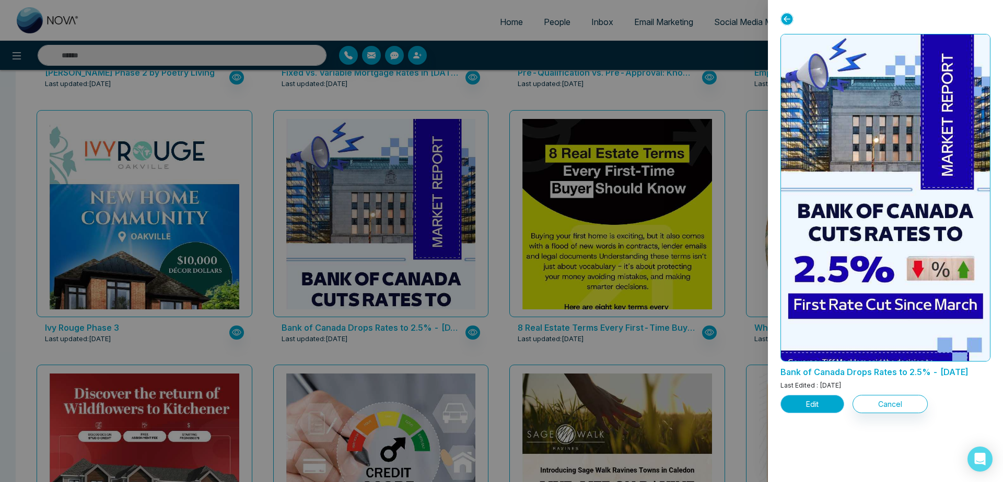
click at [796, 230] on button "Edit" at bounding box center [812, 404] width 64 height 18
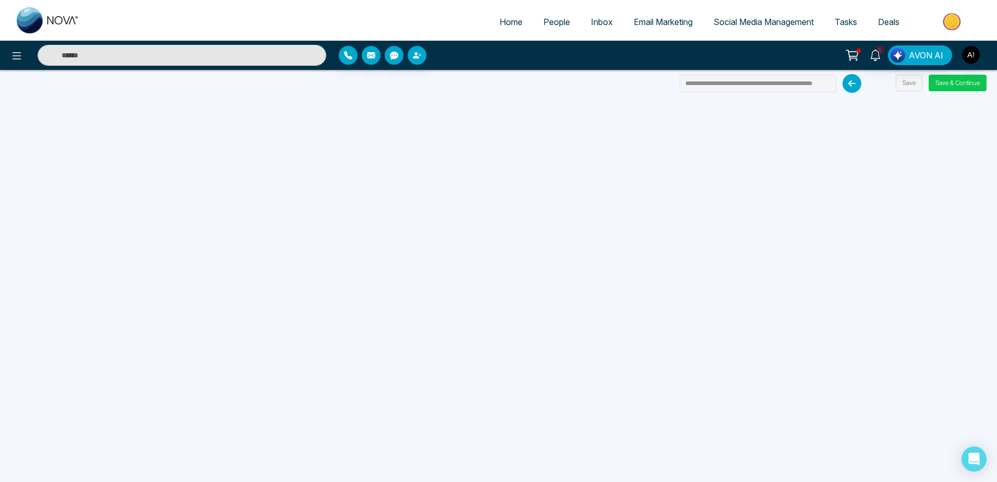
click at [957, 83] on button "Save & Continue" at bounding box center [958, 83] width 58 height 17
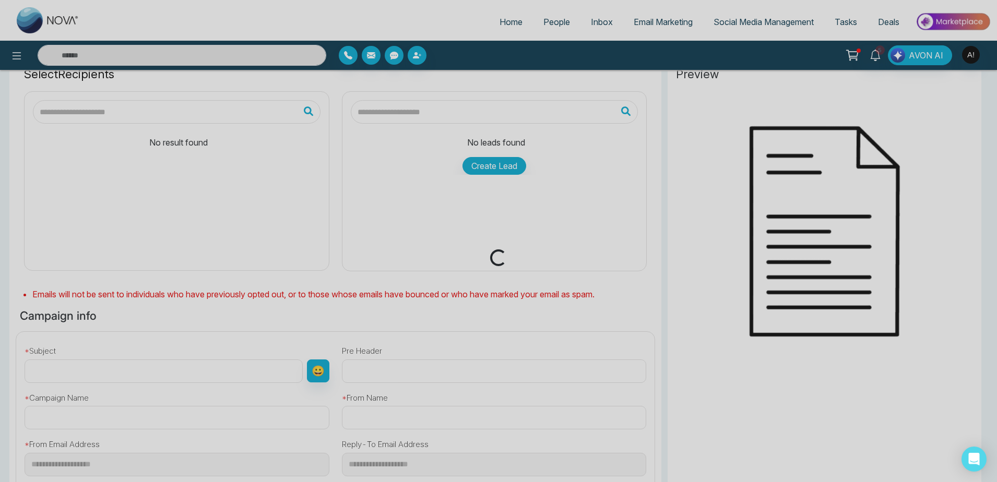
scroll to position [65, 0]
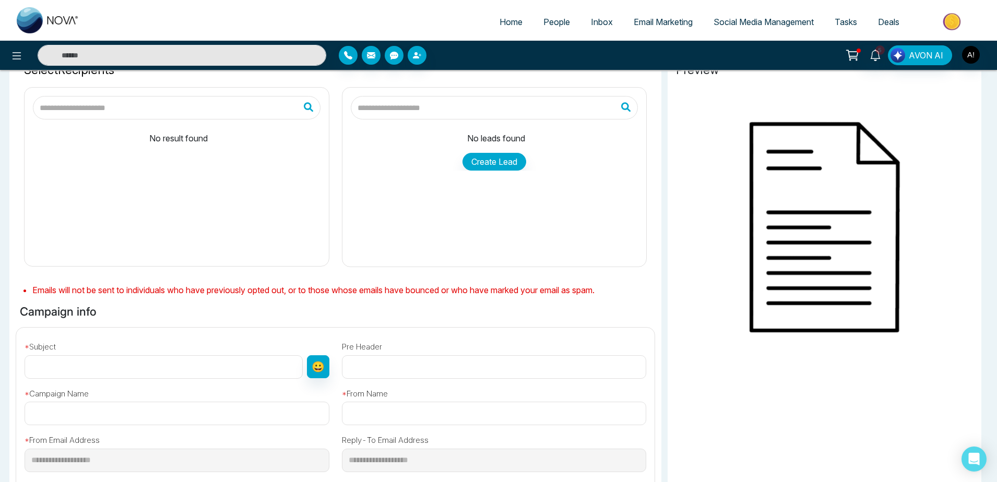
type input "**********"
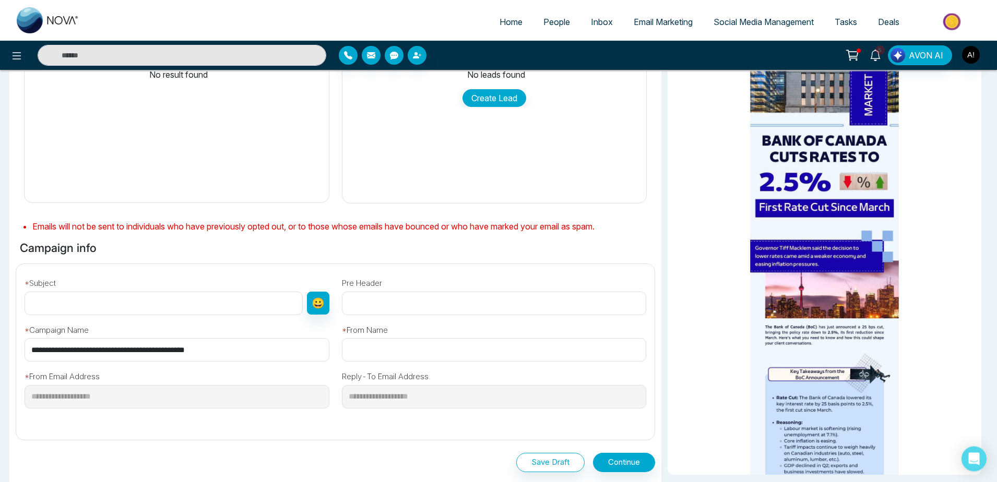
scroll to position [139, 0]
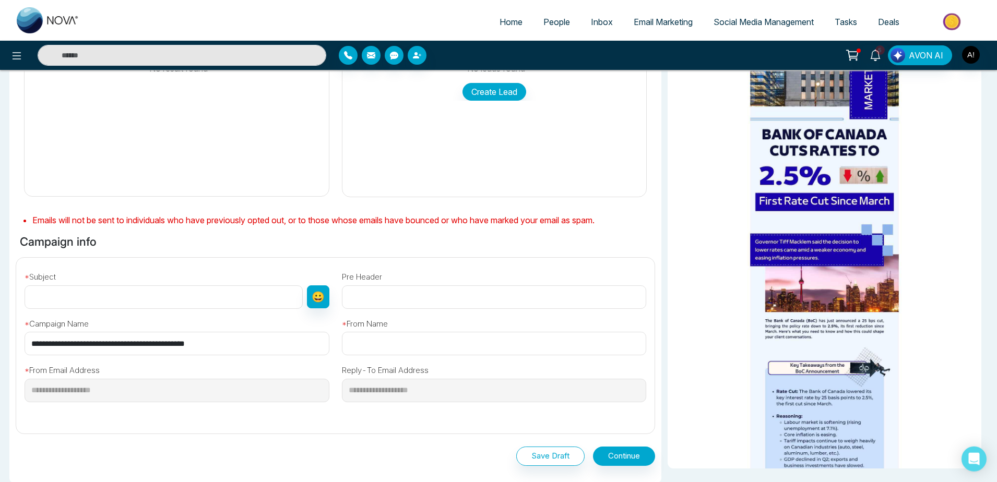
click at [184, 230] on input "text" at bounding box center [164, 297] width 278 height 23
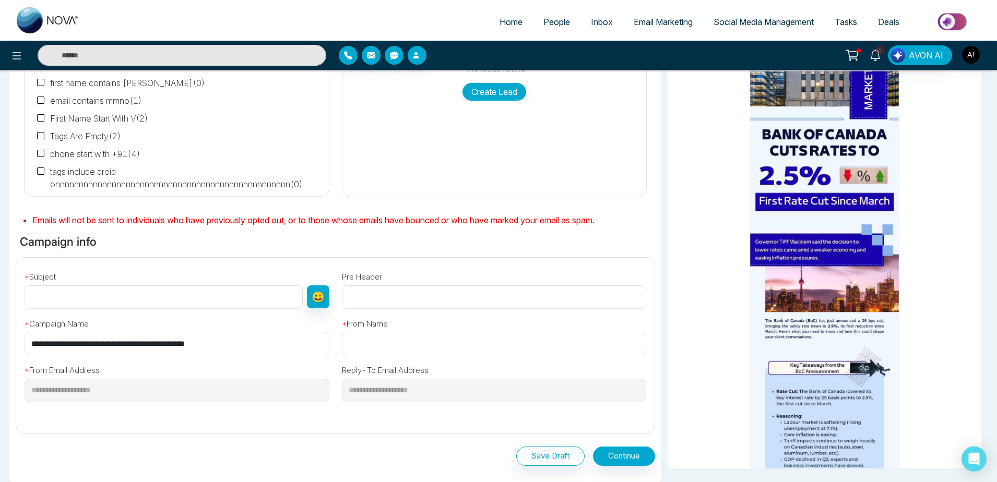
paste input "**********"
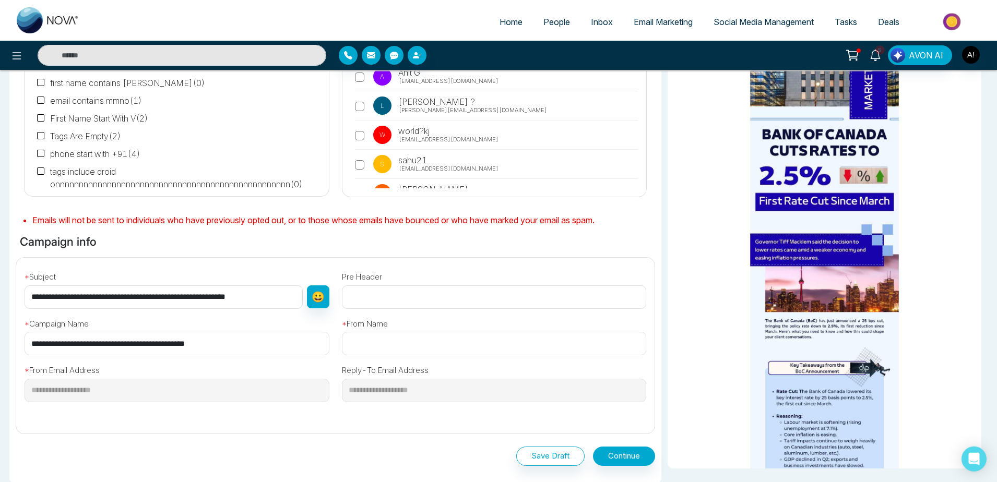
type input "**********"
click at [414, 230] on input "text" at bounding box center [494, 343] width 305 height 23
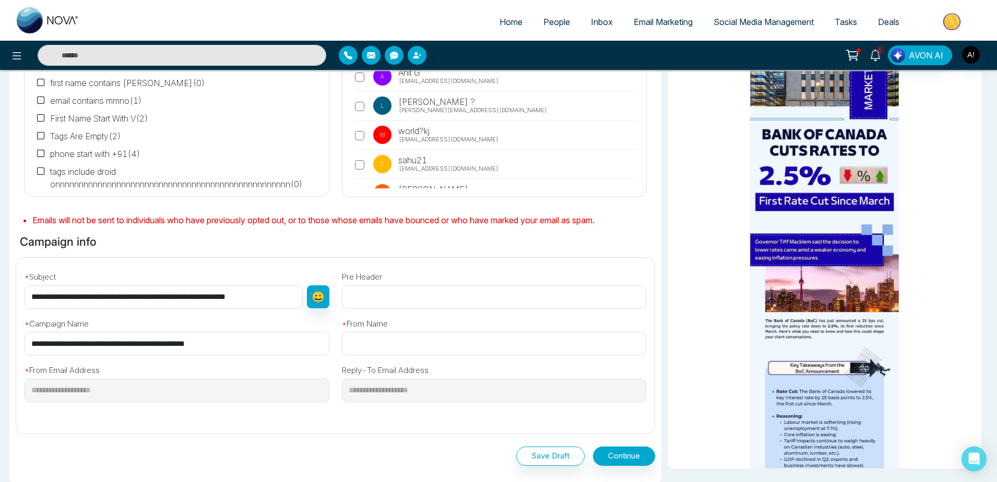
click at [414, 230] on input "text" at bounding box center [494, 343] width 305 height 23
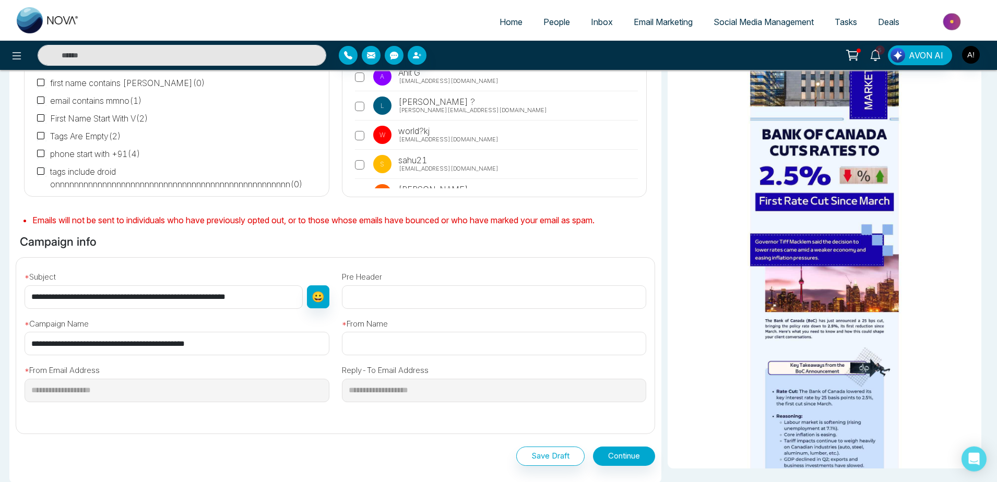
click at [414, 230] on input "text" at bounding box center [494, 343] width 305 height 23
type input "*"
type input "*****"
click at [623, 230] on button "Continue" at bounding box center [624, 456] width 62 height 19
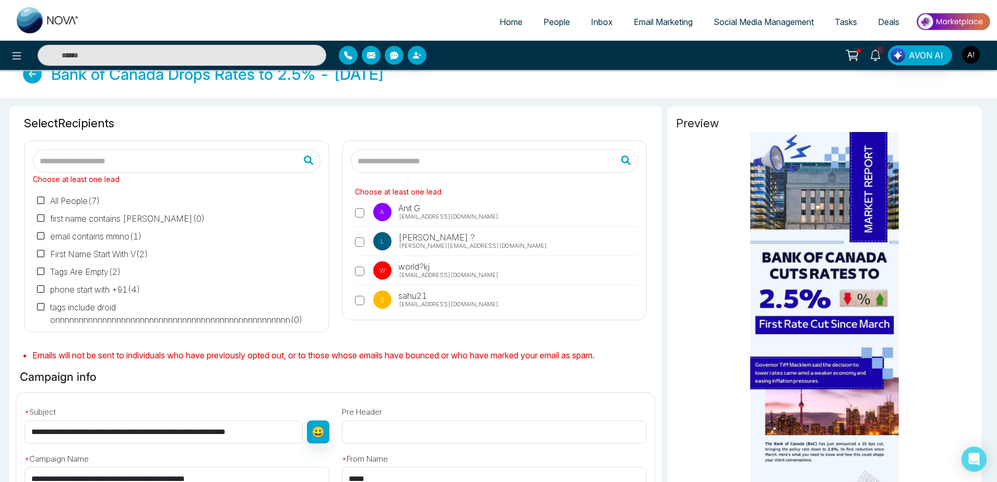
scroll to position [0, 0]
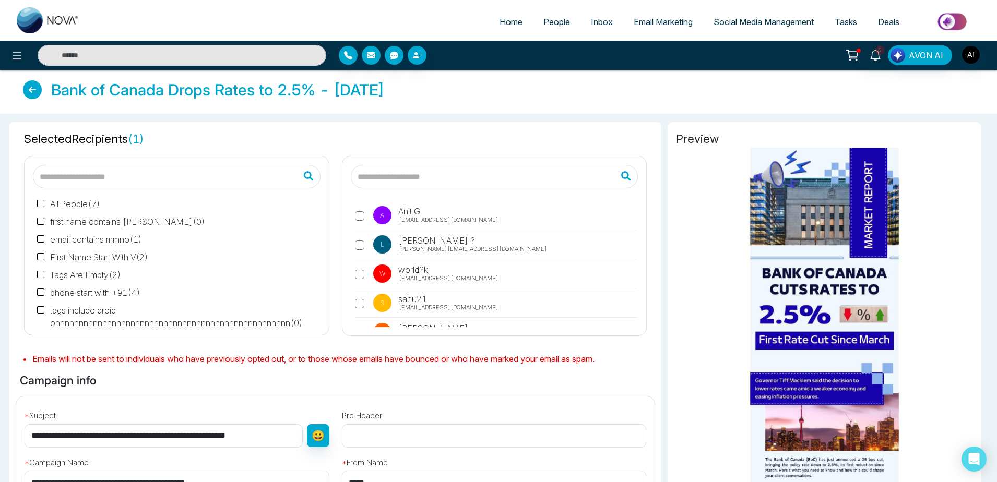
click at [378, 230] on p "L" at bounding box center [382, 244] width 18 height 18
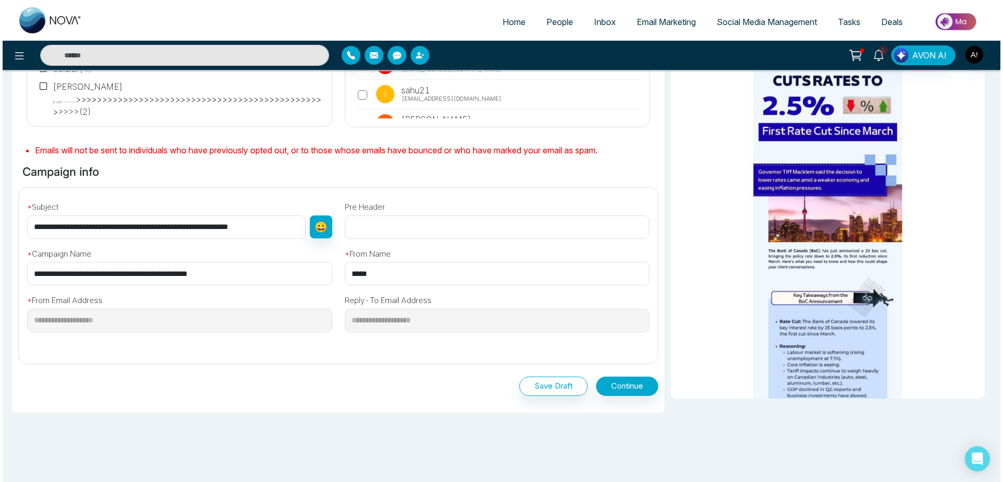
scroll to position [230, 0]
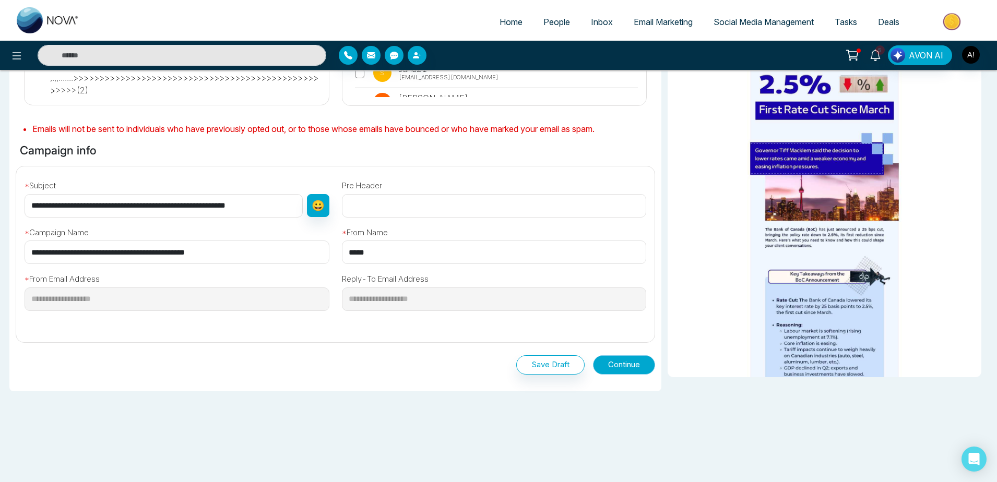
click at [615, 230] on button "Continue" at bounding box center [624, 365] width 62 height 19
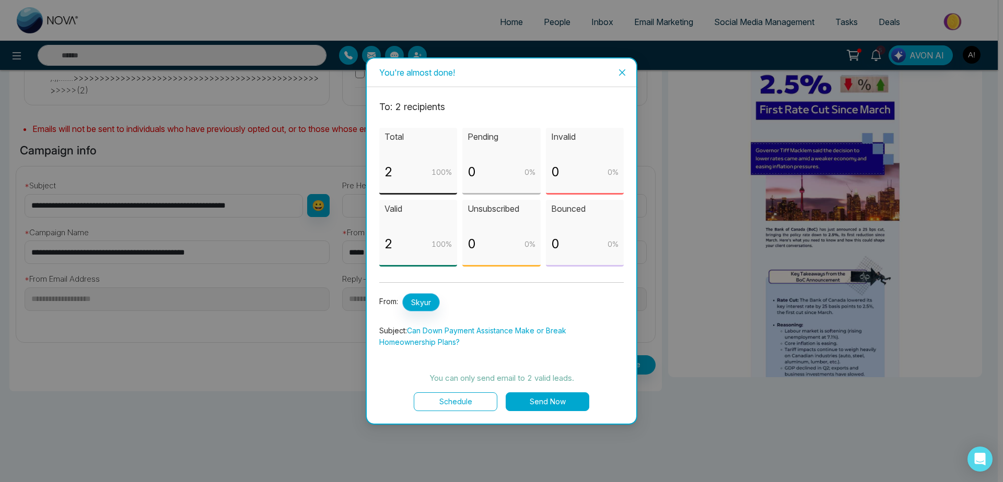
click at [423, 230] on span "Skyur" at bounding box center [421, 302] width 38 height 18
click at [427, 230] on span "Skyur" at bounding box center [421, 302] width 38 height 18
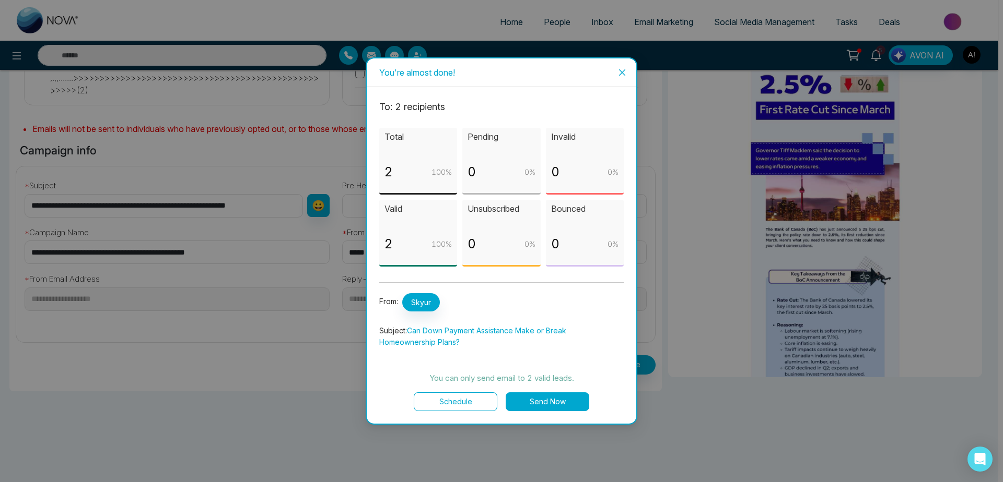
click at [464, 230] on button "Schedule" at bounding box center [456, 402] width 84 height 19
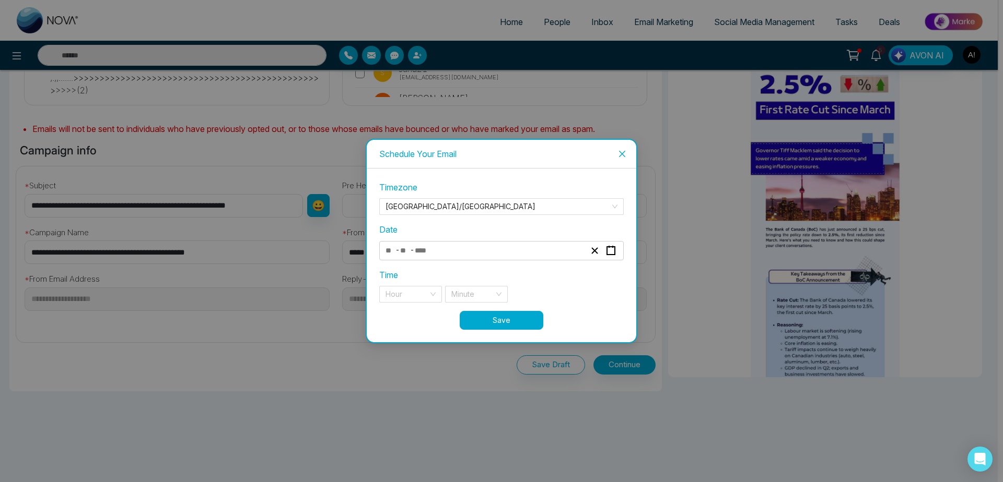
click at [465, 230] on div "- -" at bounding box center [485, 251] width 203 height 14
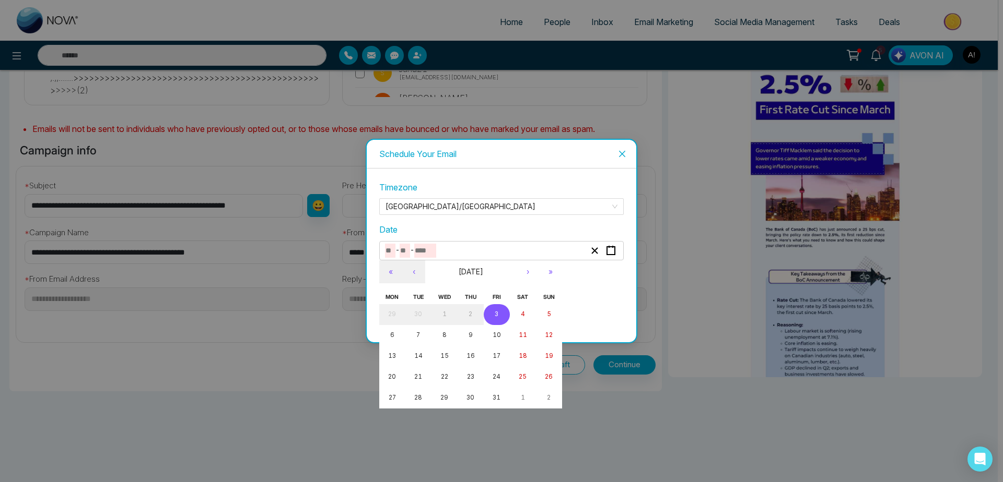
click at [500, 230] on button "3" at bounding box center [497, 314] width 26 height 21
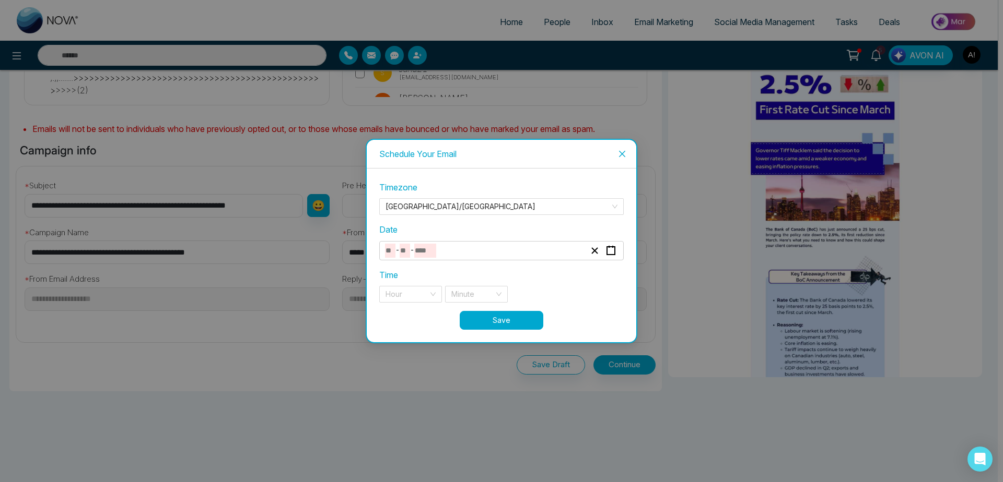
type input "**"
type input "*"
type input "****"
click at [418, 230] on input "search" at bounding box center [406, 295] width 43 height 16
click at [421, 230] on div "11 pm" at bounding box center [410, 315] width 50 height 11
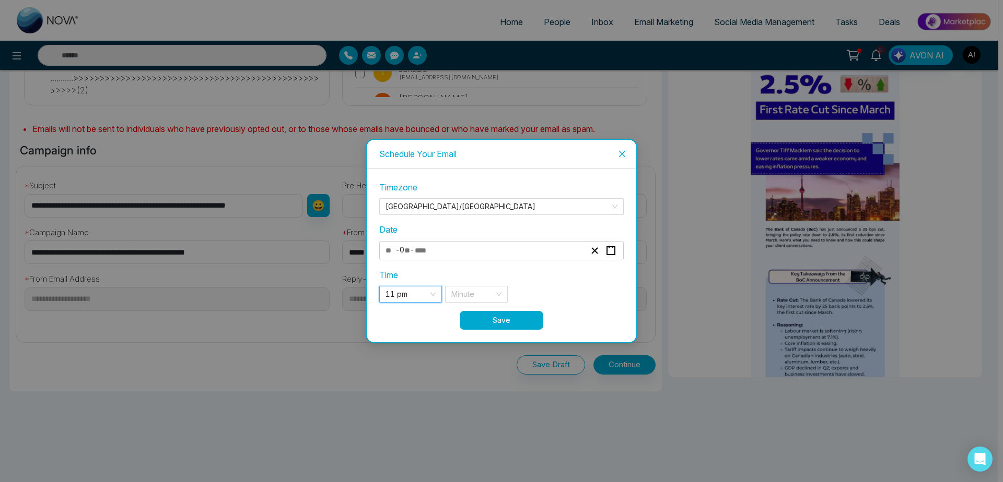
click at [490, 230] on div "**********" at bounding box center [501, 245] width 244 height 129
click at [490, 230] on input "search" at bounding box center [472, 295] width 43 height 16
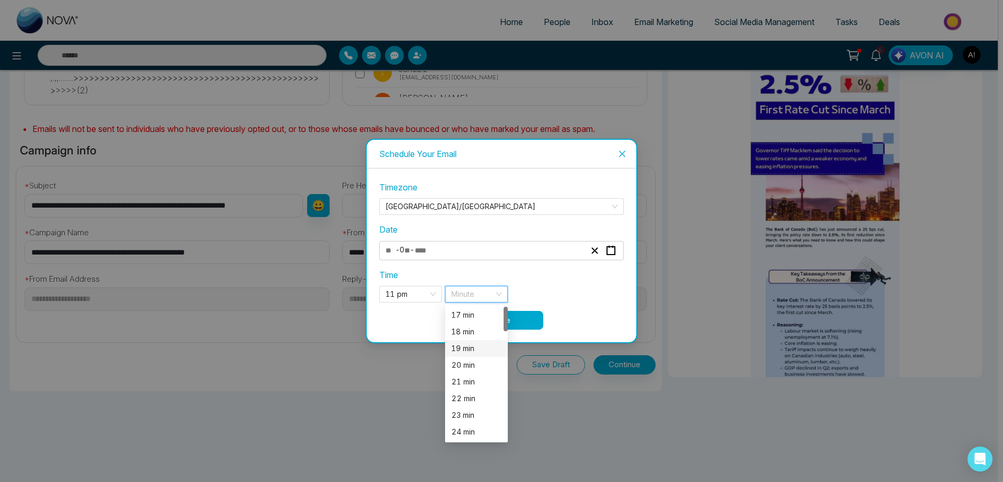
click at [474, 230] on div "19 min" at bounding box center [476, 348] width 50 height 11
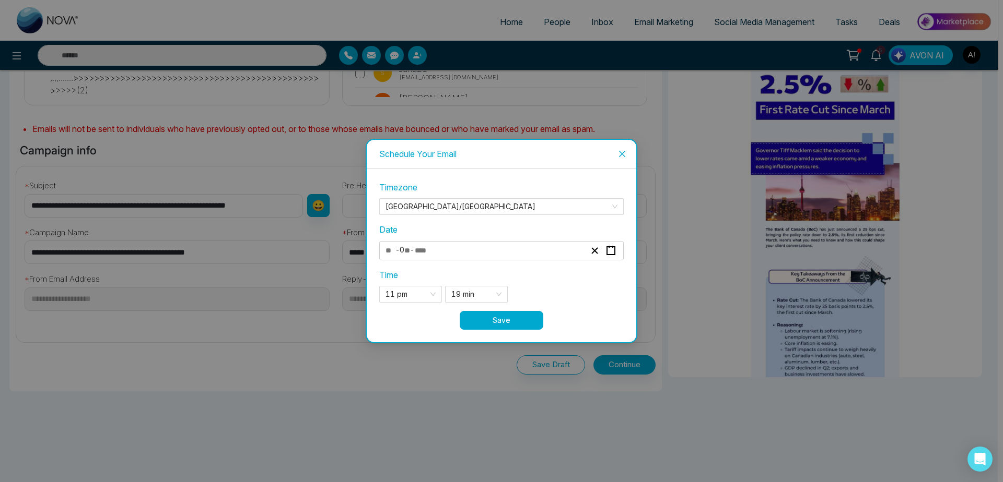
click at [527, 230] on button "Save" at bounding box center [501, 320] width 84 height 19
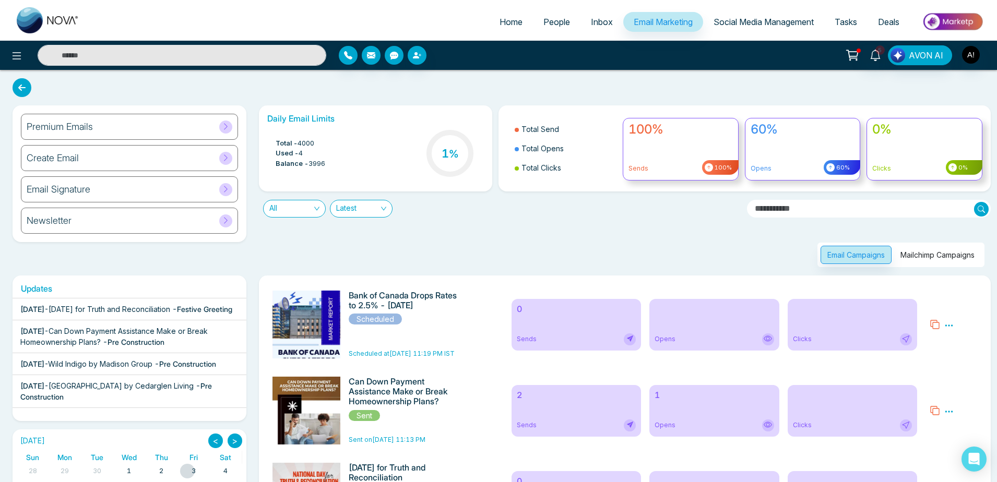
click at [20, 86] on icon at bounding box center [22, 87] width 19 height 19
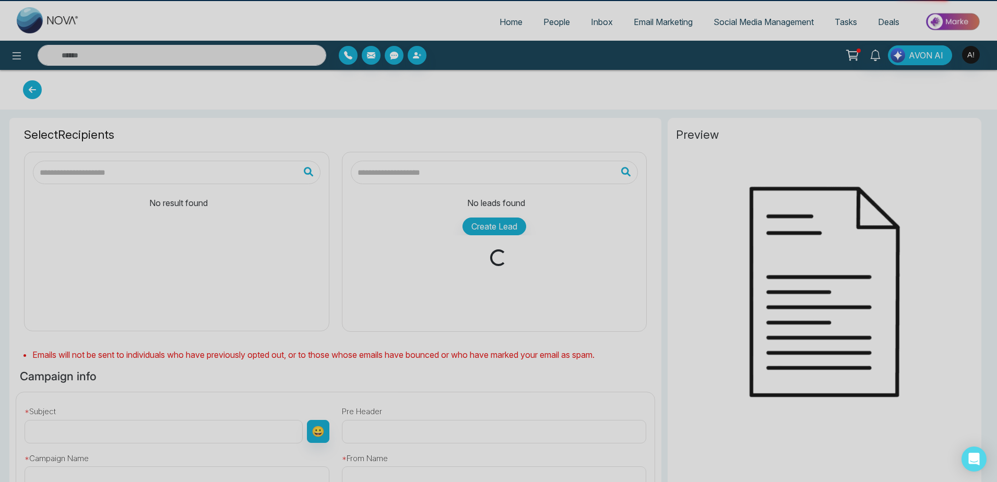
click at [19, 64] on div "Loading..." at bounding box center [498, 241] width 997 height 482
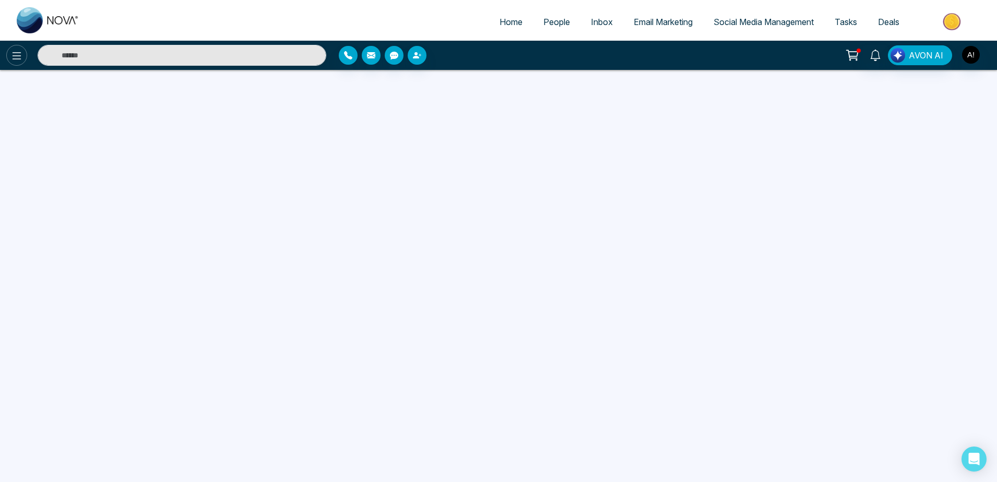
click at [13, 62] on icon at bounding box center [16, 56] width 13 height 13
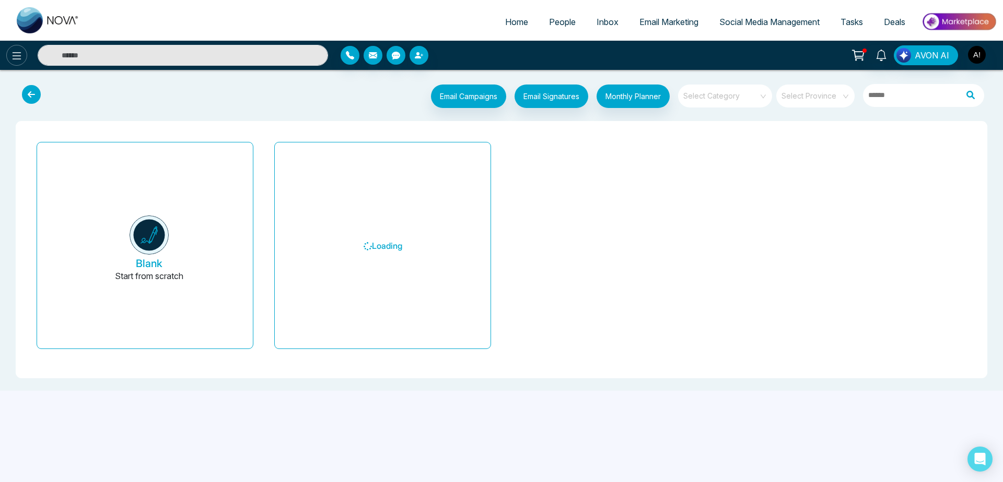
click at [17, 62] on button at bounding box center [16, 55] width 21 height 21
click at [9, 53] on button at bounding box center [16, 55] width 21 height 21
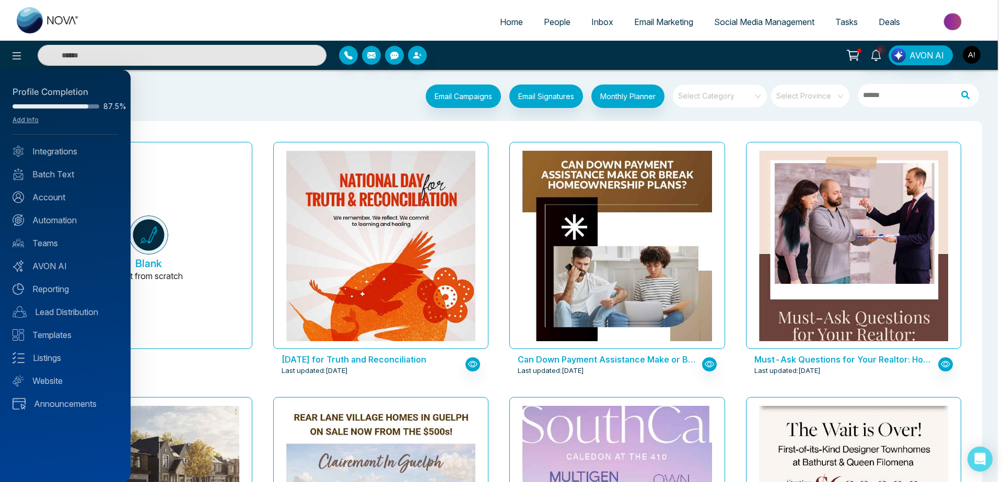
click at [70, 230] on div "Profile Completion 87.5% Add Info Integrations Batch Text Account Automation Te…" at bounding box center [65, 276] width 131 height 412
drag, startPoint x: 67, startPoint y: 296, endPoint x: 79, endPoint y: 283, distance: 17.0
click at [79, 230] on div "Profile Completion 87.5% Add Info Integrations Batch Text Account Automation Te…" at bounding box center [65, 276] width 131 height 412
click at [62, 230] on link "Reporting" at bounding box center [65, 289] width 105 height 13
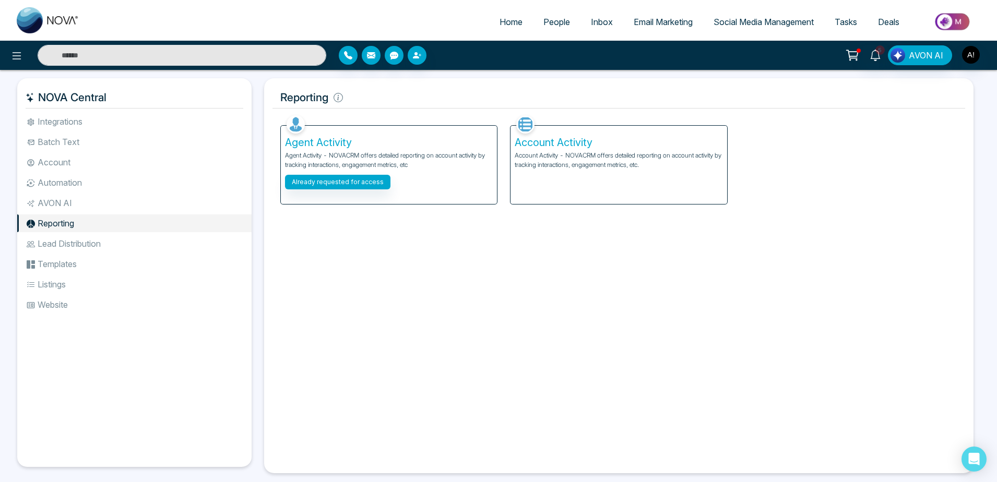
click at [151, 230] on li "Lead Distribution" at bounding box center [134, 244] width 234 height 18
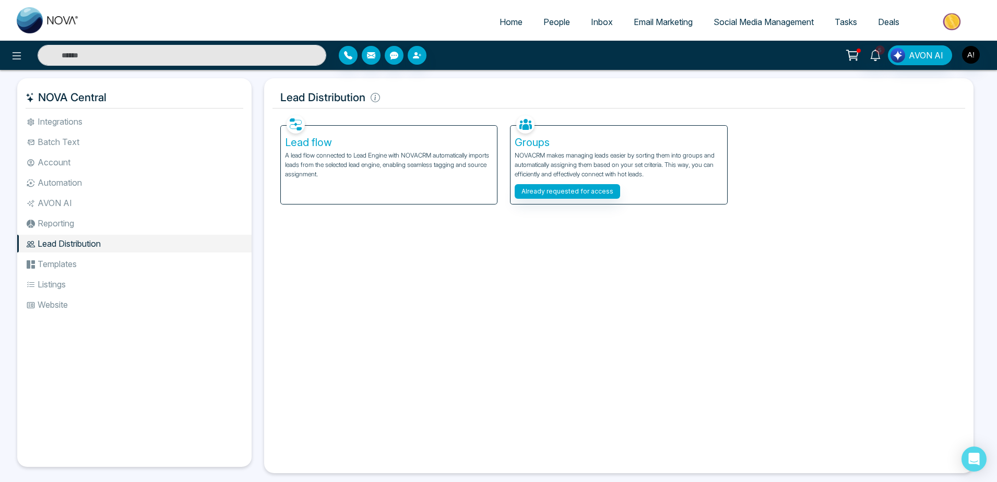
click at [97, 230] on li "Templates" at bounding box center [134, 264] width 234 height 18
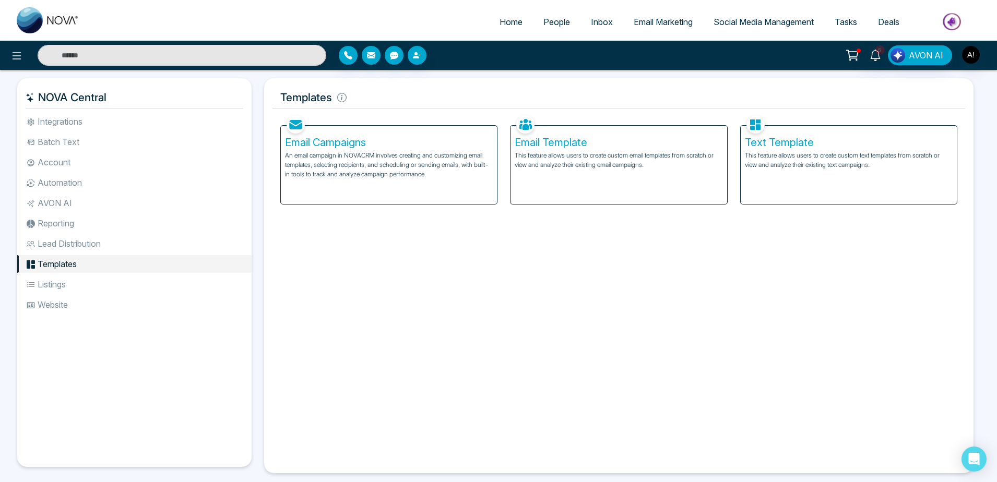
click at [594, 161] on p "This feature allows users to create custom email templates from scratch or view…" at bounding box center [619, 160] width 208 height 19
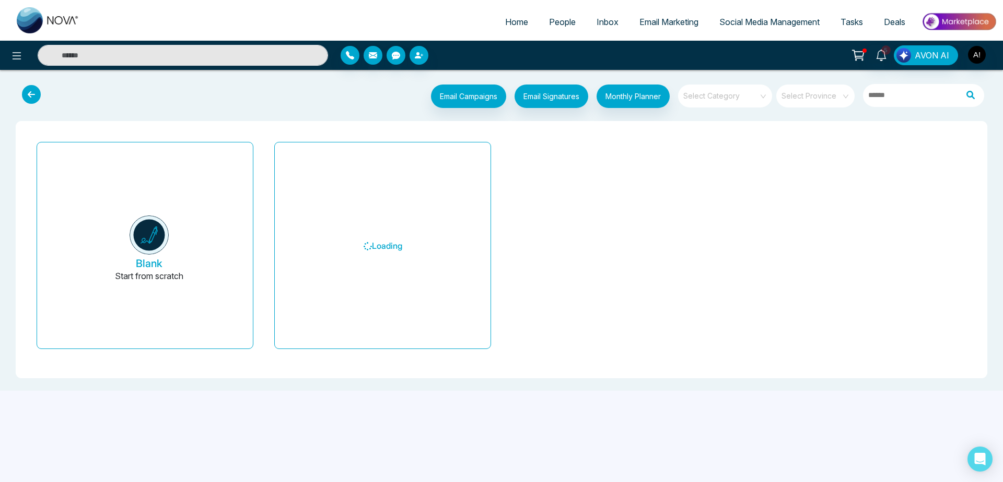
click at [25, 99] on icon at bounding box center [31, 94] width 19 height 19
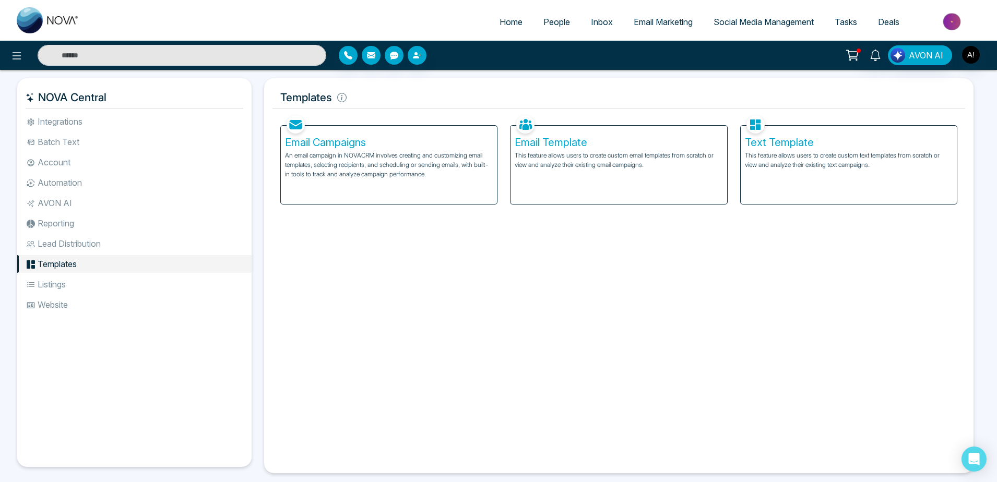
click at [417, 187] on div "Email Campaigns An email campaign in NOVACRM involves creating and customizing …" at bounding box center [389, 165] width 216 height 78
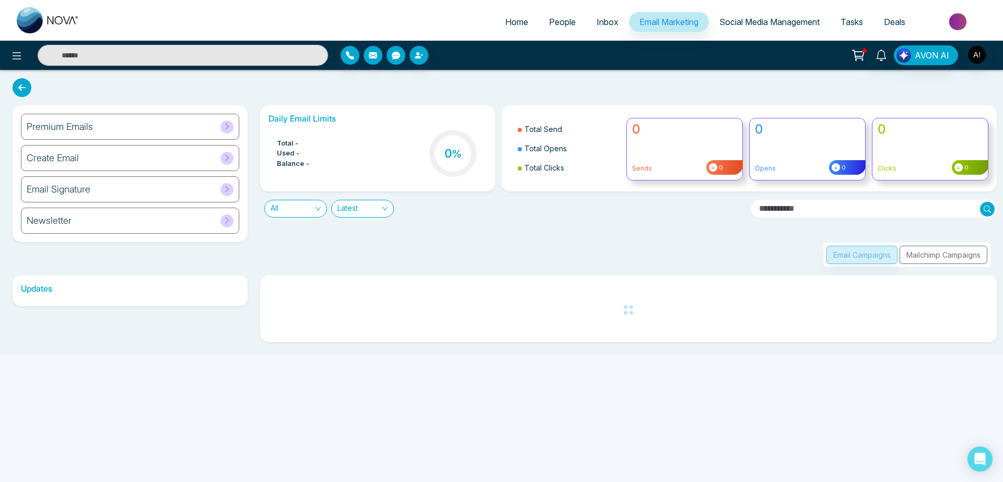
drag, startPoint x: 38, startPoint y: 86, endPoint x: 23, endPoint y: 85, distance: 14.6
click at [23, 85] on div "Premium Emails Create Email Email Signature Newsletter Daily Email Limits Total…" at bounding box center [501, 212] width 1003 height 285
click at [23, 85] on icon at bounding box center [22, 87] width 19 height 19
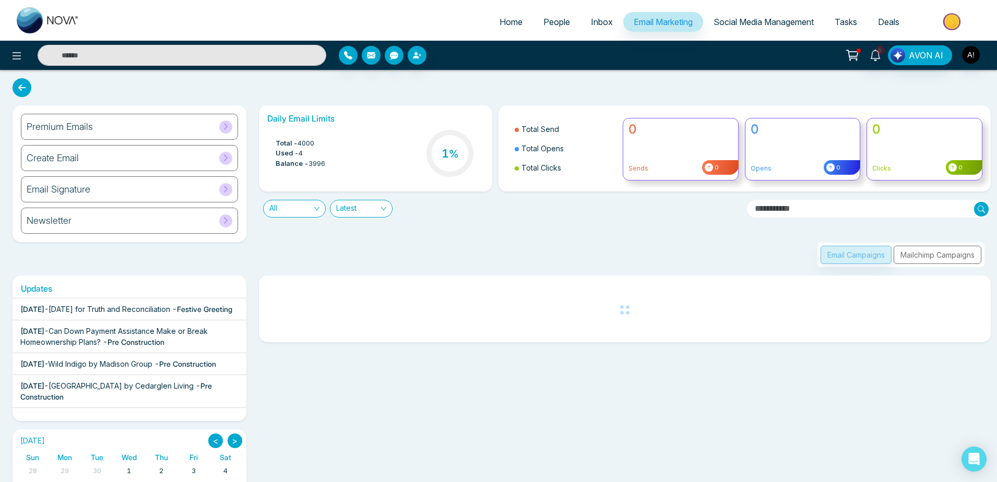
click at [18, 81] on icon at bounding box center [22, 87] width 19 height 19
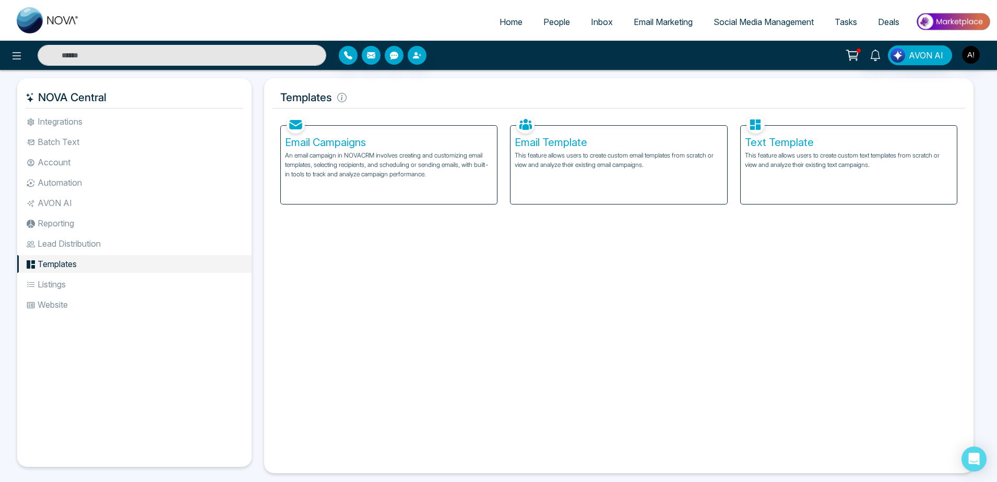
click at [798, 173] on div "Text Template This feature allows users to create custom text templates from sc…" at bounding box center [849, 165] width 216 height 78
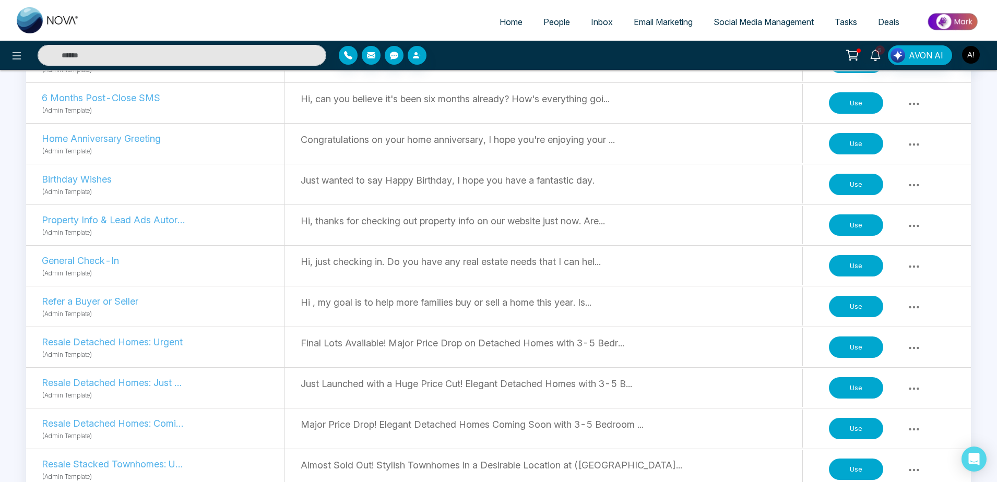
scroll to position [627, 0]
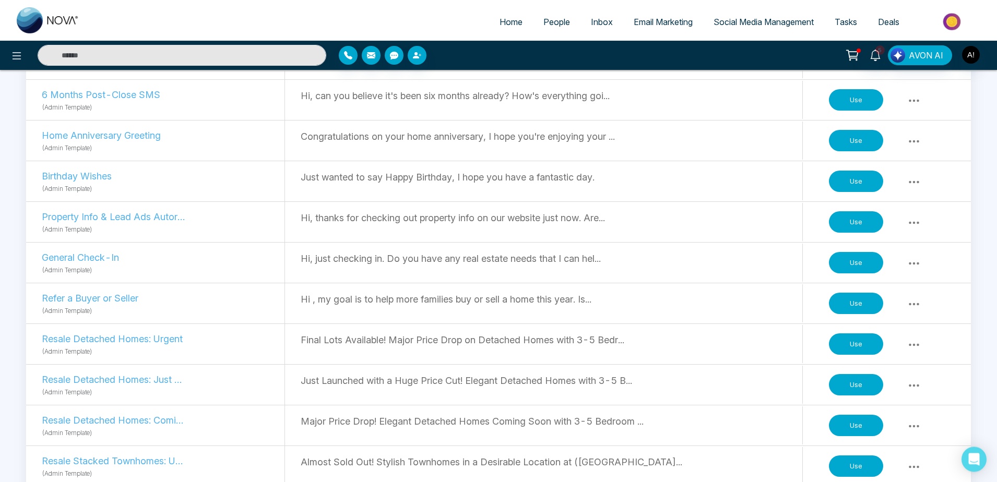
click at [859, 230] on button "Use" at bounding box center [856, 304] width 54 height 22
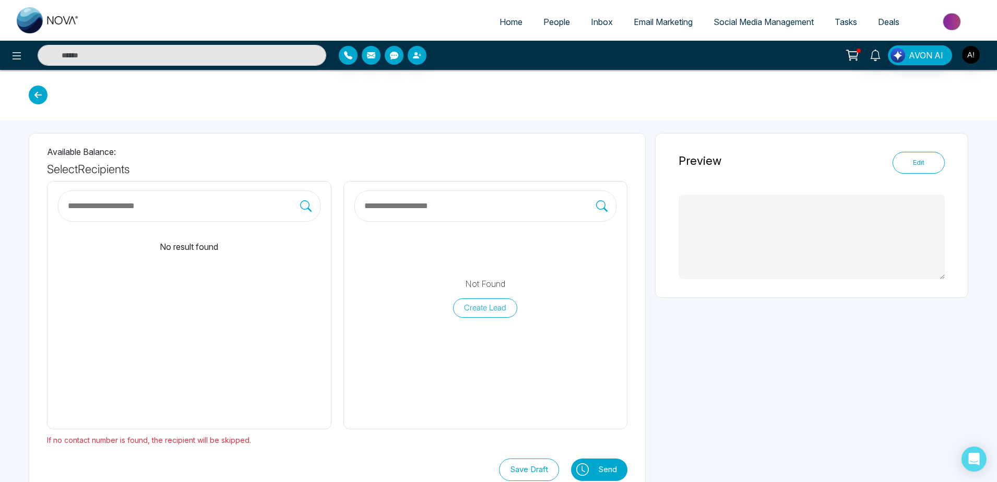
scroll to position [25, 0]
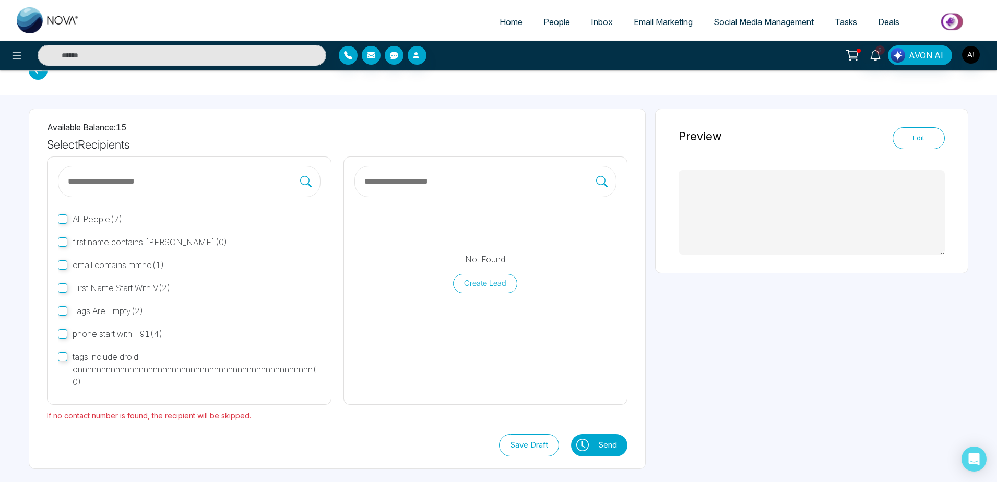
type textarea "**********"
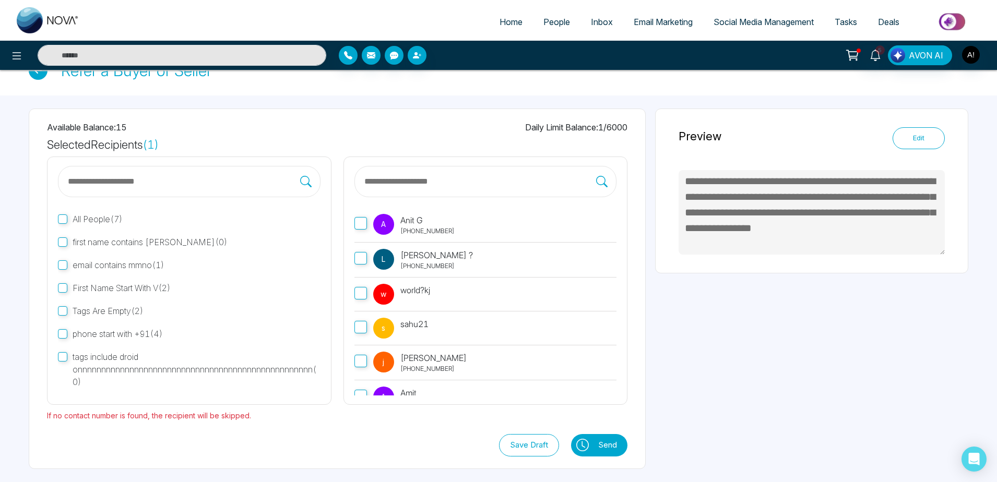
scroll to position [28, 0]
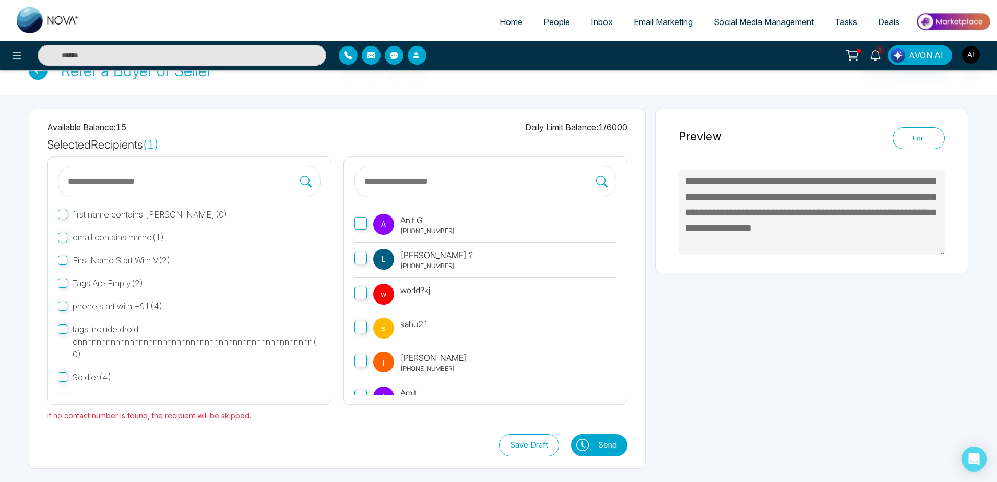
click at [383, 225] on span "A" at bounding box center [383, 224] width 5 height 21
click at [583, 230] on icon at bounding box center [582, 445] width 13 height 13
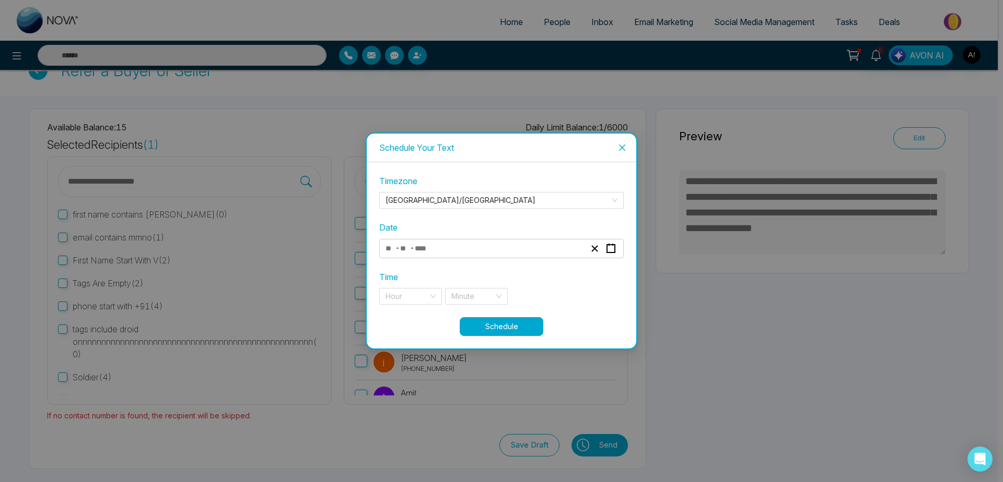
click at [518, 230] on div "- -" at bounding box center [485, 249] width 203 height 14
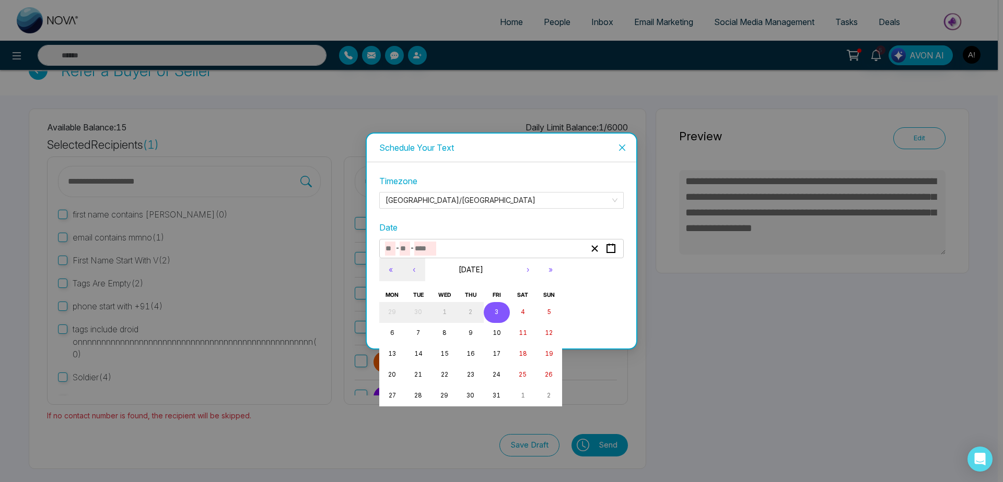
click at [492, 230] on button "3" at bounding box center [497, 312] width 26 height 21
type input "**"
type input "*"
type input "****"
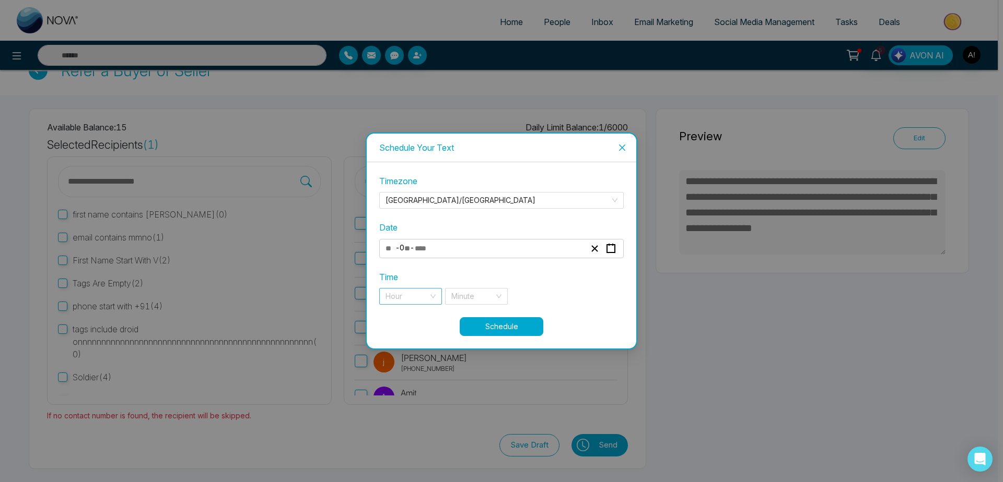
click at [416, 230] on input "search" at bounding box center [406, 297] width 43 height 16
click at [414, 230] on div "11 pm" at bounding box center [410, 317] width 50 height 11
click at [497, 230] on div "Minute" at bounding box center [476, 296] width 63 height 17
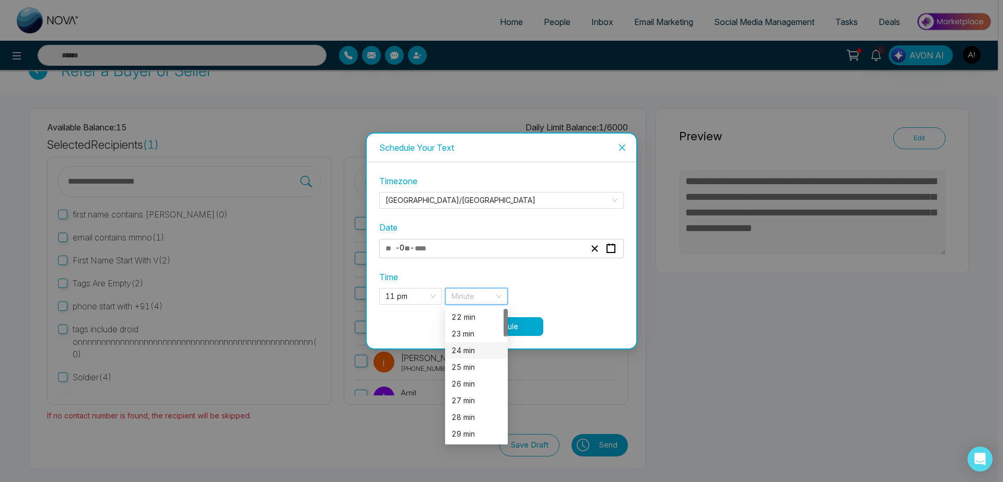
click at [469, 230] on div "24 min" at bounding box center [476, 351] width 63 height 17
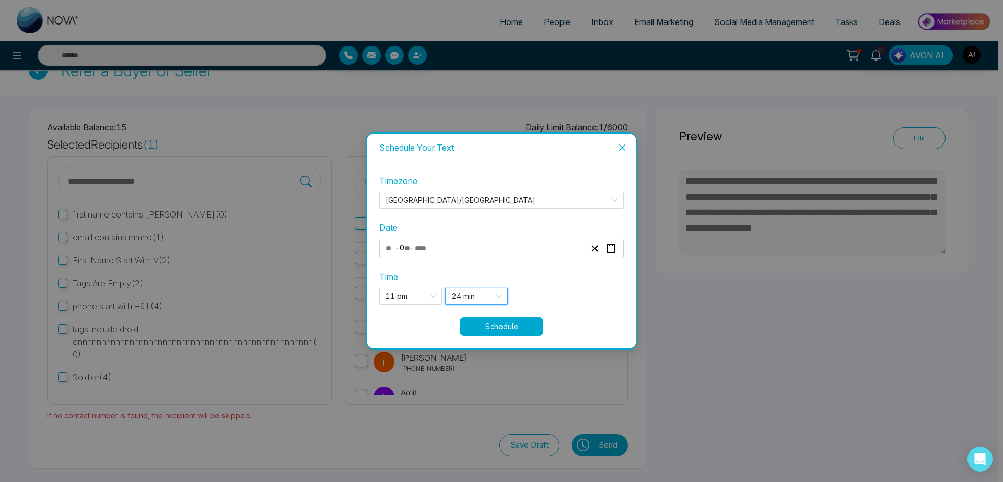
click at [514, 230] on button "Schedule" at bounding box center [501, 326] width 84 height 19
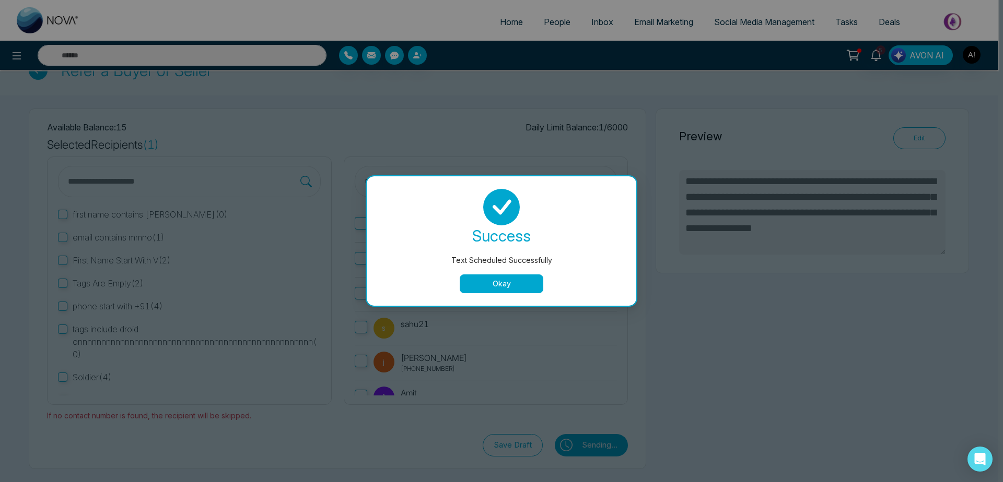
click at [509, 230] on div "success Text Scheduled Successfully Okay" at bounding box center [501, 240] width 269 height 129
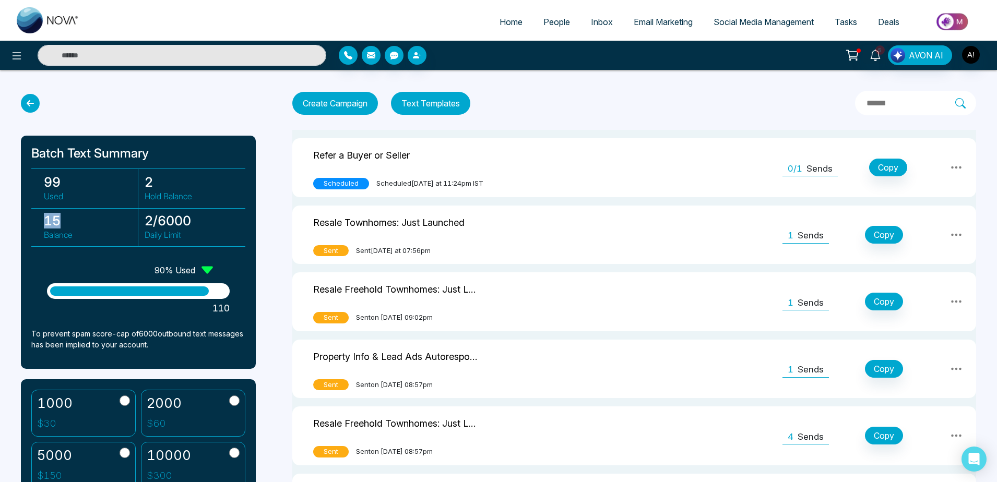
drag, startPoint x: 38, startPoint y: 221, endPoint x: 92, endPoint y: 222, distance: 54.8
click at [92, 222] on div "15 Balance" at bounding box center [88, 227] width 101 height 39
click at [92, 222] on h3 "15" at bounding box center [91, 221] width 94 height 16
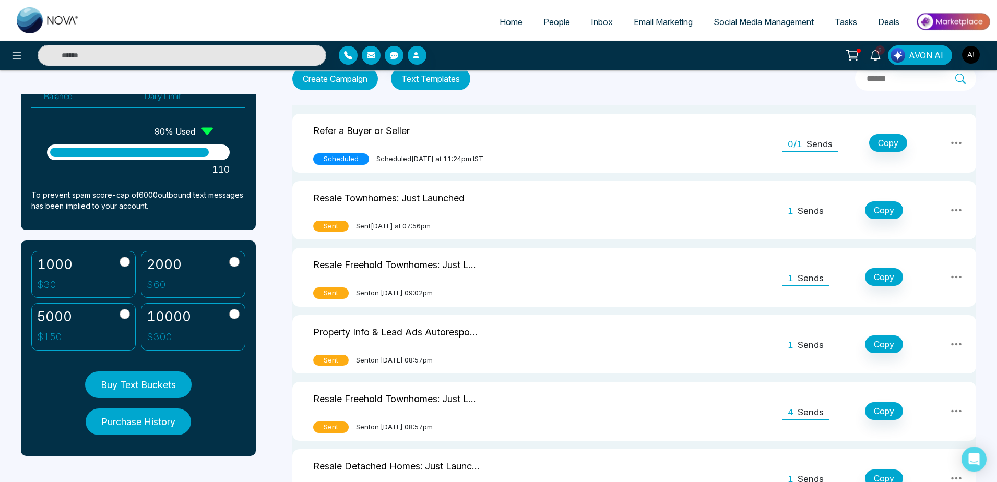
scroll to position [26, 0]
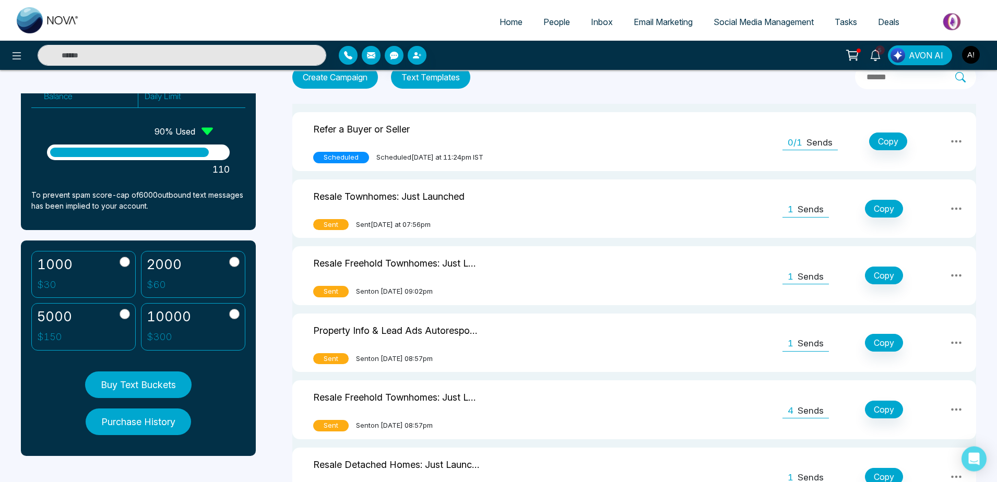
click at [142, 230] on button "Buy Text Buckets" at bounding box center [138, 385] width 107 height 27
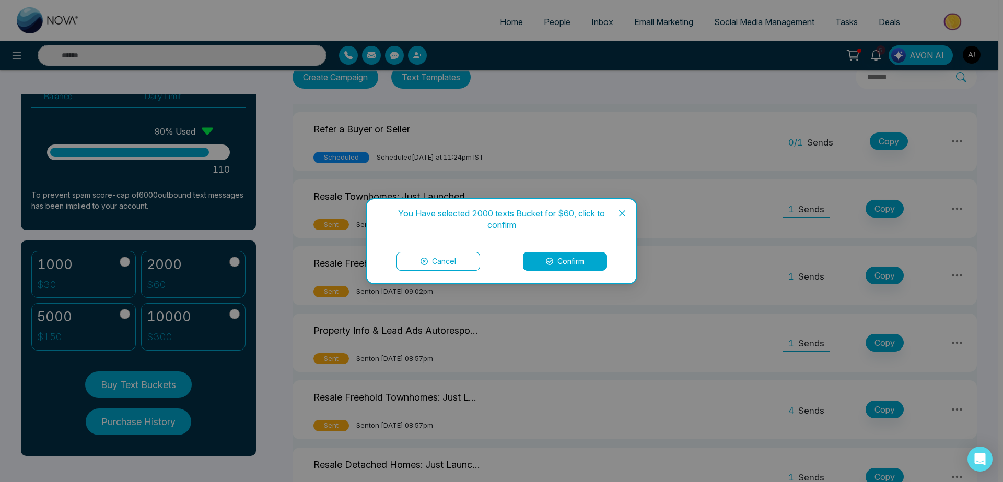
click at [545, 230] on button "Confirm" at bounding box center [565, 261] width 84 height 19
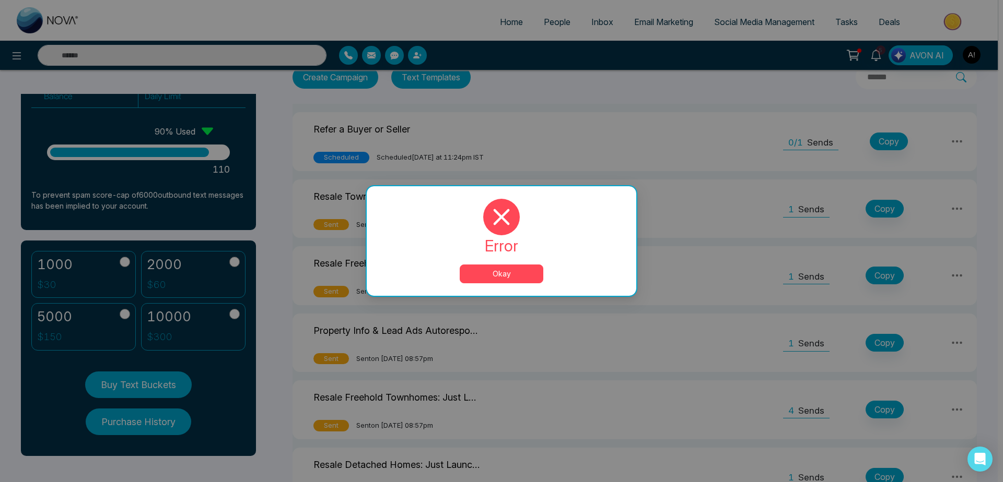
click at [489, 230] on button "Okay" at bounding box center [501, 274] width 84 height 19
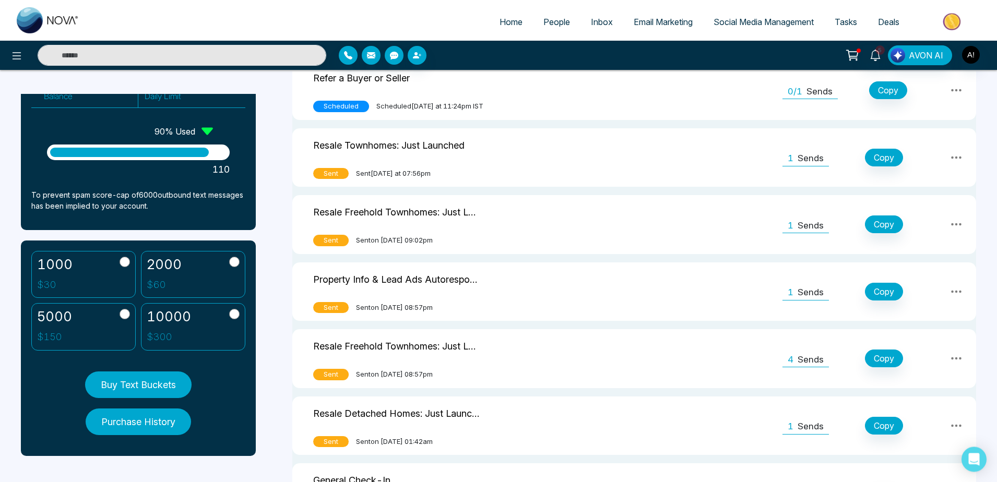
scroll to position [0, 0]
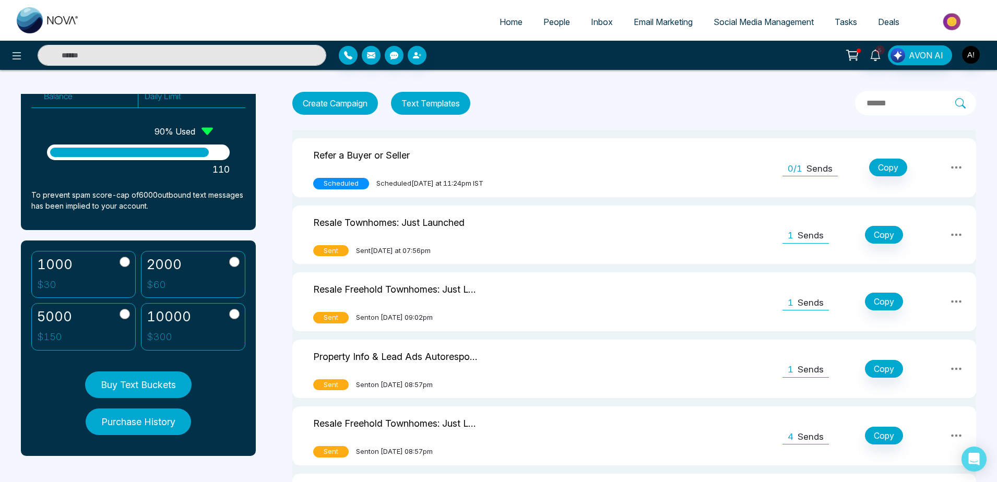
click at [175, 230] on button "Buy Text Buckets" at bounding box center [138, 385] width 107 height 27
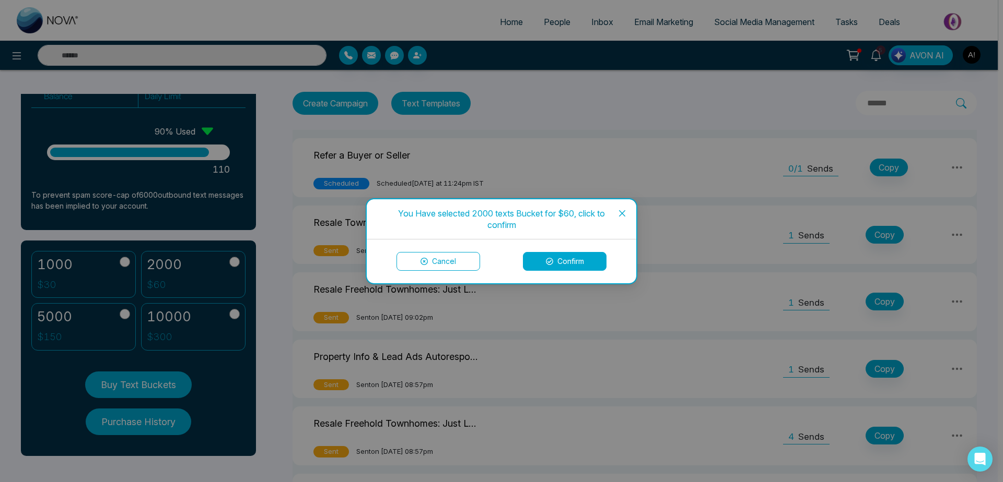
click at [572, 230] on button "Confirm" at bounding box center [565, 261] width 84 height 19
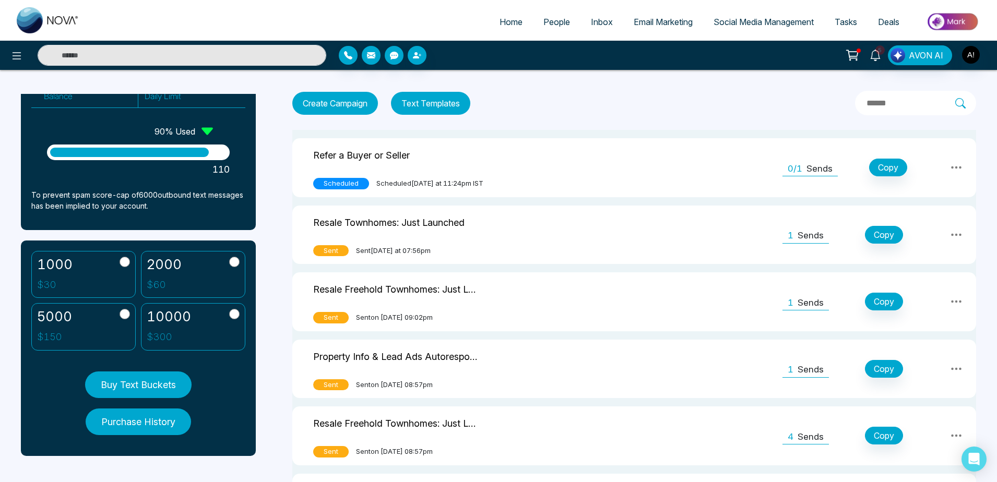
click at [164, 230] on button "Buy Text Buckets" at bounding box center [138, 385] width 107 height 27
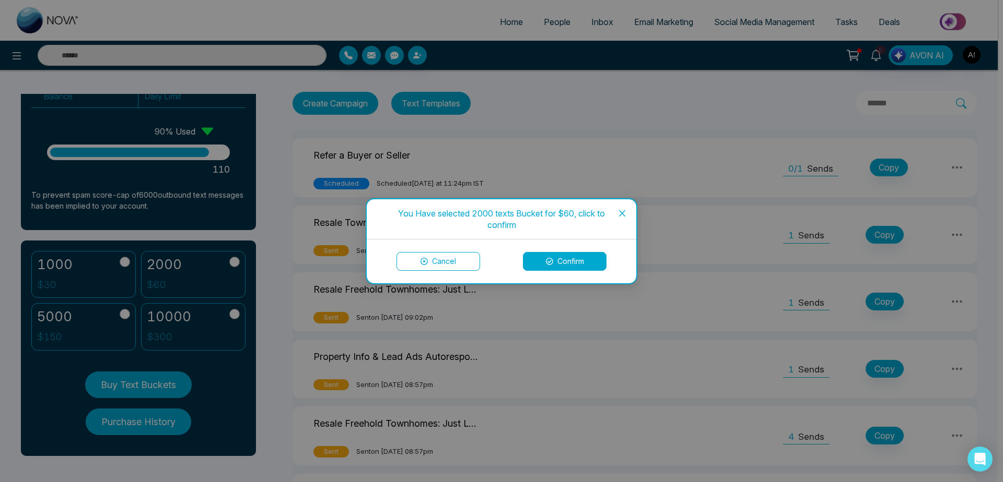
click at [585, 230] on button "Confirm" at bounding box center [565, 261] width 84 height 19
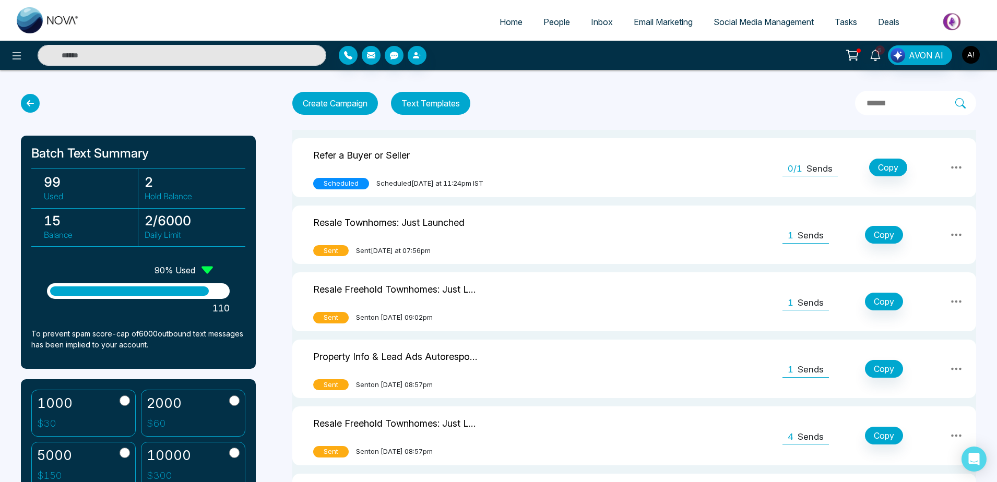
click at [33, 104] on icon at bounding box center [30, 103] width 19 height 19
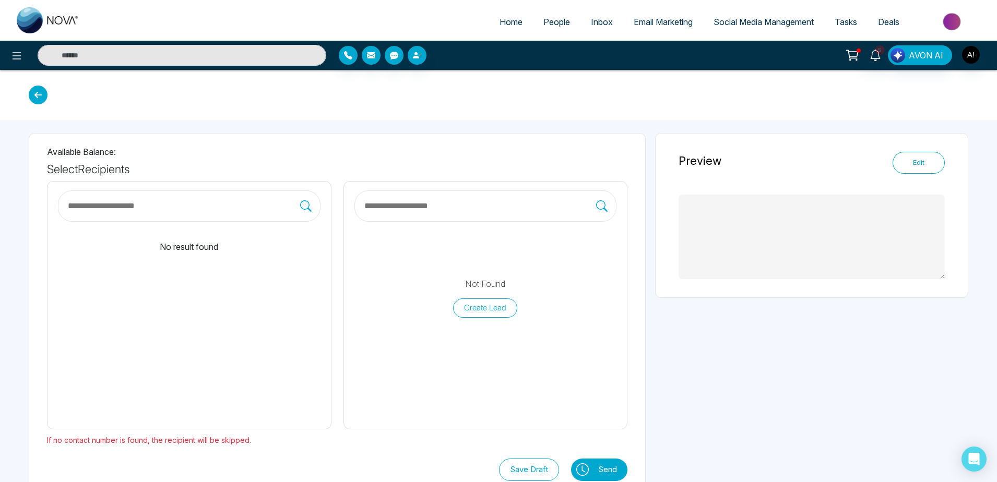
type textarea "**********"
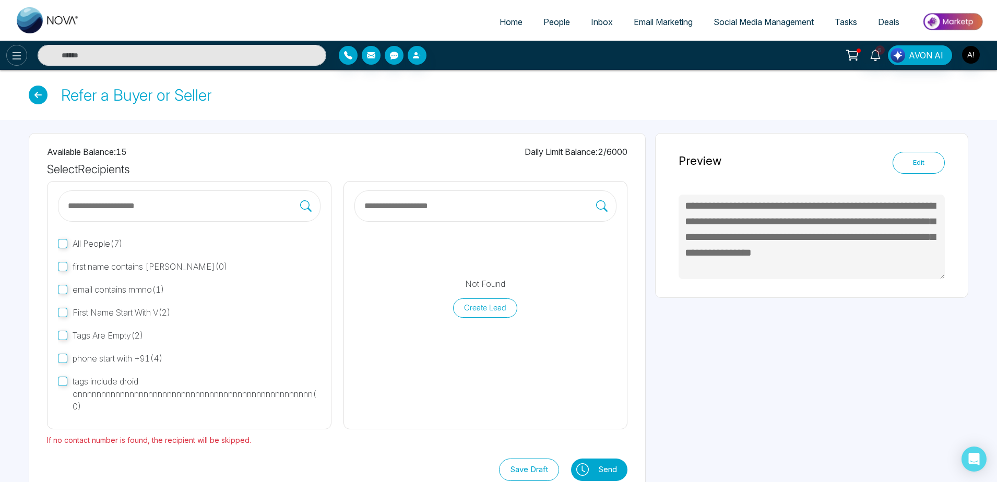
click at [10, 56] on button at bounding box center [16, 55] width 21 height 21
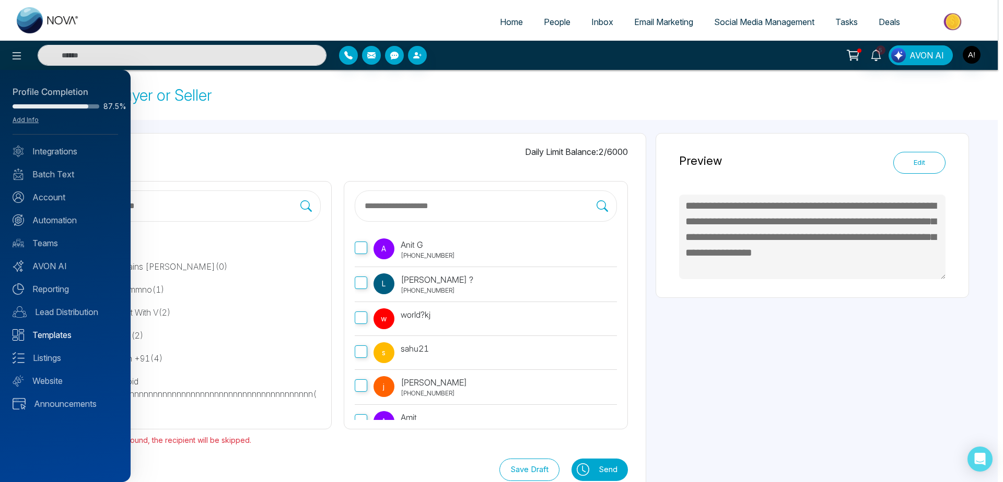
click at [72, 230] on link "Templates" at bounding box center [65, 335] width 105 height 13
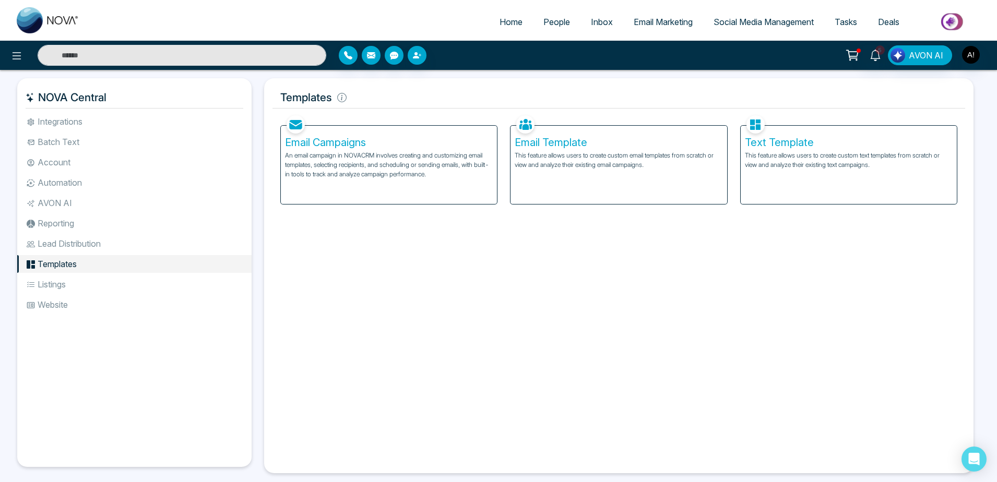
click at [111, 230] on li "Listings" at bounding box center [134, 285] width 234 height 18
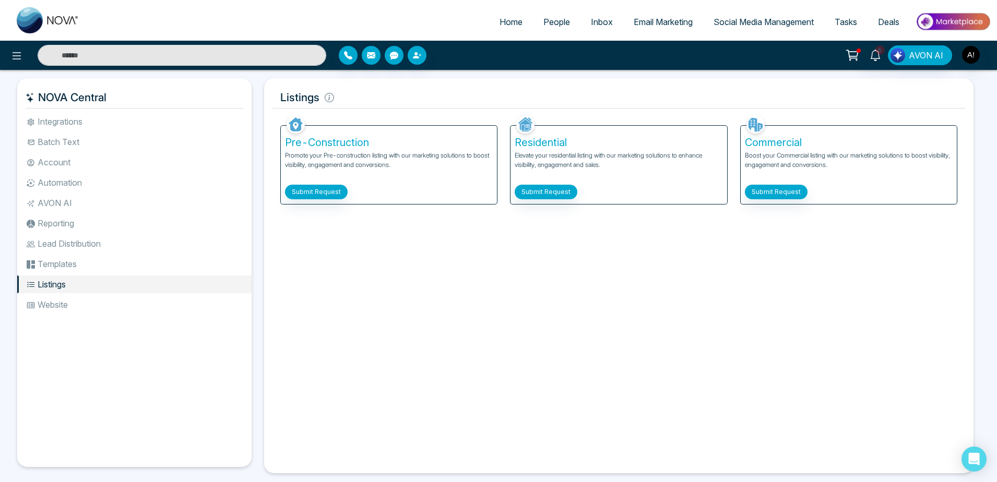
click at [310, 201] on div "Pre-Construction Promote your Pre-construction listing with our marketing solut…" at bounding box center [389, 165] width 216 height 78
click at [331, 185] on button "Submit Request" at bounding box center [316, 192] width 63 height 15
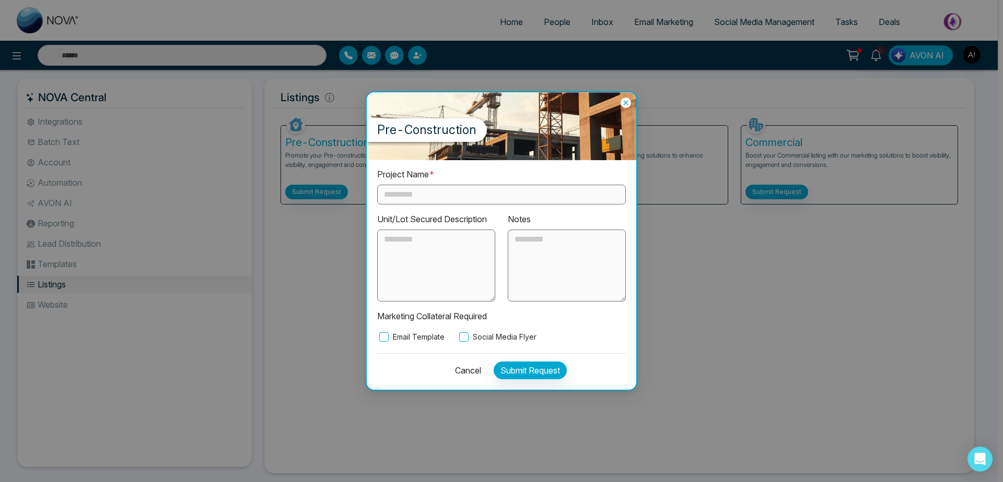
click at [442, 197] on input "text" at bounding box center [501, 195] width 249 height 20
type input "****"
click at [487, 230] on div "Project Name * **** Unit/Lot Secured Description Notes Marketing Collateral Req…" at bounding box center [501, 275] width 269 height 230
click at [488, 230] on div "Project Name * **** Unit/Lot Secured Description Notes Marketing Collateral Req…" at bounding box center [501, 255] width 249 height 175
drag, startPoint x: 488, startPoint y: 344, endPoint x: 502, endPoint y: 337, distance: 15.4
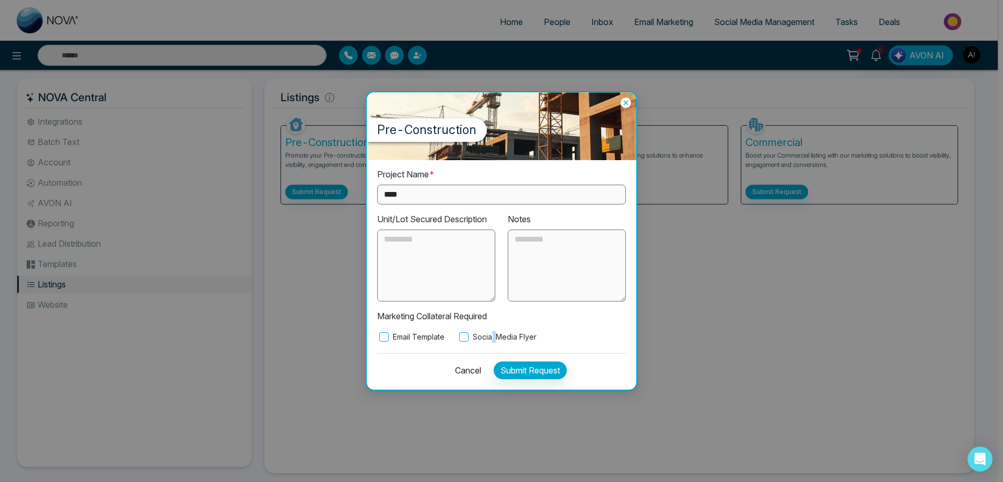
click at [502, 230] on div "Project Name * **** Unit/Lot Secured Description Notes Marketing Collateral Req…" at bounding box center [501, 275] width 269 height 230
click at [502, 230] on label "Social Media Flyer" at bounding box center [496, 337] width 79 height 11
click at [528, 230] on button "Submit Request" at bounding box center [529, 371] width 73 height 18
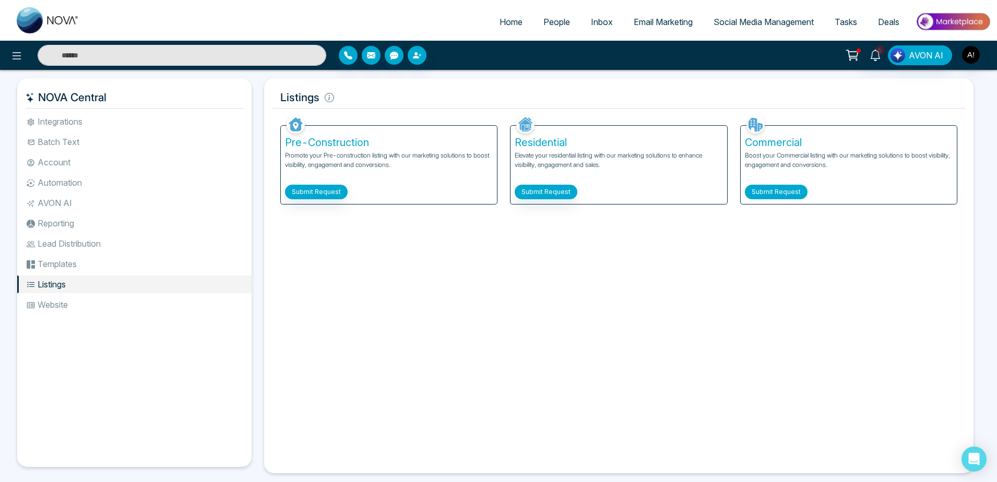
click at [776, 190] on button "Submit Request" at bounding box center [776, 192] width 63 height 15
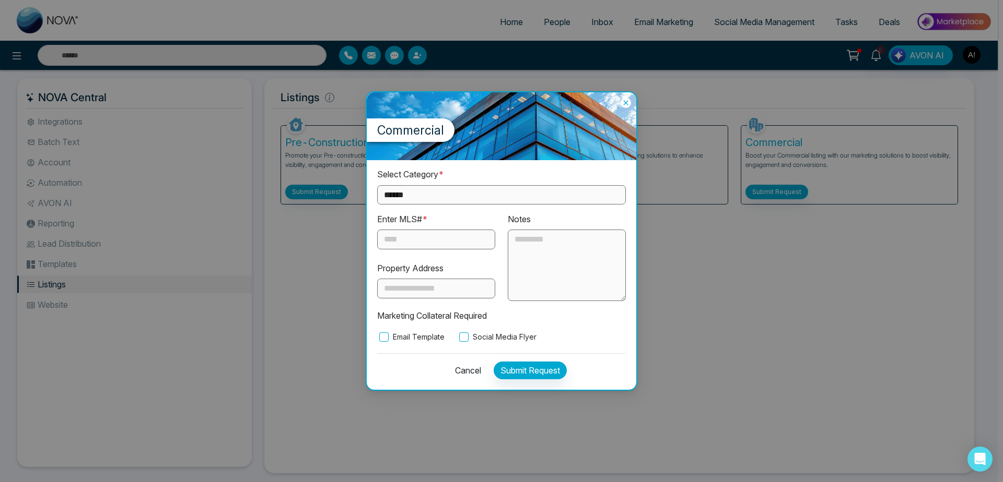
click at [377, 185] on select "**********" at bounding box center [501, 194] width 249 height 19
select select "*********"
click option "*********" at bounding box center [0, 0] width 0 height 0
click at [445, 230] on input "text" at bounding box center [436, 240] width 118 height 20
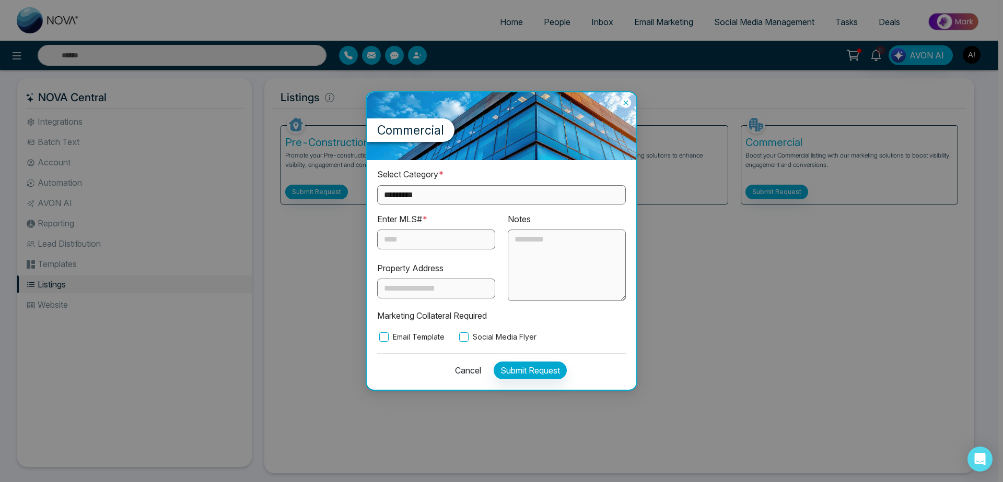
click at [445, 230] on input "text" at bounding box center [436, 240] width 118 height 20
type input "********"
click at [508, 230] on label "Social Media Flyer" at bounding box center [496, 337] width 79 height 11
click at [530, 230] on button "Submit Request" at bounding box center [529, 371] width 73 height 18
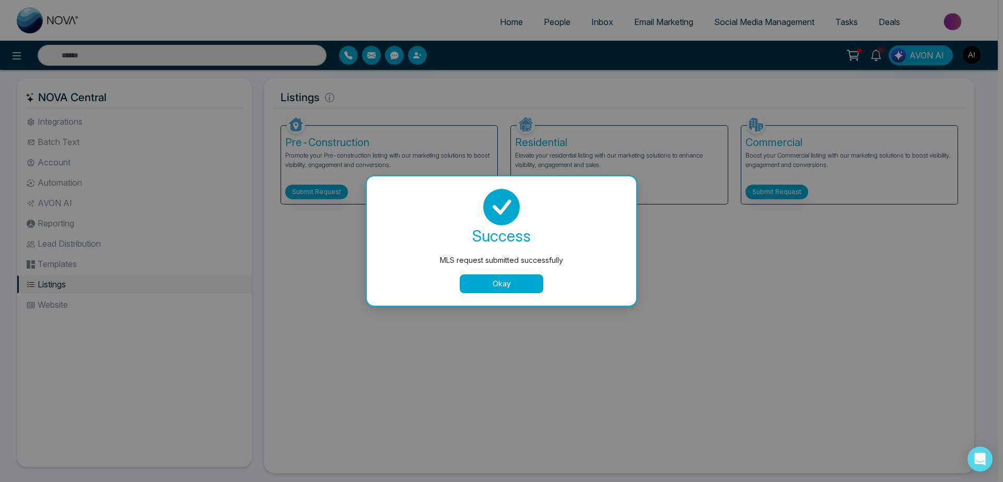
click at [503, 230] on button "Okay" at bounding box center [501, 284] width 84 height 19
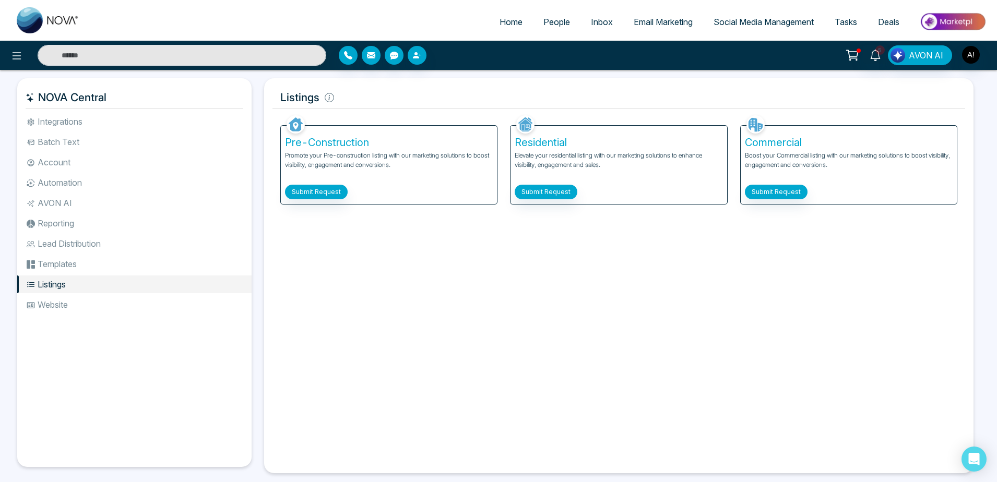
click at [93, 230] on li "Website" at bounding box center [134, 305] width 234 height 18
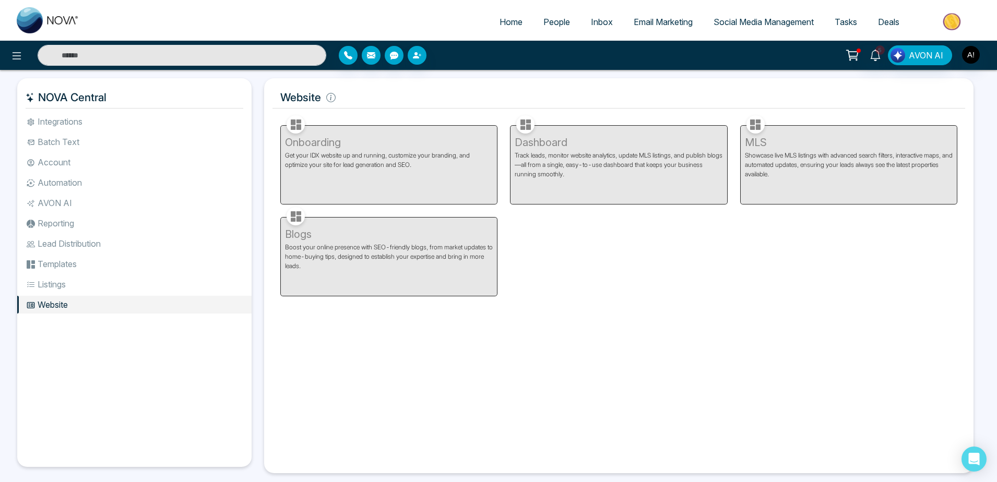
click at [293, 120] on div "Onboarding Get your IDX website up and running, customize your branding, and op…" at bounding box center [389, 159] width 230 height 92
drag, startPoint x: 293, startPoint y: 120, endPoint x: 298, endPoint y: 132, distance: 12.9
click at [298, 132] on div "Onboarding Get your IDX website up and running, customize your branding, and op…" at bounding box center [389, 159] width 230 height 92
click at [298, 127] on div "Onboarding Get your IDX website up and running, customize your branding, and op…" at bounding box center [389, 159] width 230 height 92
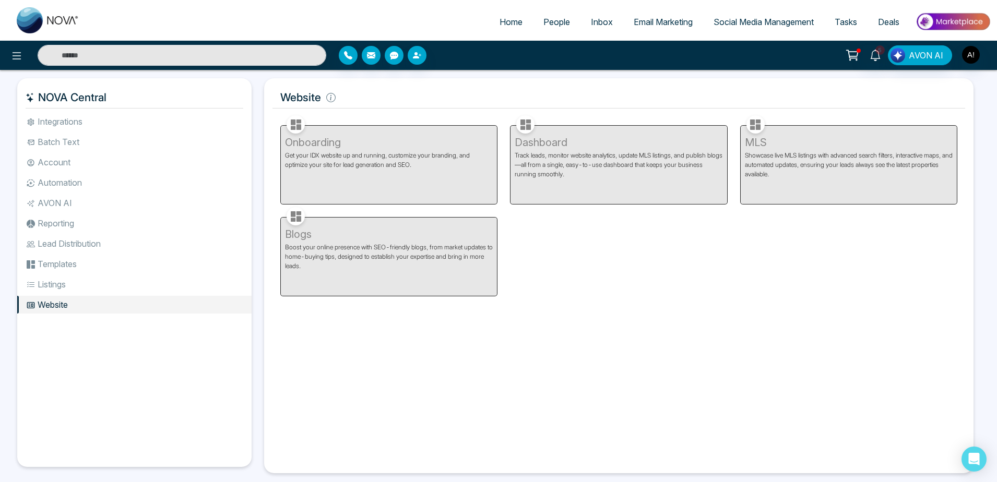
click at [298, 127] on div "Onboarding Get your IDX website up and running, customize your branding, and op…" at bounding box center [389, 159] width 230 height 92
click at [74, 120] on li "Integrations" at bounding box center [134, 122] width 234 height 18
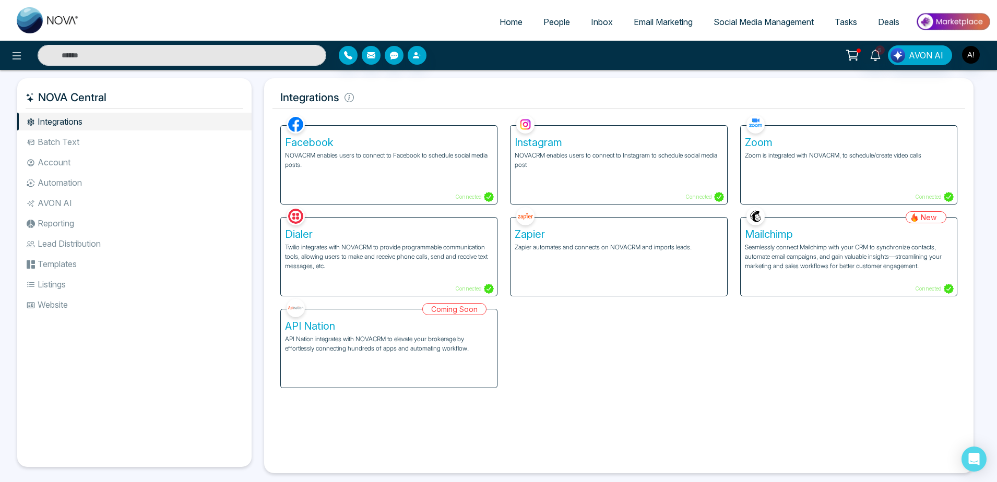
click at [384, 230] on p "Twilio integrates with NOVACRM to provide programmable communication tools, all…" at bounding box center [389, 257] width 208 height 28
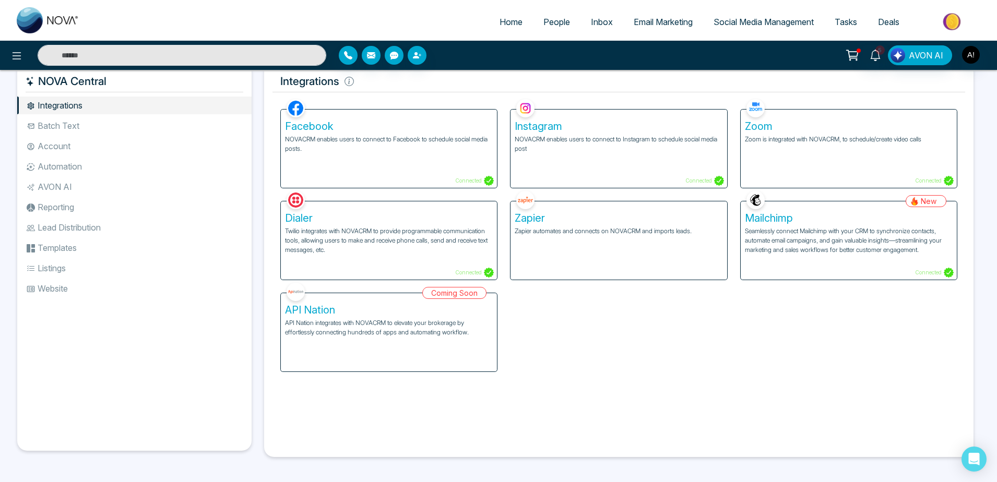
click at [115, 132] on li "Batch Text" at bounding box center [134, 126] width 234 height 18
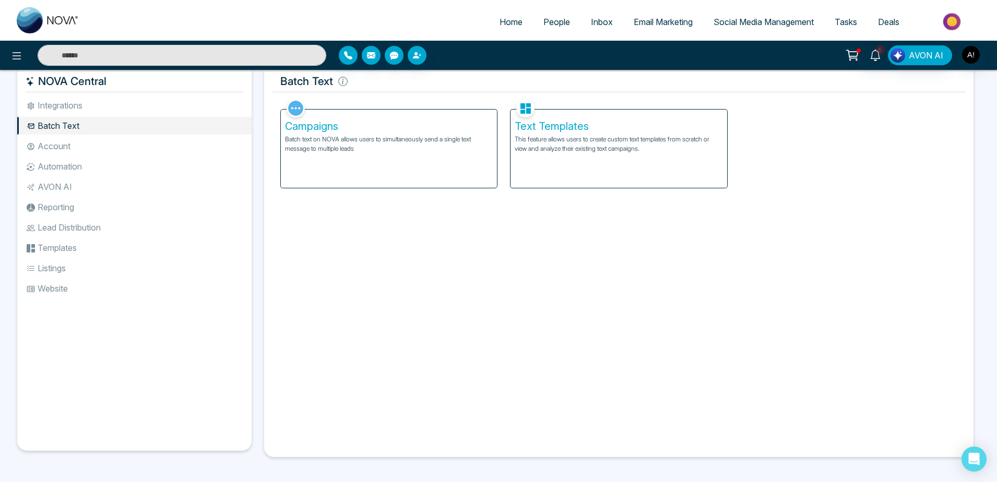
click at [97, 138] on li "Account" at bounding box center [134, 146] width 234 height 18
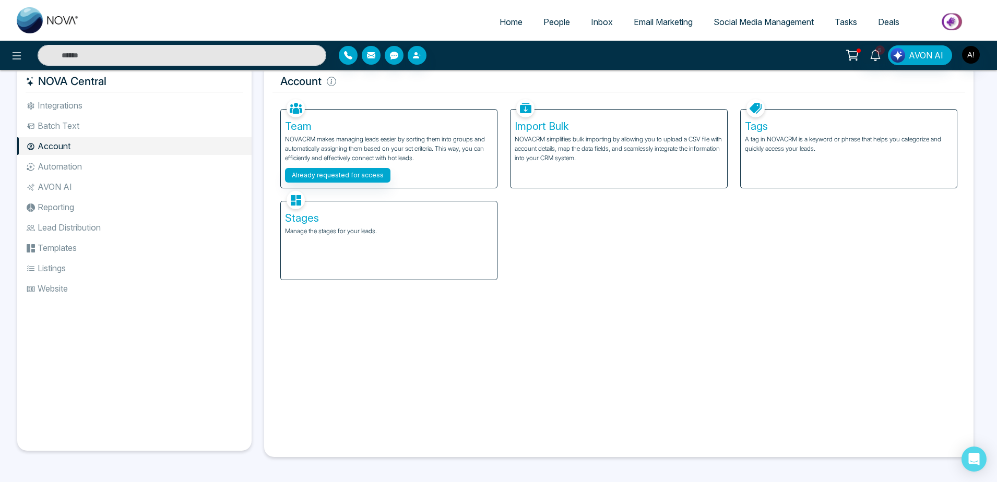
click at [120, 160] on li "Automation" at bounding box center [134, 167] width 234 height 18
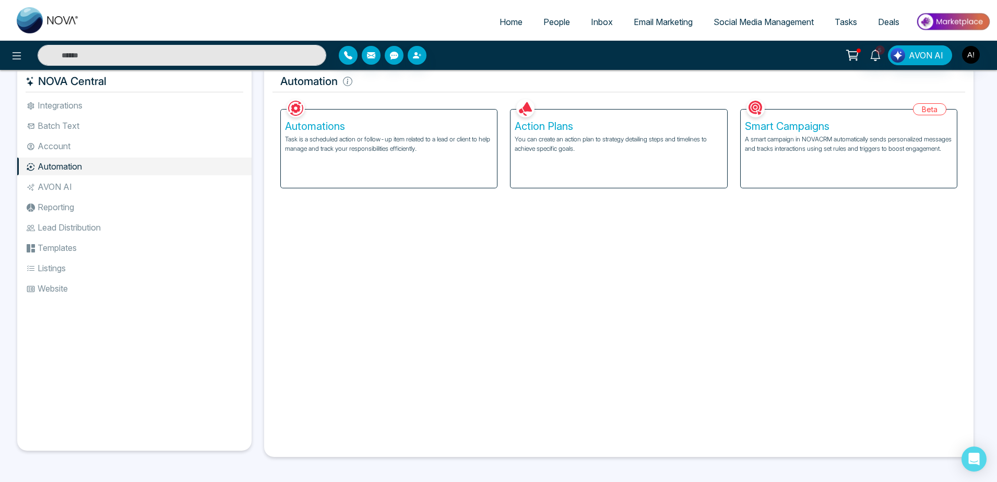
click at [99, 230] on li "Lead Distribution" at bounding box center [134, 228] width 234 height 18
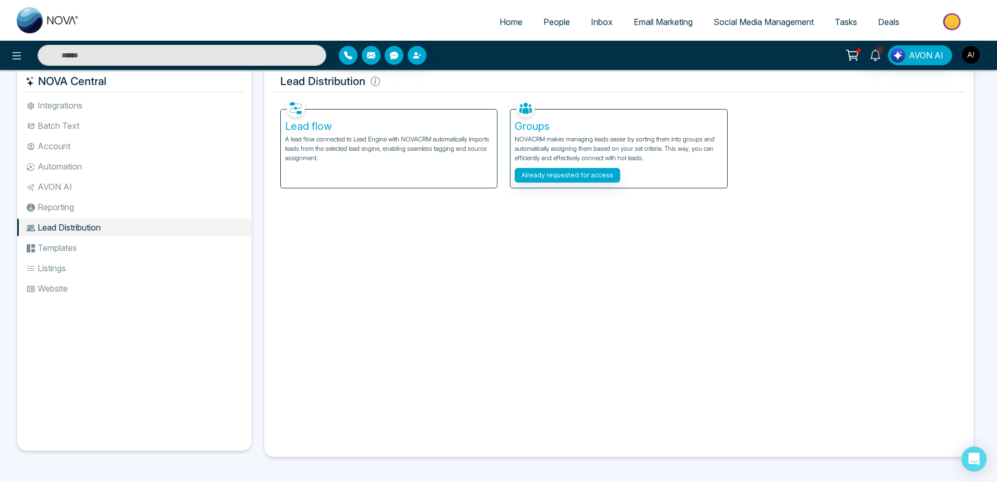
click at [73, 230] on li "Templates" at bounding box center [134, 248] width 234 height 18
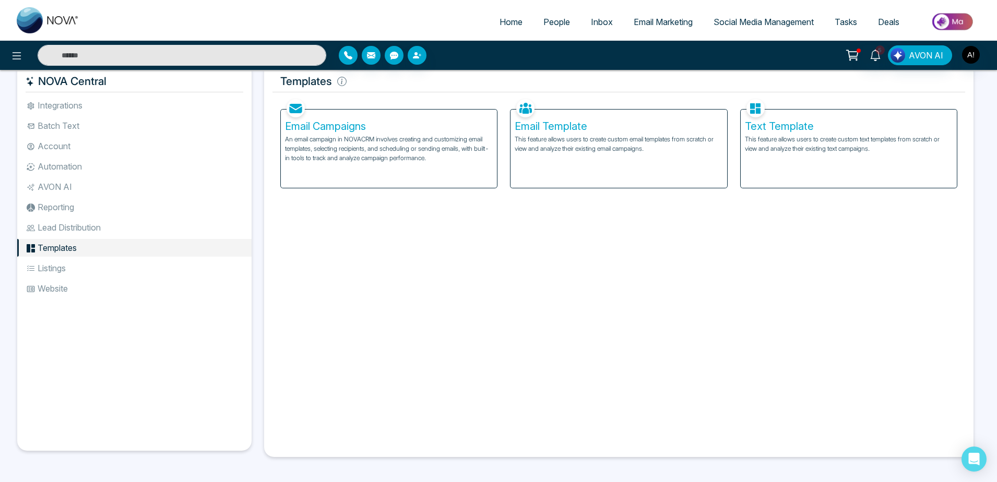
click at [82, 230] on li "Listings" at bounding box center [134, 269] width 234 height 18
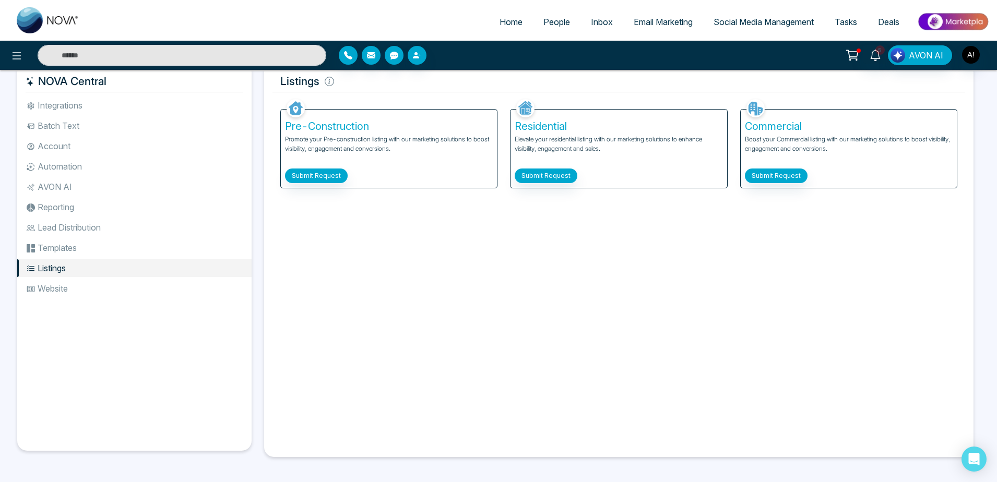
click at [102, 230] on li "Website" at bounding box center [134, 289] width 234 height 18
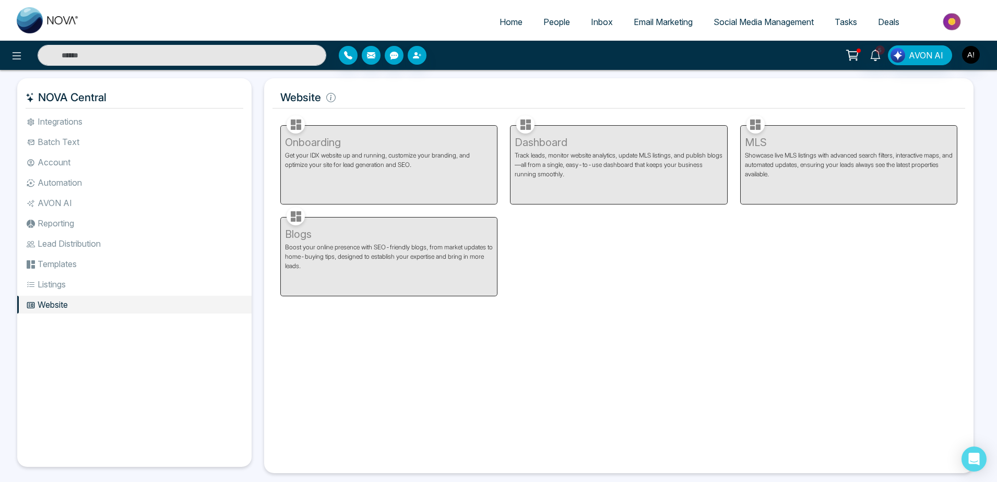
click at [511, 13] on link "Home" at bounding box center [511, 22] width 44 height 20
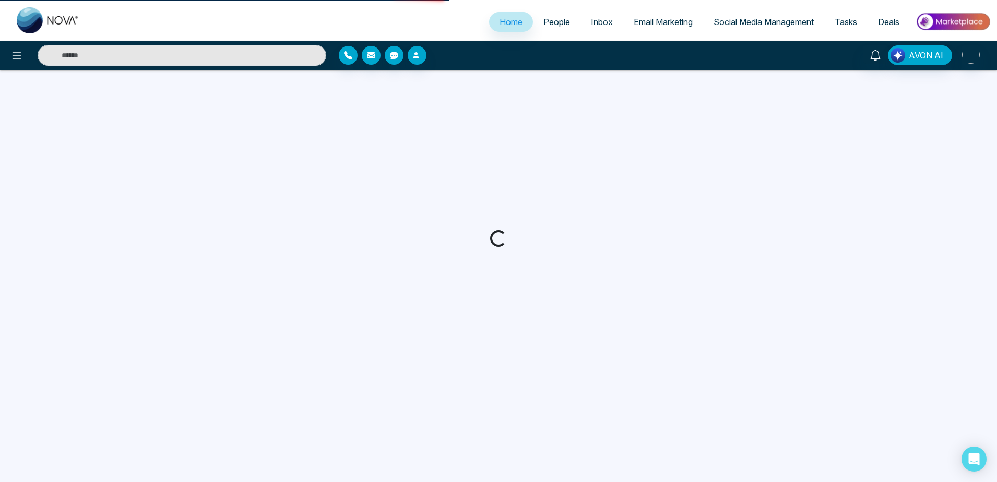
select select "*"
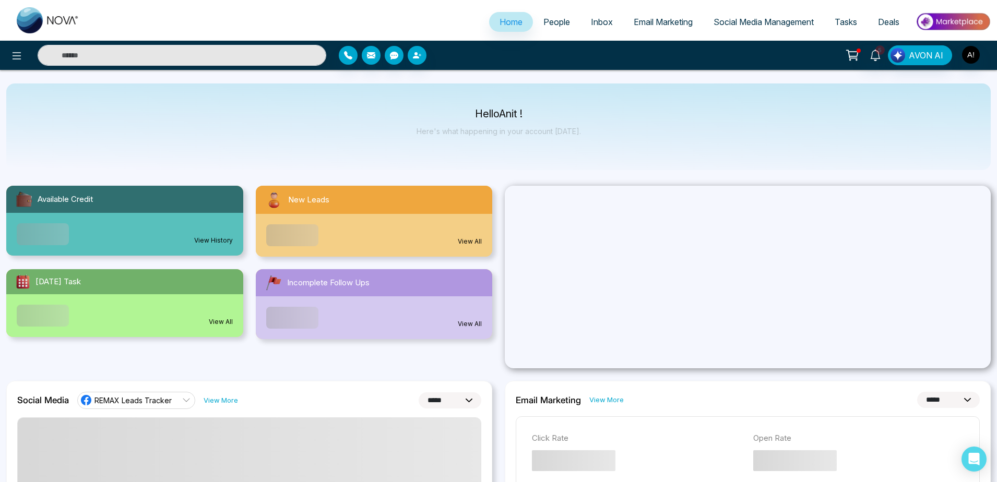
scroll to position [2, 0]
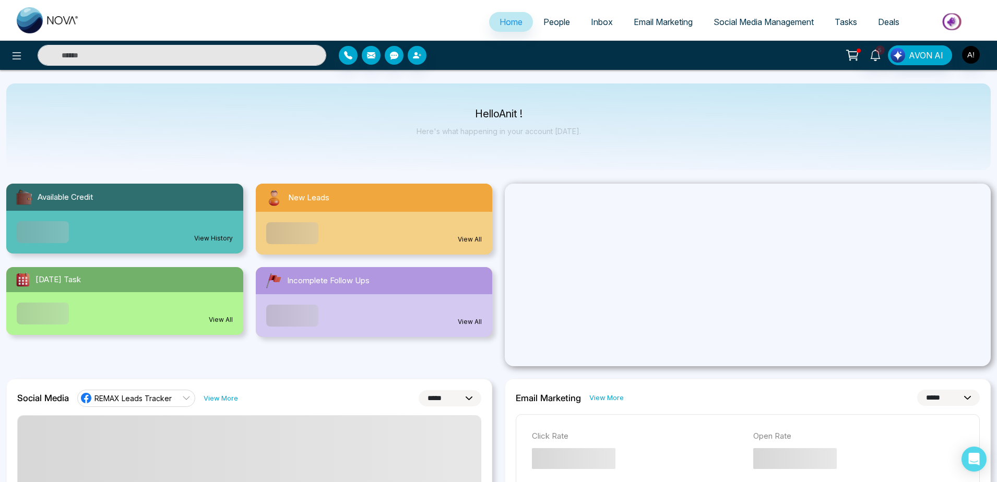
drag, startPoint x: 469, startPoint y: 107, endPoint x: 611, endPoint y: 141, distance: 146.5
click at [611, 141] on div "Hello Anit ! Here's what happening in your account [DATE]." at bounding box center [498, 127] width 985 height 87
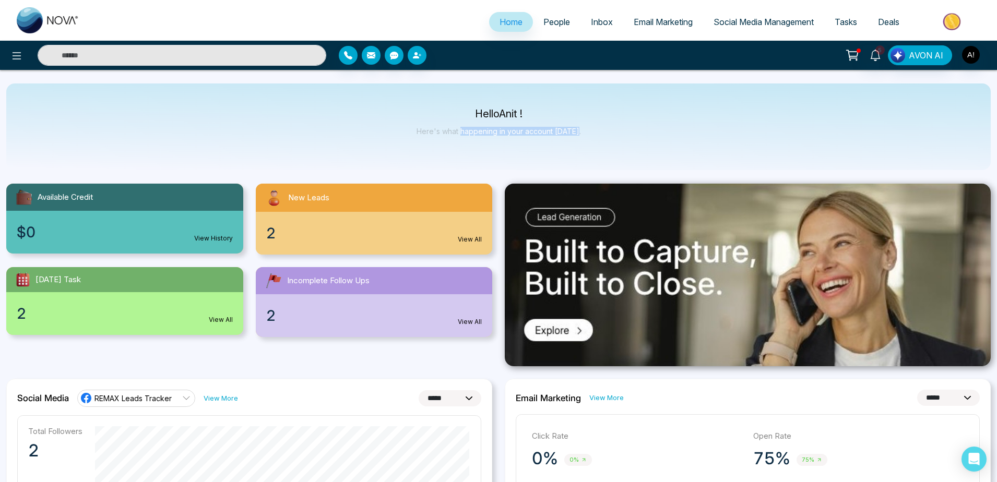
drag, startPoint x: 611, startPoint y: 141, endPoint x: 435, endPoint y: 114, distance: 178.0
click at [435, 114] on div "Hello Anit ! Here's what happening in your account [DATE]." at bounding box center [498, 127] width 985 height 87
click at [372, 117] on div "Hello Anit ! Here's what happening in your account [DATE]." at bounding box center [498, 127] width 985 height 87
drag, startPoint x: 462, startPoint y: 103, endPoint x: 592, endPoint y: 138, distance: 134.8
click at [592, 138] on div "Hello Anit ! Here's what happening in your account [DATE]." at bounding box center [498, 127] width 985 height 87
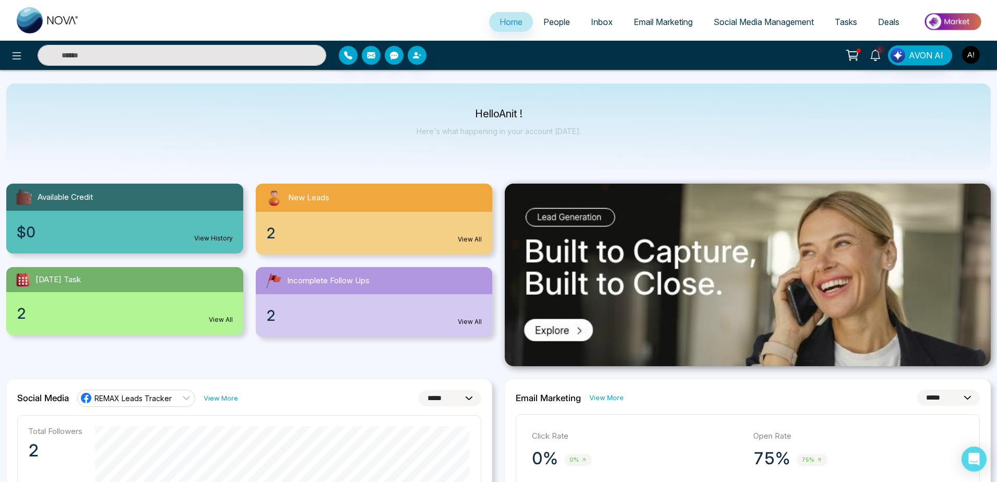
click at [592, 138] on div "Hello Anit ! Here's what happening in your account [DATE]." at bounding box center [498, 127] width 985 height 87
drag, startPoint x: 592, startPoint y: 138, endPoint x: 421, endPoint y: 103, distance: 174.8
click at [421, 103] on div "Hello Anit ! Here's what happening in your account [DATE]." at bounding box center [498, 127] width 985 height 87
drag, startPoint x: 458, startPoint y: 108, endPoint x: 620, endPoint y: 154, distance: 168.8
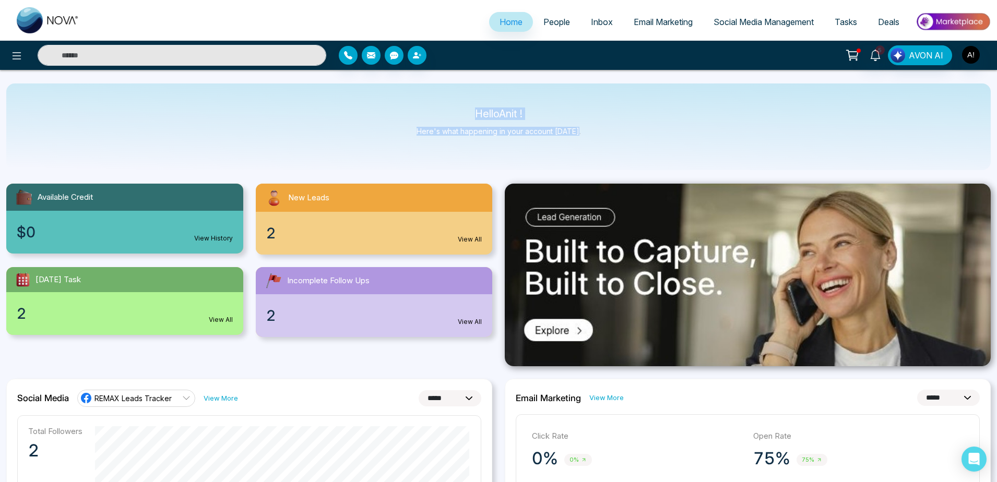
click at [620, 154] on div "Hello Anit ! Here's what happening in your account [DATE]." at bounding box center [498, 127] width 985 height 87
drag, startPoint x: 620, startPoint y: 154, endPoint x: 466, endPoint y: 109, distance: 160.3
click at [466, 109] on div "Hello Anit ! Here's what happening in your account [DATE]." at bounding box center [498, 127] width 985 height 87
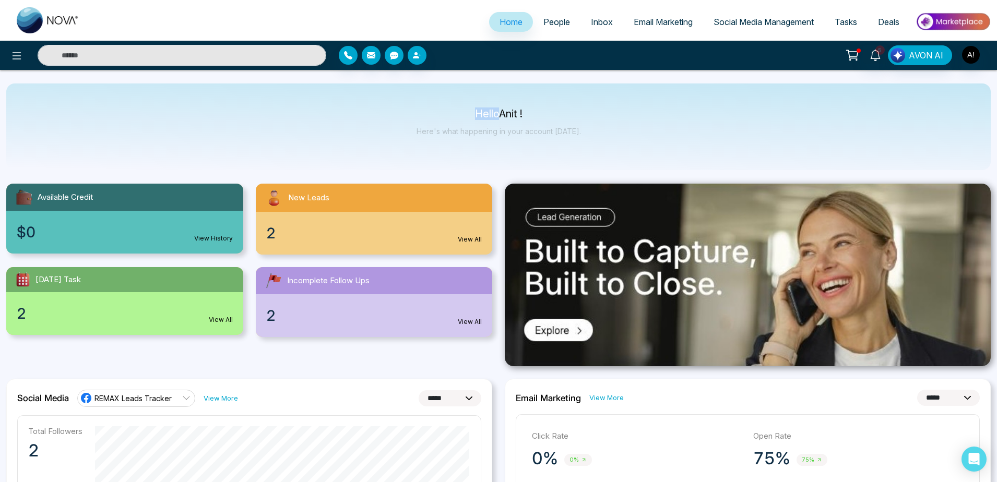
drag, startPoint x: 466, startPoint y: 109, endPoint x: 585, endPoint y: 141, distance: 122.9
click at [585, 141] on div "Hello Anit ! Here's what happening in your account [DATE]." at bounding box center [498, 127] width 985 height 87
drag, startPoint x: 585, startPoint y: 141, endPoint x: 457, endPoint y: 110, distance: 131.7
click at [457, 110] on div "Hello Anit ! Here's what happening in your account [DATE]." at bounding box center [498, 127] width 985 height 87
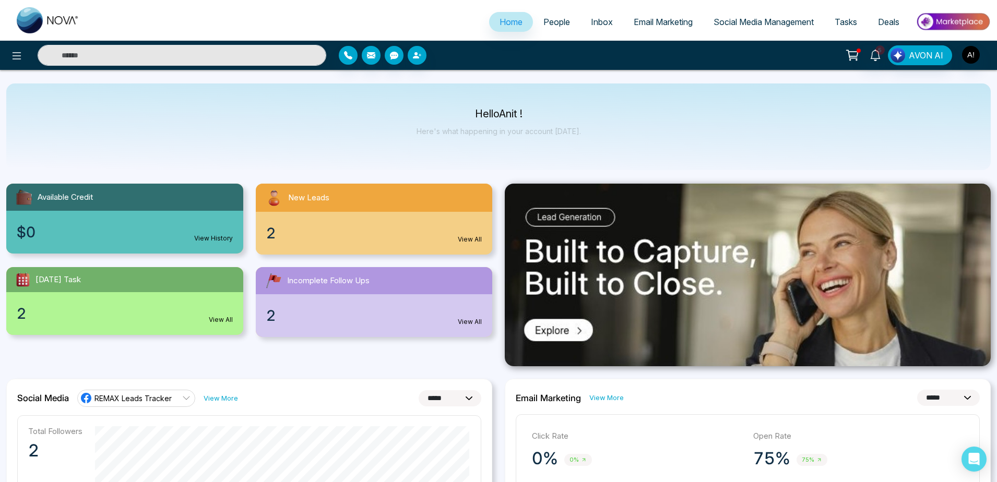
click at [457, 110] on p "Hello Anit !" at bounding box center [499, 114] width 164 height 9
drag, startPoint x: 457, startPoint y: 110, endPoint x: 581, endPoint y: 144, distance: 128.7
click at [581, 144] on div "Hello Anit ! Here's what happening in your account [DATE]." at bounding box center [498, 127] width 985 height 87
drag, startPoint x: 581, startPoint y: 144, endPoint x: 418, endPoint y: 98, distance: 169.3
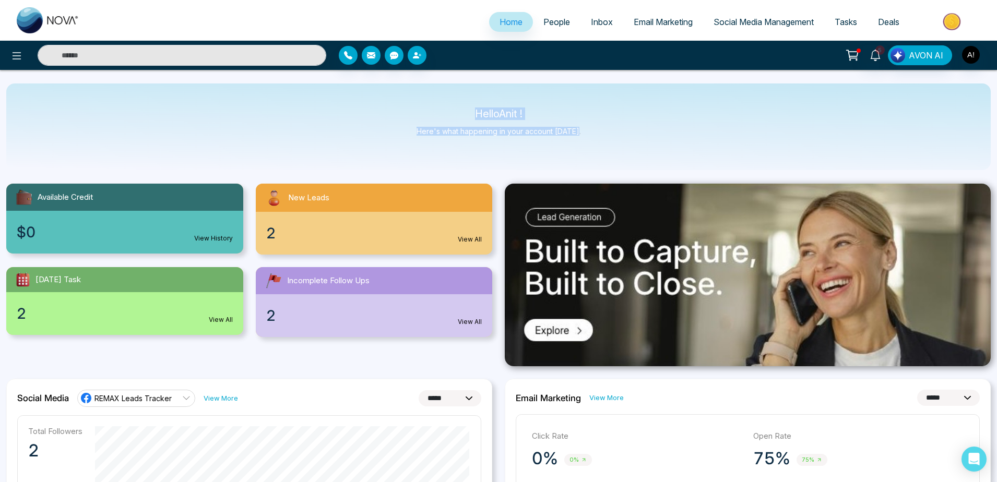
click at [418, 98] on div "Hello Anit ! Here's what happening in your account [DATE]." at bounding box center [498, 127] width 985 height 87
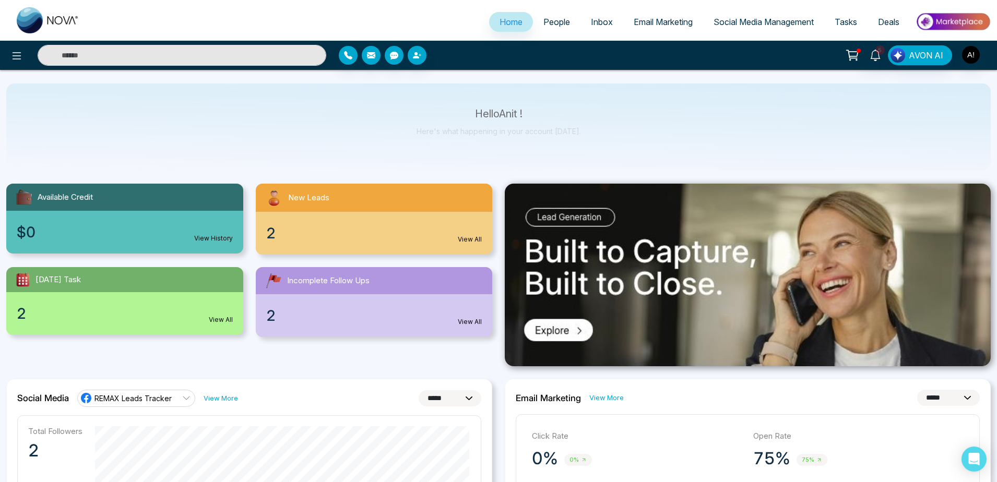
scroll to position [45, 0]
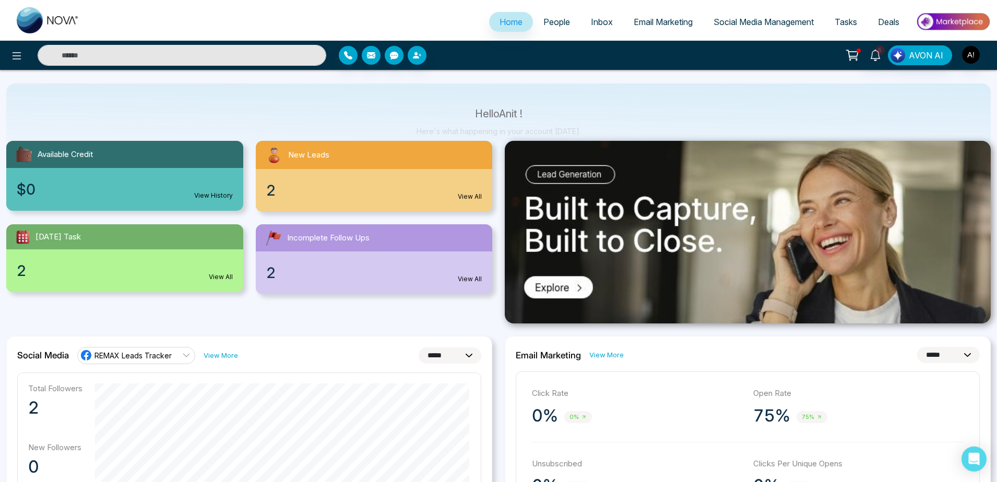
click at [190, 199] on div "$0 View History" at bounding box center [124, 189] width 237 height 43
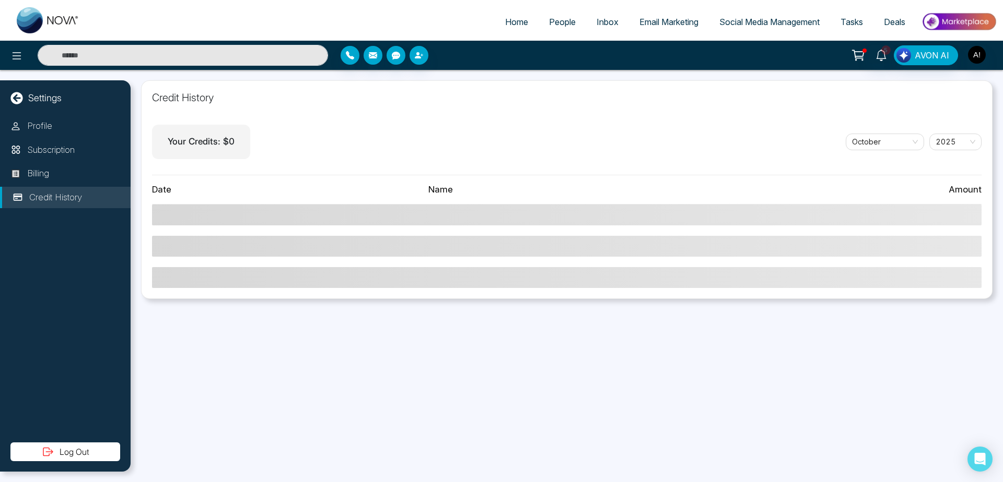
click at [517, 28] on link "Home" at bounding box center [516, 22] width 44 height 20
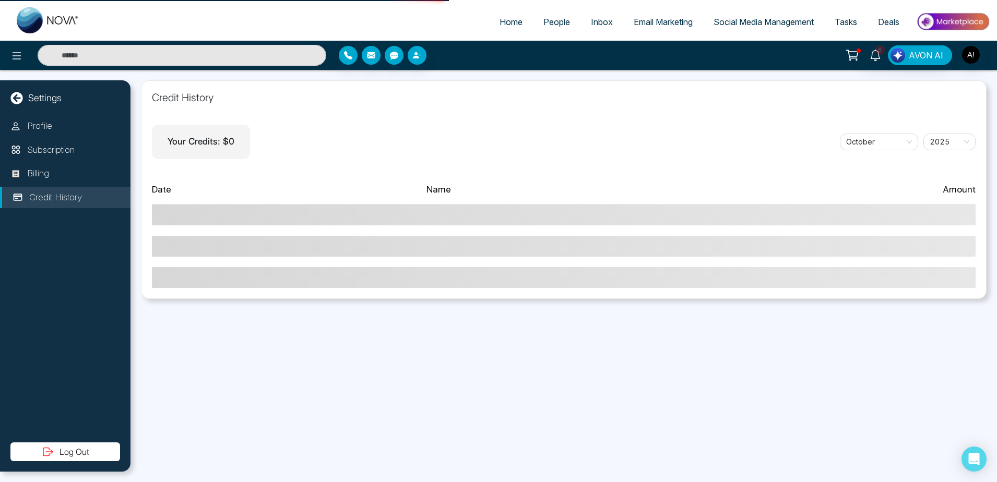
select select "*"
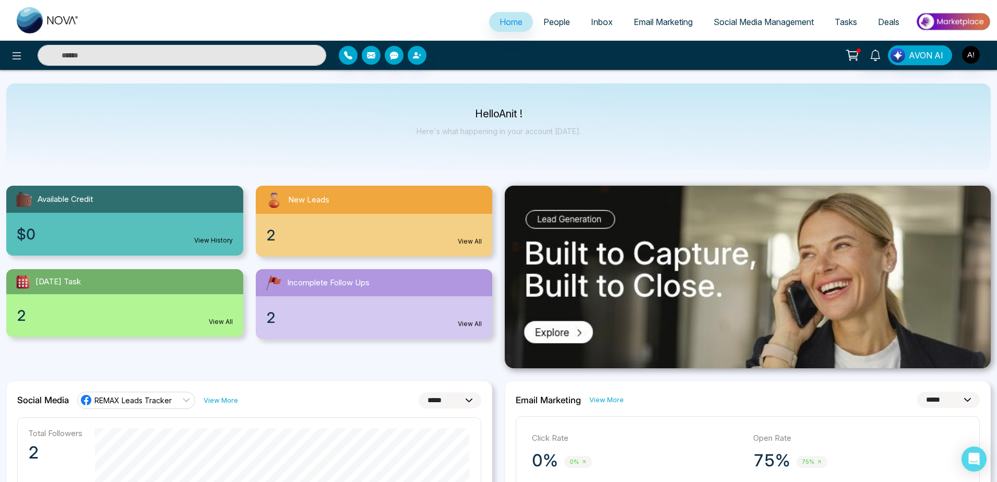
click at [418, 230] on div "2 View All" at bounding box center [374, 235] width 237 height 43
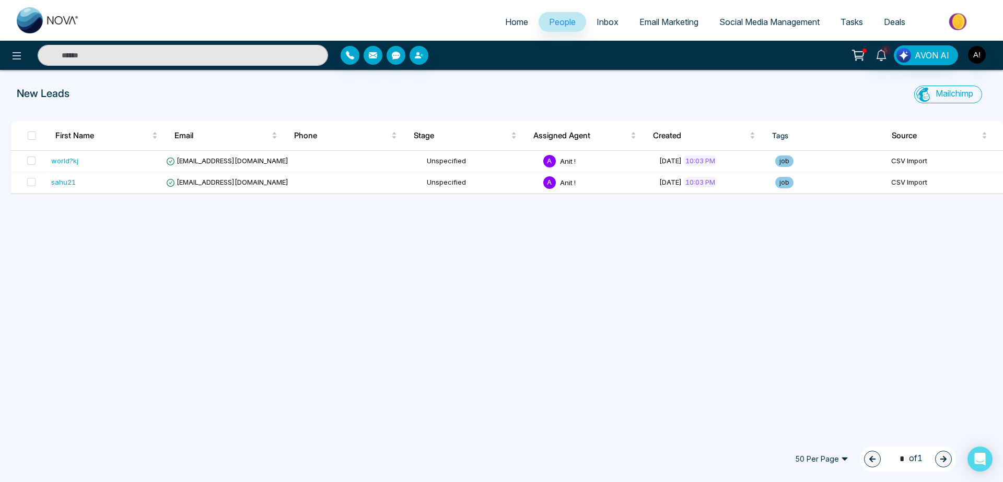
click at [505, 18] on span "Home" at bounding box center [516, 22] width 23 height 10
select select "*"
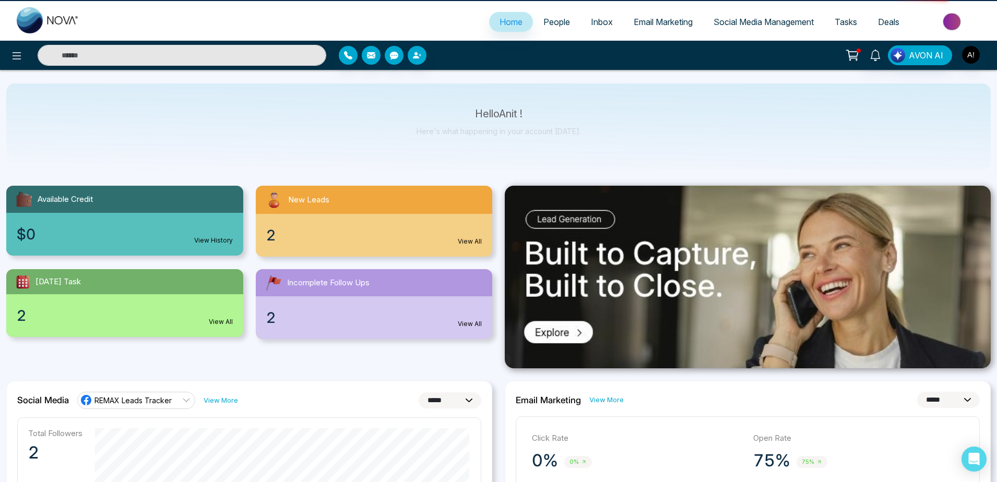
scroll to position [61, 0]
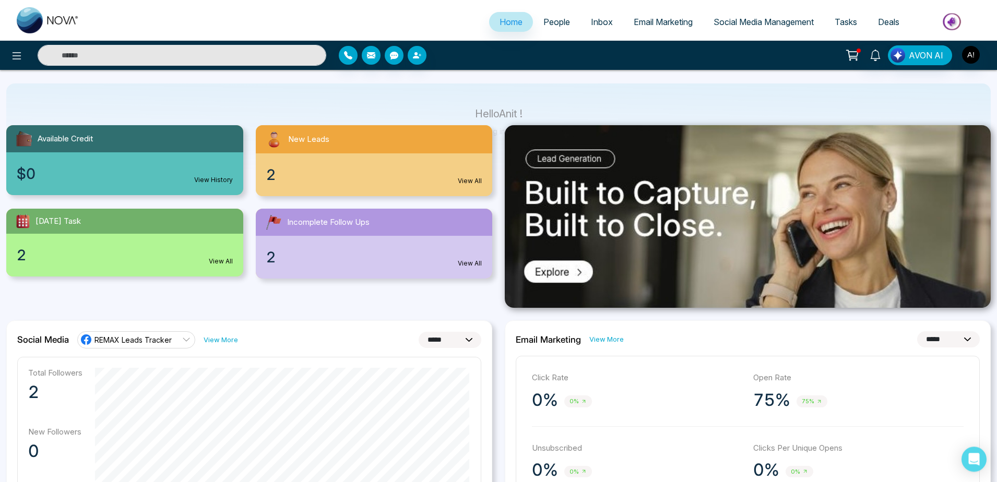
click at [176, 230] on div "2 View All" at bounding box center [124, 255] width 237 height 43
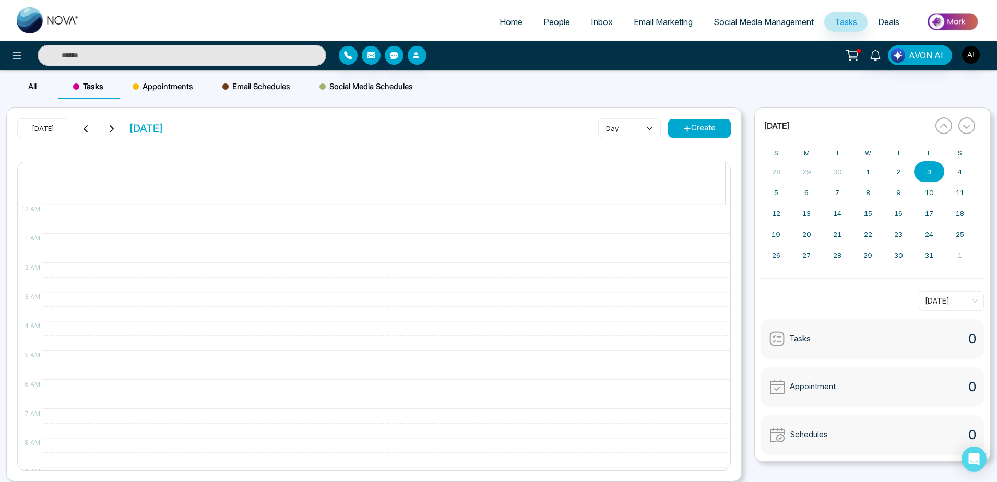
click at [500, 26] on span "Home" at bounding box center [511, 22] width 23 height 10
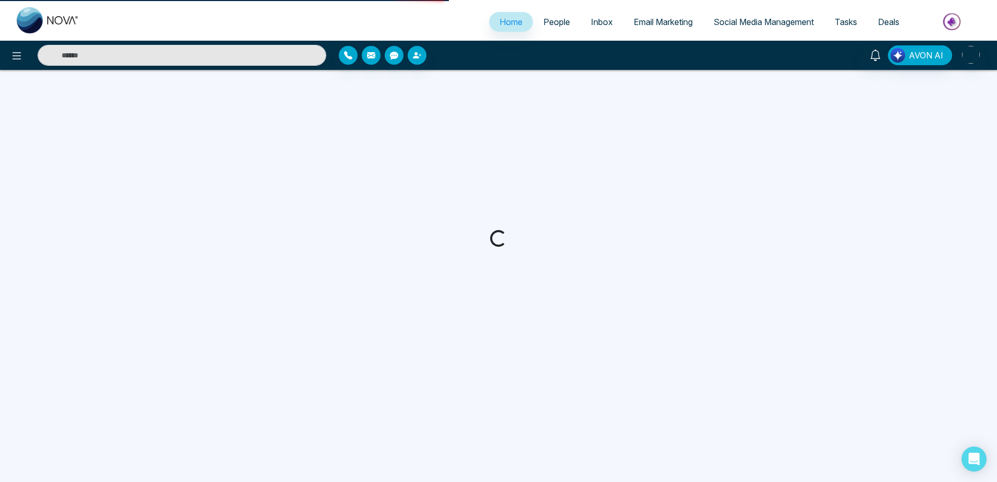
select select "*"
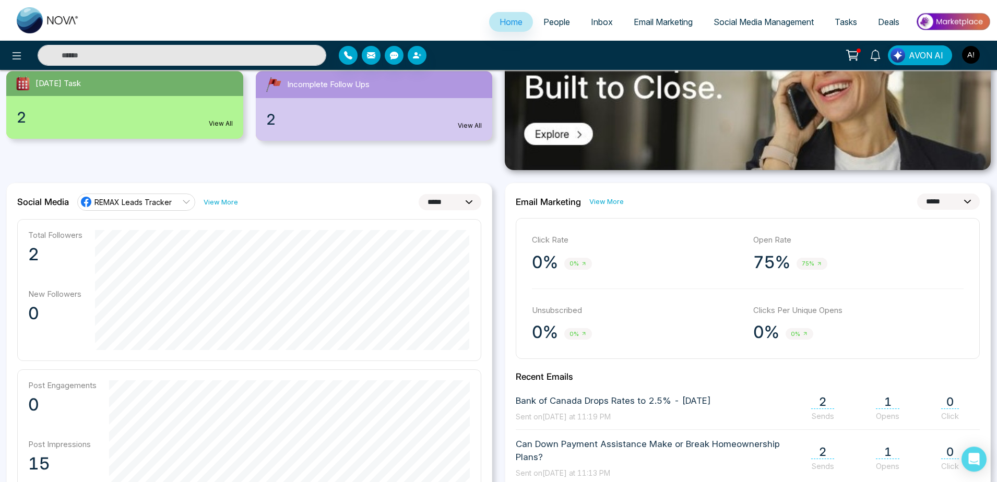
scroll to position [200, 0]
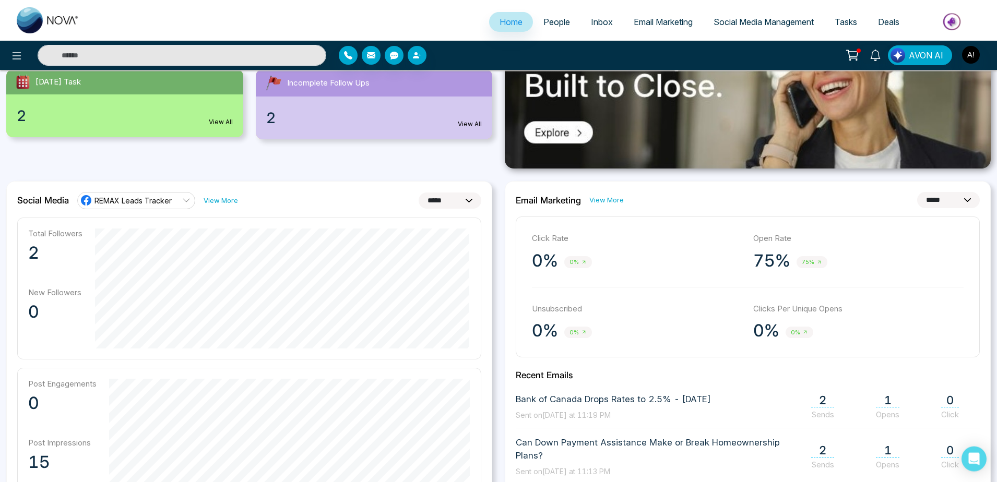
click at [158, 195] on div "REMAX Leads Tracker" at bounding box center [126, 200] width 92 height 13
click at [149, 230] on span "Robotics" at bounding box center [146, 247] width 88 height 11
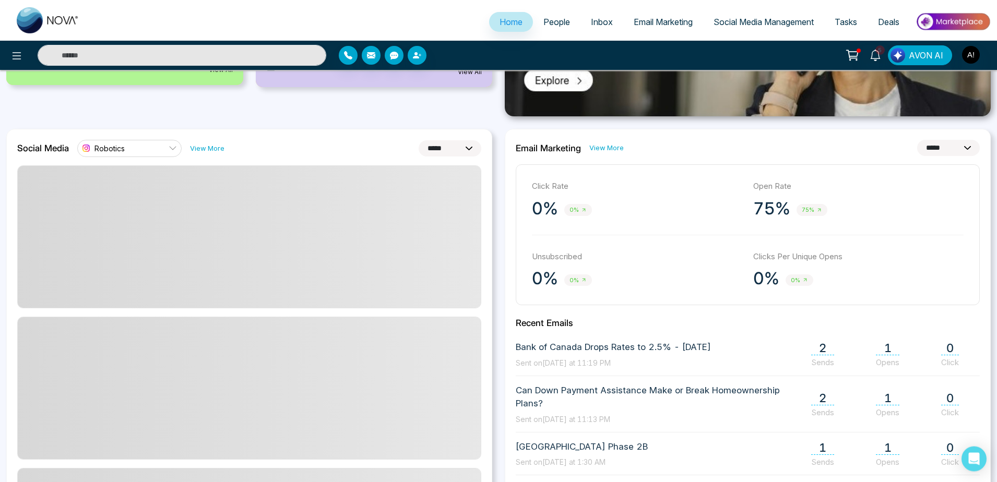
scroll to position [262, 0]
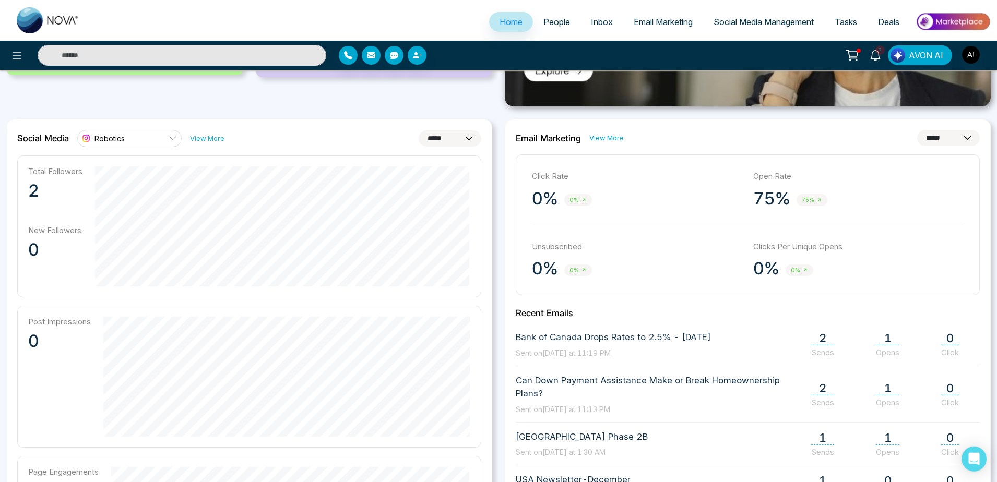
click at [917, 130] on select "**********" at bounding box center [948, 138] width 63 height 16
select select "*"
click option "*****" at bounding box center [0, 0] width 0 height 0
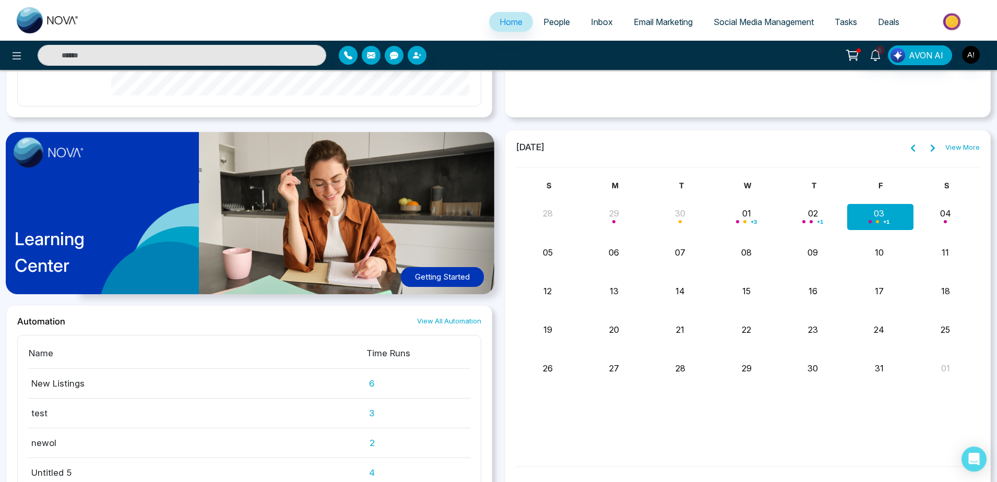
scroll to position [484, 0]
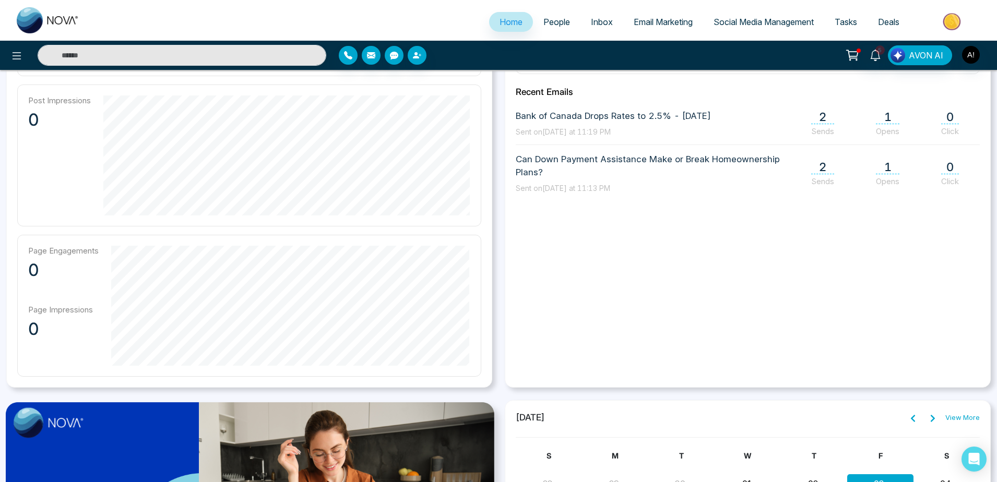
click at [562, 27] on span "People" at bounding box center [557, 22] width 27 height 10
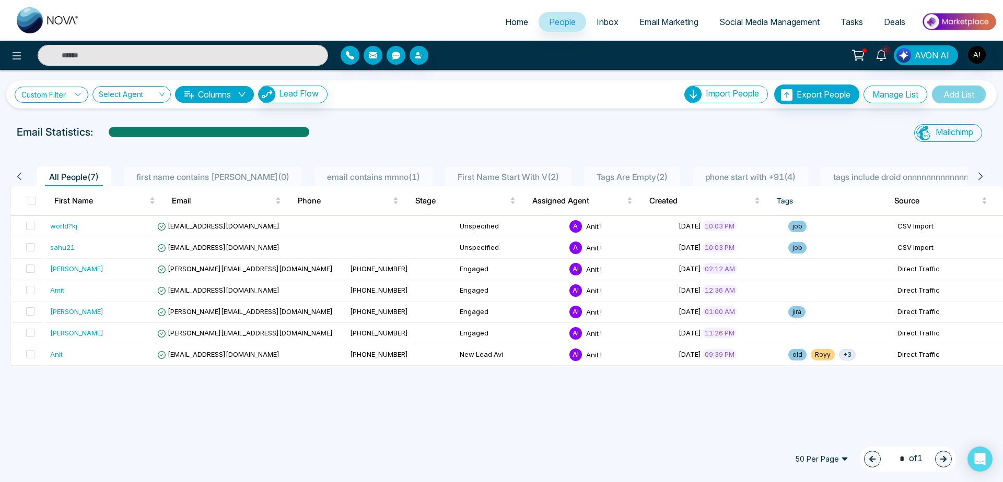
click at [61, 92] on link "Custom Filter" at bounding box center [52, 95] width 74 height 16
click at [103, 112] on input "search" at bounding box center [72, 119] width 85 height 16
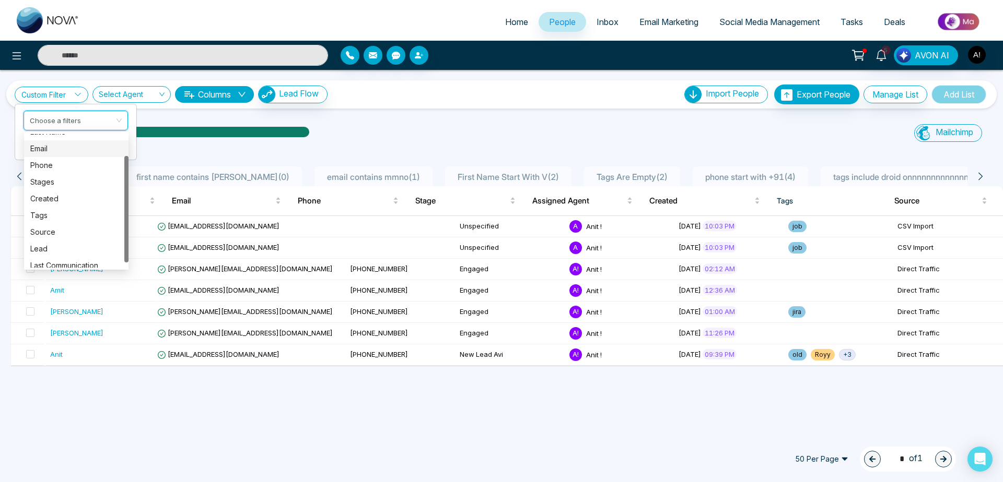
scroll to position [28, 0]
click at [70, 162] on div "Phone" at bounding box center [76, 164] width 92 height 11
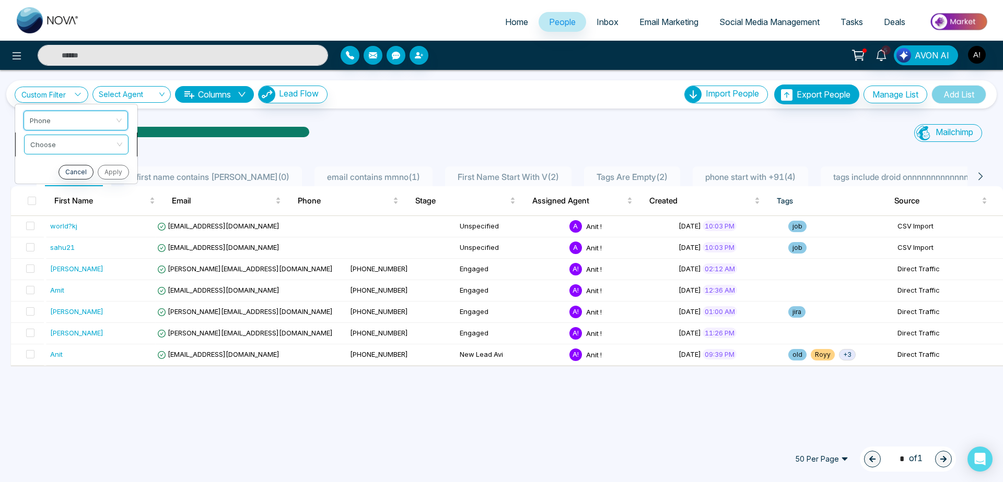
click at [112, 139] on input "search" at bounding box center [72, 143] width 85 height 16
click at [80, 123] on span "Phone" at bounding box center [76, 120] width 92 height 19
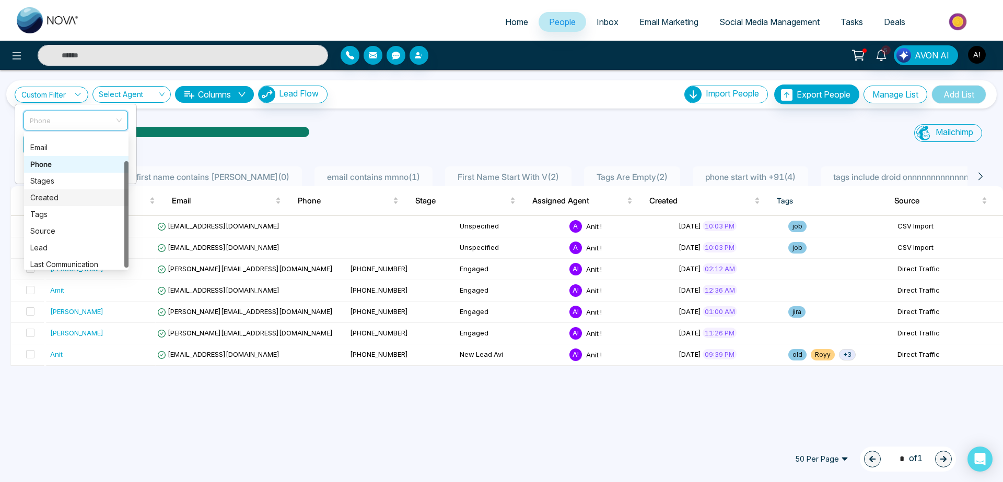
scroll to position [33, 0]
click at [67, 221] on div "Source" at bounding box center [76, 225] width 92 height 11
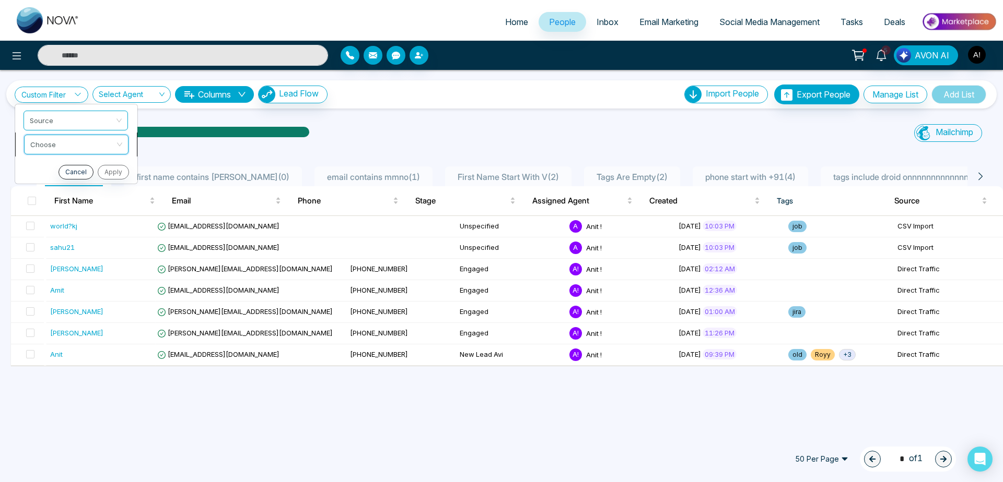
click at [82, 143] on input "search" at bounding box center [72, 143] width 85 height 16
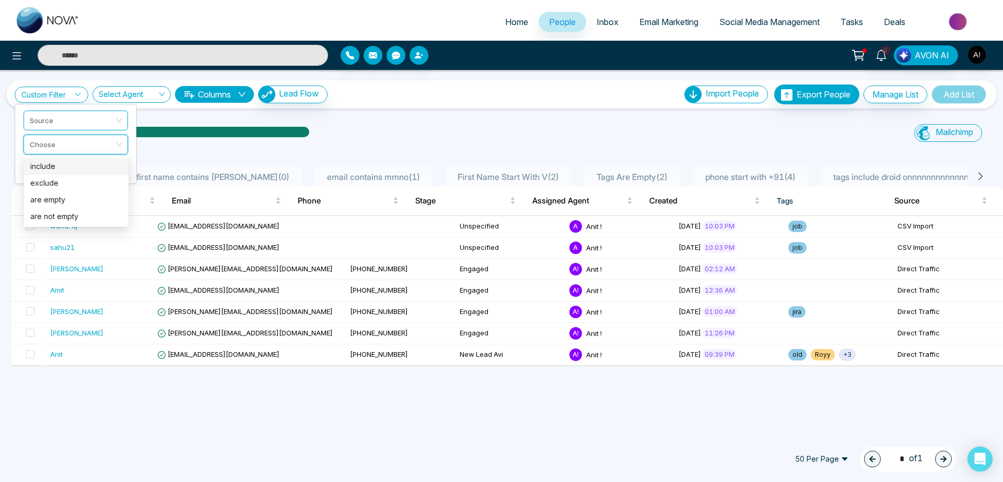
click at [82, 166] on div "include" at bounding box center [76, 166] width 92 height 11
click at [113, 162] on input "search" at bounding box center [72, 167] width 85 height 16
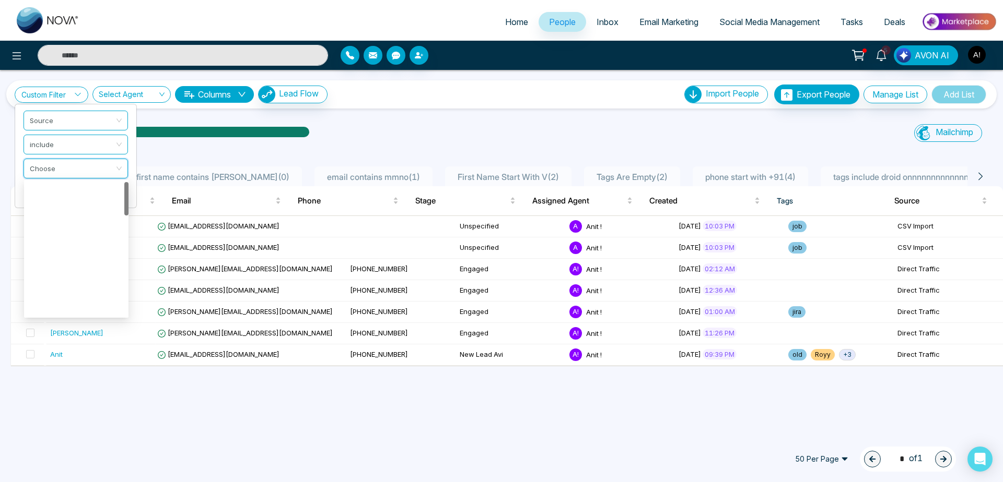
scroll to position [0, 0]
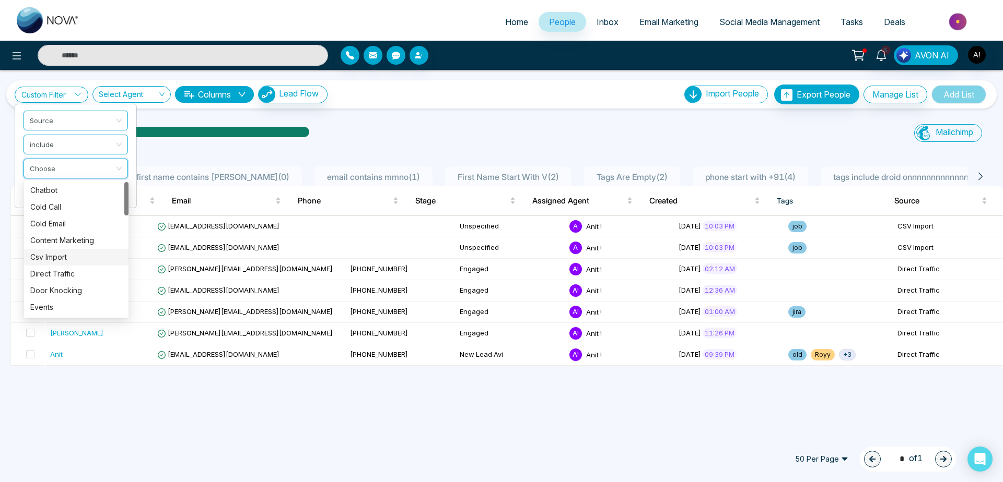
click at [73, 230] on div "Csv Import" at bounding box center [76, 257] width 92 height 11
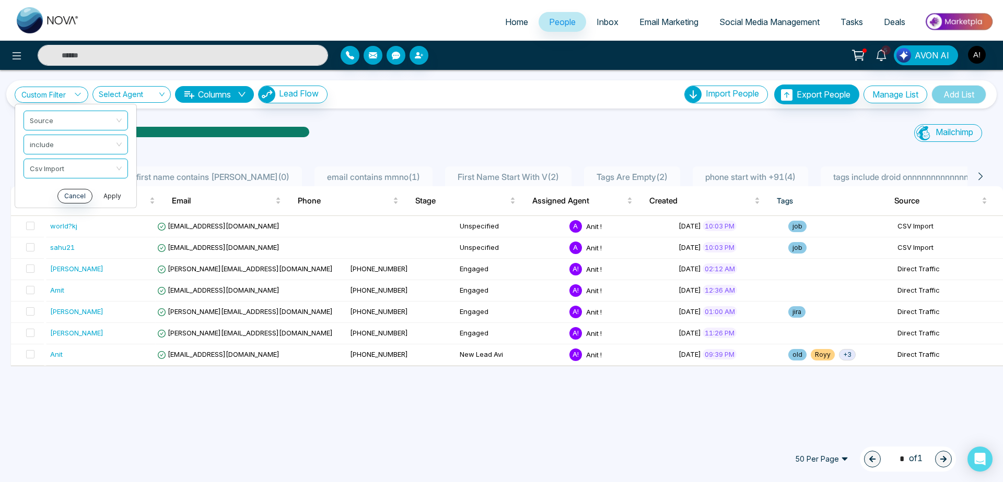
click at [120, 195] on button "Apply" at bounding box center [112, 196] width 31 height 15
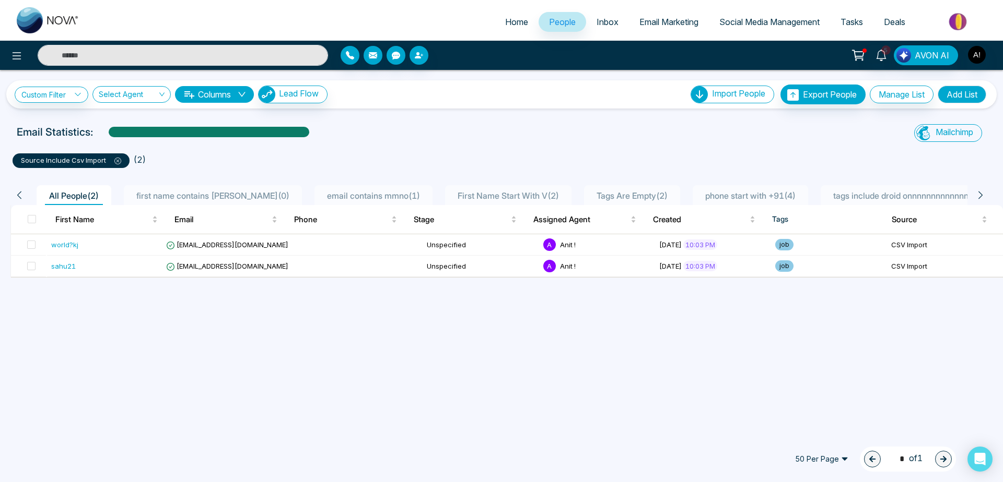
click at [118, 163] on icon at bounding box center [117, 161] width 7 height 7
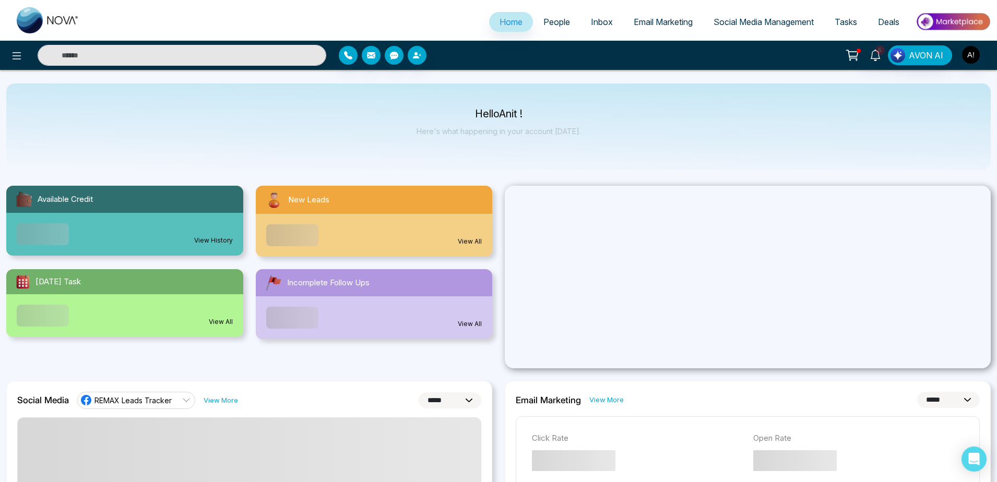
select select "*"
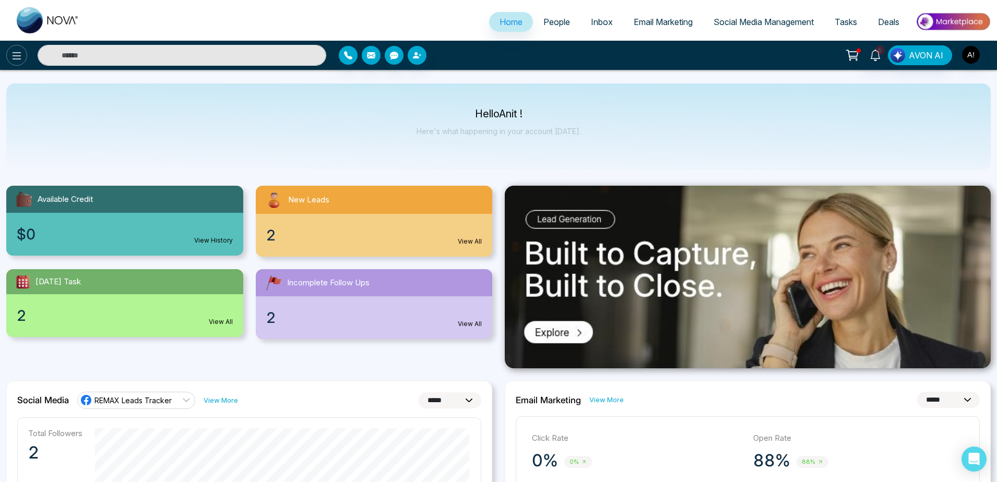
click at [19, 58] on icon at bounding box center [16, 56] width 13 height 13
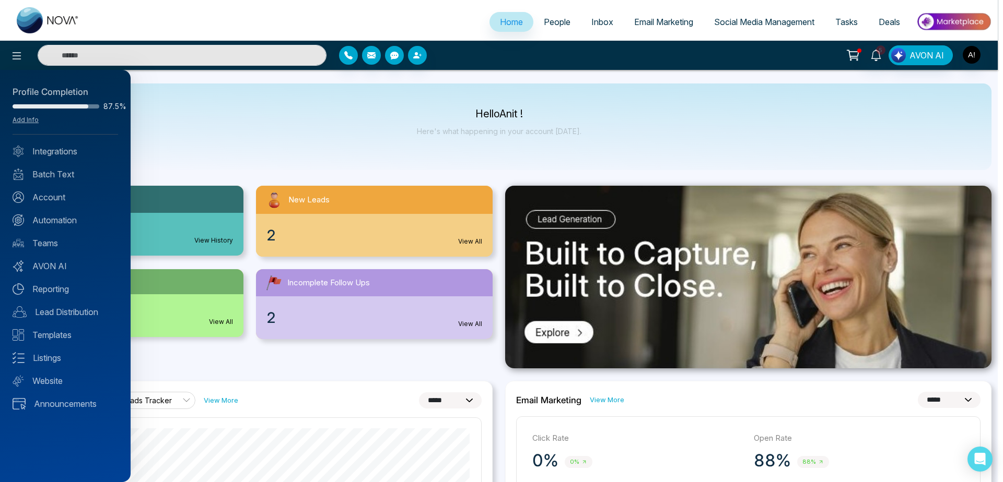
click at [498, 85] on div at bounding box center [501, 241] width 1003 height 482
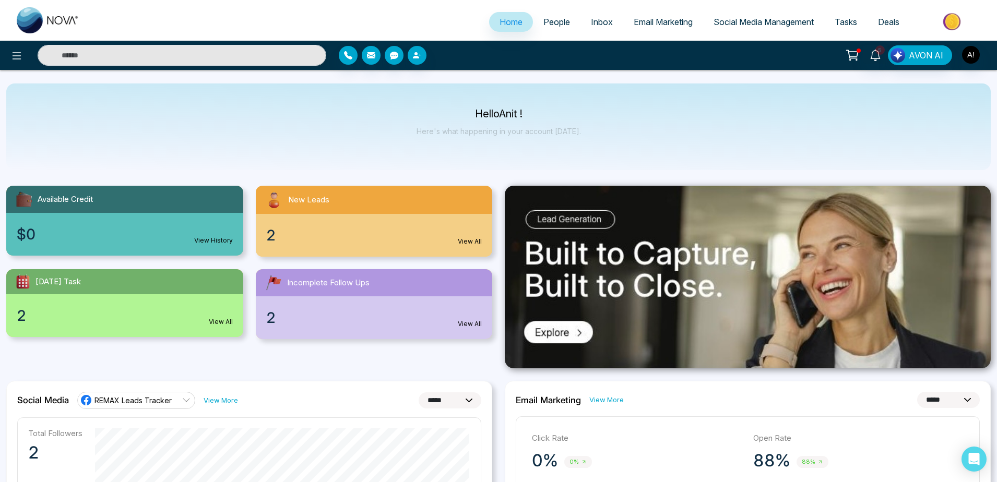
click at [533, 22] on link "People" at bounding box center [557, 22] width 48 height 20
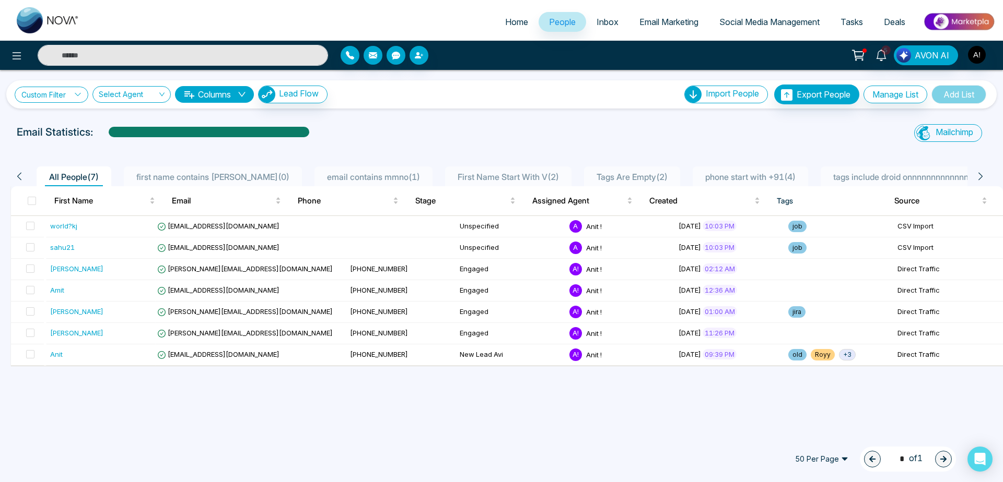
click at [50, 92] on link "Custom Filter" at bounding box center [52, 95] width 74 height 16
click at [59, 116] on input "search" at bounding box center [72, 119] width 85 height 16
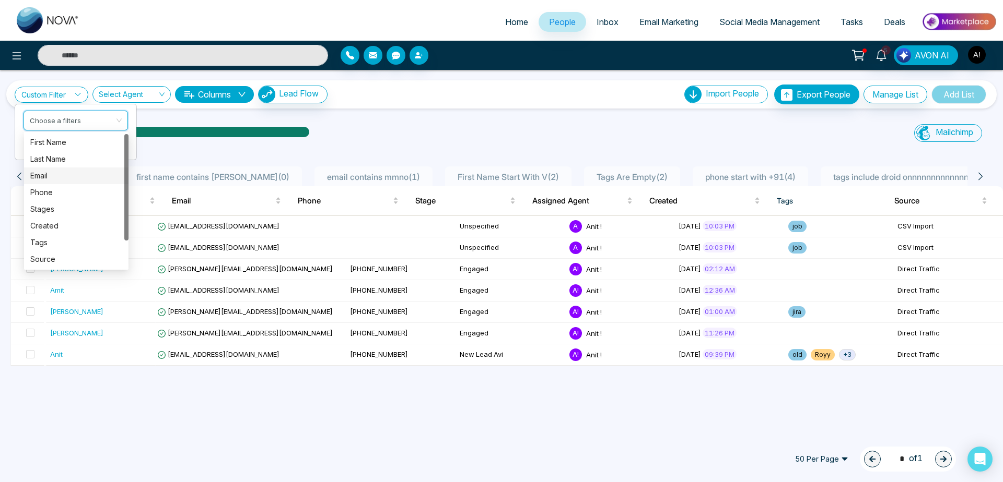
drag, startPoint x: 70, startPoint y: 167, endPoint x: 76, endPoint y: 179, distance: 12.8
click at [76, 179] on div "First Name Last Name Email Phone Stages Created Tags Source Lead Last Communica…" at bounding box center [76, 217] width 104 height 167
click at [76, 179] on div "Email" at bounding box center [76, 175] width 92 height 11
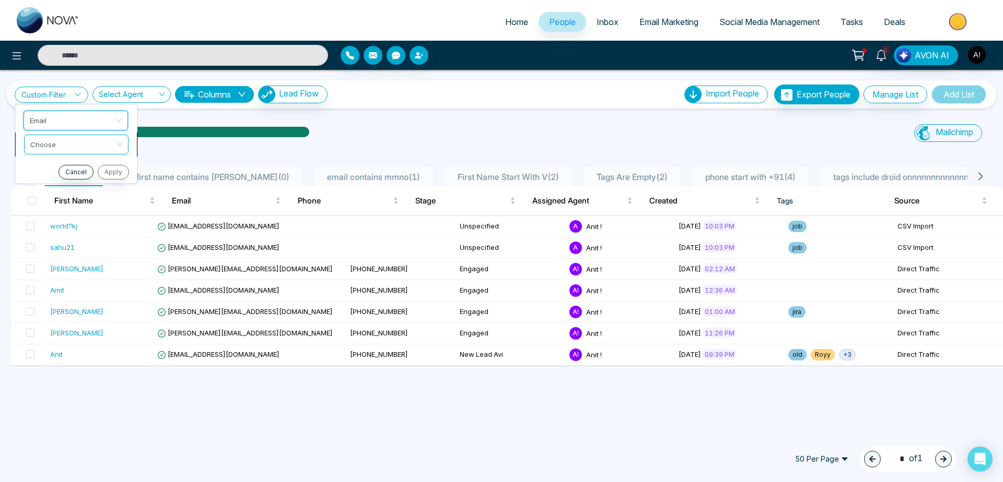
click at [76, 147] on input "search" at bounding box center [72, 143] width 85 height 16
click at [76, 197] on div "Contain" at bounding box center [76, 199] width 92 height 11
click at [87, 177] on input "text" at bounding box center [75, 171] width 104 height 20
click at [115, 126] on span "Email" at bounding box center [76, 120] width 92 height 19
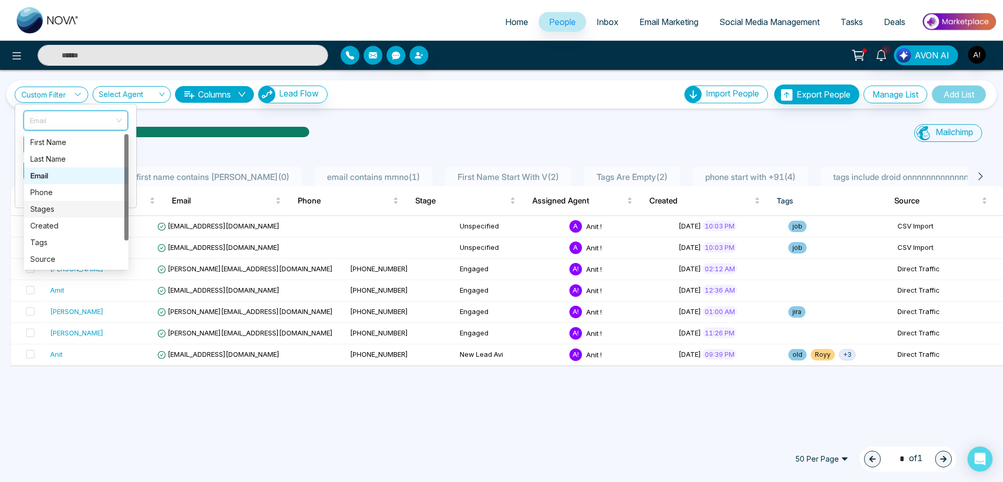
click at [80, 207] on div "Stages" at bounding box center [76, 209] width 92 height 11
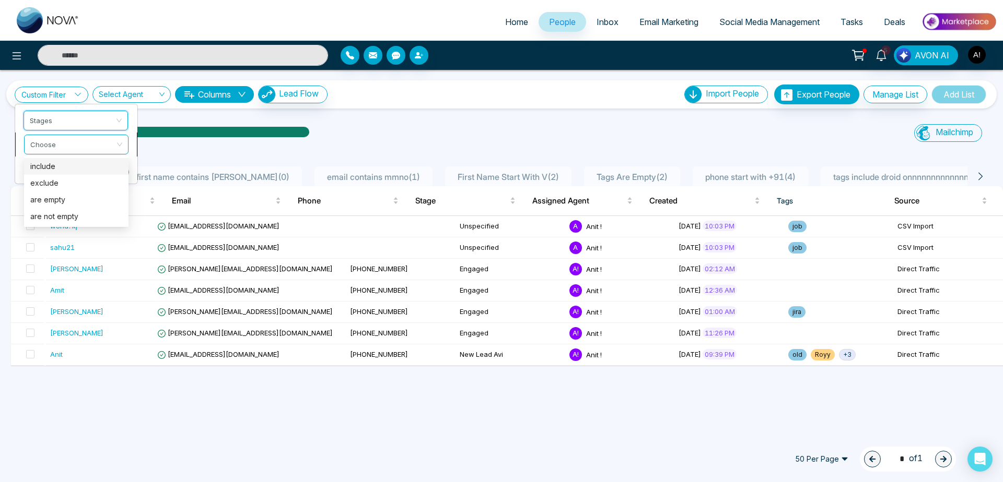
click at [99, 151] on span at bounding box center [72, 144] width 85 height 19
click at [99, 180] on div "exclude" at bounding box center [76, 183] width 92 height 11
click at [100, 179] on li "Choose" at bounding box center [76, 169] width 122 height 24
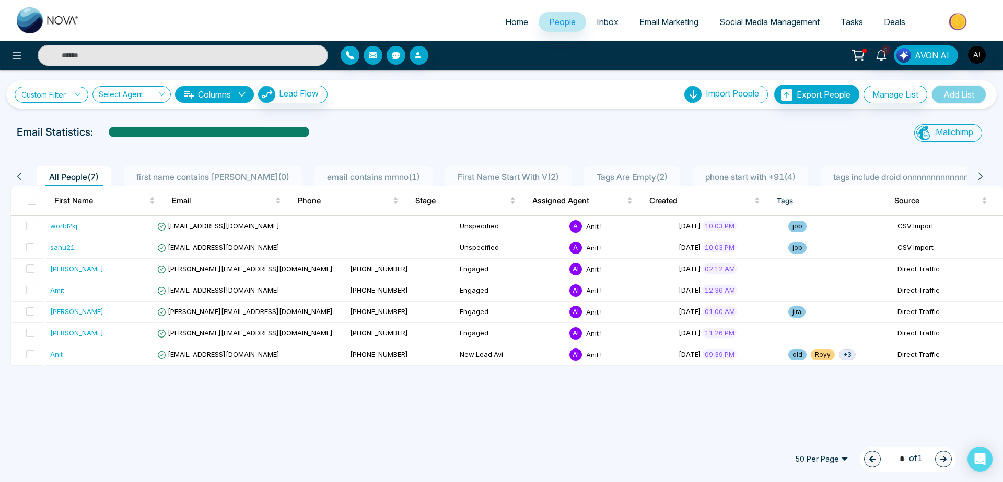
click at [58, 98] on link "Custom Filter" at bounding box center [52, 95] width 74 height 16
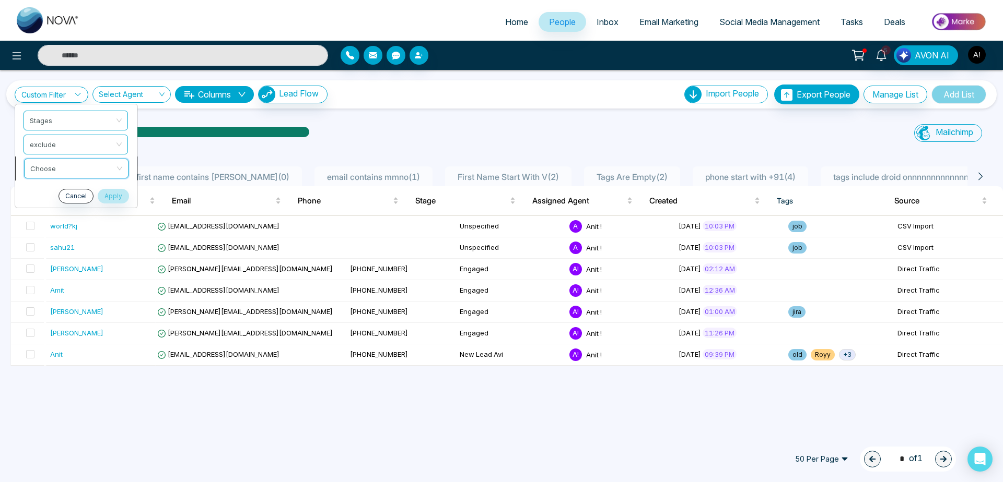
click at [99, 168] on input "search" at bounding box center [72, 167] width 85 height 16
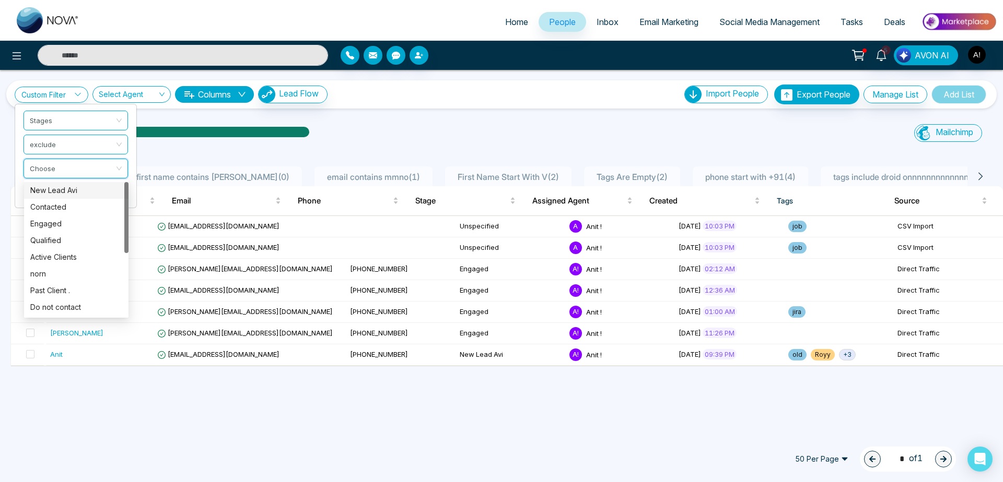
click at [95, 194] on div "New Lead Avi" at bounding box center [76, 190] width 92 height 11
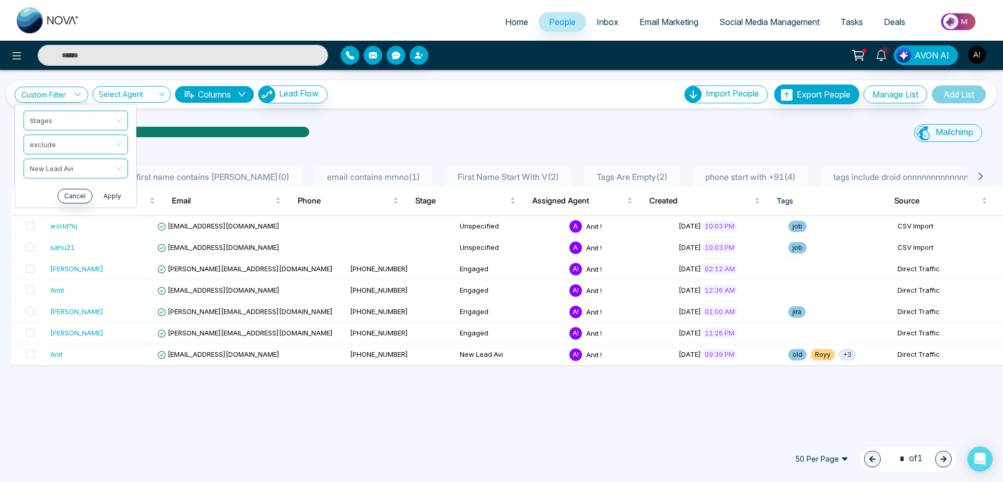
click at [108, 195] on button "Apply" at bounding box center [112, 196] width 31 height 15
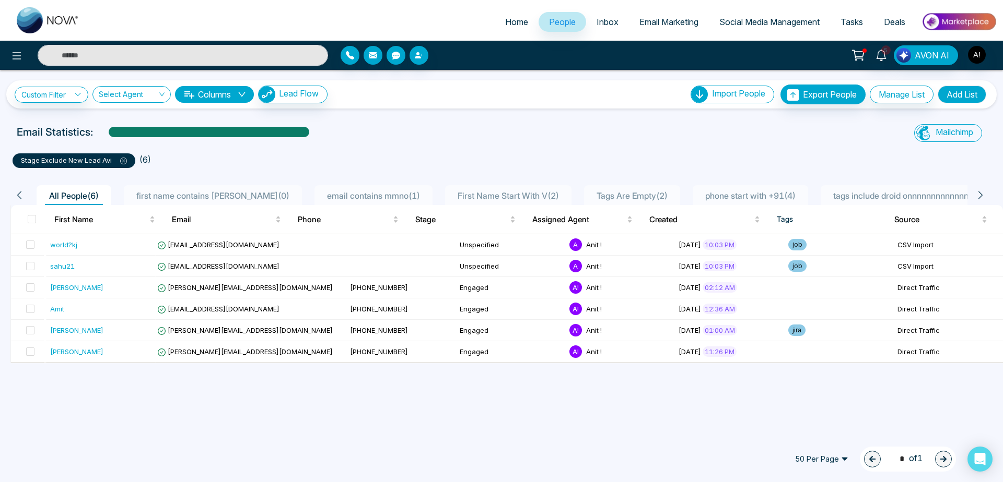
click at [123, 163] on icon at bounding box center [123, 161] width 7 height 7
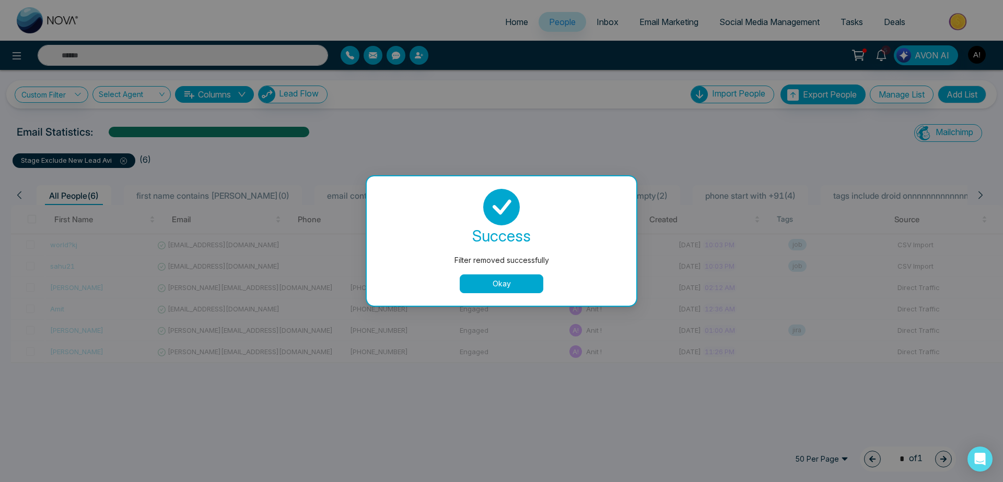
click at [229, 180] on div "Filter removed successfully success Filter removed successfully Okay" at bounding box center [501, 241] width 1003 height 482
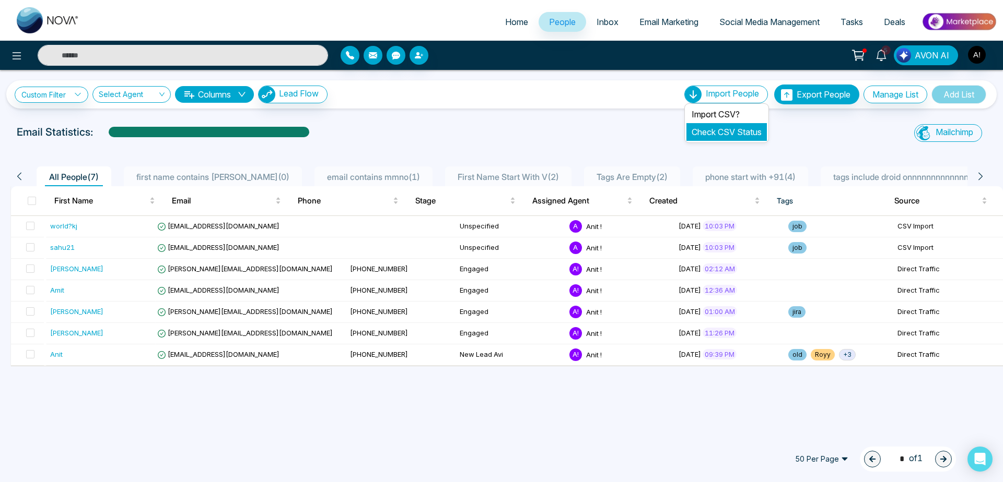
click at [715, 135] on link "Check CSV Status" at bounding box center [726, 132] width 70 height 10
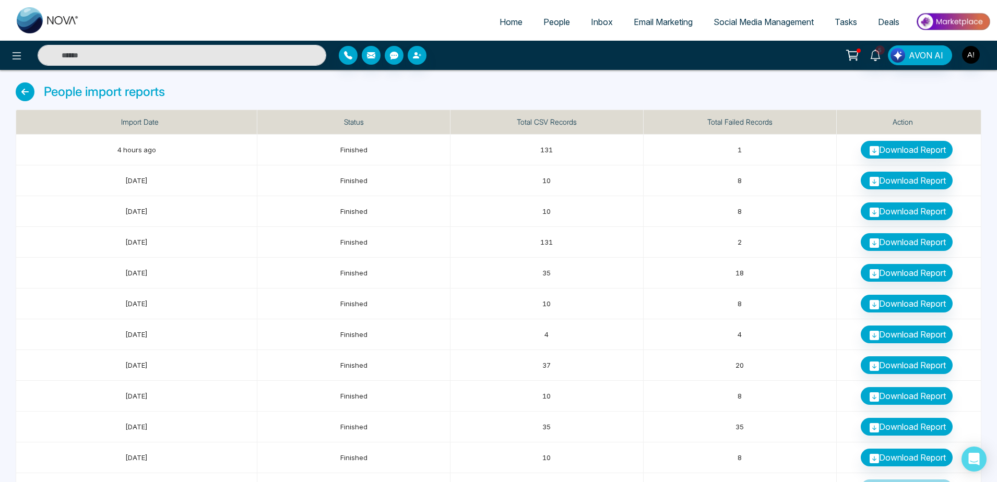
click at [24, 97] on icon at bounding box center [25, 91] width 19 height 19
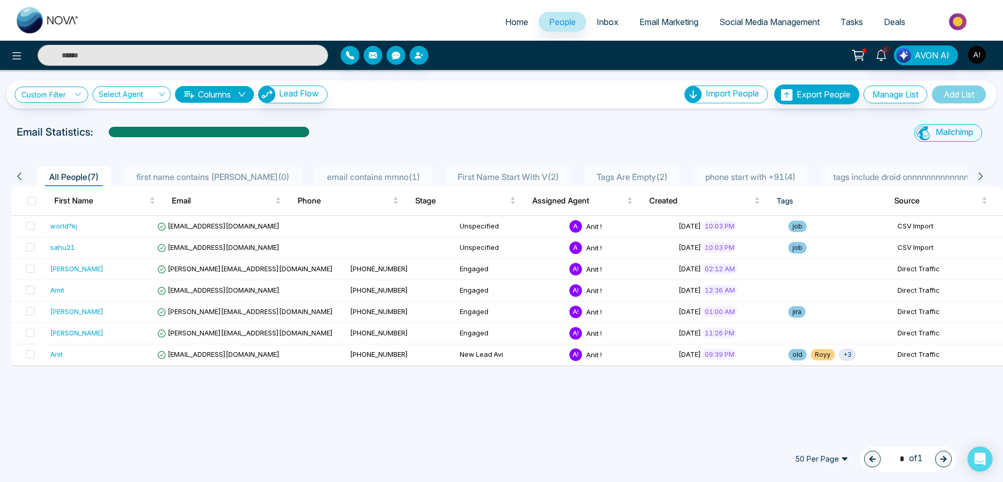
click at [646, 93] on div "Custom Filter Choose a filters Cancel Apply Select Agent Columns Lead Flow Impo…" at bounding box center [501, 95] width 973 height 20
click at [819, 128] on link "Check Export Status" at bounding box center [820, 133] width 78 height 10
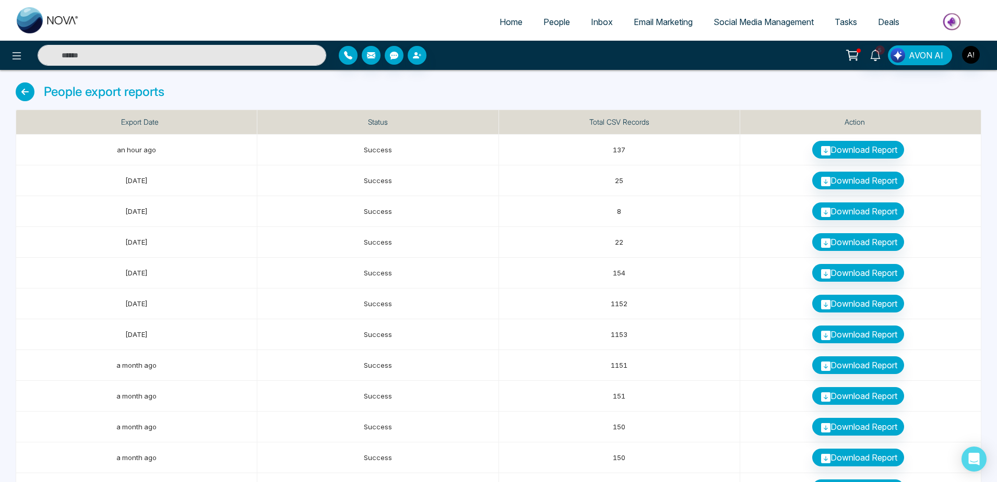
click at [514, 25] on span "Home" at bounding box center [511, 22] width 23 height 10
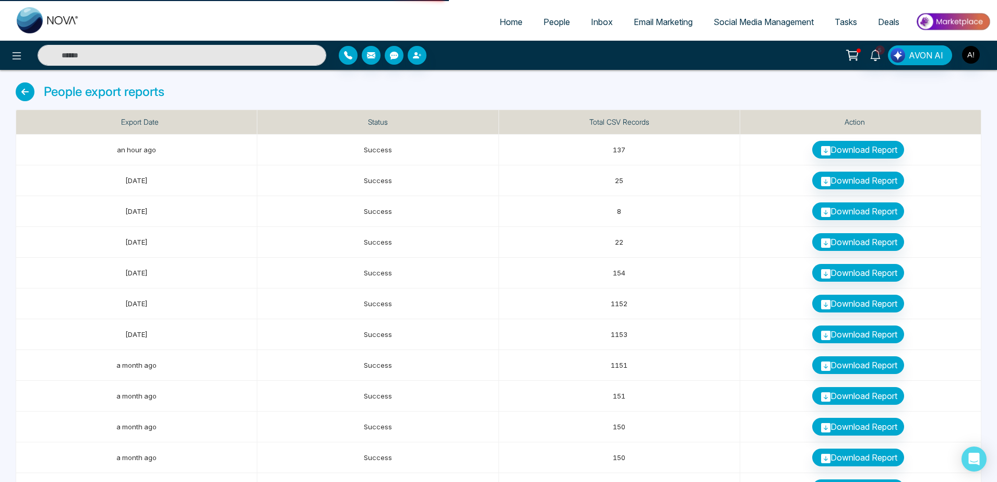
select select "*"
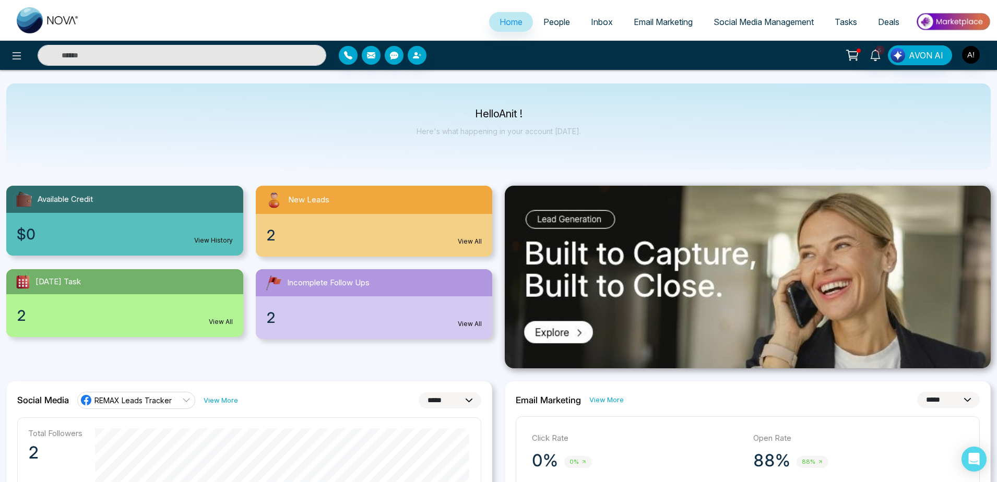
click at [559, 20] on span "People" at bounding box center [557, 22] width 27 height 10
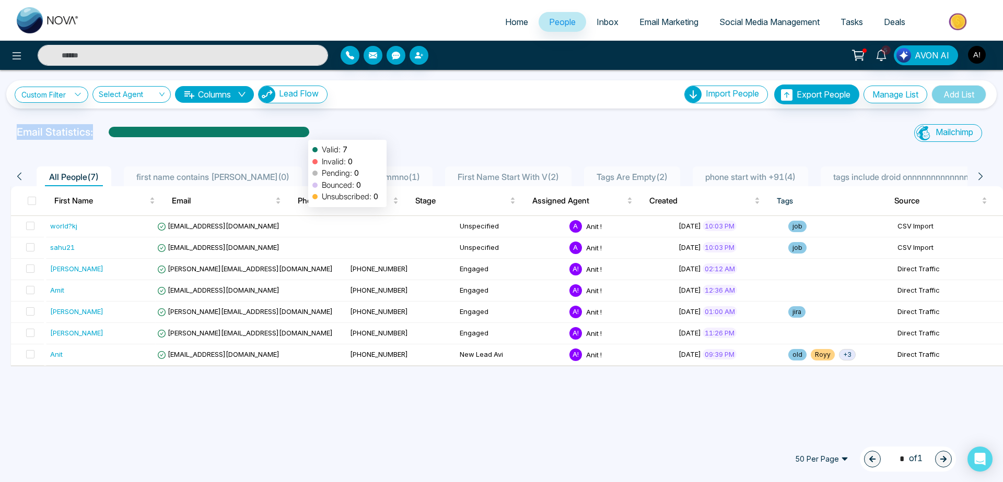
drag, startPoint x: 15, startPoint y: 127, endPoint x: 344, endPoint y: 127, distance: 328.4
click at [344, 127] on div "Email Statistics: Valid: 7 Invalid: 0 Pending: 0 Bounced: 0 Unsubscribed: 0" at bounding box center [337, 134] width 654 height 21
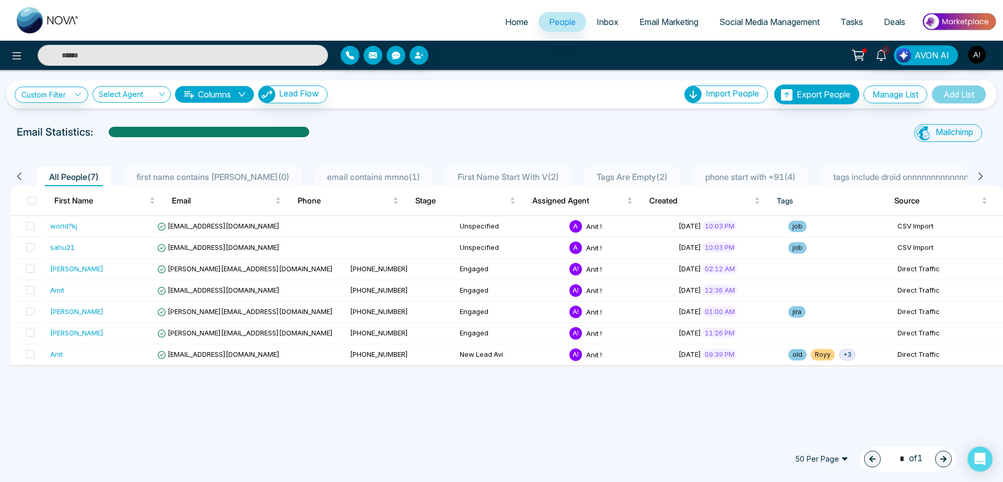
click at [344, 127] on div "Email Statistics:" at bounding box center [338, 132] width 642 height 16
drag, startPoint x: 3, startPoint y: 134, endPoint x: 388, endPoint y: 121, distance: 385.1
click at [388, 121] on div "Custom Filter Choose a filters Cancel Apply Select Agent Columns Lead Flow Impo…" at bounding box center [501, 251] width 1003 height 362
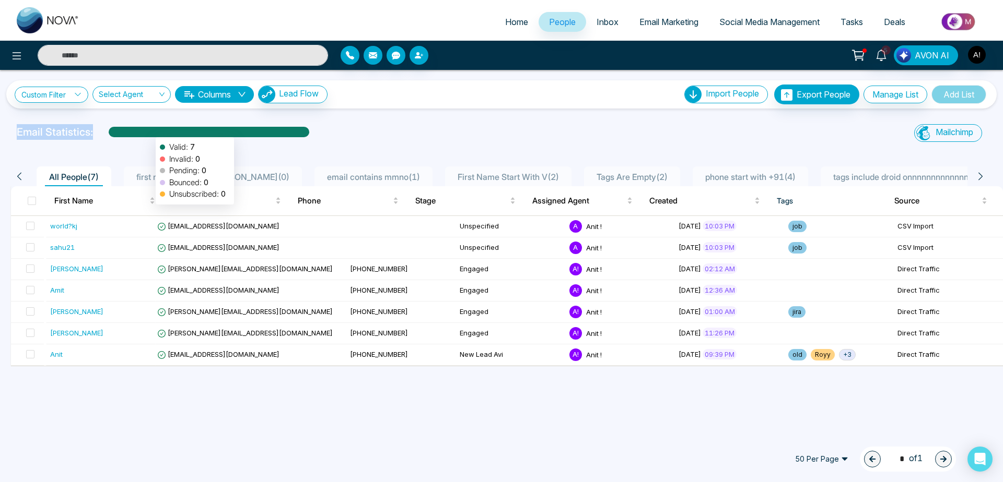
drag, startPoint x: 9, startPoint y: 127, endPoint x: 150, endPoint y: 132, distance: 141.1
click at [150, 132] on div "Email Statistics: Valid: 7 Invalid: 0 Pending: 0 Bounced: 0 Unsubscribed: 0 Mai…" at bounding box center [501, 134] width 1003 height 21
click at [28, 125] on p "Email Statistics:" at bounding box center [55, 132] width 76 height 16
drag, startPoint x: 12, startPoint y: 126, endPoint x: 134, endPoint y: 126, distance: 121.7
click at [134, 126] on div "Email Statistics:" at bounding box center [337, 134] width 654 height 21
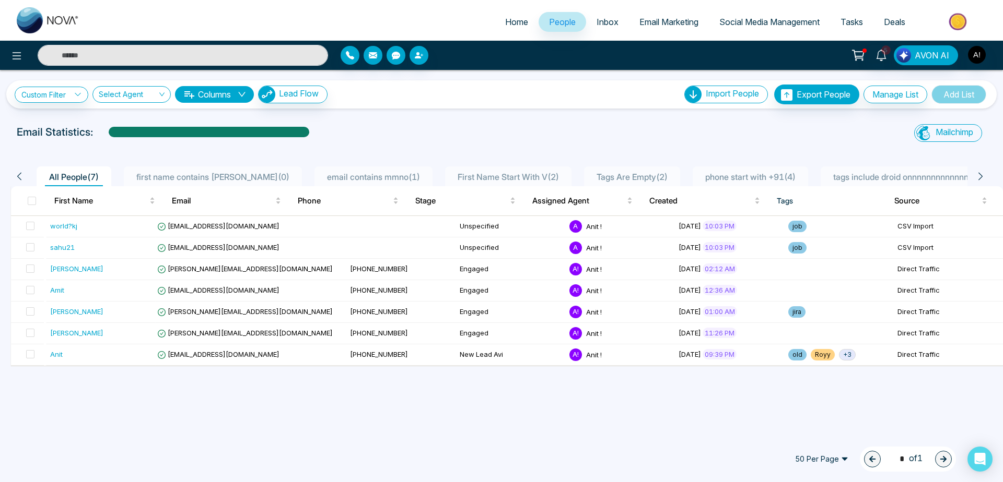
click at [134, 126] on div "Email Statistics:" at bounding box center [338, 132] width 642 height 16
click at [827, 130] on link "Check Export Status" at bounding box center [820, 133] width 78 height 10
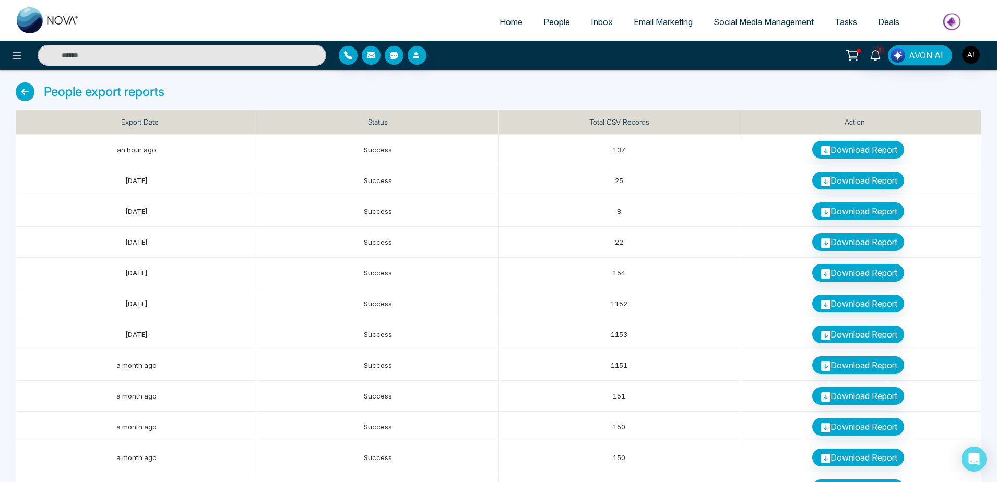
click at [29, 86] on icon at bounding box center [25, 91] width 19 height 19
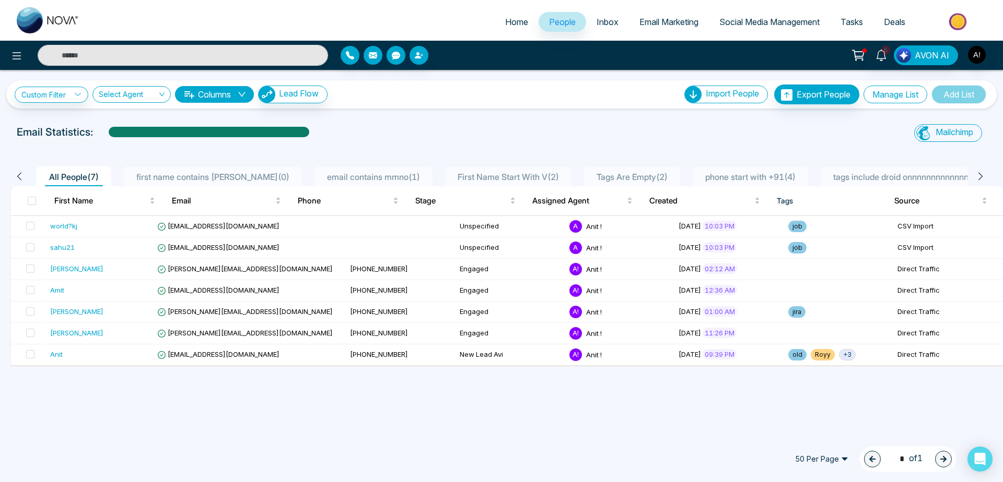
click at [907, 99] on button "Manage List" at bounding box center [895, 95] width 64 height 18
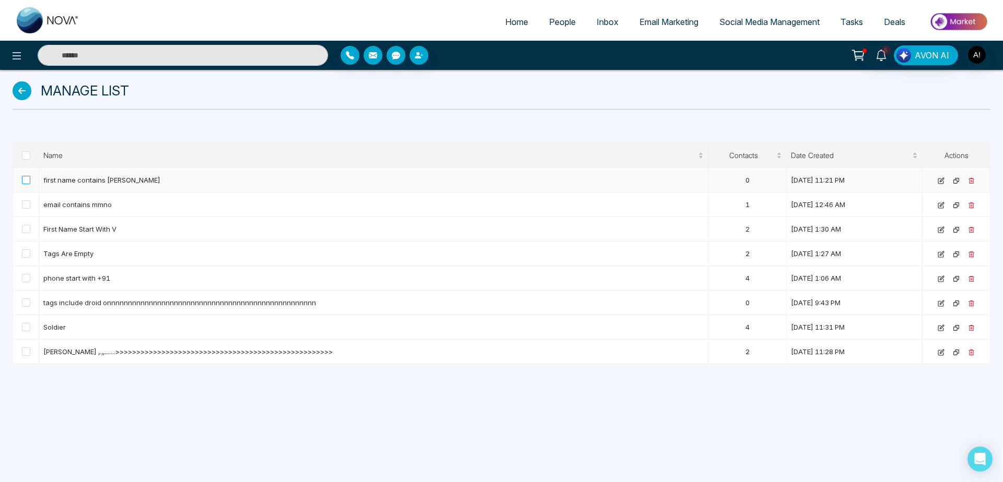
click at [25, 181] on span at bounding box center [26, 180] width 8 height 8
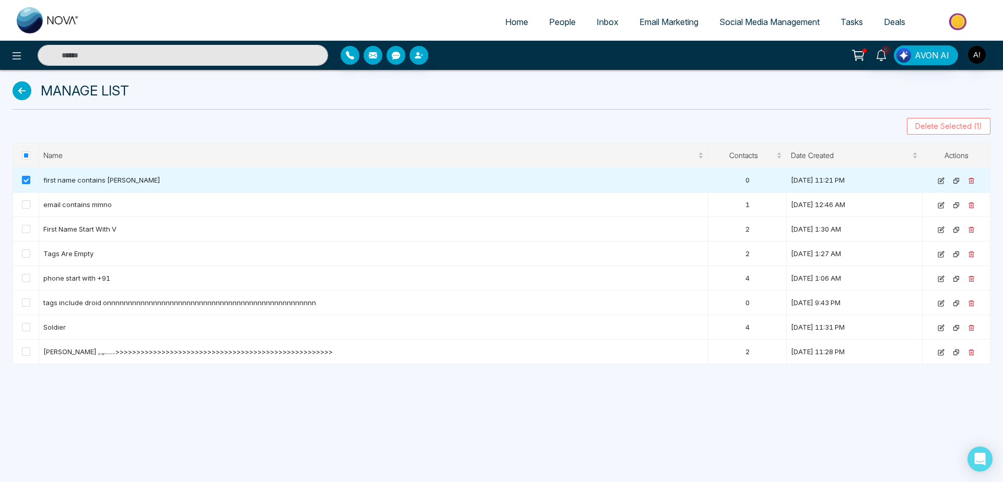
click at [984, 123] on button "Delete Selected (1)" at bounding box center [948, 126] width 84 height 17
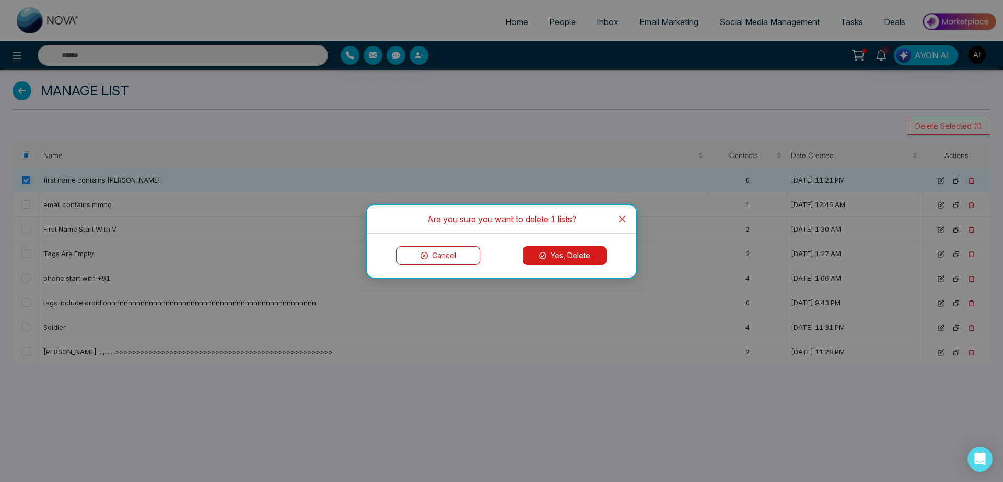
click at [562, 256] on button "Yes, Delete" at bounding box center [565, 255] width 84 height 19
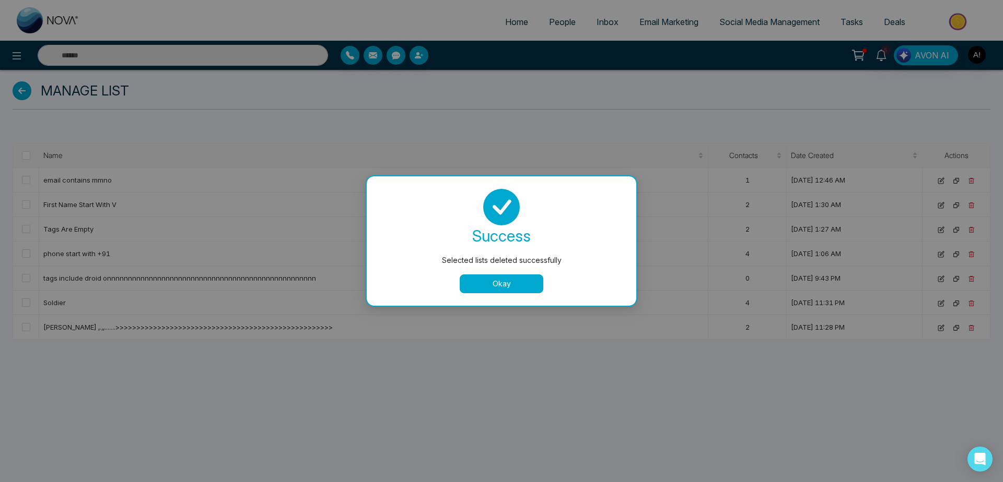
click at [535, 278] on button "Okay" at bounding box center [501, 284] width 84 height 19
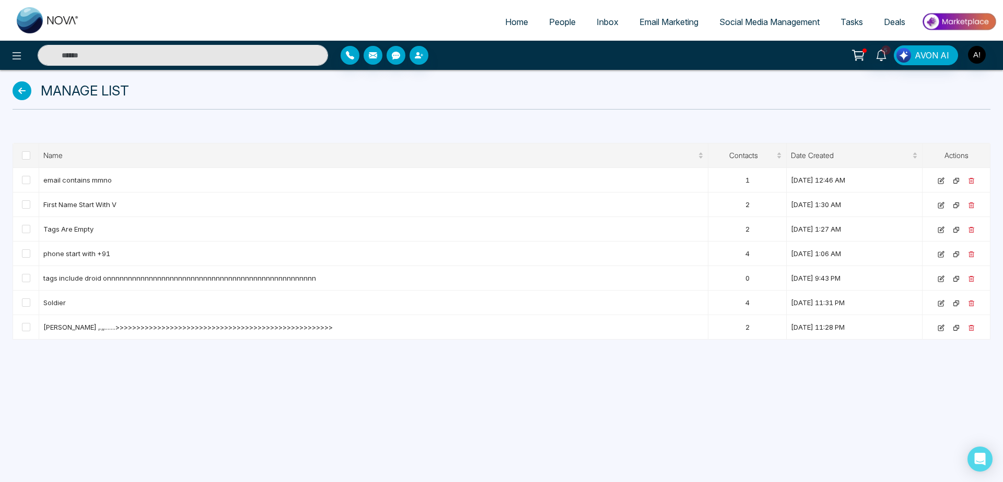
click at [561, 27] on link "People" at bounding box center [562, 22] width 48 height 20
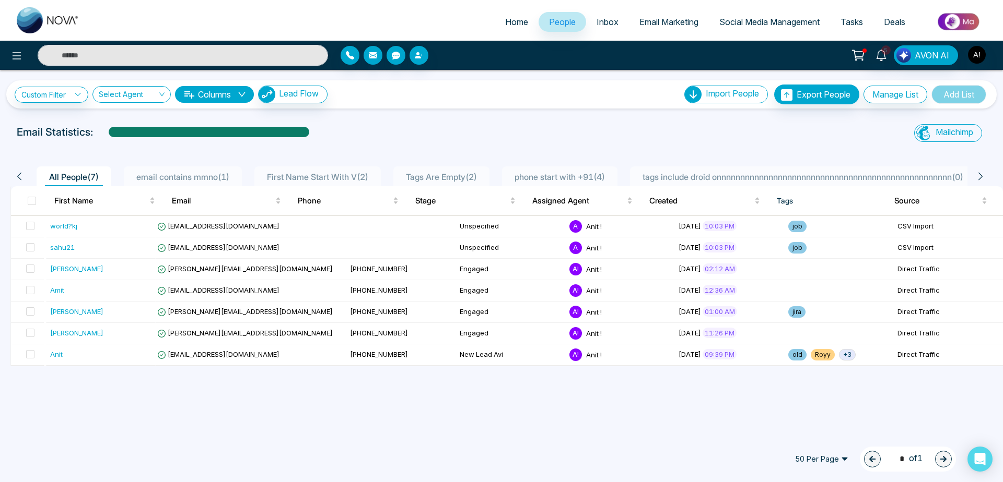
click at [475, 114] on div "Custom Filter Choose a filters Cancel Apply Select Agent Columns Lead Flow Impo…" at bounding box center [501, 251] width 1003 height 362
click at [600, 23] on span "Inbox" at bounding box center [607, 22] width 22 height 10
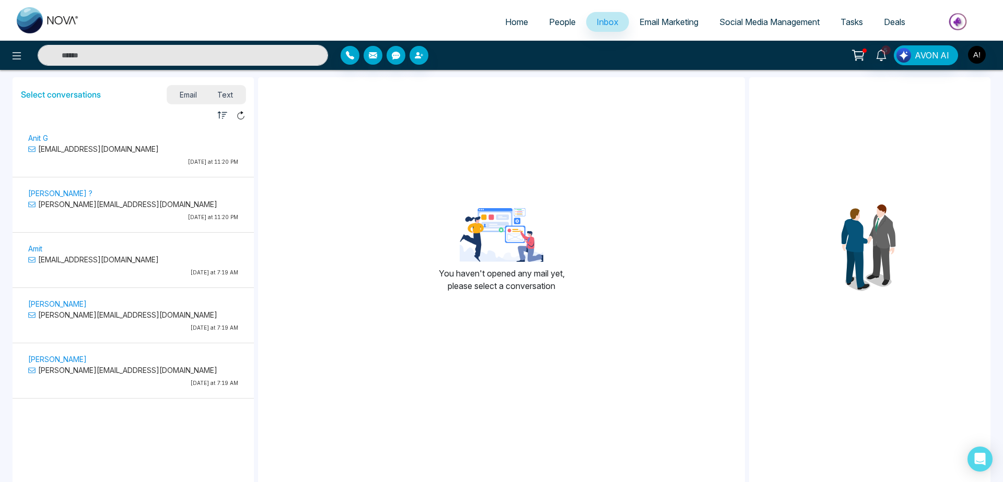
click at [229, 96] on span "Text" at bounding box center [225, 95] width 37 height 14
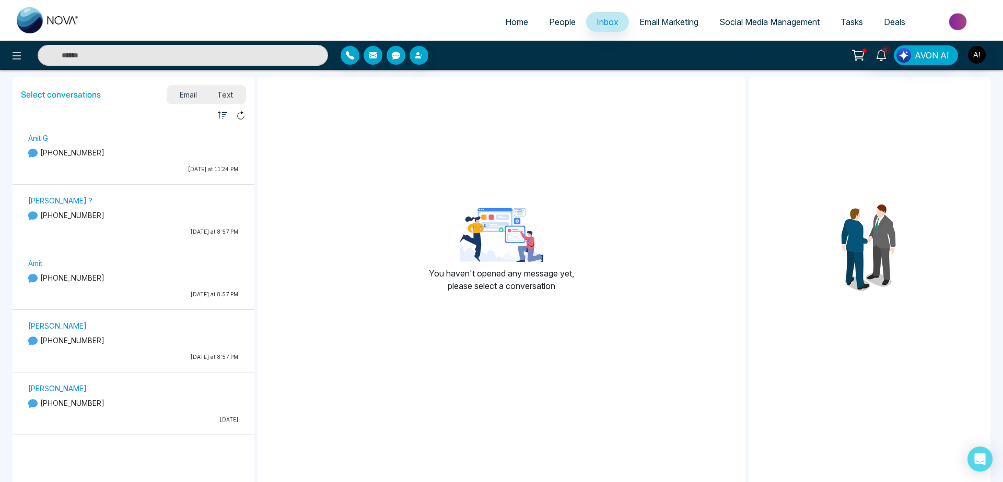
click at [181, 95] on span "Email" at bounding box center [188, 95] width 38 height 14
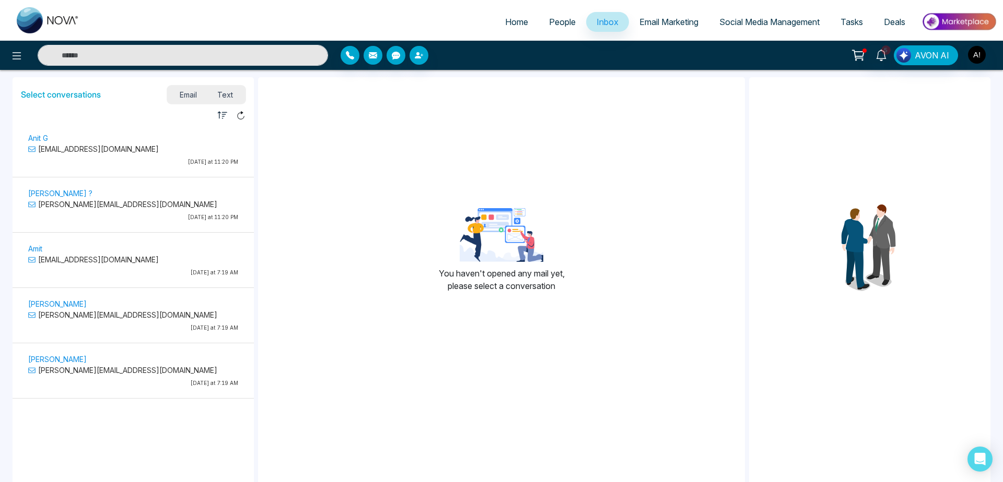
click at [654, 20] on span "Email Marketing" at bounding box center [668, 22] width 59 height 10
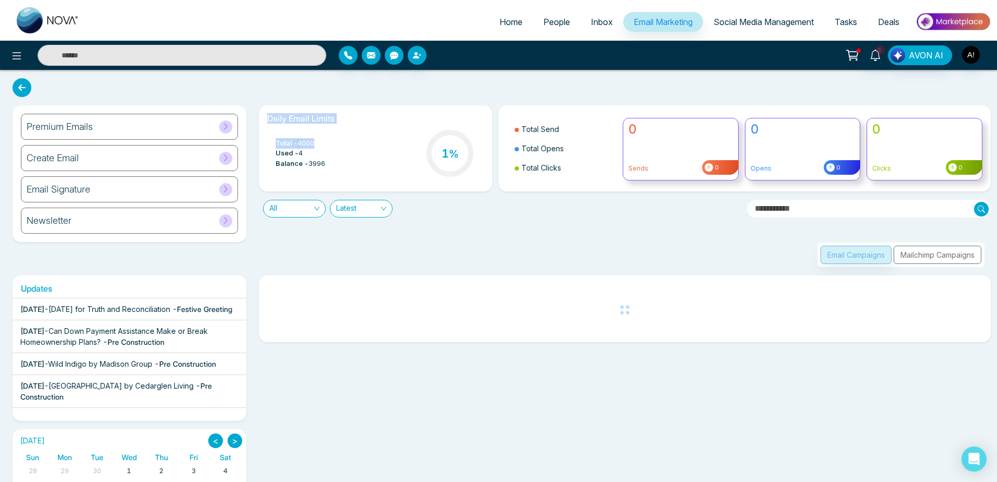
drag, startPoint x: 257, startPoint y: 116, endPoint x: 358, endPoint y: 163, distance: 111.4
click at [358, 163] on div "Daily Email Limits Total - 4000 Used - 4 Balance - 3996 1 %" at bounding box center [376, 148] width 246 height 86
click at [358, 163] on div "Total - 4000 Used - 4 Balance - 3996 1 %" at bounding box center [375, 154] width 217 height 53
drag, startPoint x: 358, startPoint y: 163, endPoint x: 263, endPoint y: 110, distance: 109.4
click at [263, 110] on div "Daily Email Limits Total - 4000 Used - 4 Balance - 3996 1 %" at bounding box center [376, 148] width 234 height 86
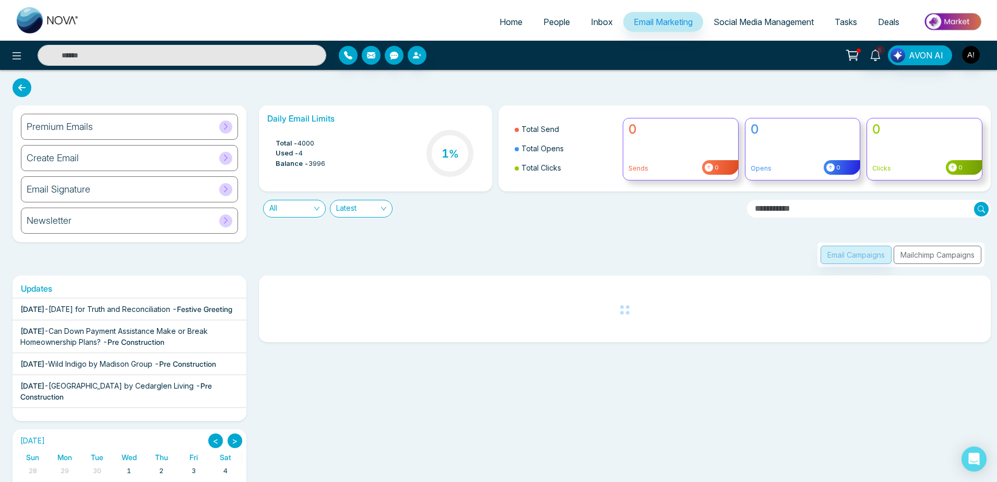
click at [263, 110] on div "Daily Email Limits Total - 4000 Used - 4 Balance - 3996 1 %" at bounding box center [376, 148] width 234 height 86
drag, startPoint x: 263, startPoint y: 110, endPoint x: 362, endPoint y: 176, distance: 119.8
click at [362, 176] on div "Daily Email Limits Total - 4000 Used - 4 Balance - 3996 1 %" at bounding box center [376, 148] width 234 height 86
click at [362, 176] on div "Total - 4000 Used - 4 Balance - 3996 1 %" at bounding box center [375, 154] width 217 height 53
drag, startPoint x: 362, startPoint y: 176, endPoint x: 264, endPoint y: 120, distance: 113.2
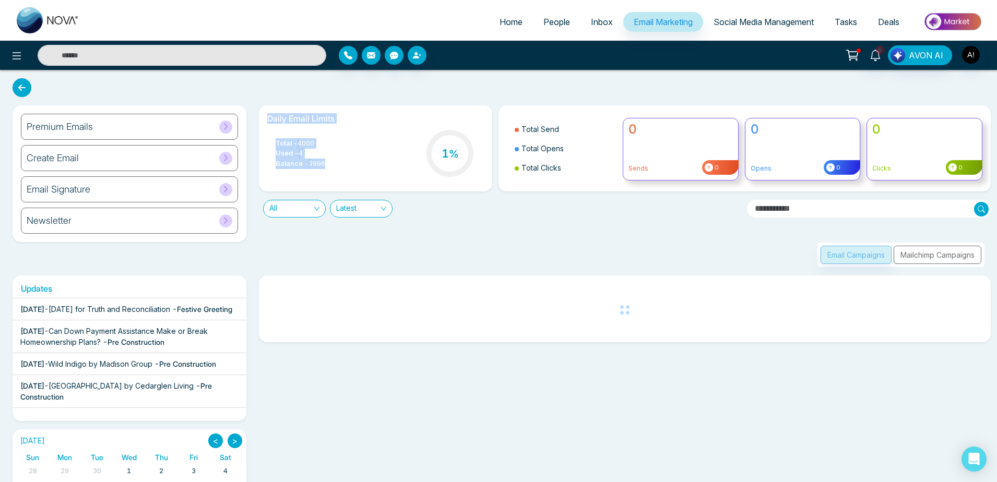
click at [264, 120] on div "Daily Email Limits Total - 4000 Used - 4 Balance - 3996 1 %" at bounding box center [376, 148] width 234 height 86
drag, startPoint x: 264, startPoint y: 120, endPoint x: 348, endPoint y: 168, distance: 96.8
click at [348, 168] on div "Daily Email Limits Total - 4000 Used - 4 Balance - 3996 1 %" at bounding box center [376, 148] width 234 height 86
click at [348, 168] on div "Total - 4000 Used - 4 Balance - 3996 1 %" at bounding box center [375, 154] width 217 height 53
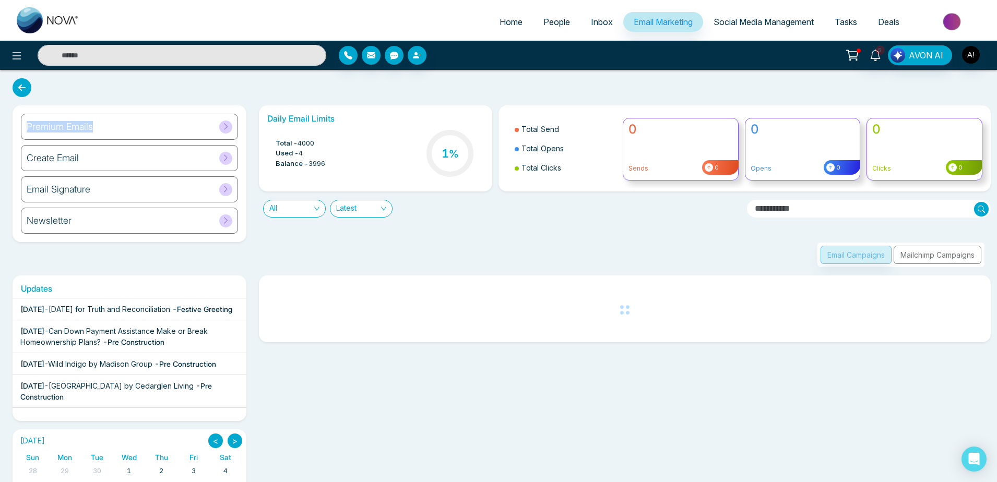
drag, startPoint x: 348, startPoint y: 168, endPoint x: 261, endPoint y: 104, distance: 108.0
click at [261, 104] on div "Premium Emails Create Email Email Signature Newsletter Daily Email Limits Total…" at bounding box center [498, 350] width 997 height 561
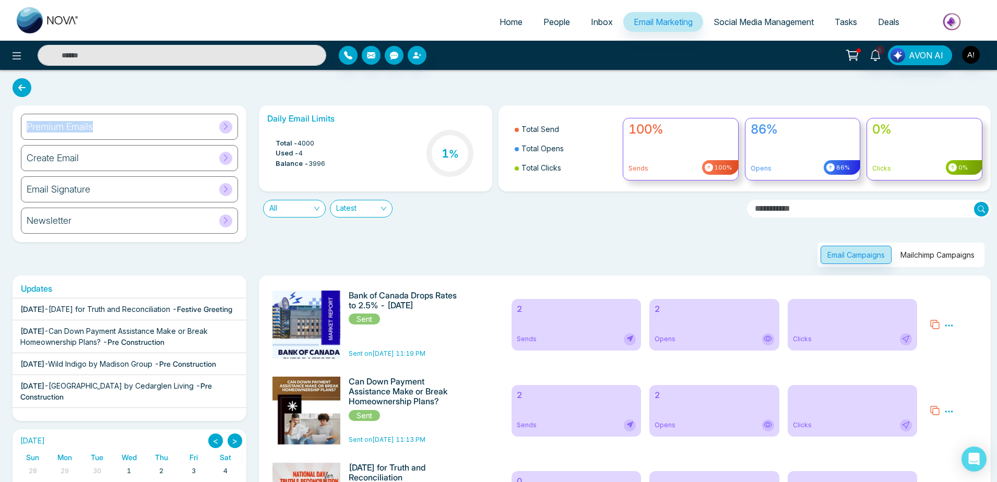
drag, startPoint x: 264, startPoint y: 120, endPoint x: 335, endPoint y: 160, distance: 82.3
click at [335, 160] on div "Daily Email Limits Total - 4000 Used - 4 Balance - 3996 1 %" at bounding box center [376, 148] width 234 height 86
click at [335, 160] on div "Total - 4000 Used - 4 Balance - 3996 1 %" at bounding box center [375, 154] width 217 height 53
drag, startPoint x: 335, startPoint y: 164, endPoint x: 268, endPoint y: 118, distance: 81.1
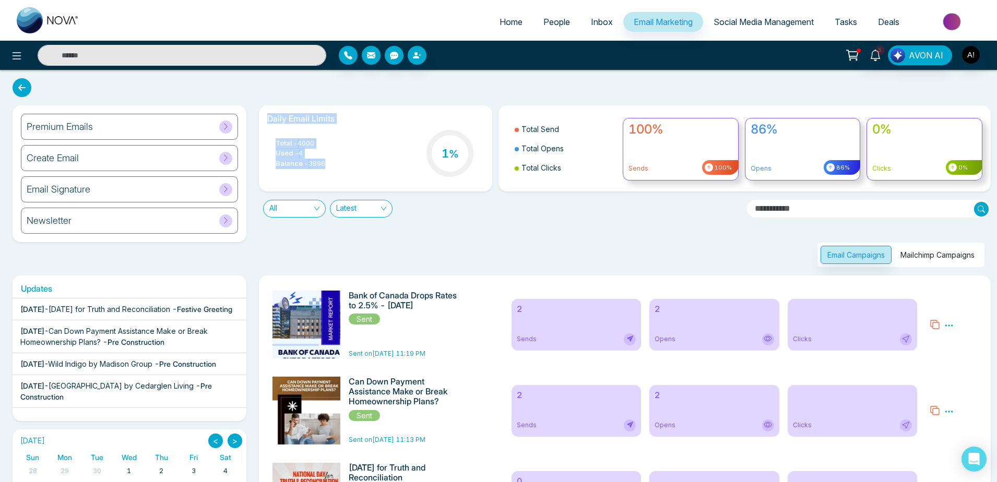
click at [268, 118] on div "Daily Email Limits Total - 4000 Used - 4 Balance - 3996 1 %" at bounding box center [376, 148] width 234 height 86
click at [268, 118] on h6 "Daily Email Limits" at bounding box center [375, 119] width 217 height 10
drag, startPoint x: 268, startPoint y: 118, endPoint x: 327, endPoint y: 169, distance: 77.4
click at [327, 169] on div "Daily Email Limits Total - 4000 Used - 4 Balance - 3996 1 %" at bounding box center [376, 148] width 234 height 86
click at [325, 169] on span "3996" at bounding box center [317, 164] width 17 height 10
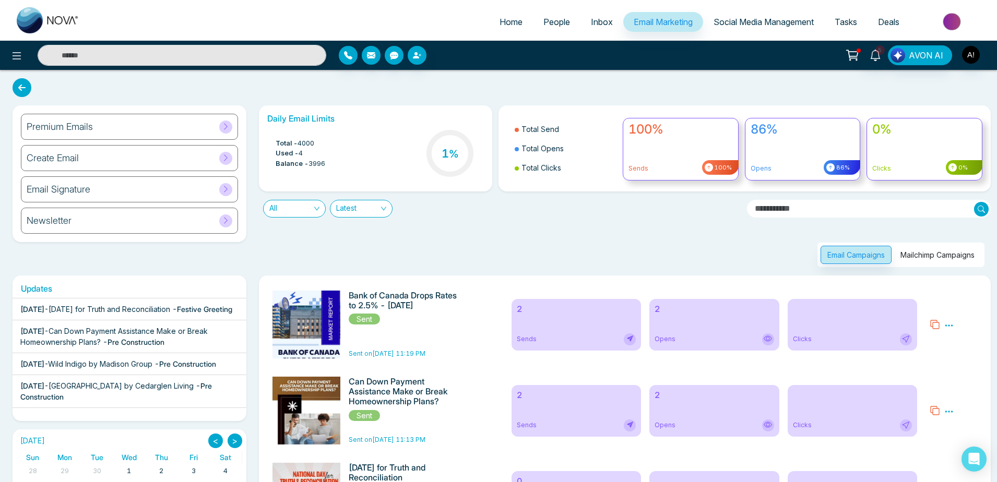
click at [144, 212] on div "Newsletter" at bounding box center [129, 221] width 217 height 26
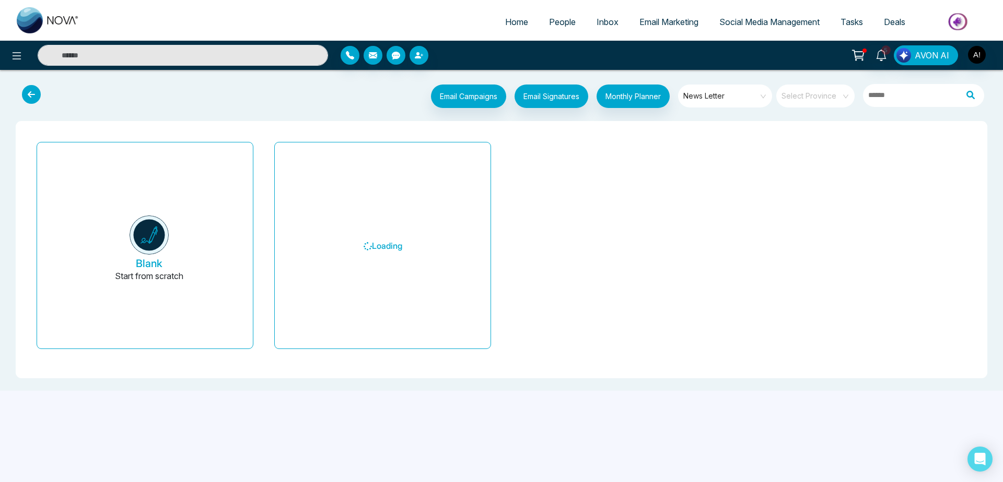
click at [350, 115] on div "Email Campaigns Start from scratch? View my campaigns Email Signatures Monthly …" at bounding box center [501, 97] width 1003 height 39
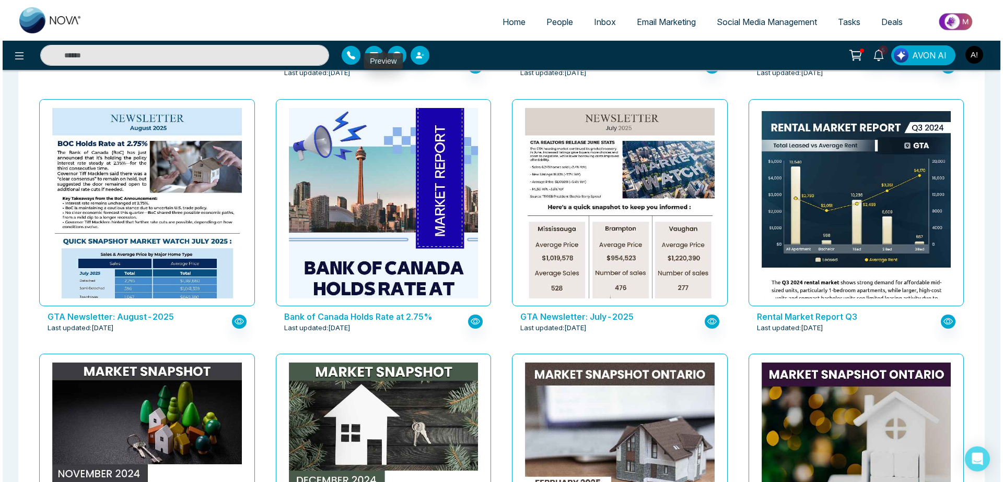
scroll to position [314, 0]
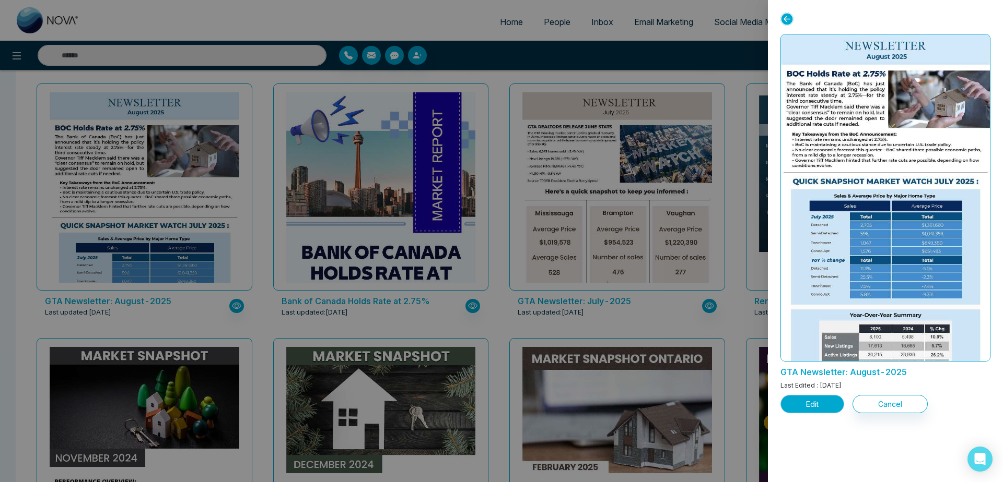
click at [825, 411] on button "Edit" at bounding box center [812, 404] width 64 height 18
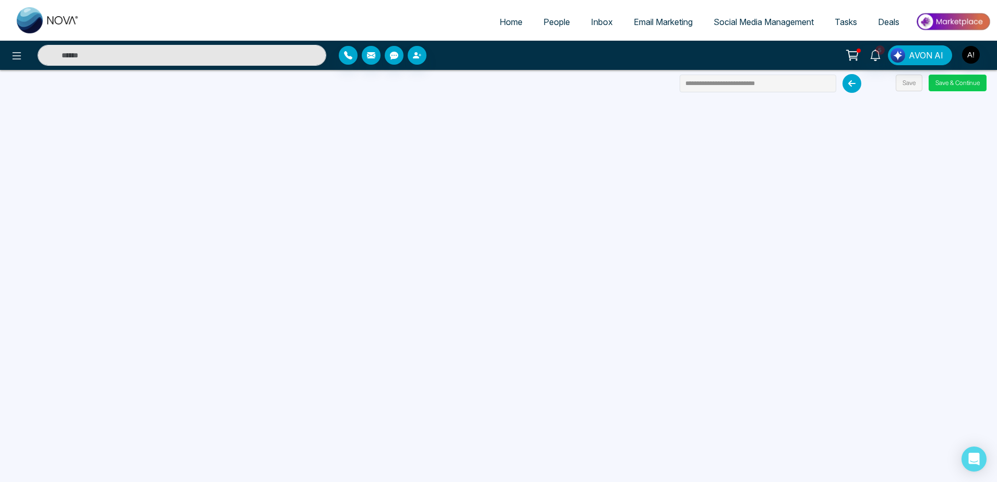
click at [951, 82] on button "Save & Continue" at bounding box center [958, 83] width 58 height 17
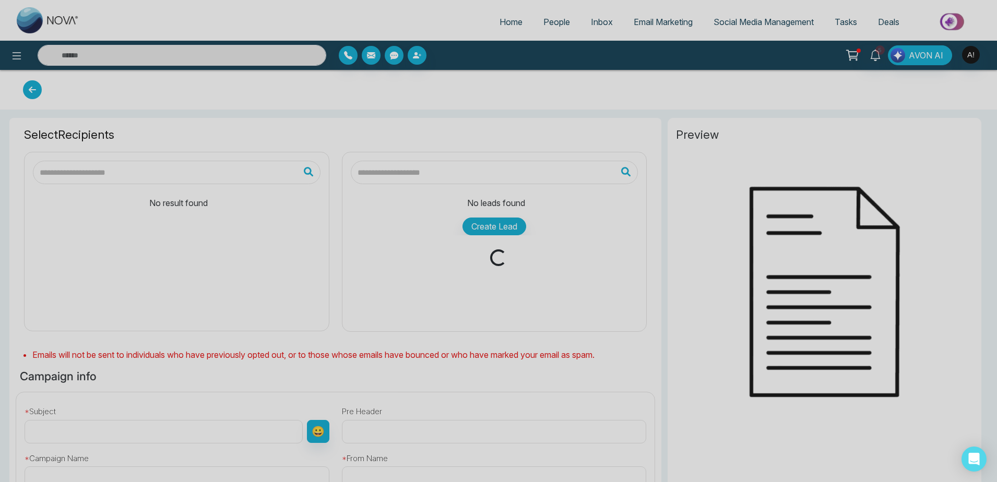
type input "**********"
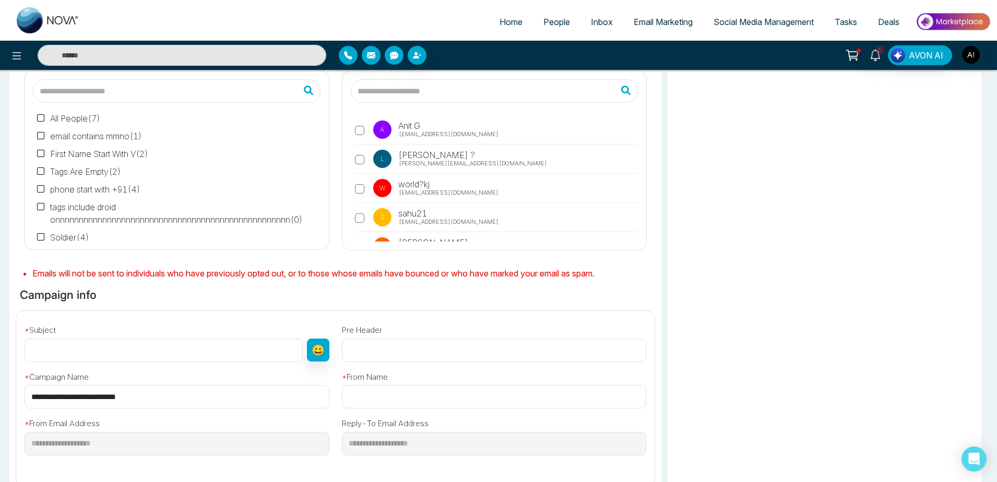
scroll to position [85, 0]
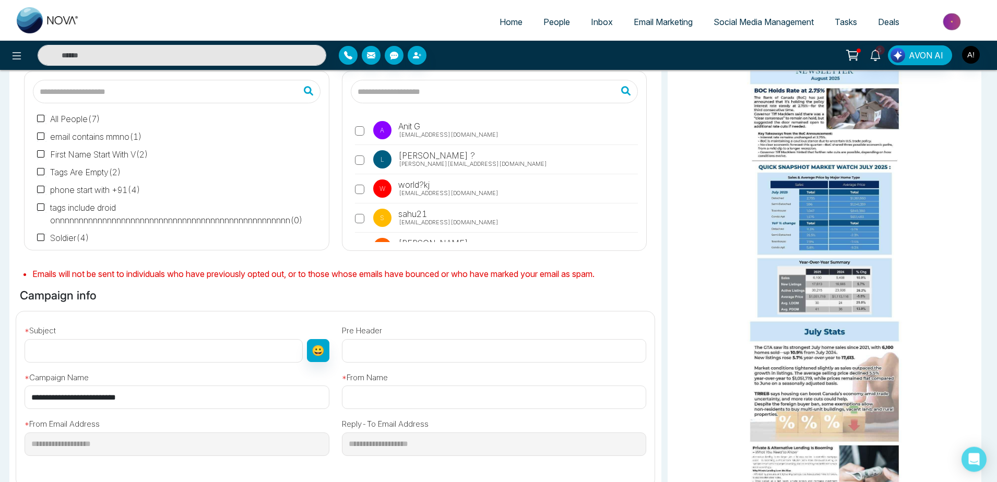
click at [391, 127] on span "A Anit G [EMAIL_ADDRESS][DOMAIN_NAME]" at bounding box center [397, 131] width 51 height 15
click at [139, 347] on input "text" at bounding box center [164, 350] width 278 height 23
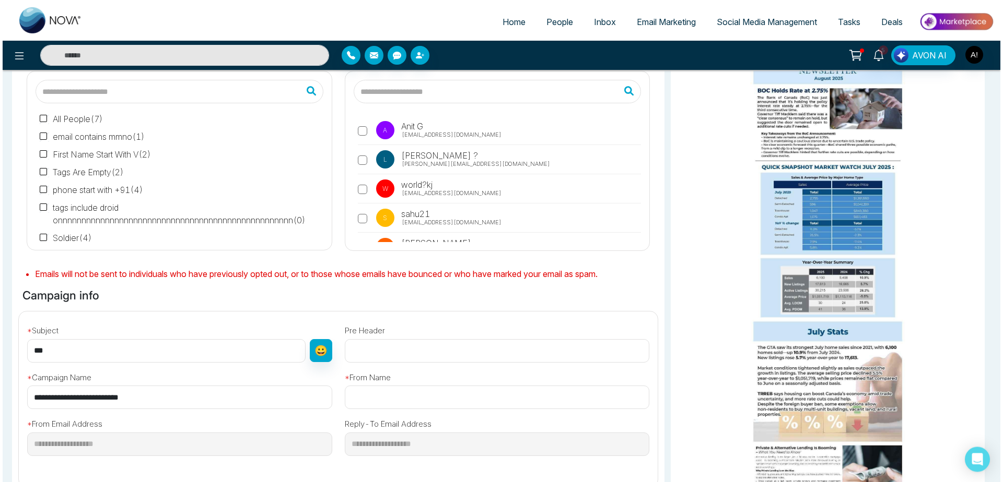
scroll to position [186, 0]
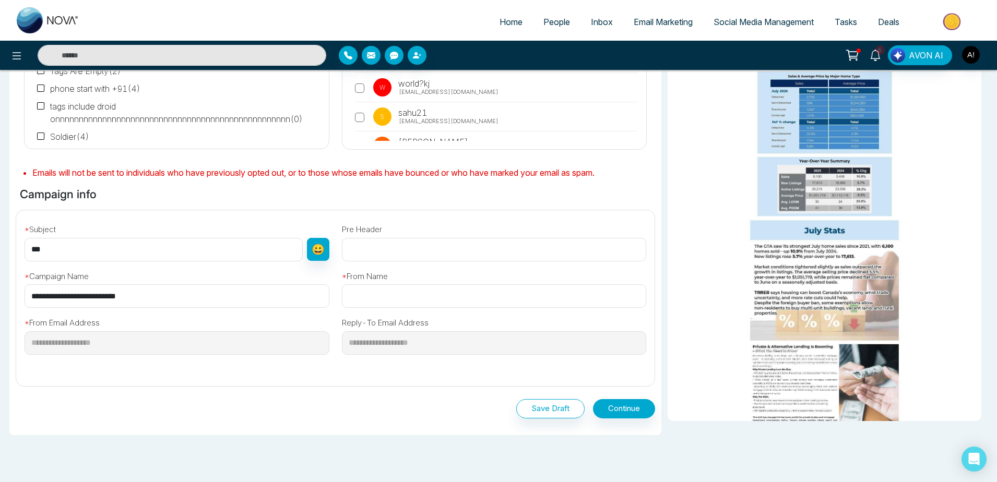
type input "***"
click at [476, 295] on input "text" at bounding box center [494, 296] width 305 height 23
type input "******"
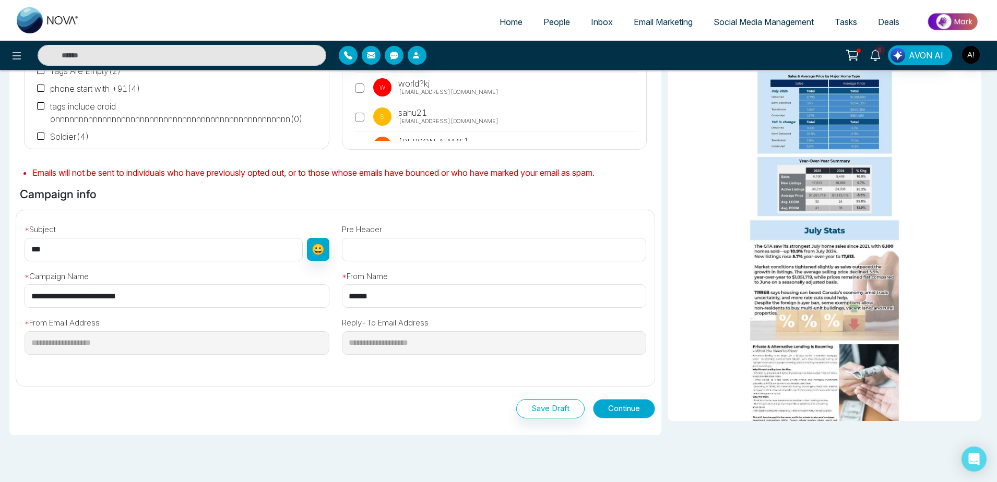
click at [625, 409] on button "Continue" at bounding box center [624, 408] width 62 height 19
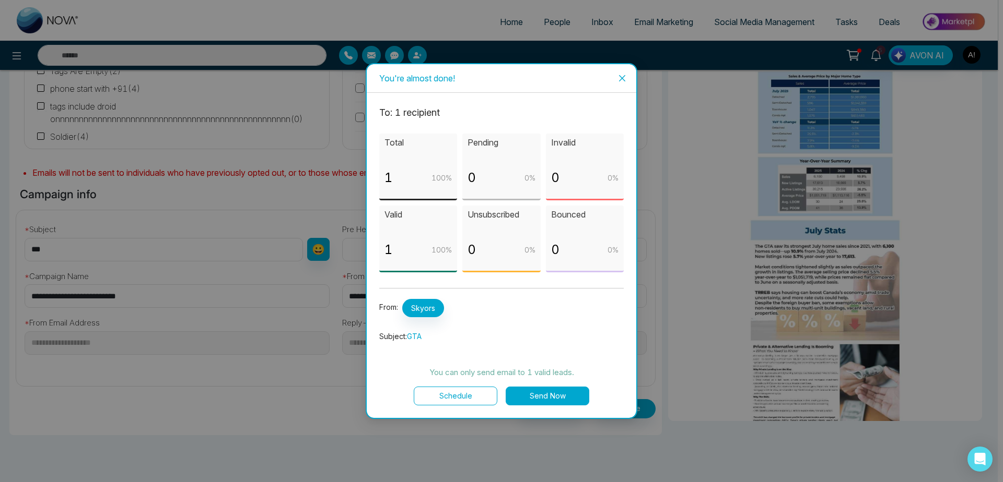
click at [569, 395] on button "Send Now" at bounding box center [547, 396] width 84 height 19
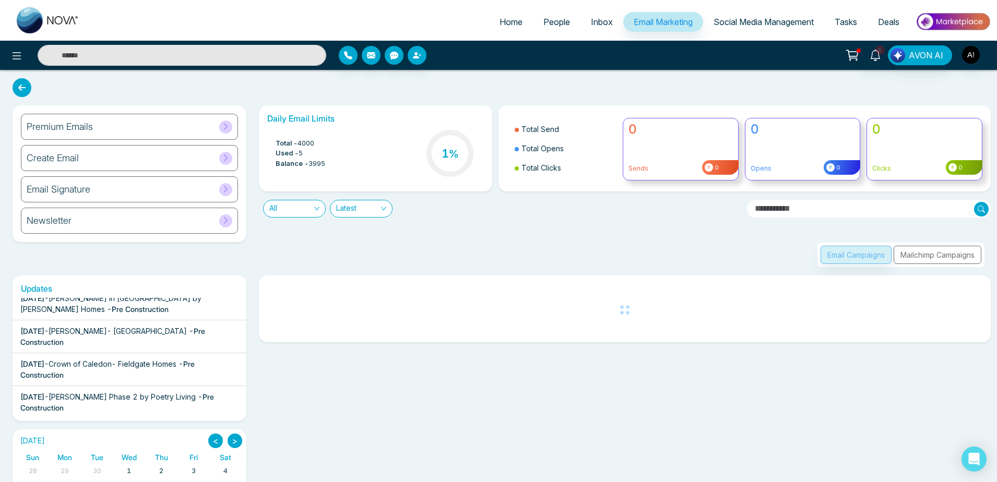
scroll to position [148, 0]
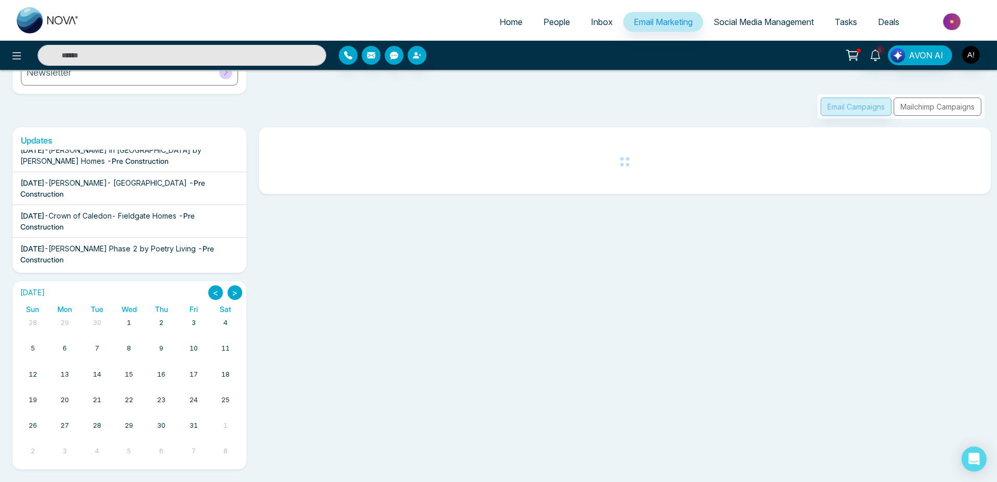
click at [241, 294] on button ">" at bounding box center [235, 293] width 15 height 15
click at [216, 295] on button "<" at bounding box center [215, 293] width 15 height 15
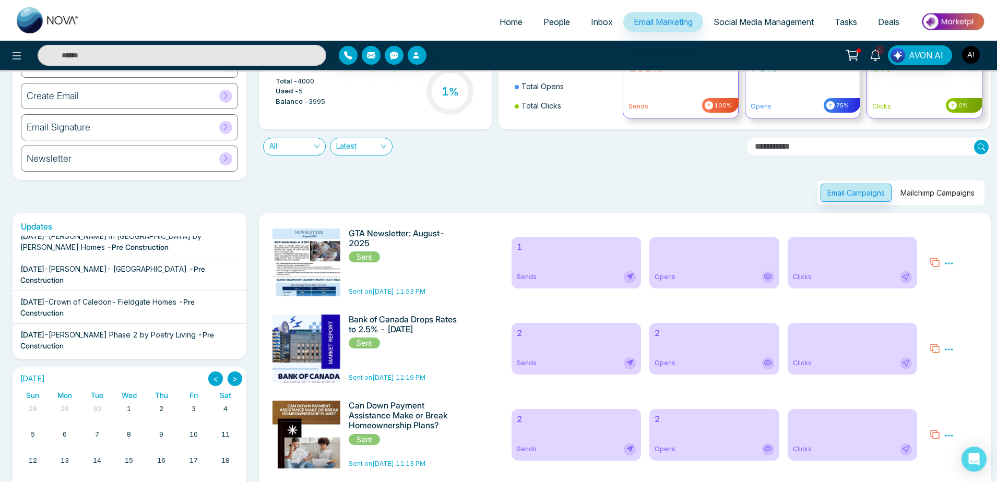
scroll to position [56, 0]
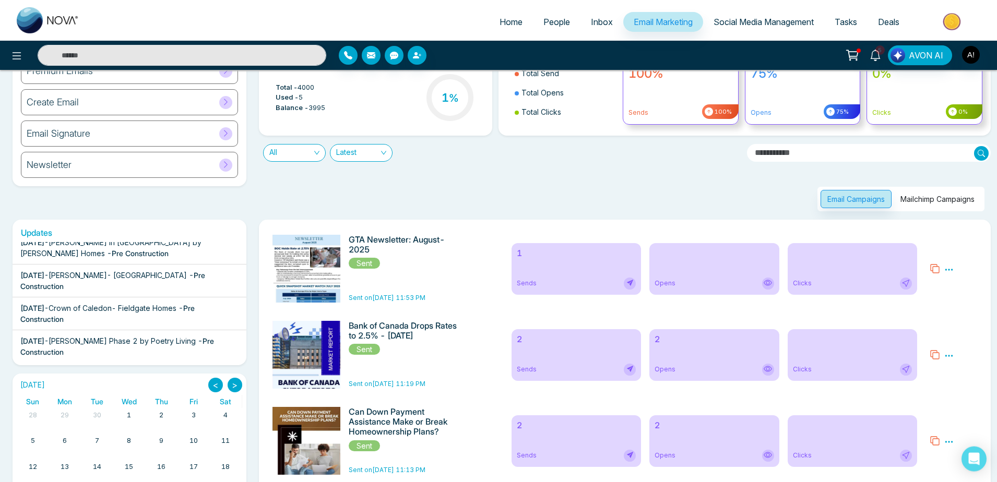
click at [950, 269] on icon at bounding box center [949, 269] width 9 height 9
click at [961, 297] on link "Analytics" at bounding box center [968, 300] width 30 height 9
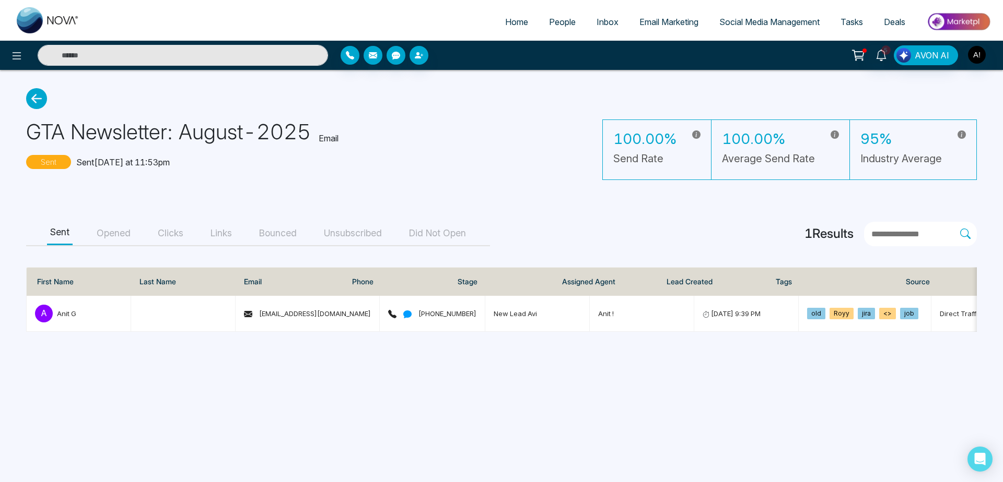
click at [123, 237] on button "Opened" at bounding box center [113, 233] width 40 height 23
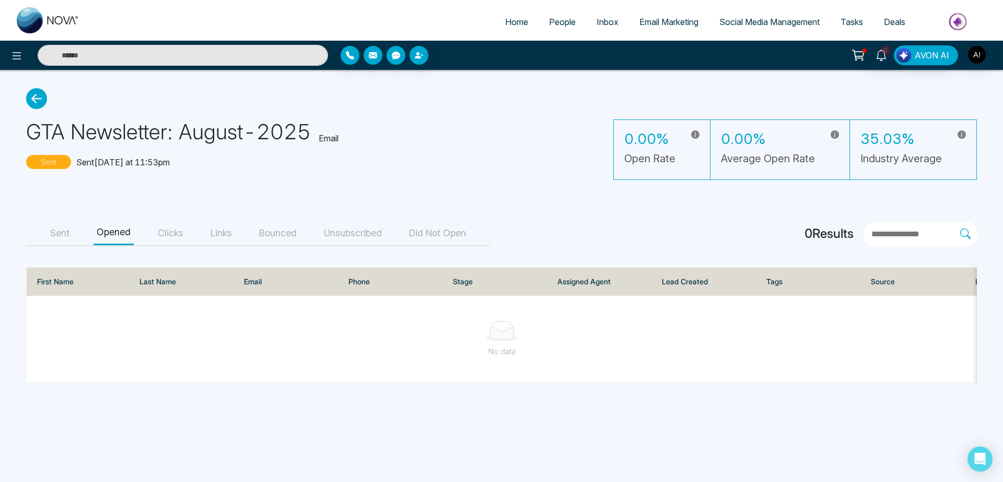
click at [74, 239] on div "Sent Opened Clicks Links Bounced Unsubscribed Did Not Open" at bounding box center [258, 234] width 464 height 25
click at [66, 238] on button "Sent" at bounding box center [60, 233] width 26 height 23
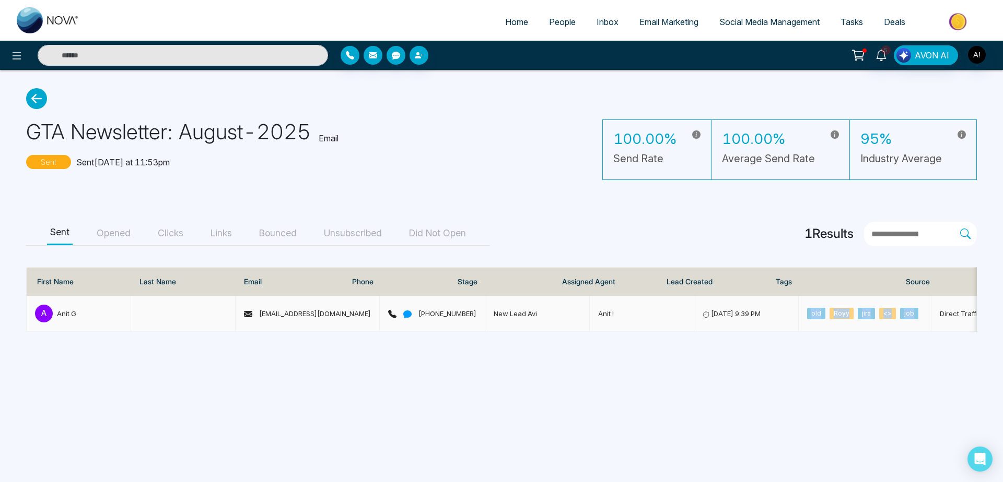
drag, startPoint x: 776, startPoint y: 315, endPoint x: 881, endPoint y: 315, distance: 105.0
click at [881, 315] on span "old Royy jira <> job" at bounding box center [864, 313] width 115 height 8
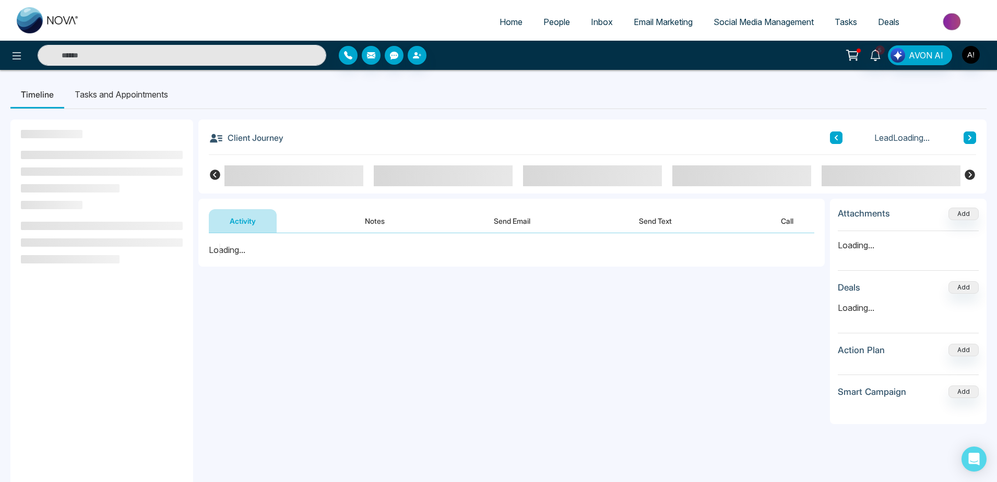
click at [551, 15] on link "People" at bounding box center [557, 22] width 48 height 20
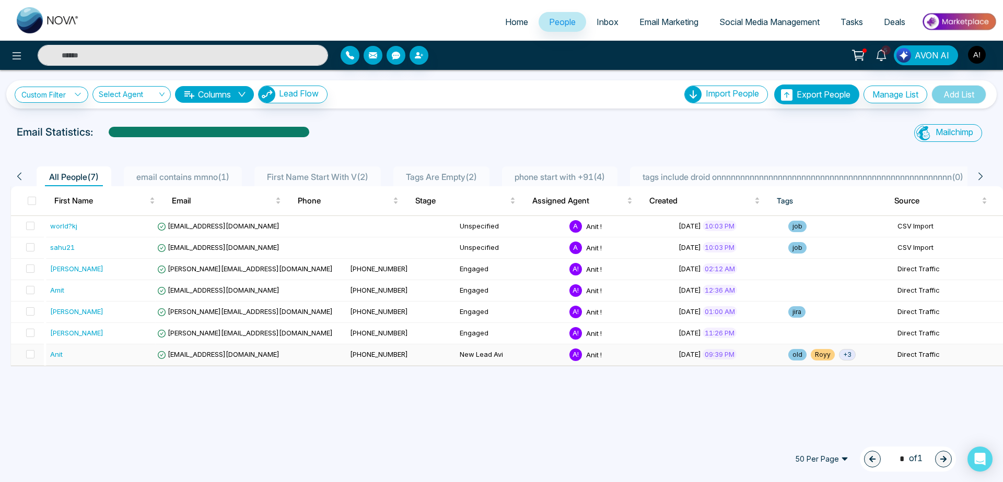
click at [839, 355] on span "+ 3" at bounding box center [847, 354] width 17 height 11
click at [783, 395] on div "Custom Filter Choose a filters Cancel Apply Select Agent Columns Lead Flow Impo…" at bounding box center [501, 251] width 1003 height 362
click at [371, 104] on div "Custom Filter Choose a filters Cancel Apply Select Agent Columns Lead Flow Impo…" at bounding box center [501, 95] width 973 height 20
click at [131, 90] on input "search" at bounding box center [128, 97] width 58 height 20
click at [337, 114] on div "Custom Filter Choose a filters Cancel Apply Select Agent 2693 Show All Anit ! (…" at bounding box center [501, 251] width 1003 height 362
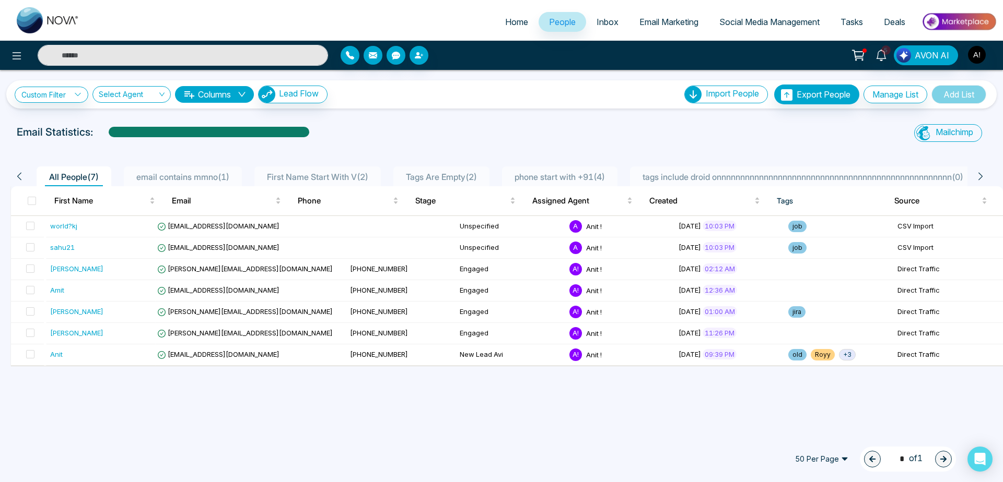
click at [984, 174] on icon at bounding box center [979, 176] width 9 height 9
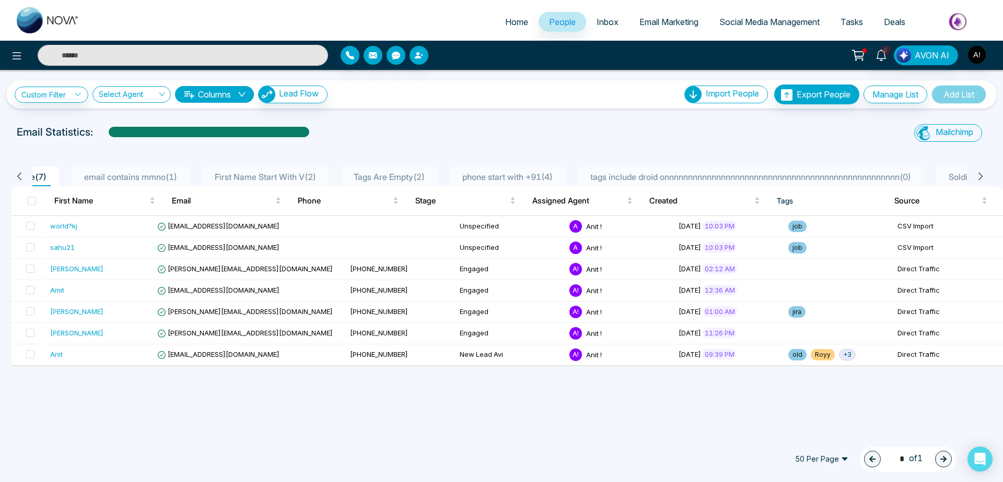
click at [984, 174] on icon at bounding box center [979, 176] width 9 height 9
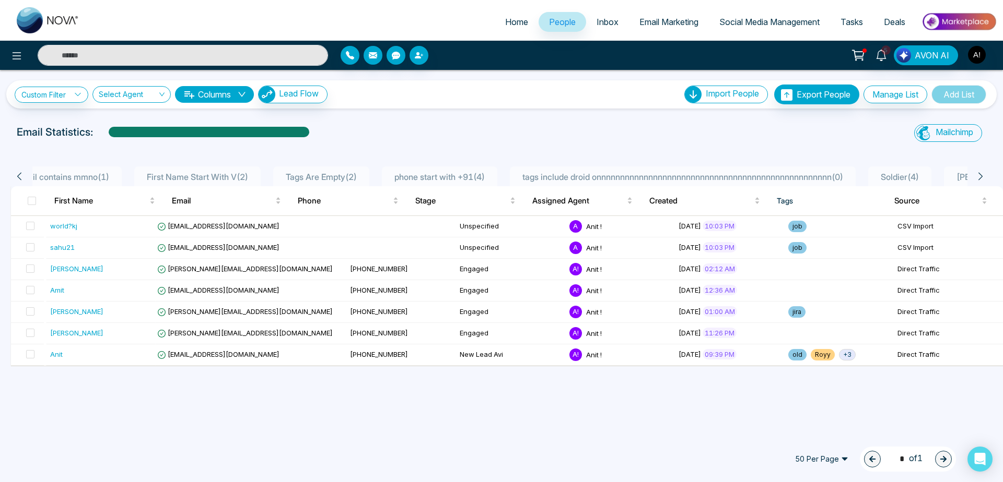
click at [984, 174] on icon at bounding box center [979, 176] width 9 height 9
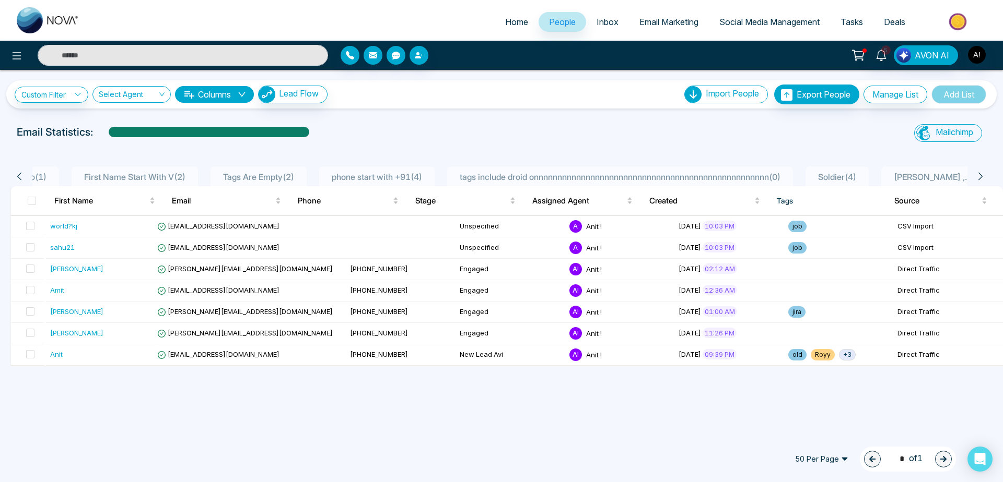
click at [984, 174] on icon at bounding box center [979, 176] width 9 height 9
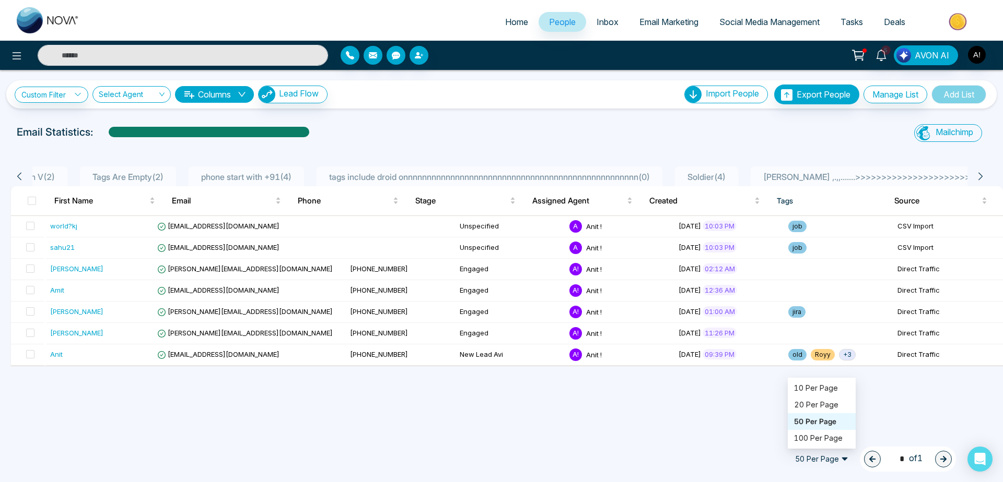
click at [842, 457] on span "50 Per Page" at bounding box center [821, 459] width 68 height 17
click at [820, 445] on div "100 Per Page" at bounding box center [821, 438] width 68 height 17
click at [824, 464] on span "100 Per Page" at bounding box center [821, 459] width 68 height 17
click at [815, 380] on div "10 Per Page" at bounding box center [821, 388] width 68 height 17
drag, startPoint x: 3, startPoint y: 125, endPoint x: 126, endPoint y: 143, distance: 124.5
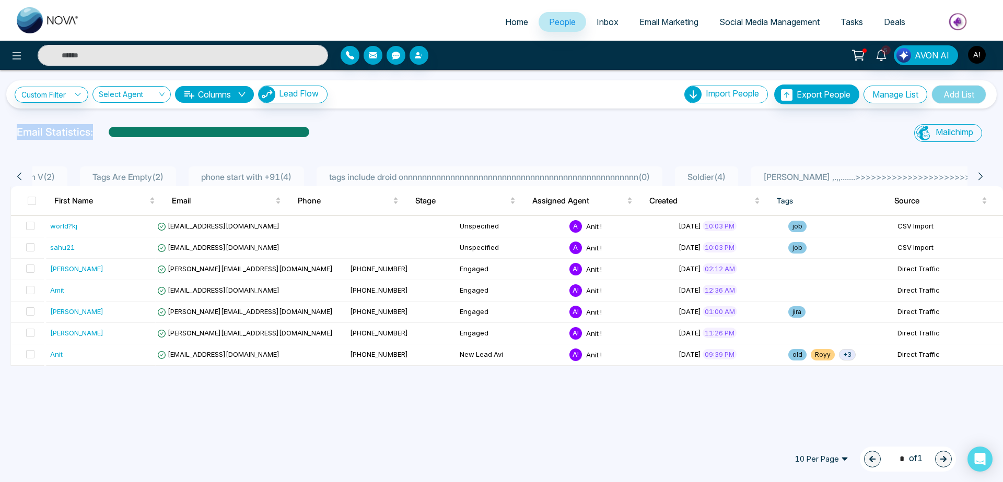
click at [126, 143] on div "Email Statistics: Mailchimp Sync All Lead Sync Lead Report" at bounding box center [501, 134] width 1003 height 21
click at [126, 143] on div "Email Statistics:" at bounding box center [337, 134] width 654 height 21
drag, startPoint x: 351, startPoint y: 138, endPoint x: 4, endPoint y: 140, distance: 347.2
click at [4, 140] on div "Email Statistics: Mailchimp Sync All Lead Sync Lead Report" at bounding box center [501, 134] width 1003 height 21
drag, startPoint x: 4, startPoint y: 140, endPoint x: 314, endPoint y: 136, distance: 310.7
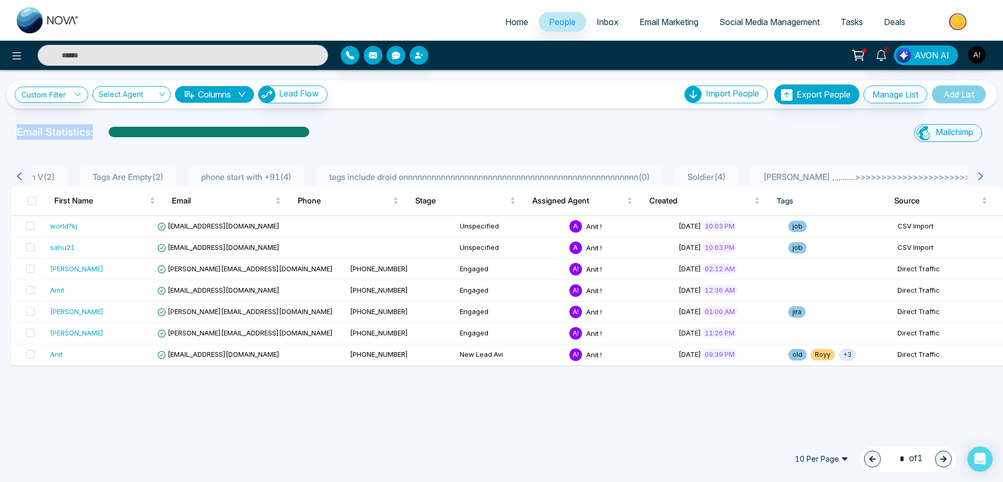
click at [314, 136] on div "Email Statistics: Mailchimp Sync All Lead Sync Lead Report" at bounding box center [501, 134] width 1003 height 21
click at [314, 136] on div "Email Statistics:" at bounding box center [338, 132] width 642 height 16
drag, startPoint x: 5, startPoint y: 134, endPoint x: 372, endPoint y: 130, distance: 367.1
click at [372, 130] on div "Email Statistics: Mailchimp Sync All Lead Sync Lead Report" at bounding box center [501, 134] width 1003 height 21
click at [372, 130] on div "Email Statistics:" at bounding box center [338, 132] width 642 height 16
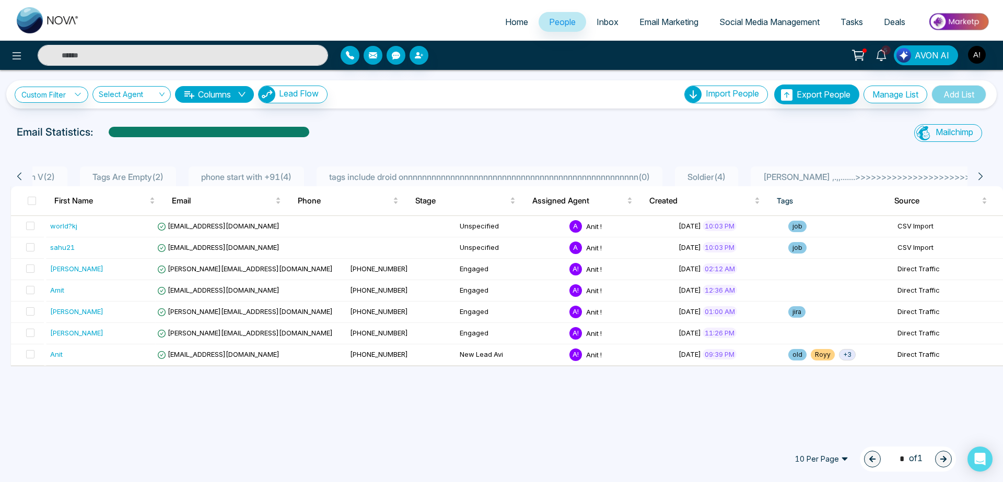
drag, startPoint x: 796, startPoint y: 180, endPoint x: 773, endPoint y: 179, distance: 23.0
click at [773, 179] on ul "All People ( 7 ) email contains mmno ( 1 ) First Name Start With V ( 2 ) Tags A…" at bounding box center [499, 177] width 935 height 20
click at [729, 179] on span "Soldier ( 4 )" at bounding box center [706, 177] width 46 height 10
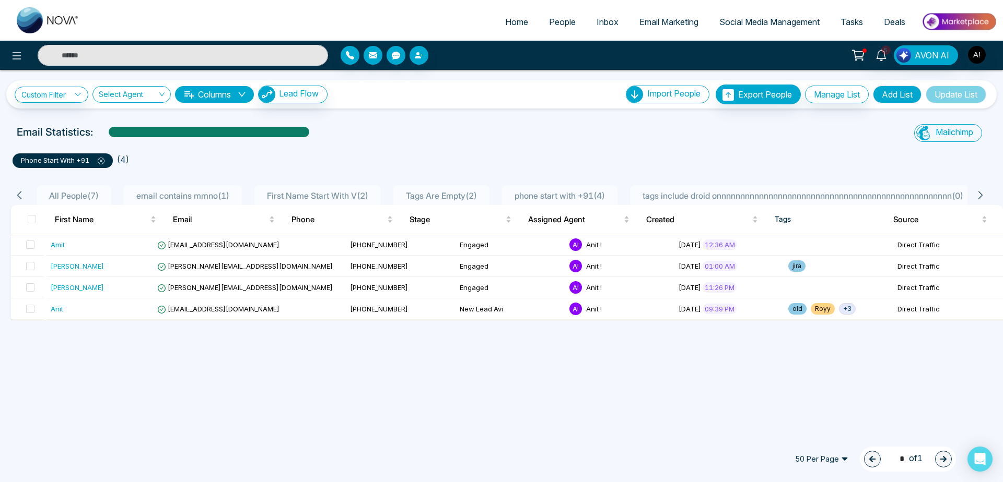
click at [953, 103] on div "Import People Import CSV? Check CSV Status Export People Export People Check Ex…" at bounding box center [807, 95] width 362 height 20
click at [912, 99] on button "Add List" at bounding box center [896, 95] width 49 height 18
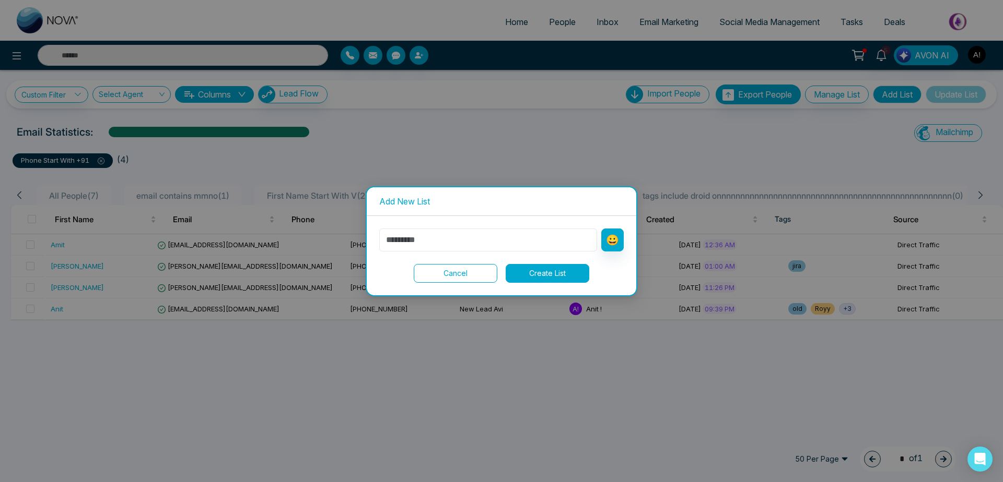
click at [437, 241] on input "text" at bounding box center [488, 240] width 218 height 23
type input "*"
type input "*****"
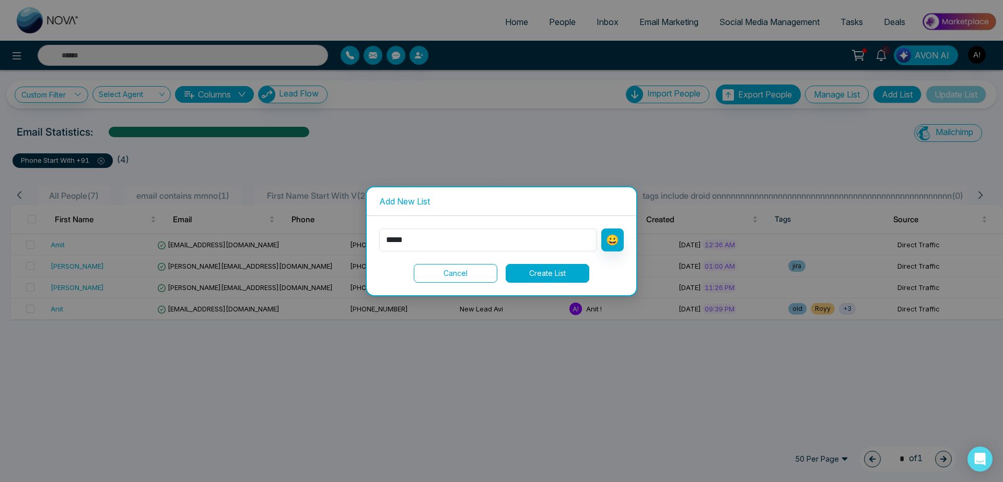
click at [546, 280] on button "Create List" at bounding box center [547, 273] width 84 height 19
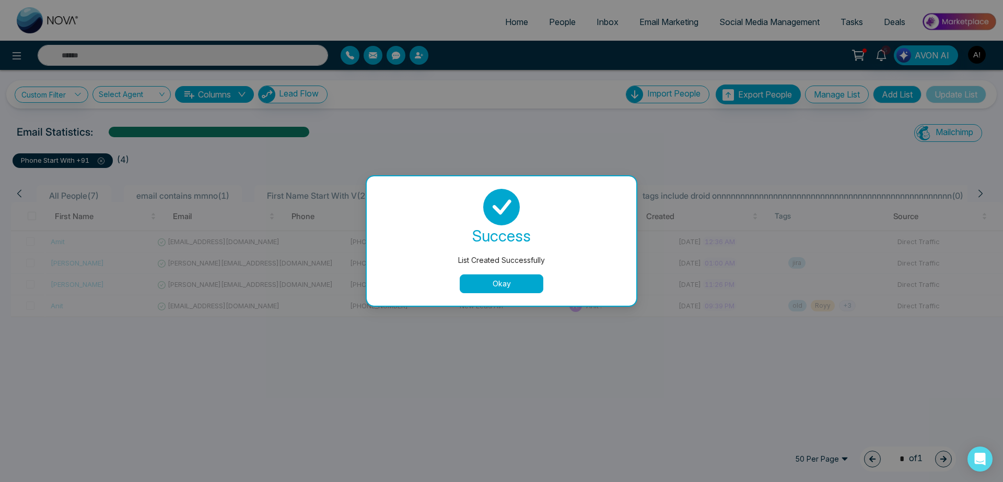
click at [512, 279] on button "Okay" at bounding box center [501, 284] width 84 height 19
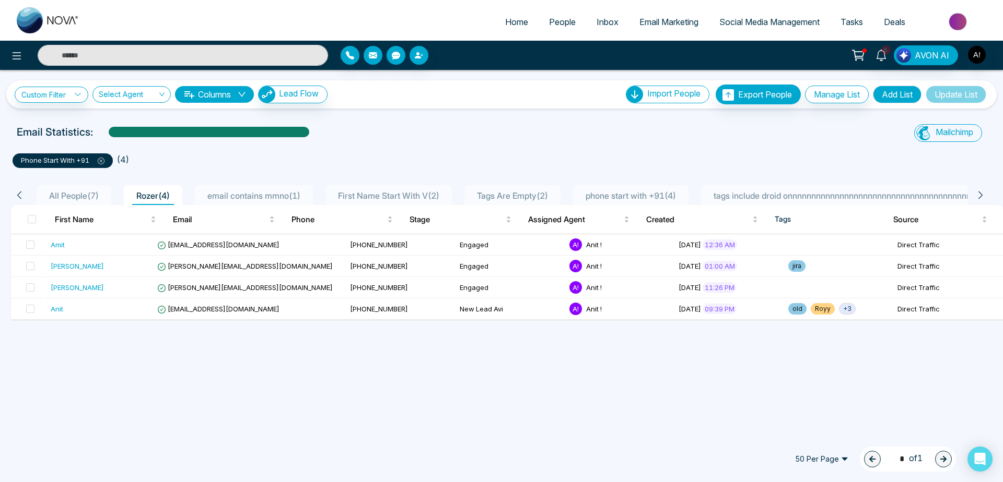
click at [976, 95] on button "Update List" at bounding box center [955, 95] width 61 height 18
click at [505, 27] on span "Home" at bounding box center [516, 22] width 23 height 10
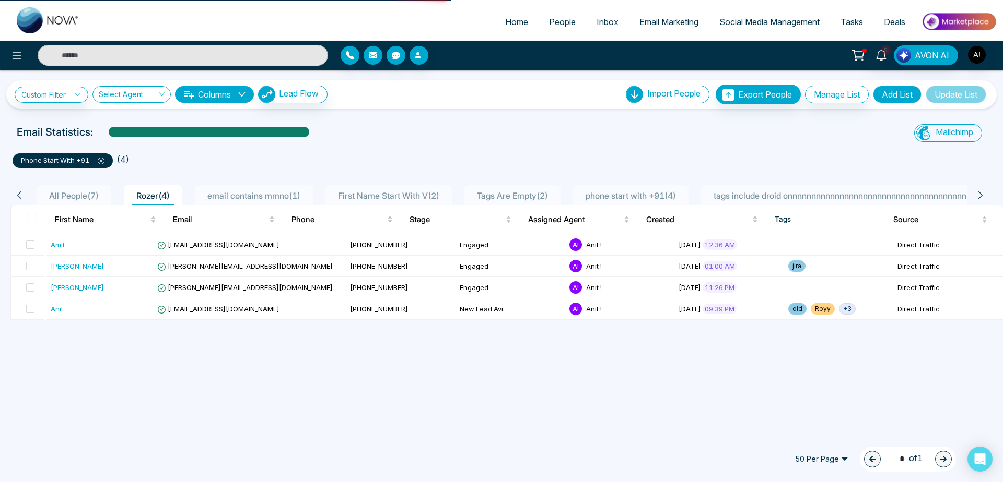
select select "*"
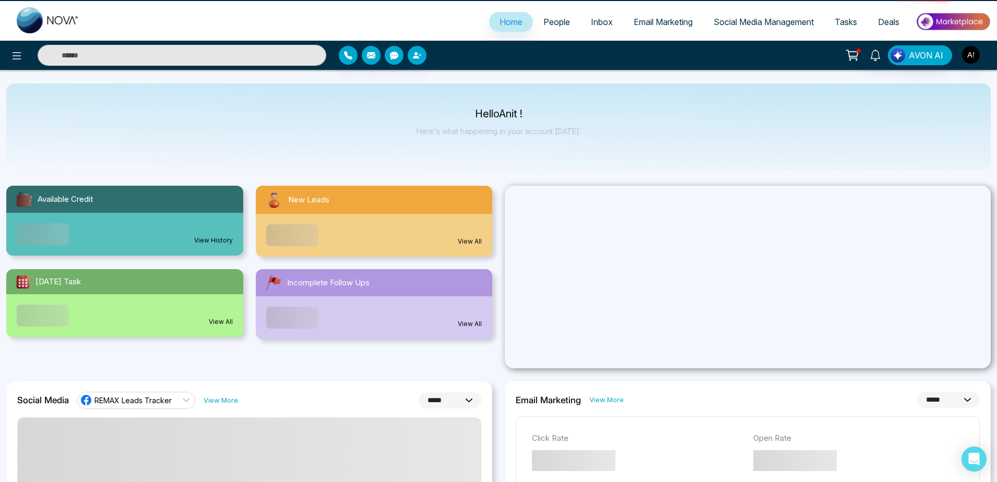
click at [557, 17] on span "People" at bounding box center [557, 22] width 27 height 10
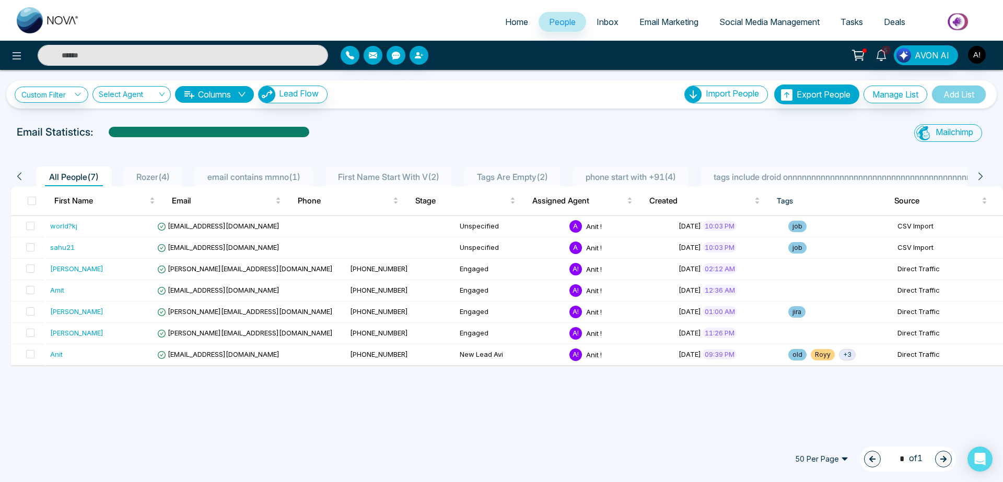
click at [7, 48] on div at bounding box center [167, 55] width 334 height 21
click at [22, 64] on button at bounding box center [16, 55] width 21 height 21
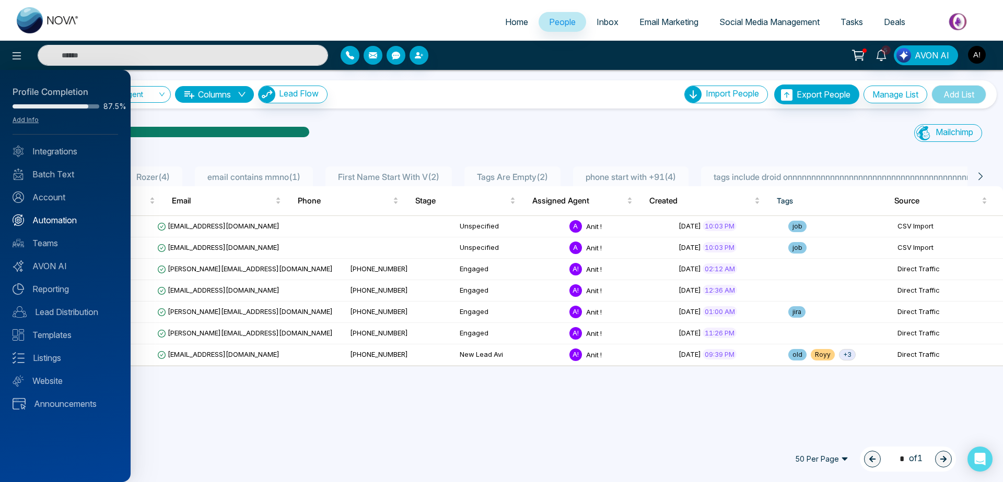
click at [70, 216] on div "Profile Completion 87.5% Add Info Integrations Batch Text Account Automation Te…" at bounding box center [65, 276] width 131 height 412
click at [70, 216] on link "Automation" at bounding box center [65, 220] width 105 height 13
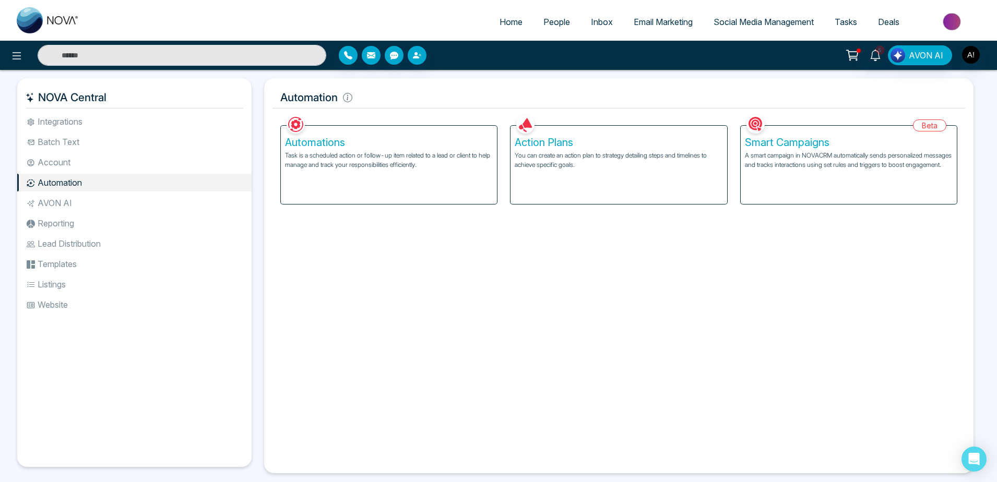
click at [443, 152] on p "Task is a scheduled action or follow-up item related to a lead or client to hel…" at bounding box center [389, 160] width 208 height 19
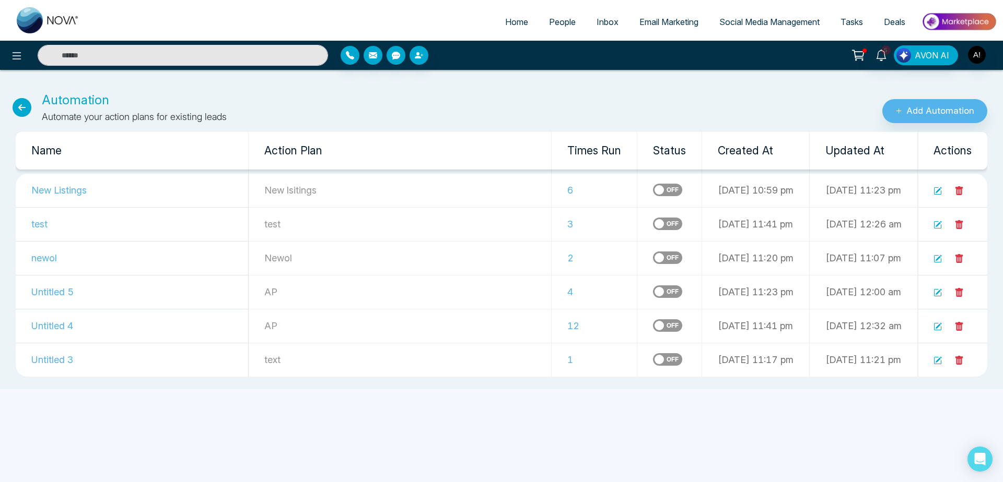
click at [653, 186] on label at bounding box center [667, 190] width 29 height 13
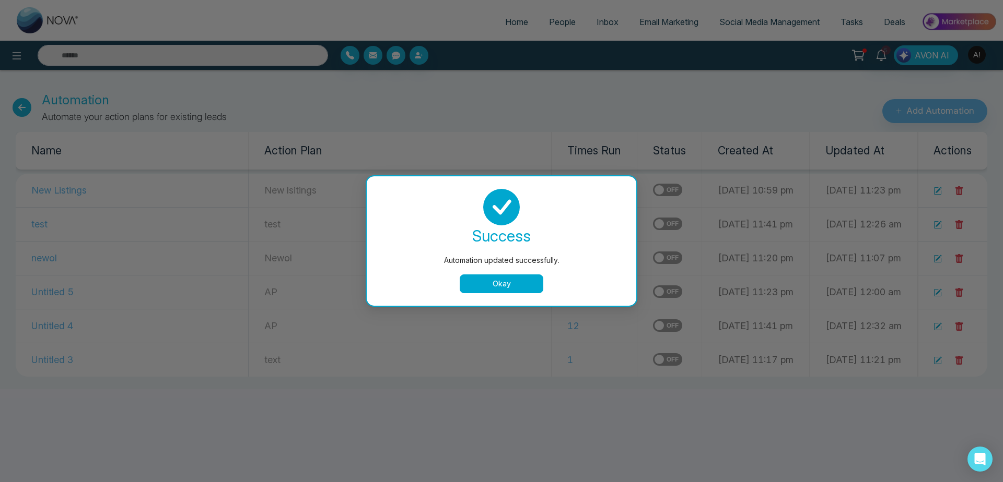
click at [448, 135] on div "Automation updated successfully. success Automation updated successfully. Okay" at bounding box center [501, 241] width 1003 height 482
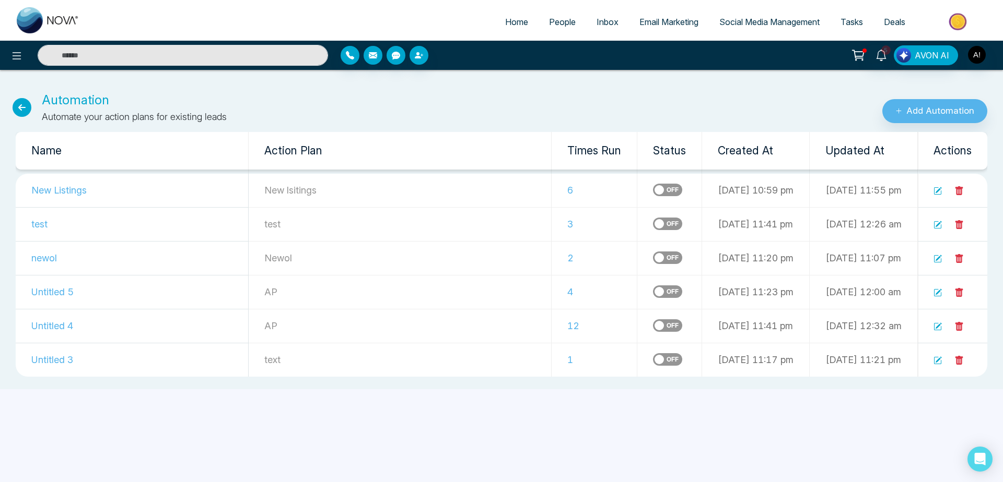
click at [21, 107] on icon at bounding box center [22, 107] width 19 height 19
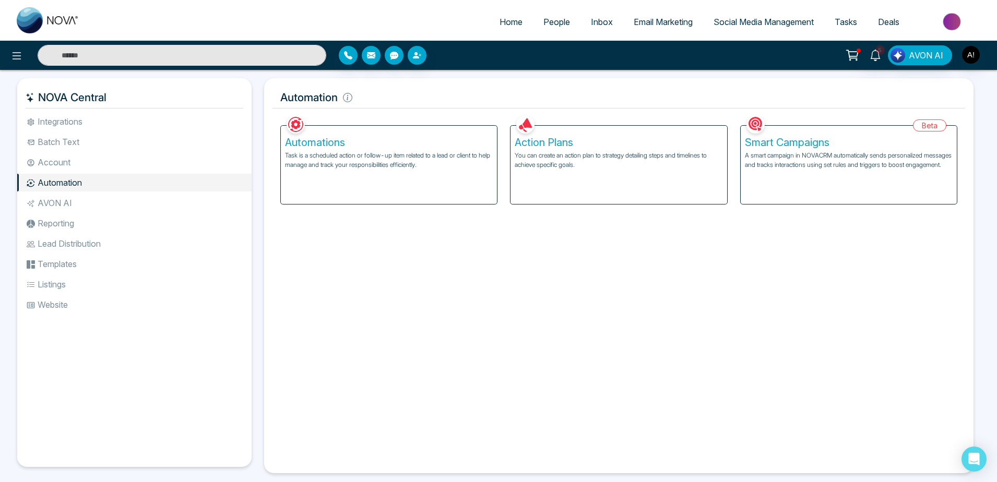
click at [575, 151] on p "You can create an action plan to strategy detailing steps and timelines to achi…" at bounding box center [619, 160] width 208 height 19
